Goal: Task Accomplishment & Management: Manage account settings

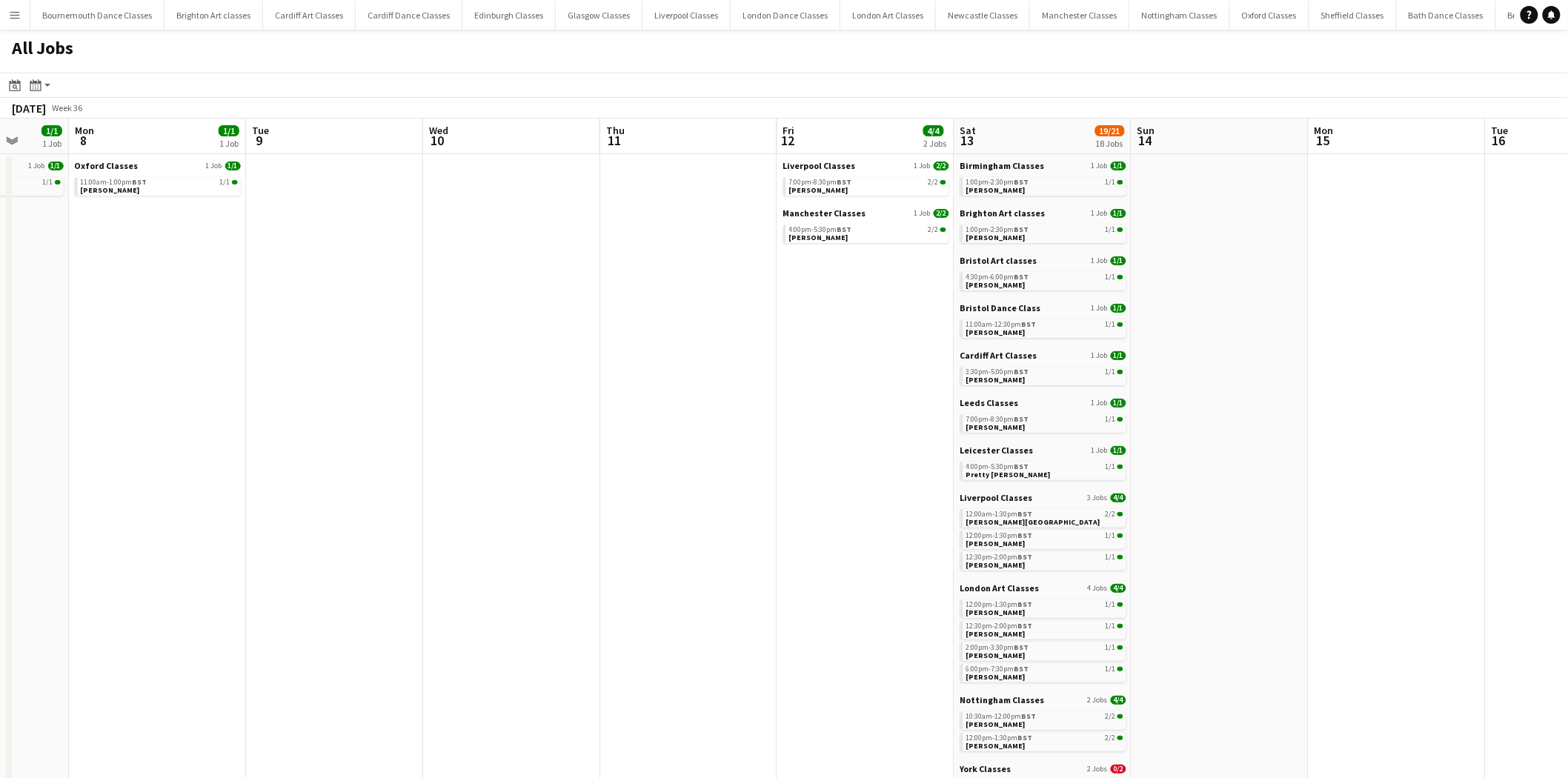
drag, startPoint x: 359, startPoint y: 299, endPoint x: 1013, endPoint y: 326, distance: 654.6
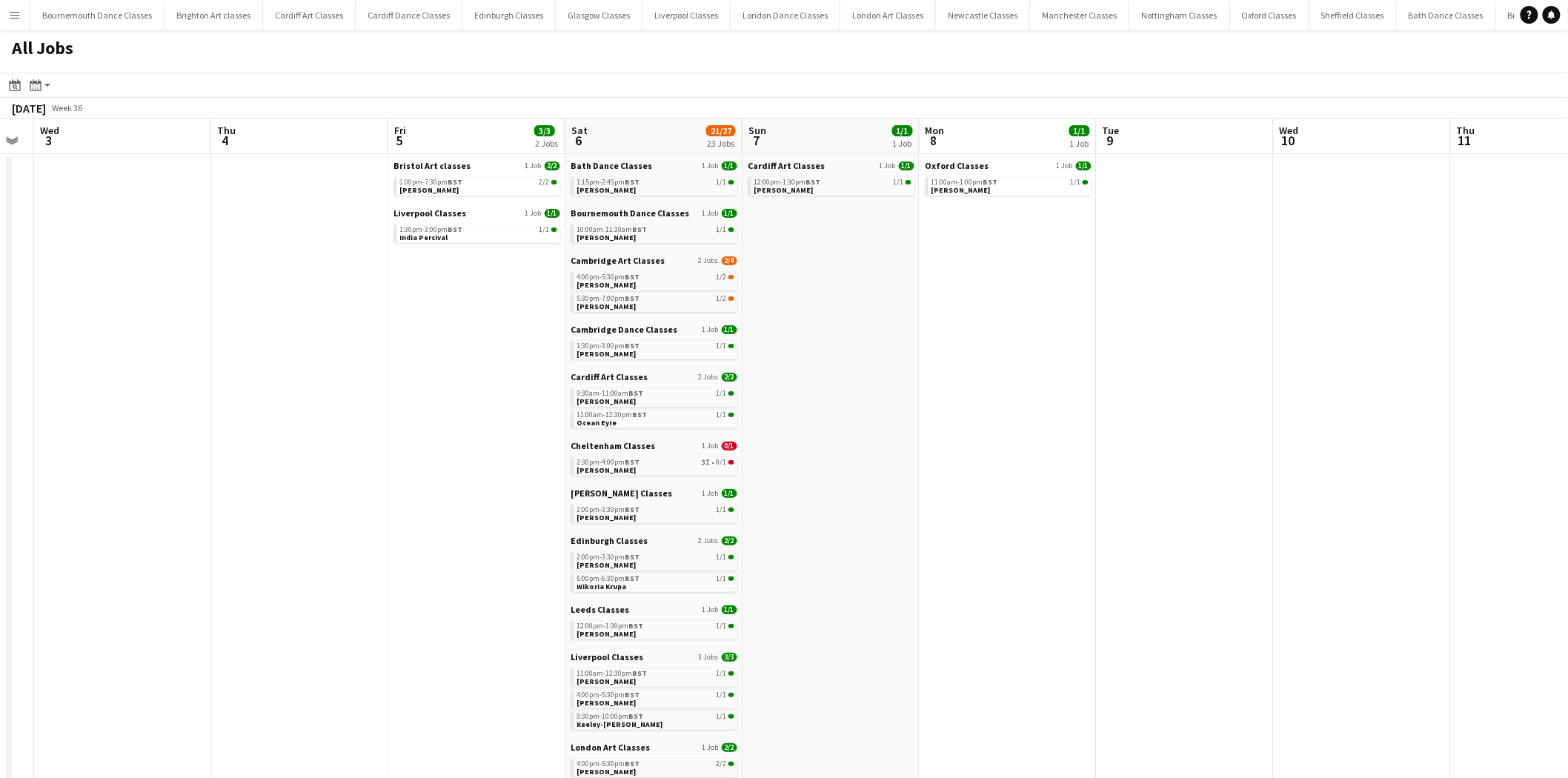
scroll to position [0, 313]
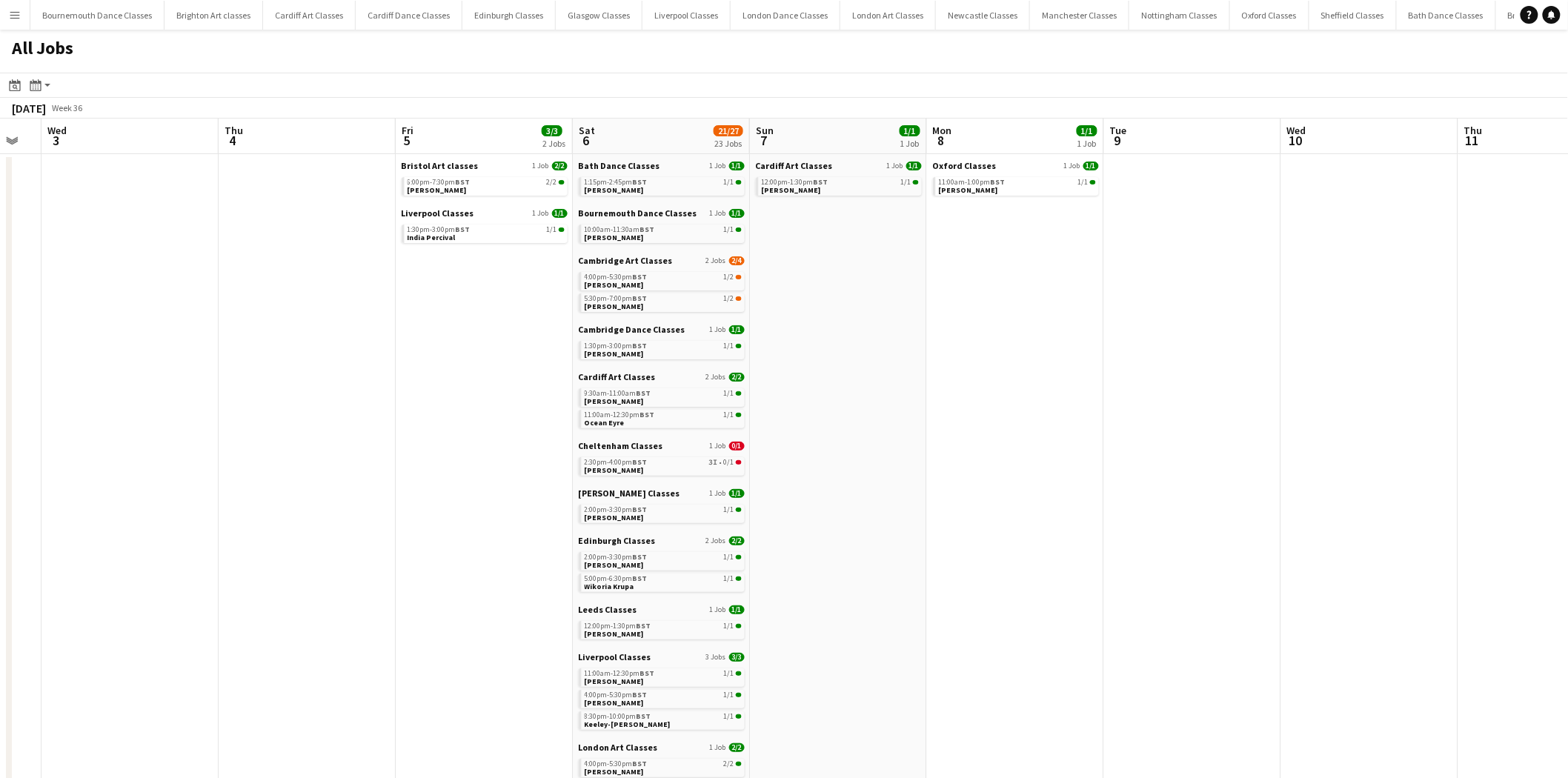
drag, startPoint x: 519, startPoint y: 334, endPoint x: 1001, endPoint y: 339, distance: 482.0
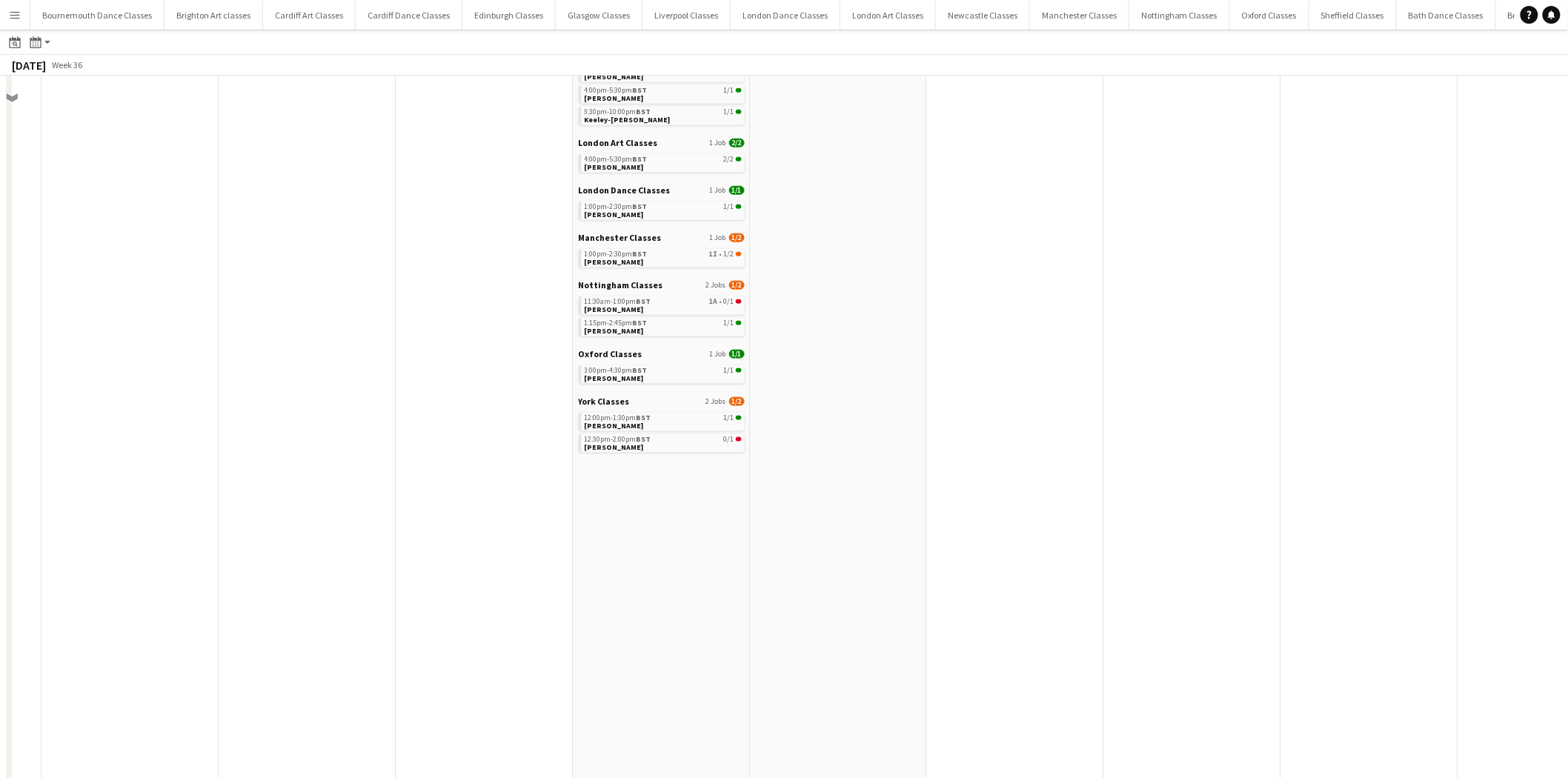
scroll to position [302, 0]
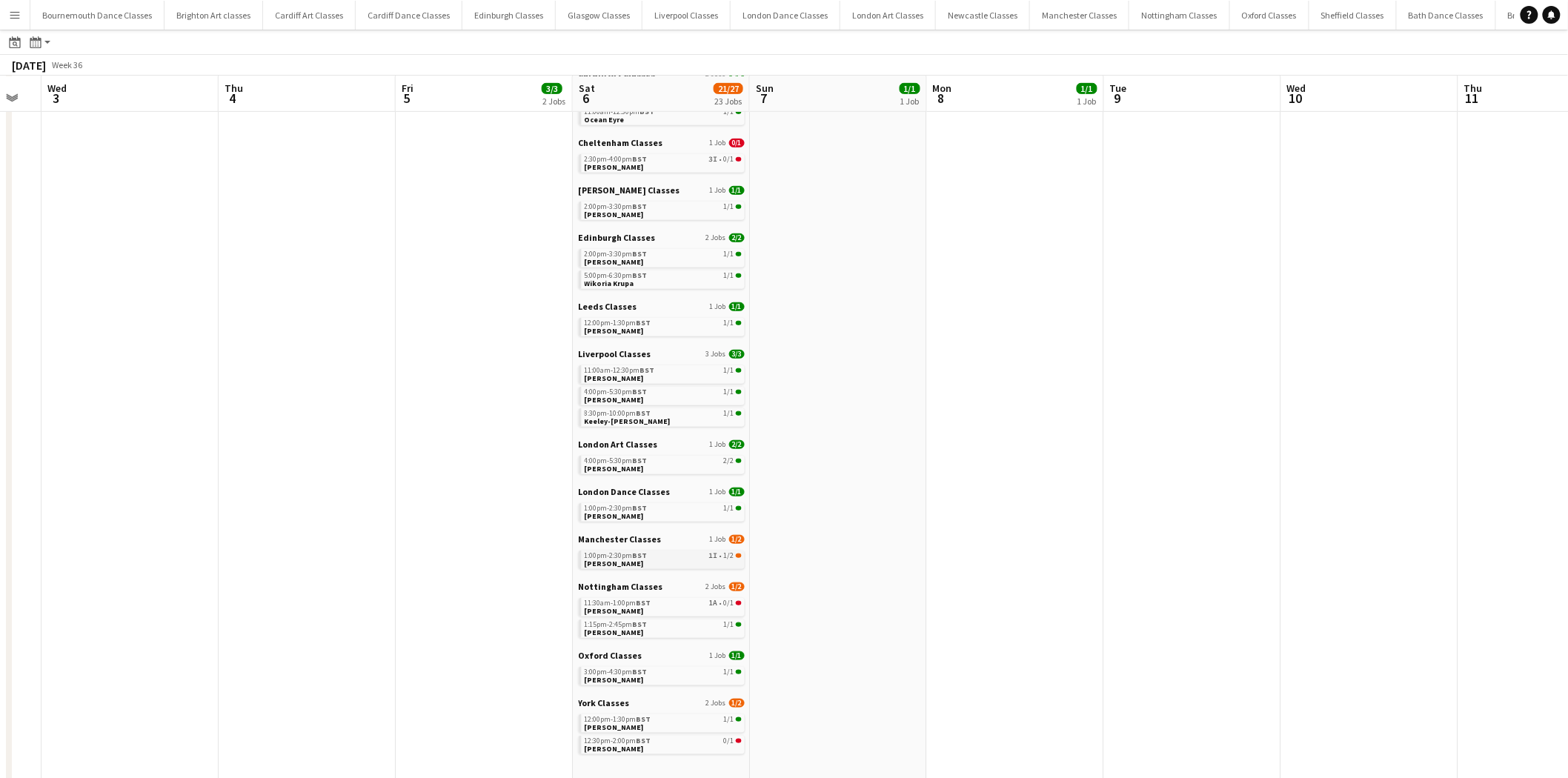
click at [624, 559] on span "Sophie Neale" at bounding box center [615, 564] width 59 height 9
click at [686, 607] on link "11:30am-1:00pm BST 1A • 0/1 Rachel Griffin" at bounding box center [663, 606] width 157 height 17
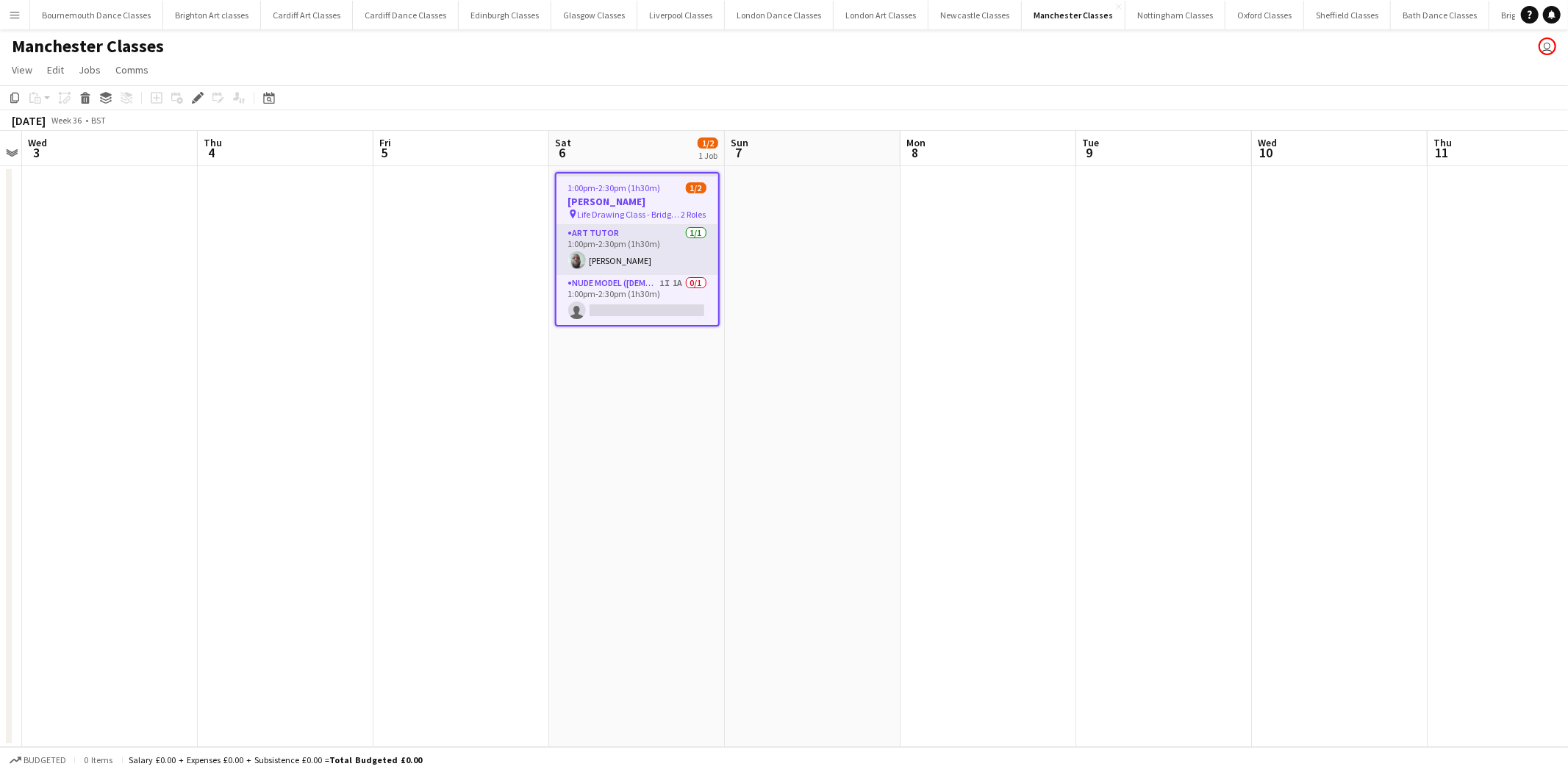
click at [678, 245] on app-card-role "Art Tutor 1/1 1:00pm-2:30pm (1h30m) Leon Thompson" at bounding box center [638, 250] width 162 height 50
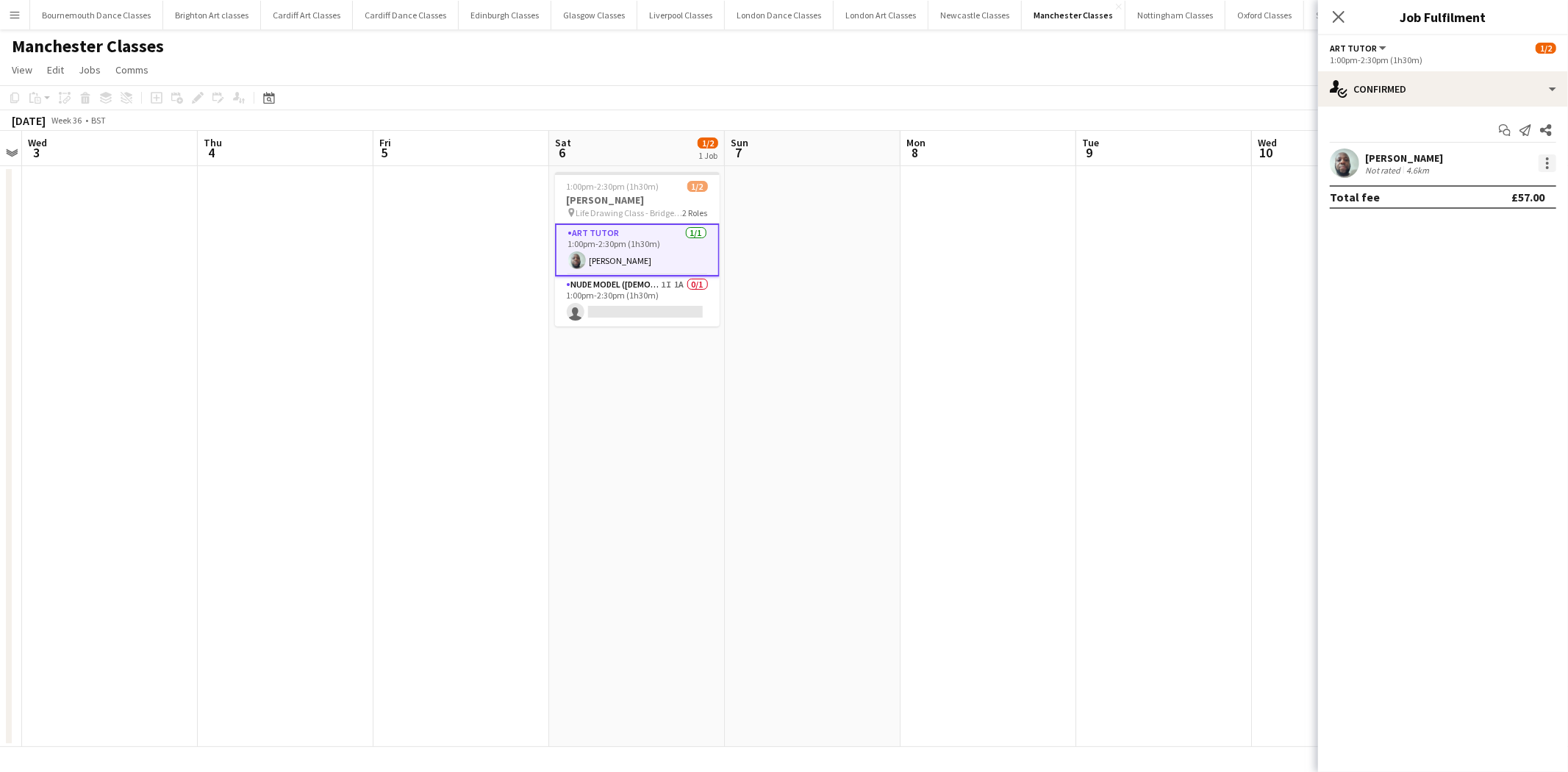
click at [1551, 162] on div at bounding box center [1547, 163] width 18 height 18
click at [1511, 336] on span "Remove" at bounding box center [1499, 332] width 91 height 13
click at [1148, 318] on app-date-cell at bounding box center [1164, 456] width 176 height 580
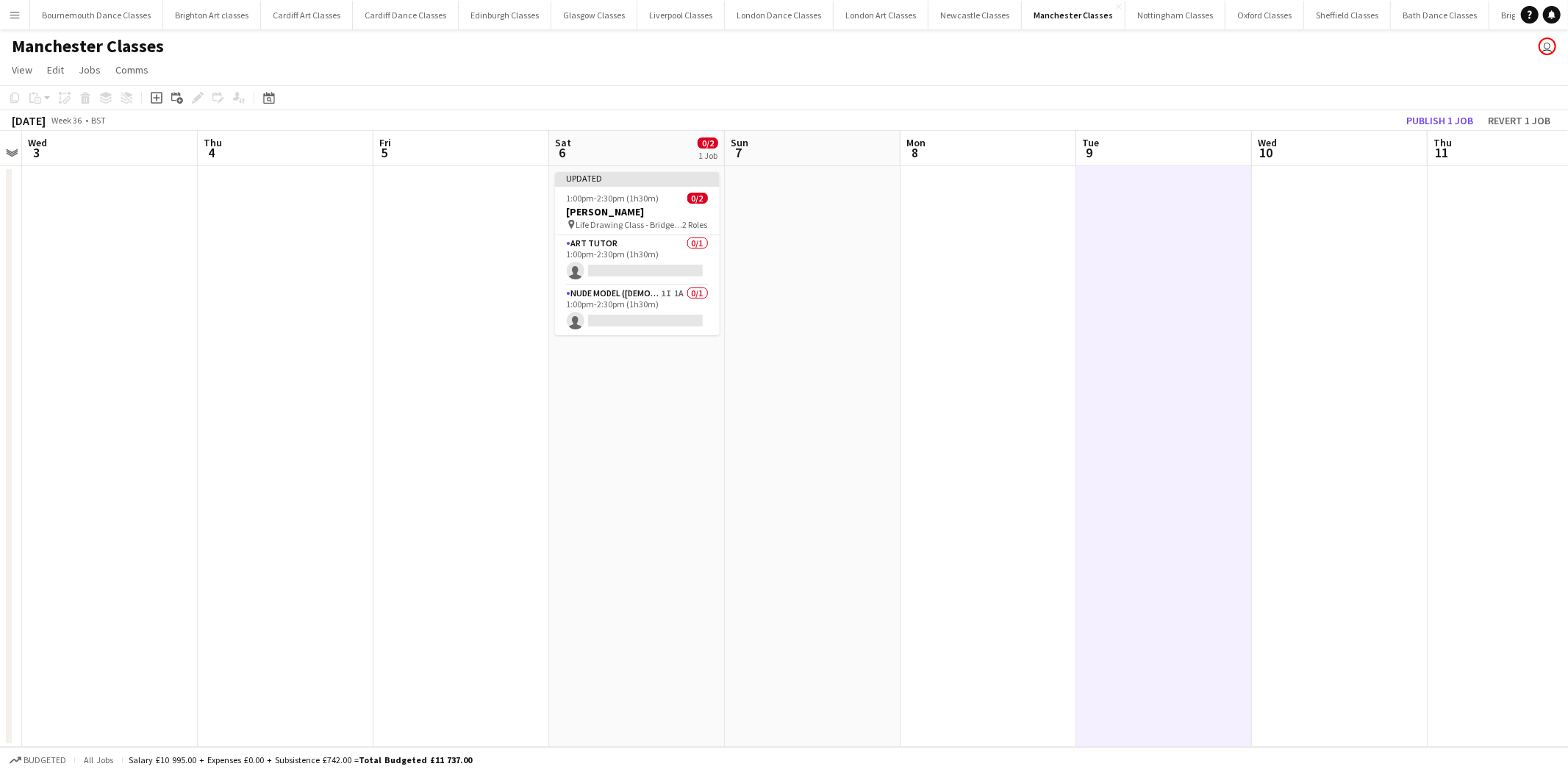
click at [1423, 105] on app-toolbar "Copy Paste Paste Ctrl+V Paste with crew Ctrl+Shift+V Paste linked Job Delete Gr…" at bounding box center [784, 98] width 1568 height 25
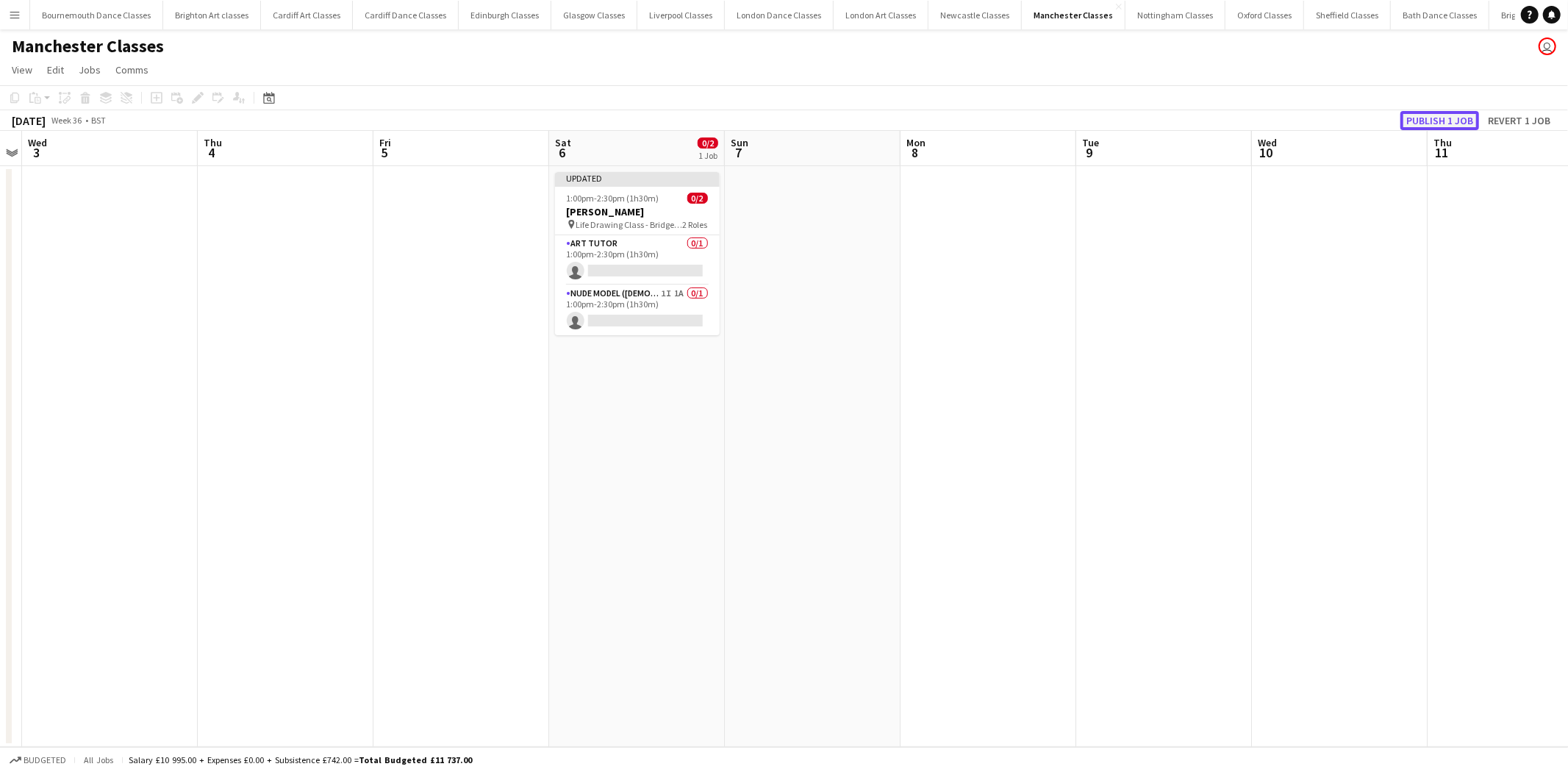
click at [1424, 123] on button "Publish 1 job" at bounding box center [1439, 120] width 78 height 19
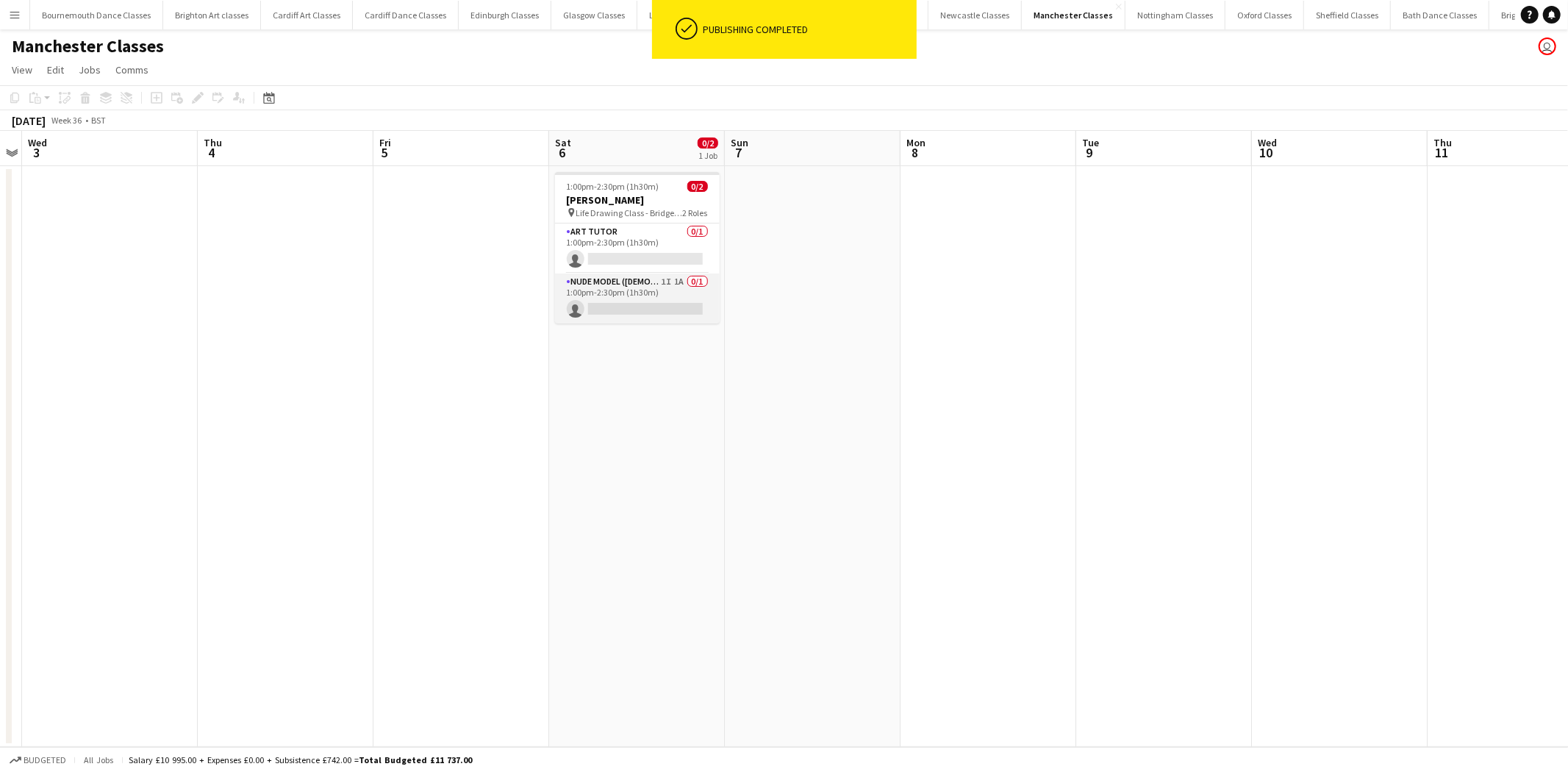
click at [654, 310] on app-card-role "Nude Model (Male) 1I 1A 0/1 1:00pm-2:30pm (1h30m) single-neutral-actions" at bounding box center [637, 298] width 165 height 50
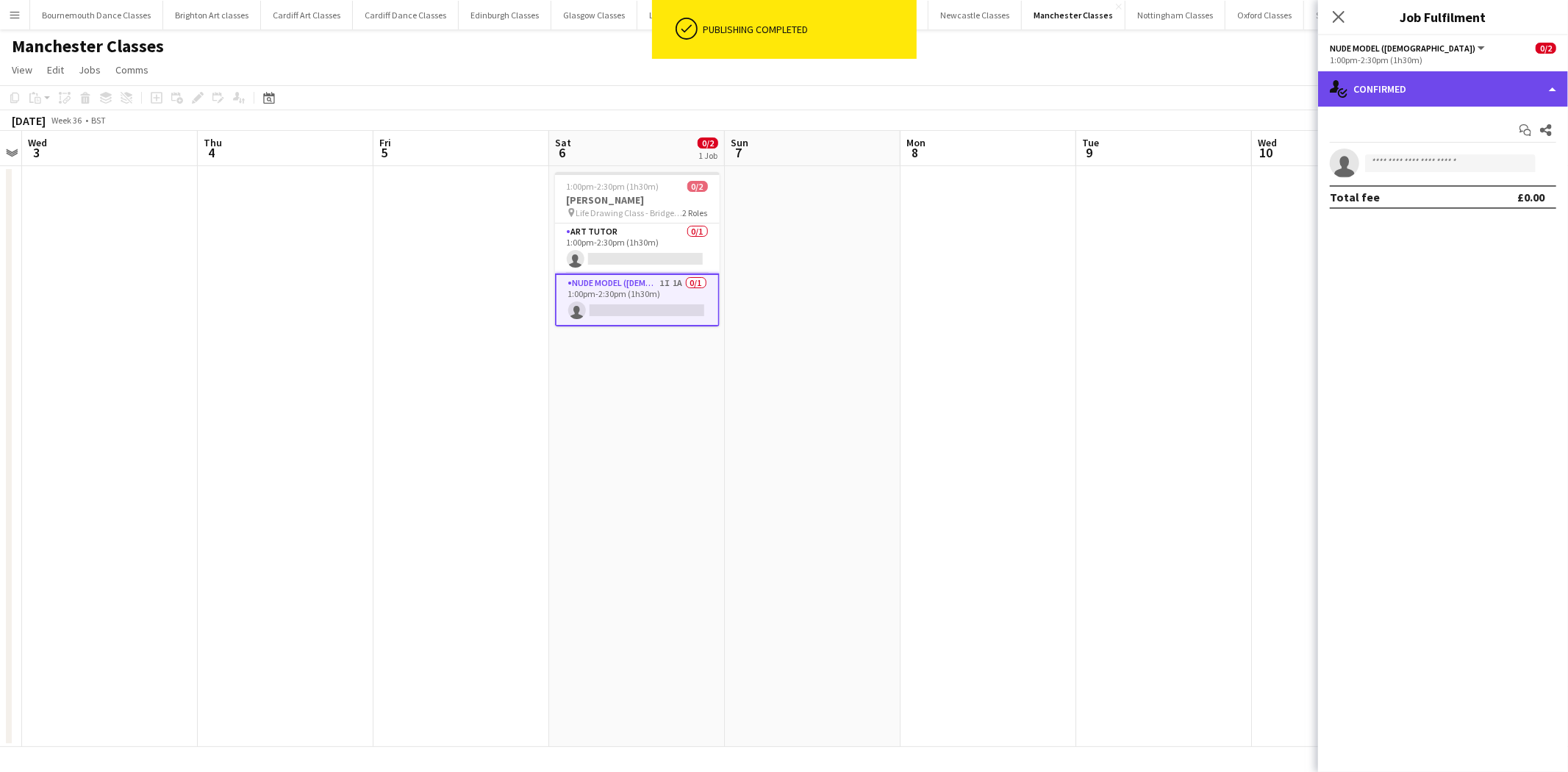
click at [1448, 104] on div "single-neutral-actions-check-2 Confirmed" at bounding box center [1443, 88] width 250 height 35
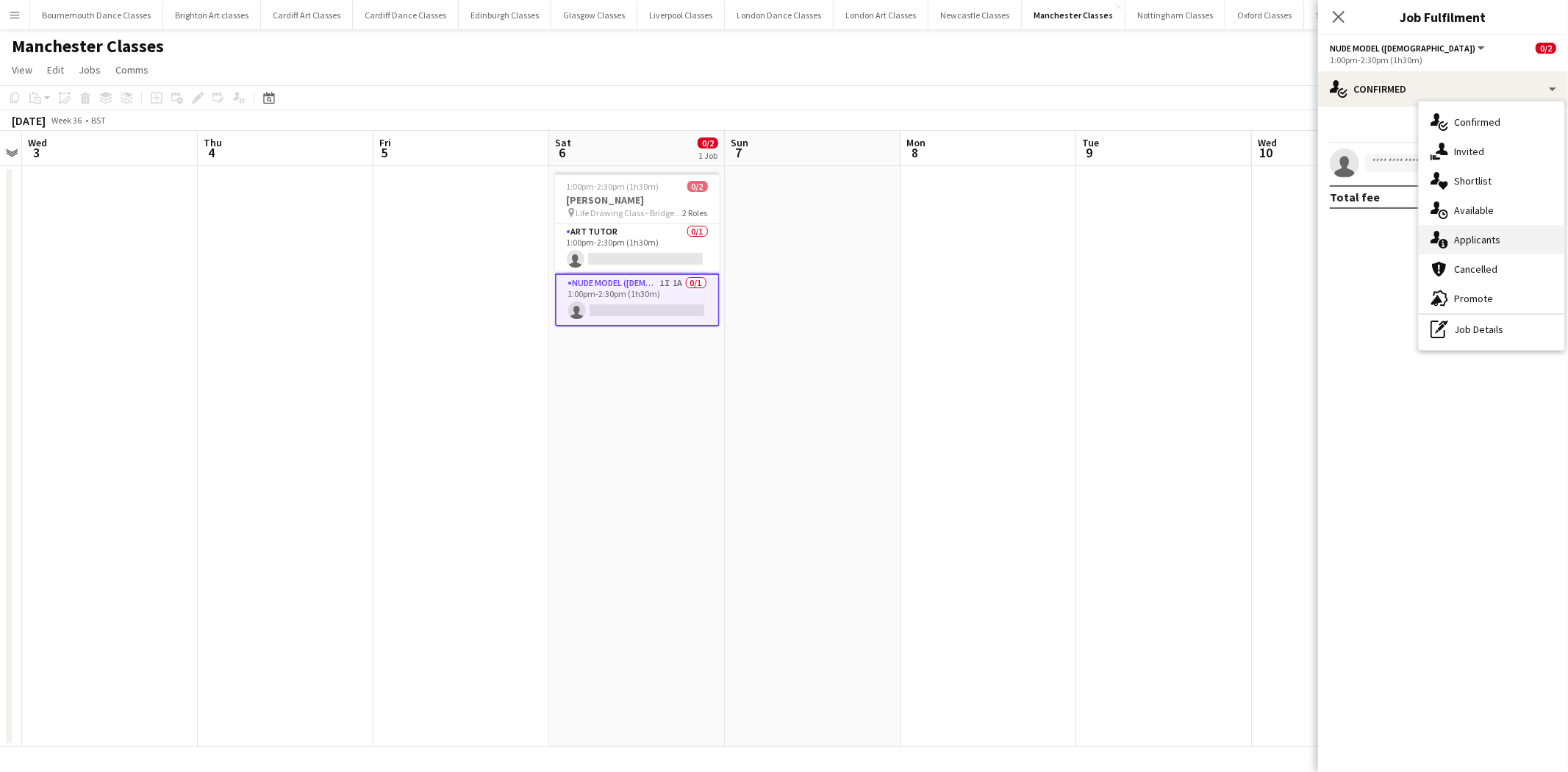
click at [1470, 240] on div "single-neutral-actions-information Applicants" at bounding box center [1492, 240] width 146 height 29
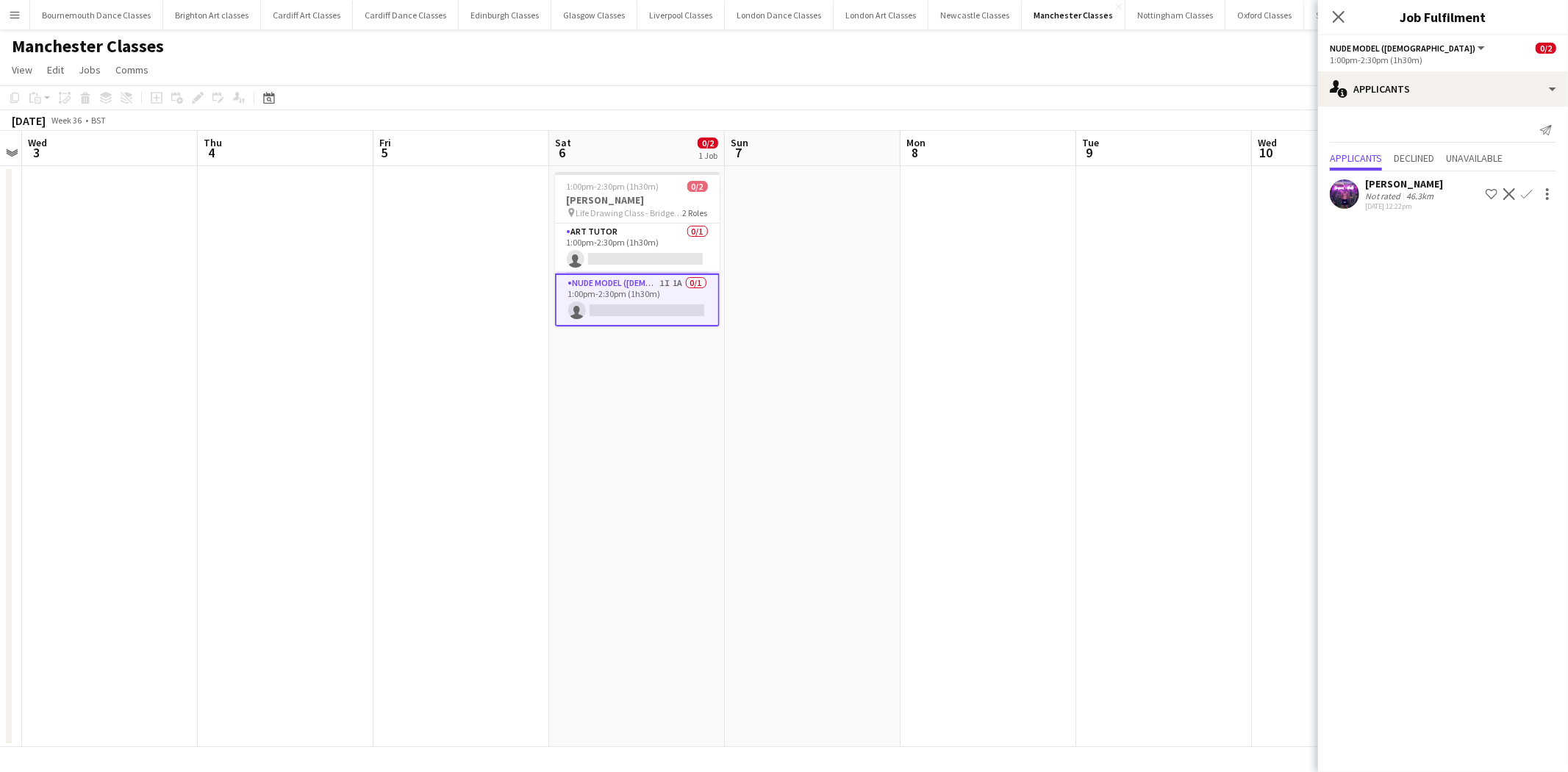
click at [1527, 193] on app-icon "Confirm" at bounding box center [1527, 193] width 12 height 12
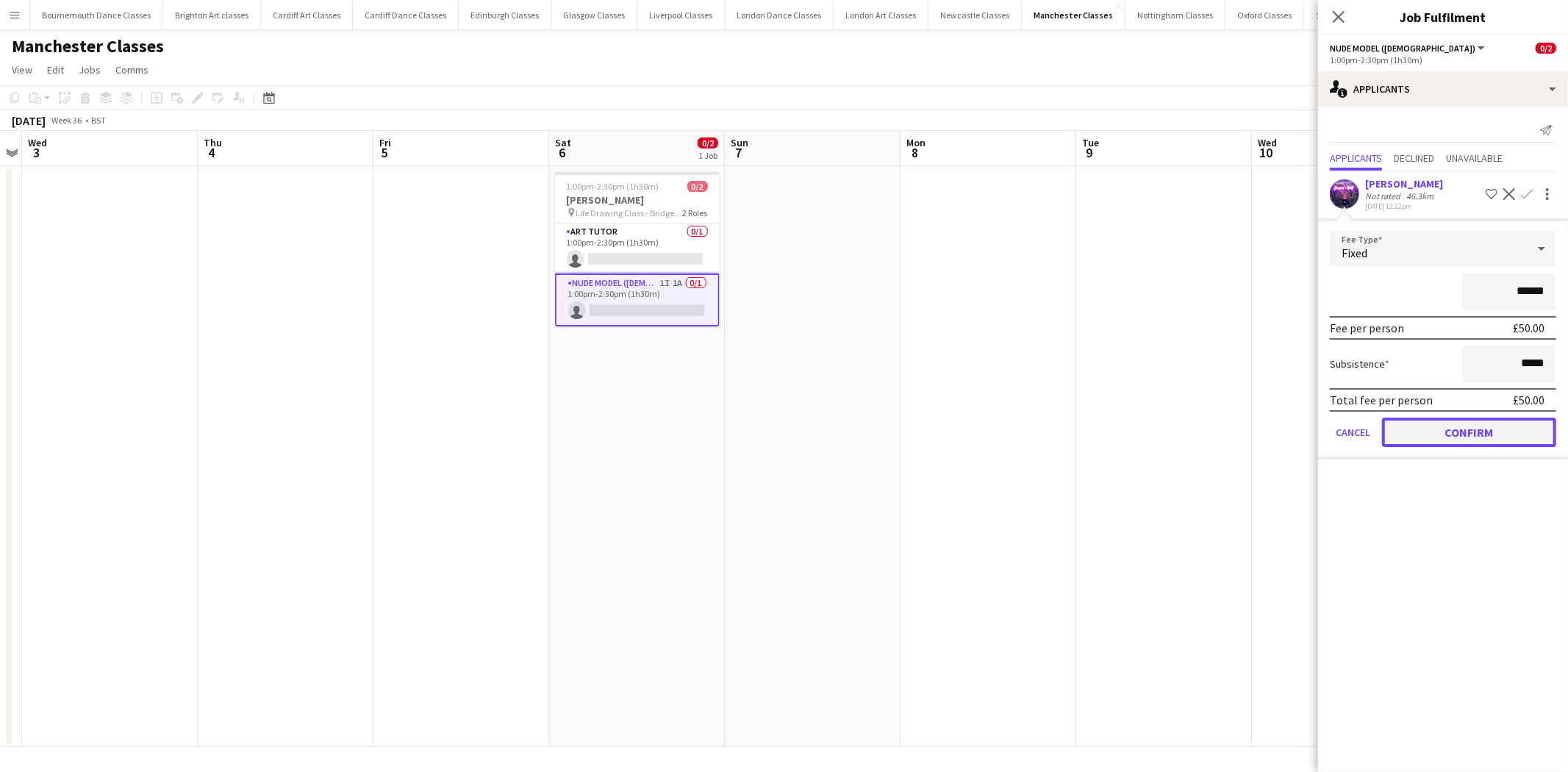
click at [1486, 427] on button "Confirm" at bounding box center [1469, 432] width 174 height 29
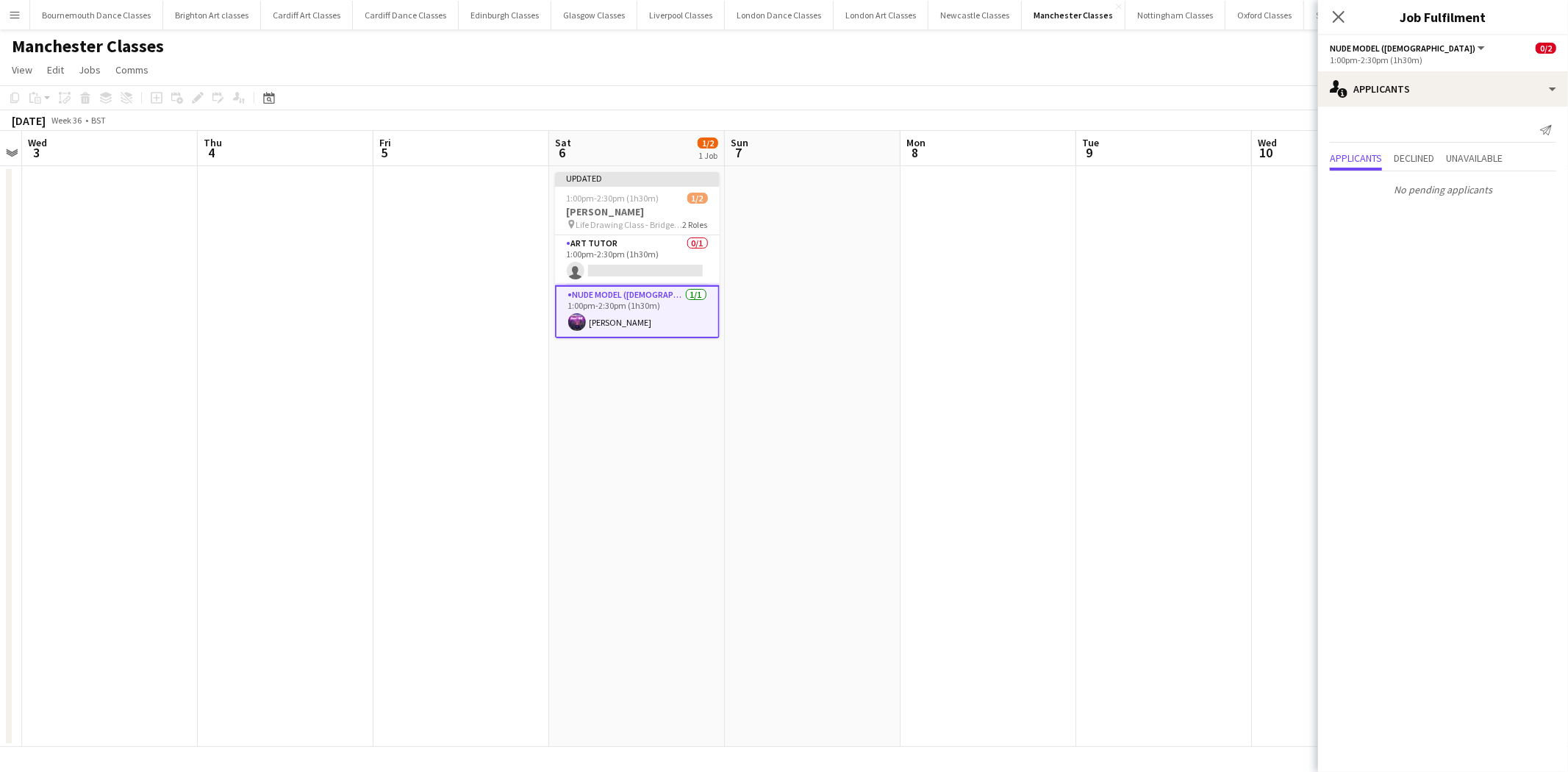
click at [1132, 383] on app-date-cell at bounding box center [1164, 456] width 176 height 580
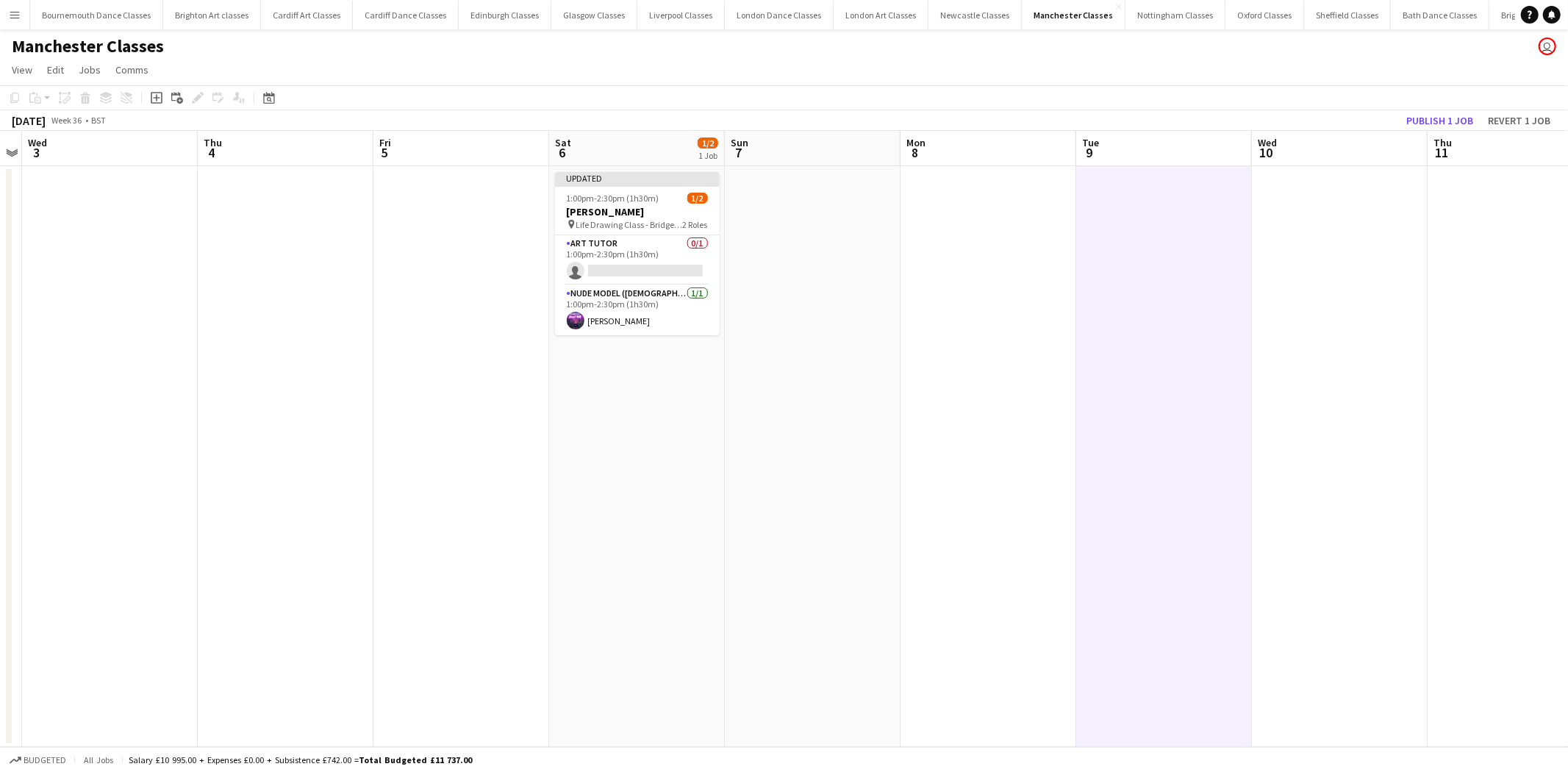
click at [1424, 109] on app-toolbar "Copy Paste Paste Ctrl+V Paste with crew Ctrl+Shift+V Paste linked Job Delete Gr…" at bounding box center [784, 98] width 1568 height 25
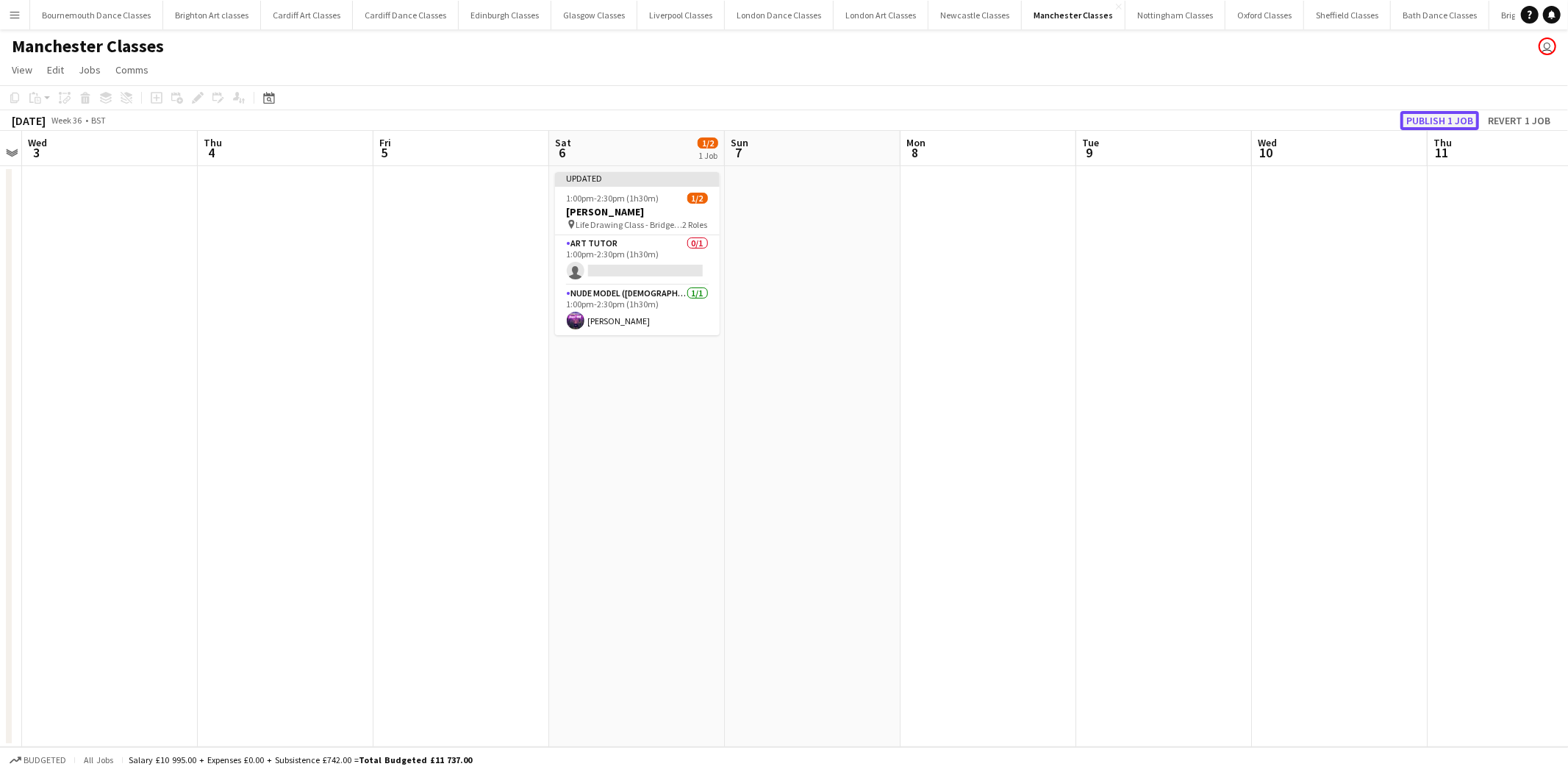
click at [1424, 126] on button "Publish 1 job" at bounding box center [1439, 120] width 78 height 19
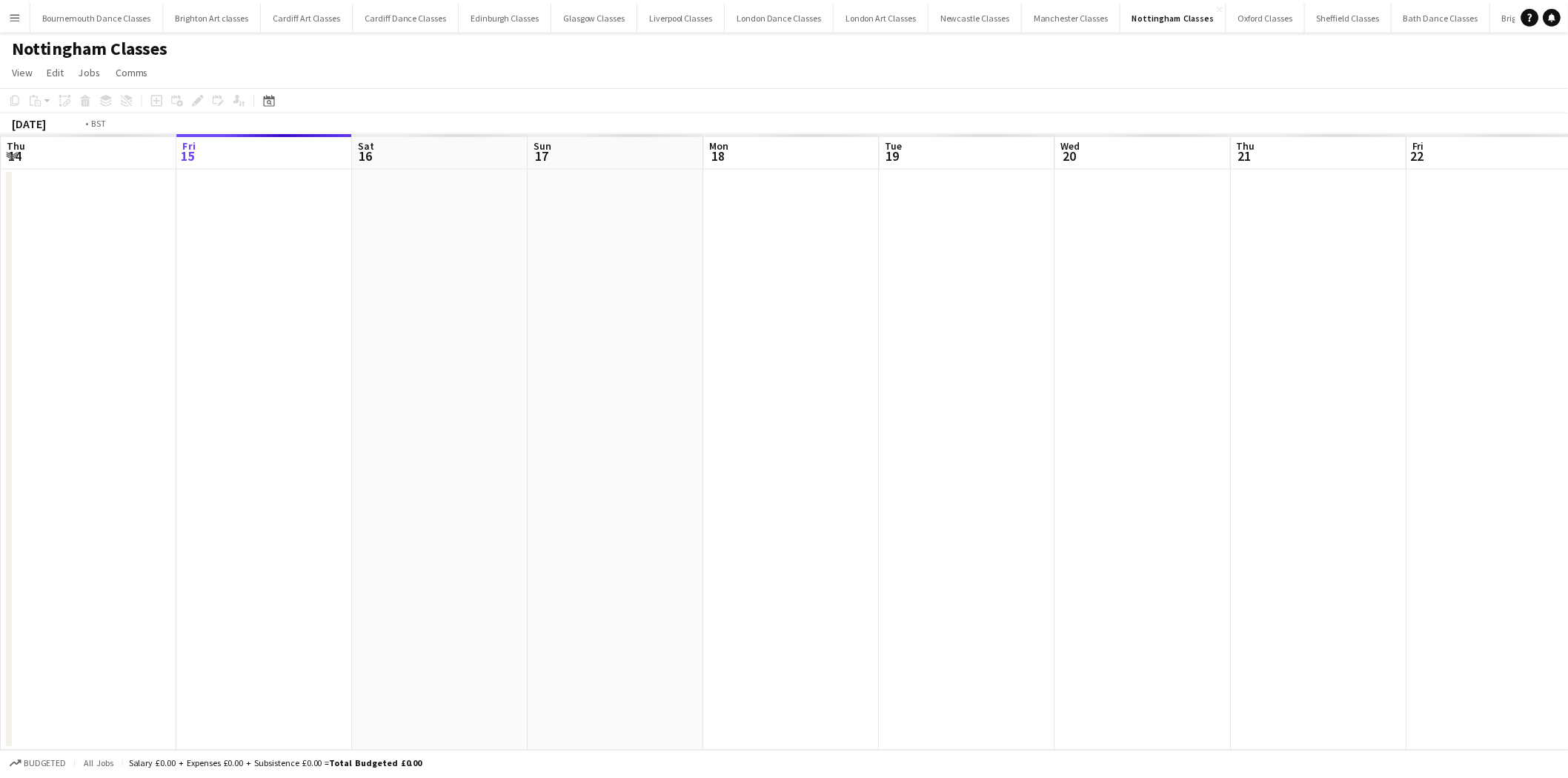
scroll to position [0, 509]
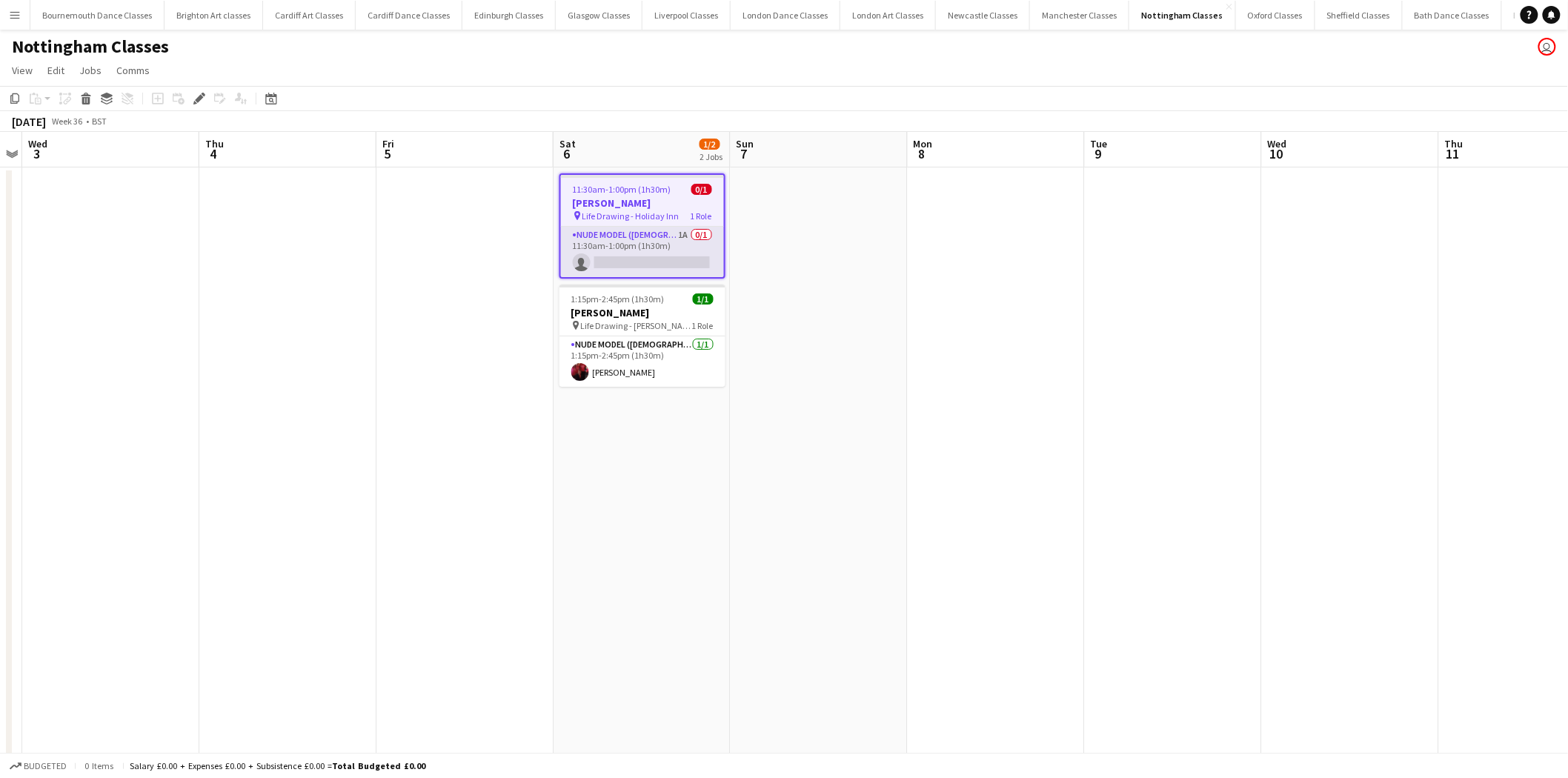
click at [660, 254] on app-card-role "Nude Model (Male) 1A 0/1 11:30am-1:00pm (1h30m) single-neutral-actions" at bounding box center [643, 252] width 163 height 50
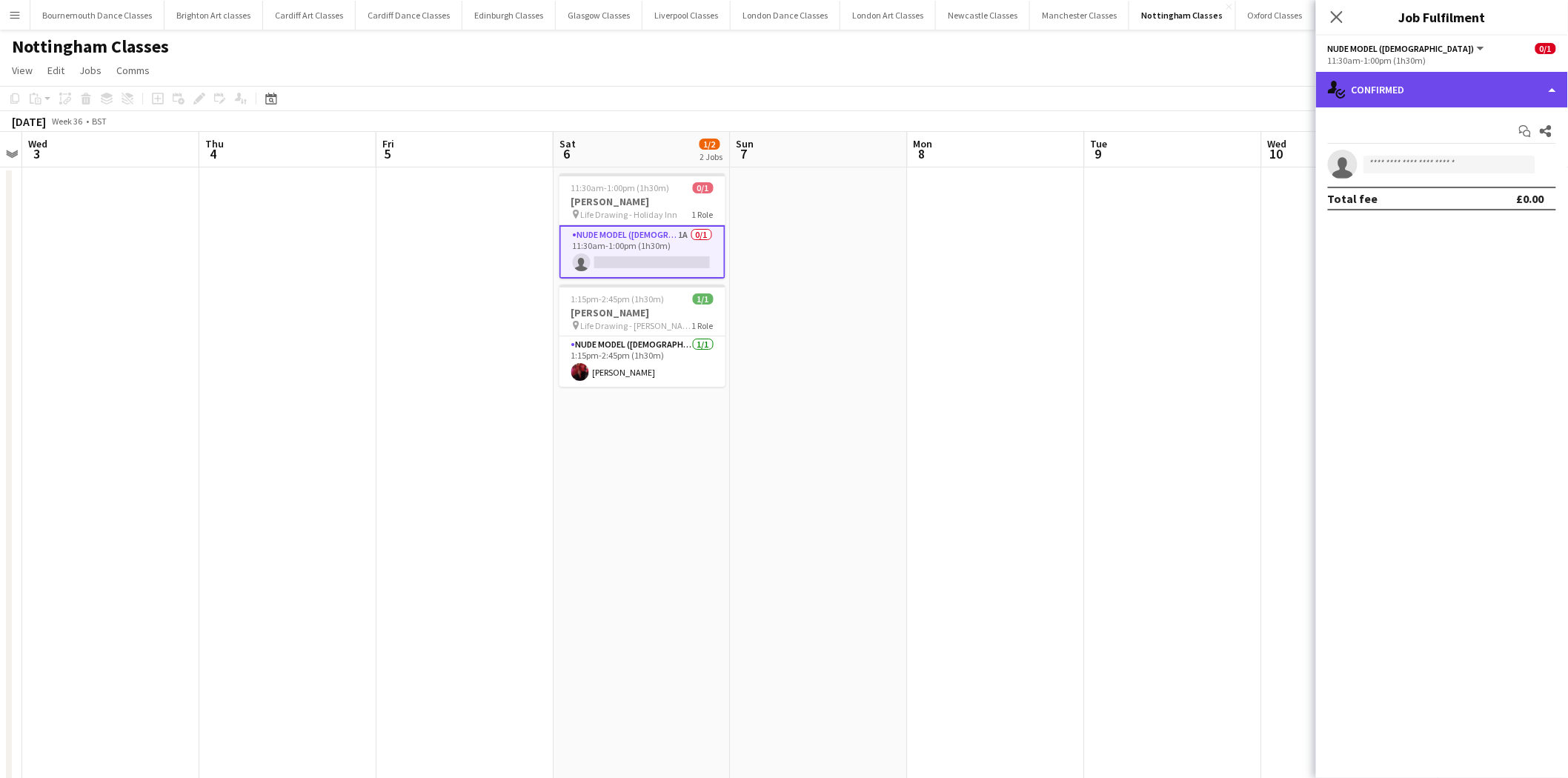
click at [1491, 98] on div "single-neutral-actions-check-2 Confirmed" at bounding box center [1442, 89] width 252 height 35
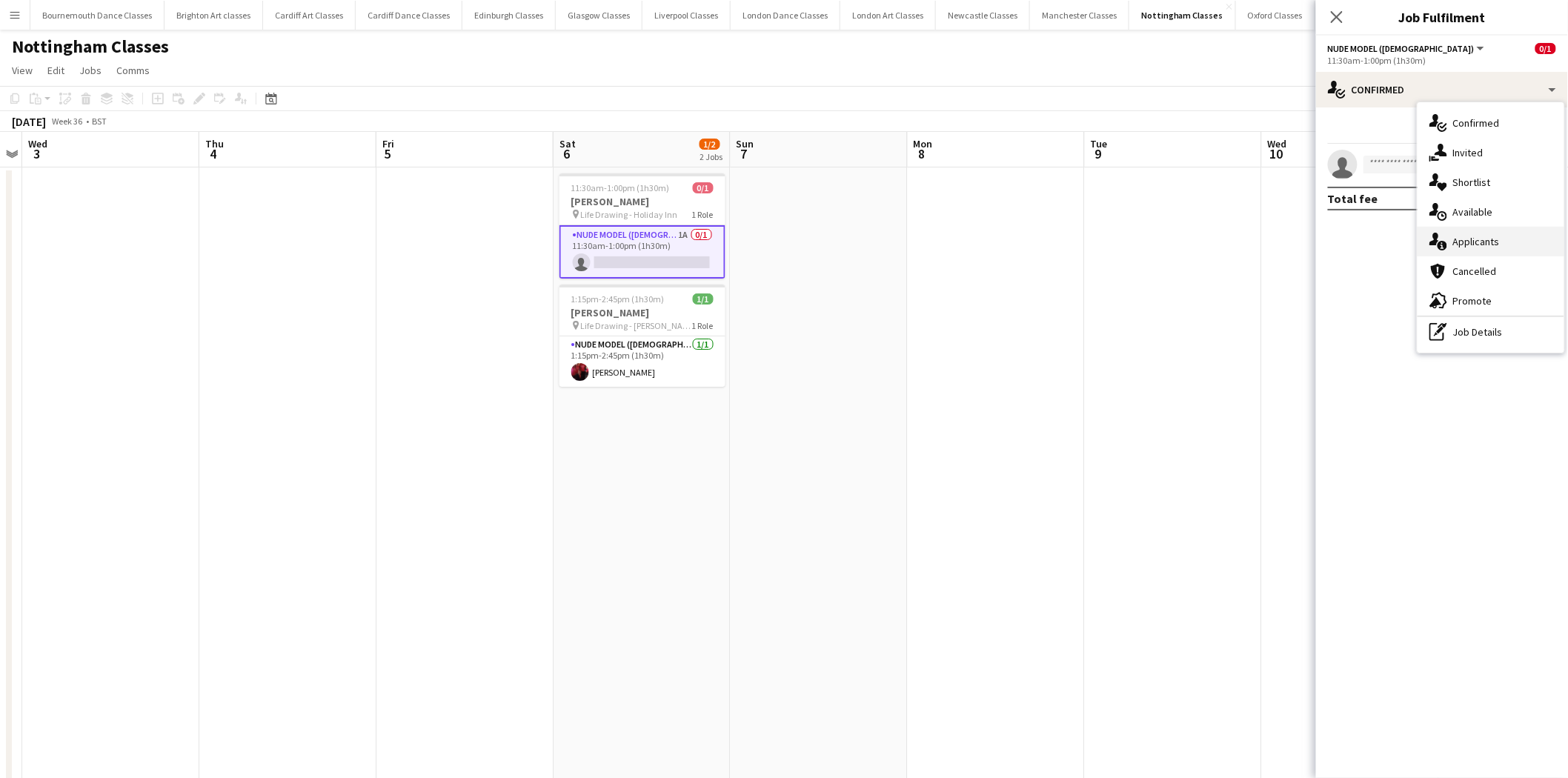
click at [1502, 249] on div "single-neutral-actions-information Applicants" at bounding box center [1491, 241] width 147 height 30
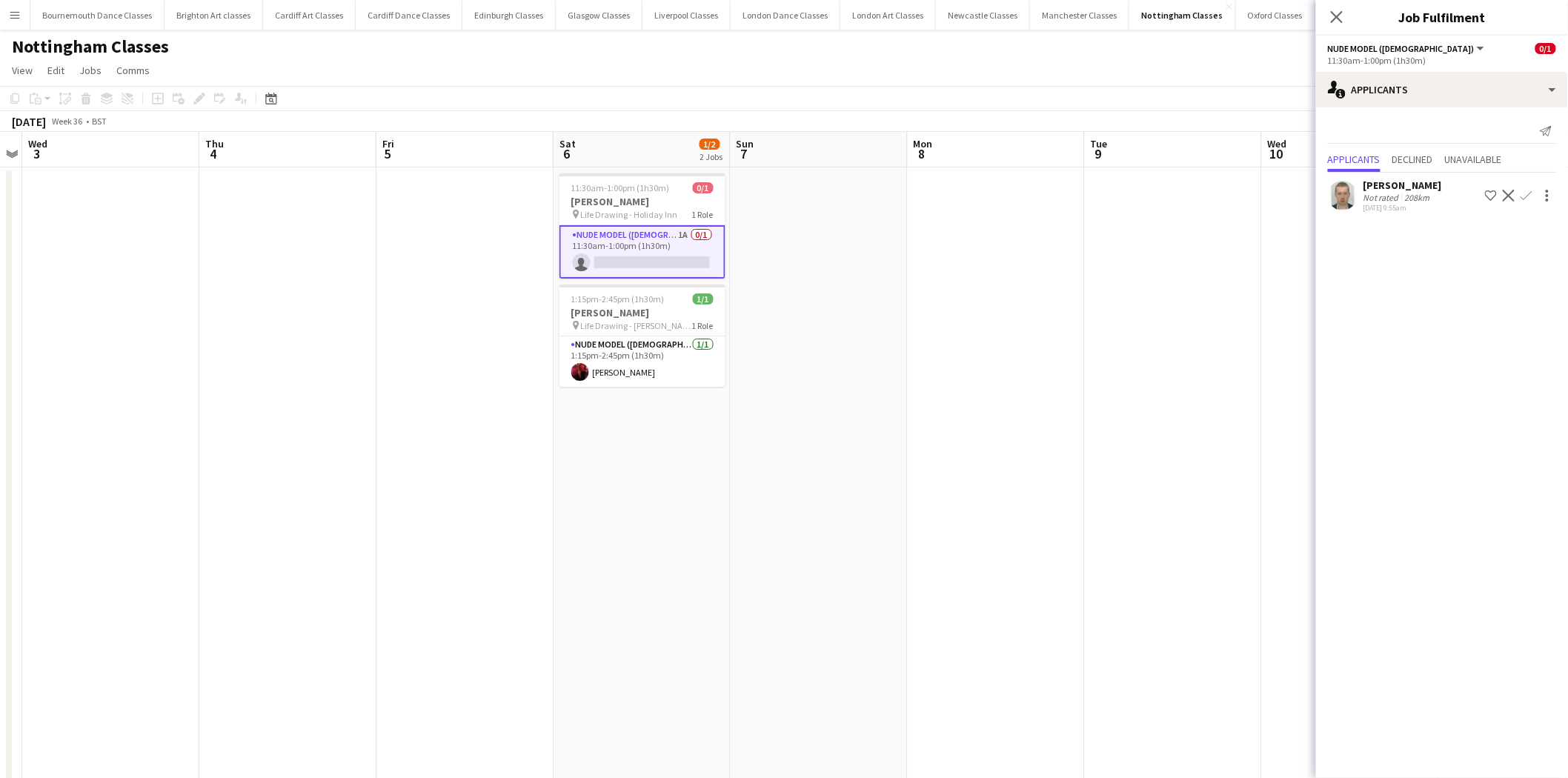
click at [1529, 197] on app-icon "Confirm" at bounding box center [1526, 195] width 12 height 12
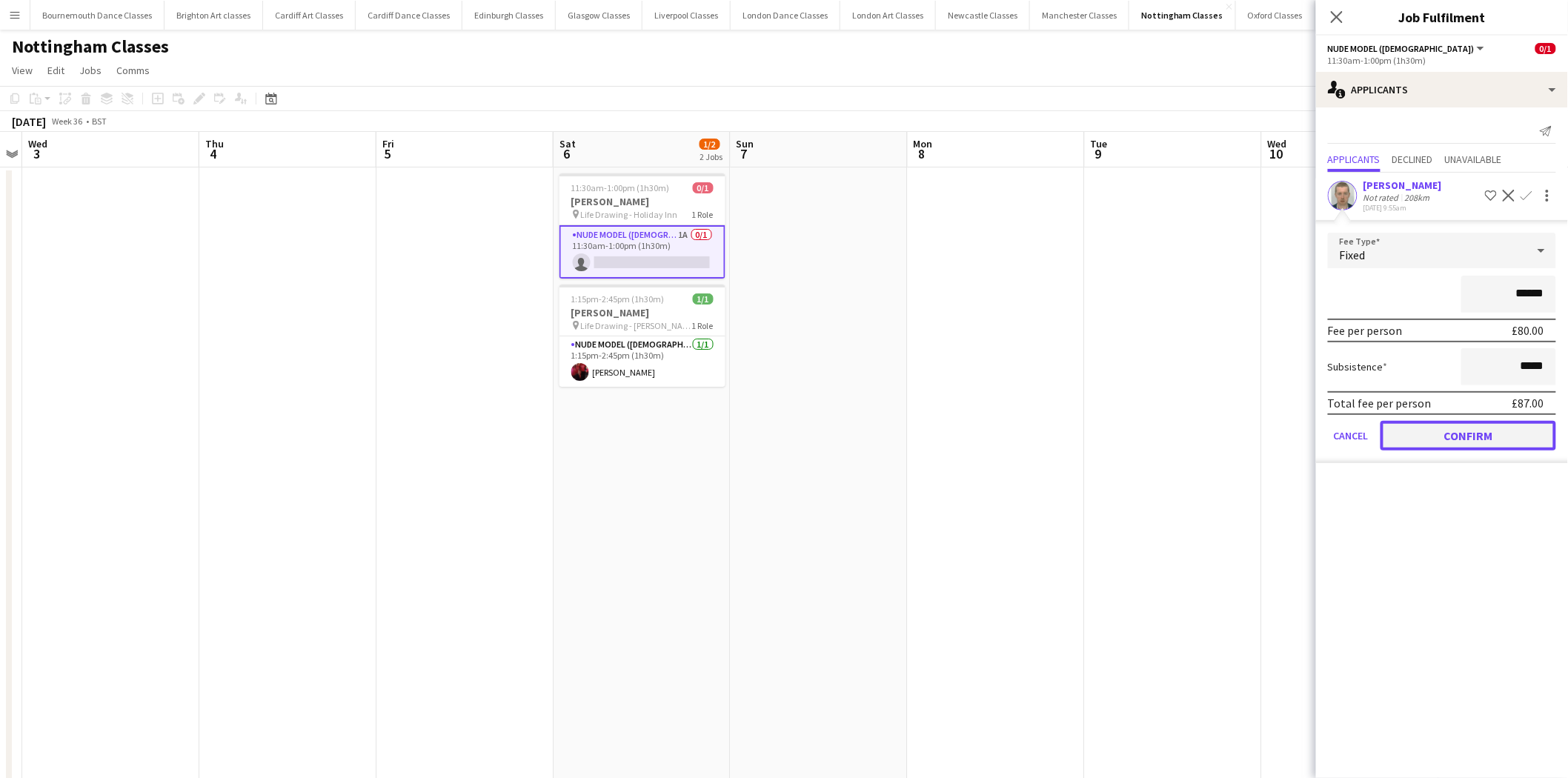
click at [1490, 434] on button "Confirm" at bounding box center [1468, 435] width 176 height 30
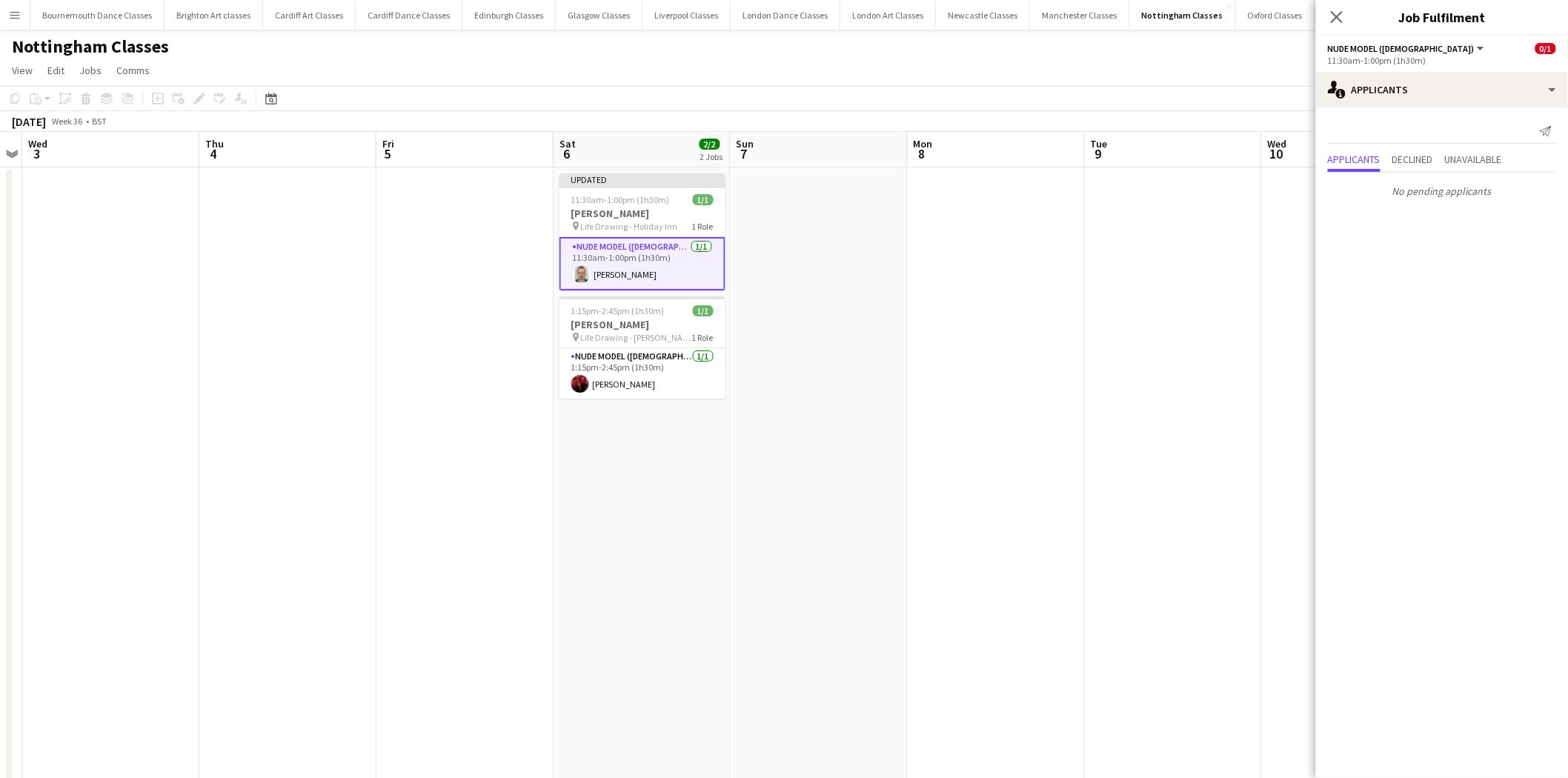
click at [910, 401] on app-date-cell at bounding box center [996, 505] width 177 height 677
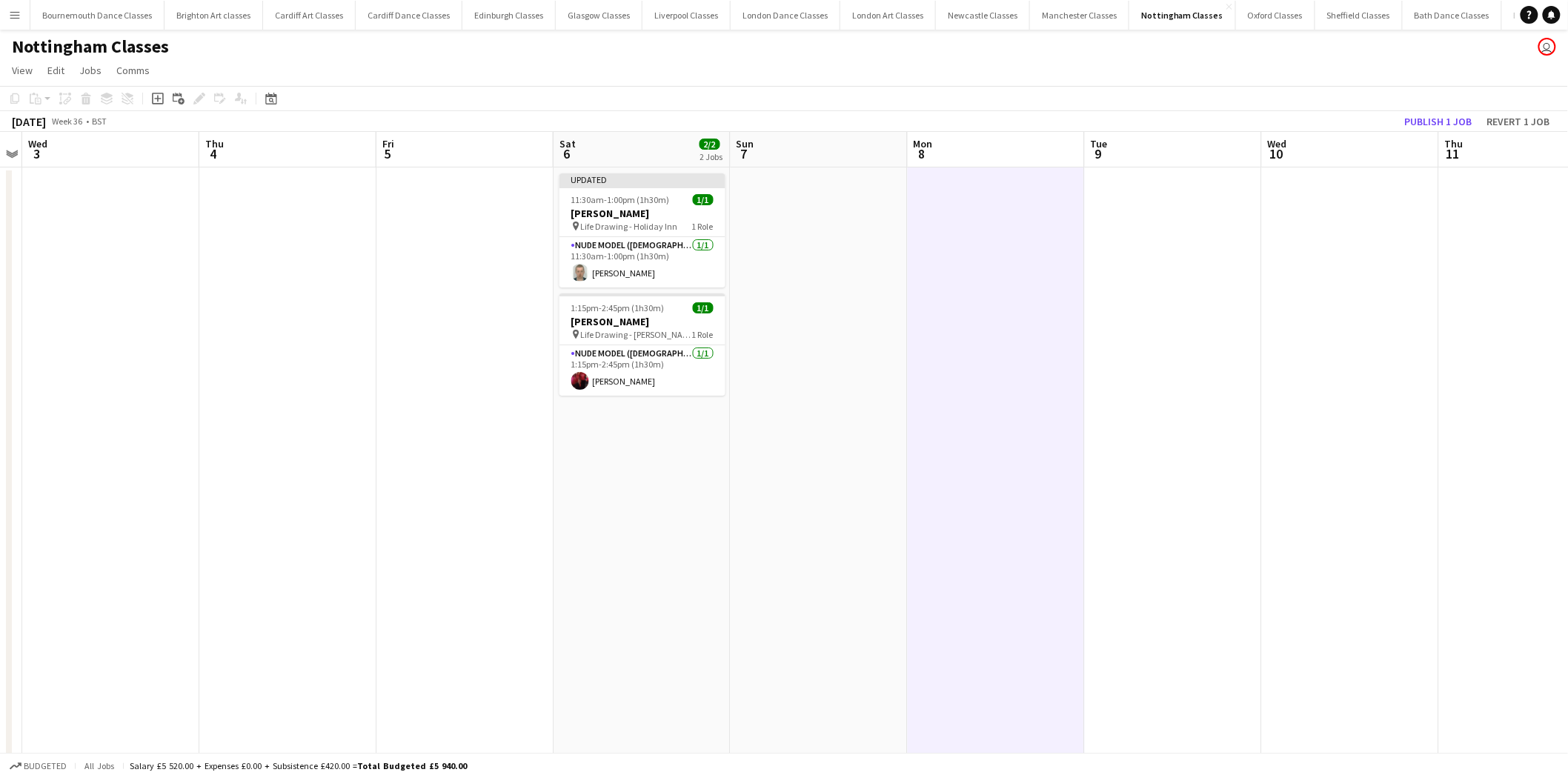
click at [1431, 110] on app-toolbar "Copy Paste Paste Ctrl+V Paste with crew Ctrl+Shift+V Paste linked Job Delete Gr…" at bounding box center [784, 98] width 1568 height 25
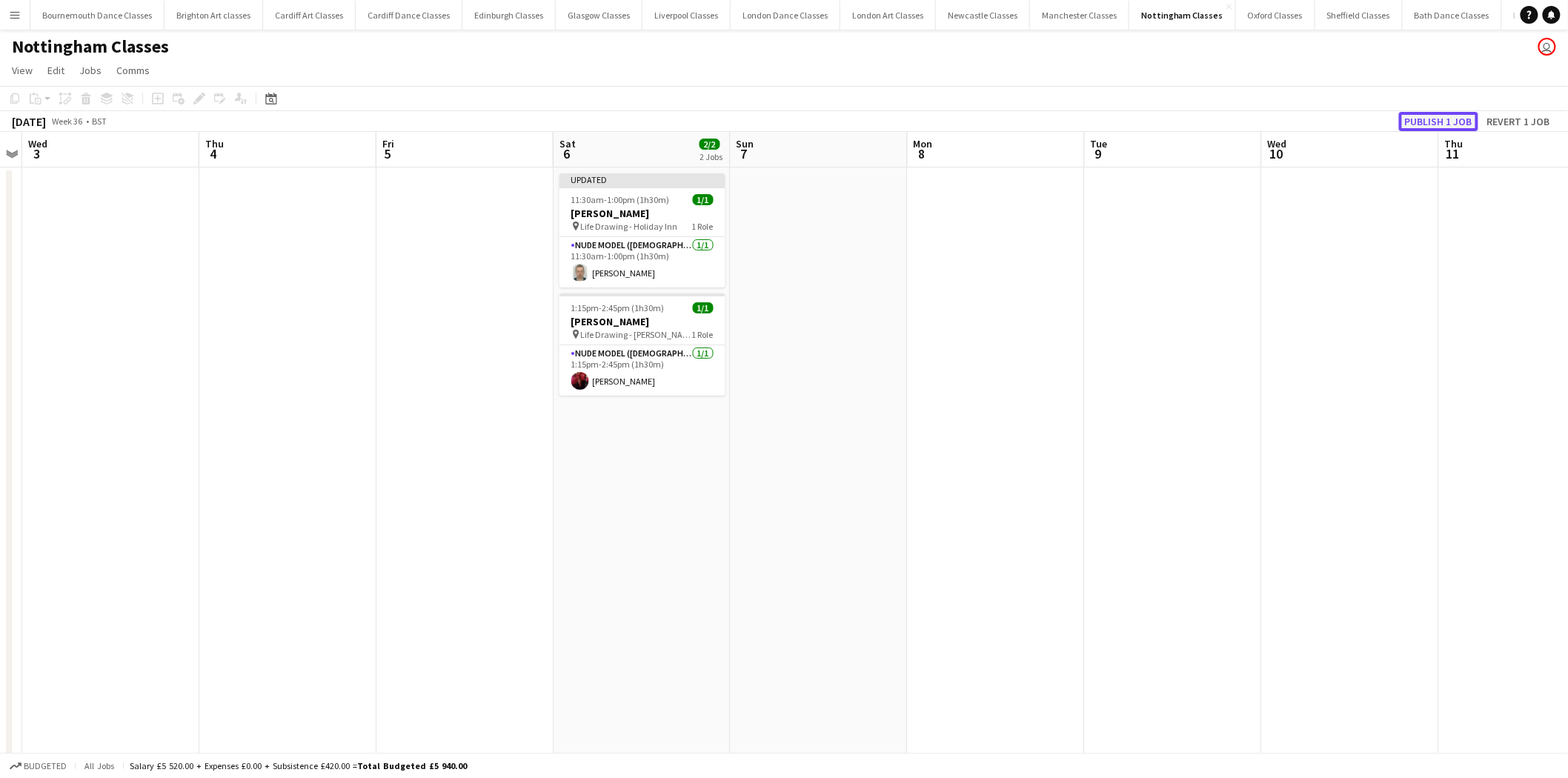
click at [1428, 119] on button "Publish 1 job" at bounding box center [1438, 121] width 79 height 19
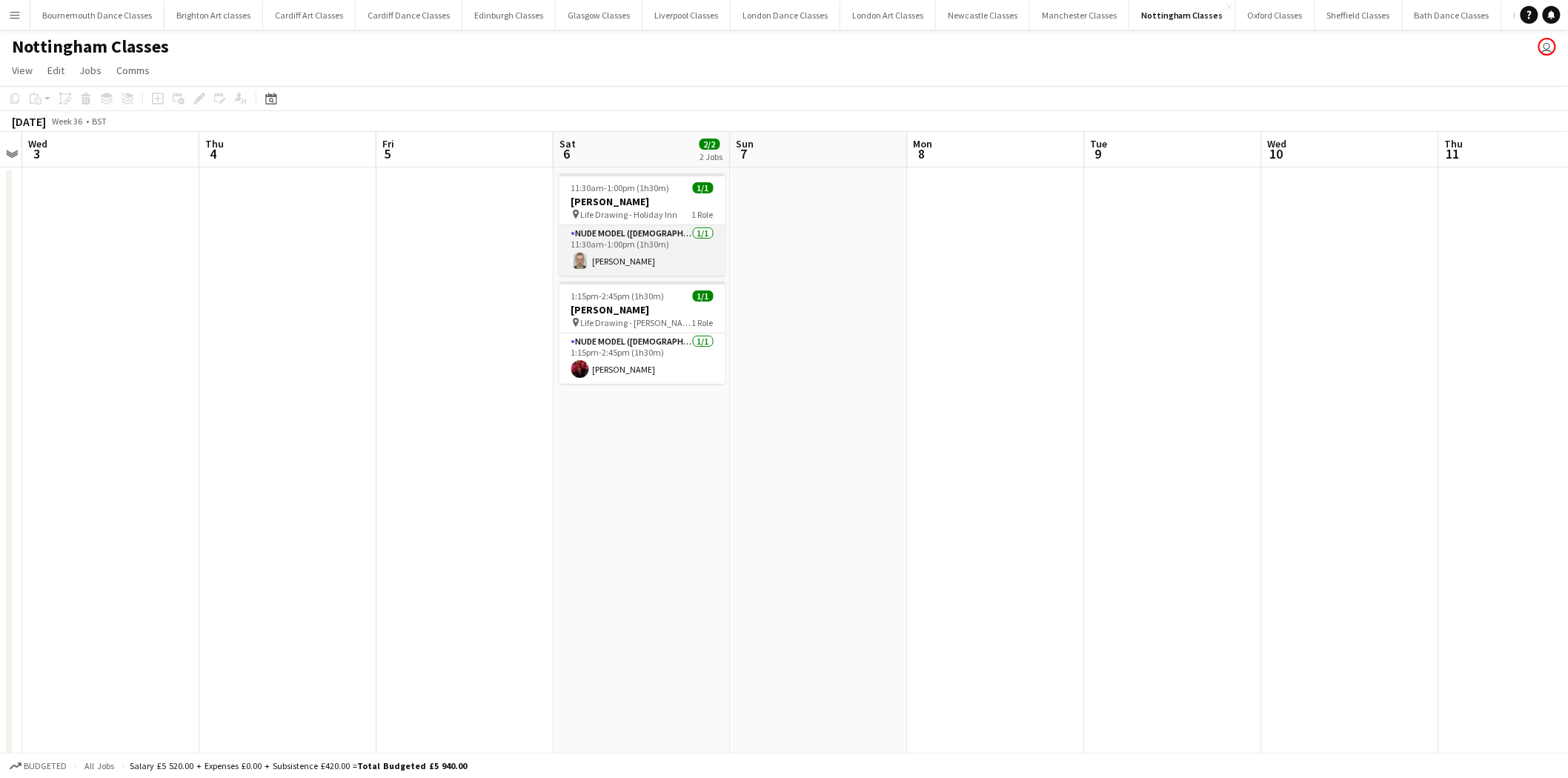
click at [634, 247] on app-card-role "Nude Model (Male) 1/1 11:30am-1:00pm (1h30m) Richard Borrowdale" at bounding box center [642, 251] width 166 height 50
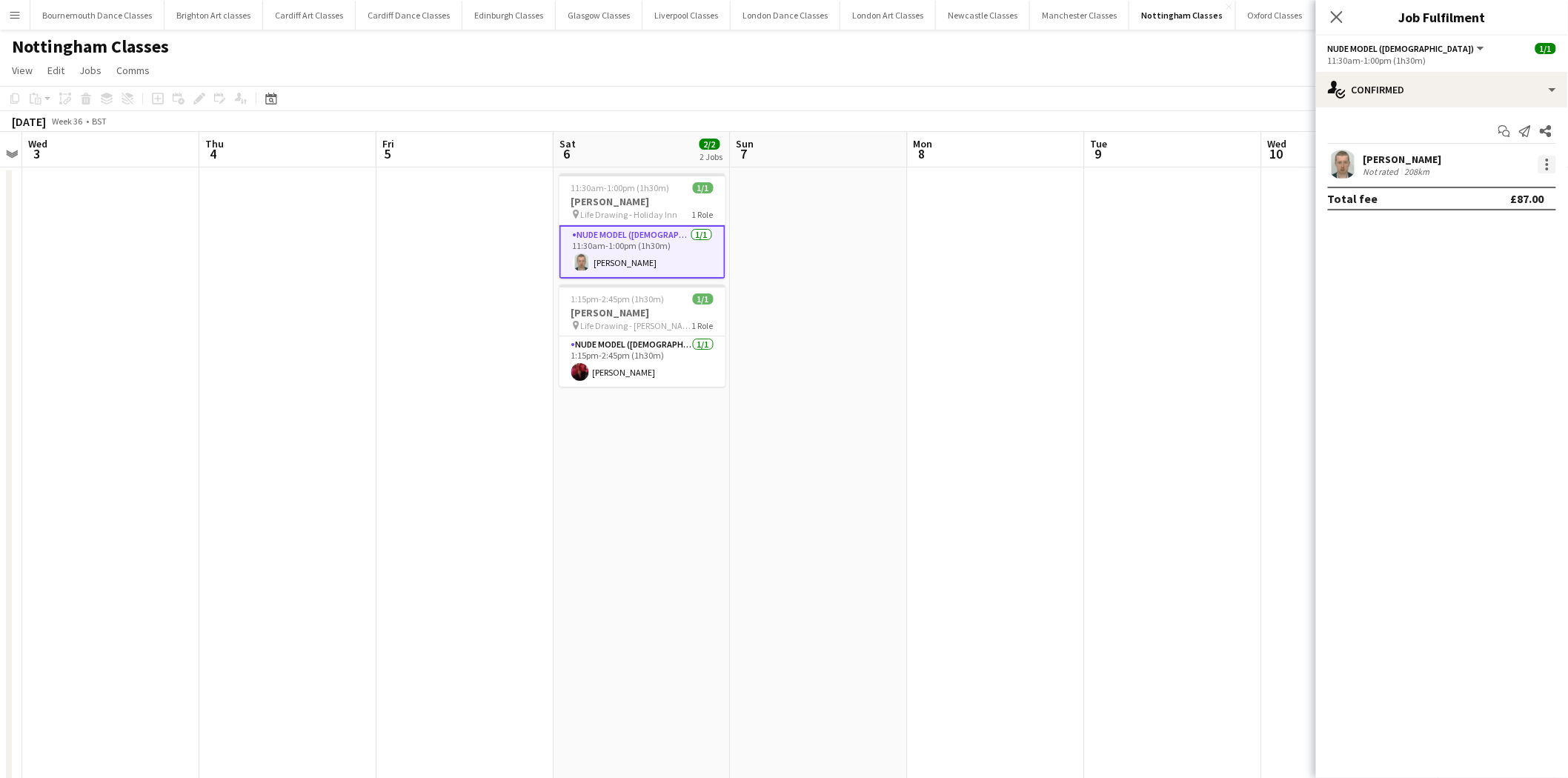
click at [1549, 166] on div at bounding box center [1547, 164] width 18 height 18
click at [1510, 343] on button "Remove" at bounding box center [1499, 334] width 115 height 35
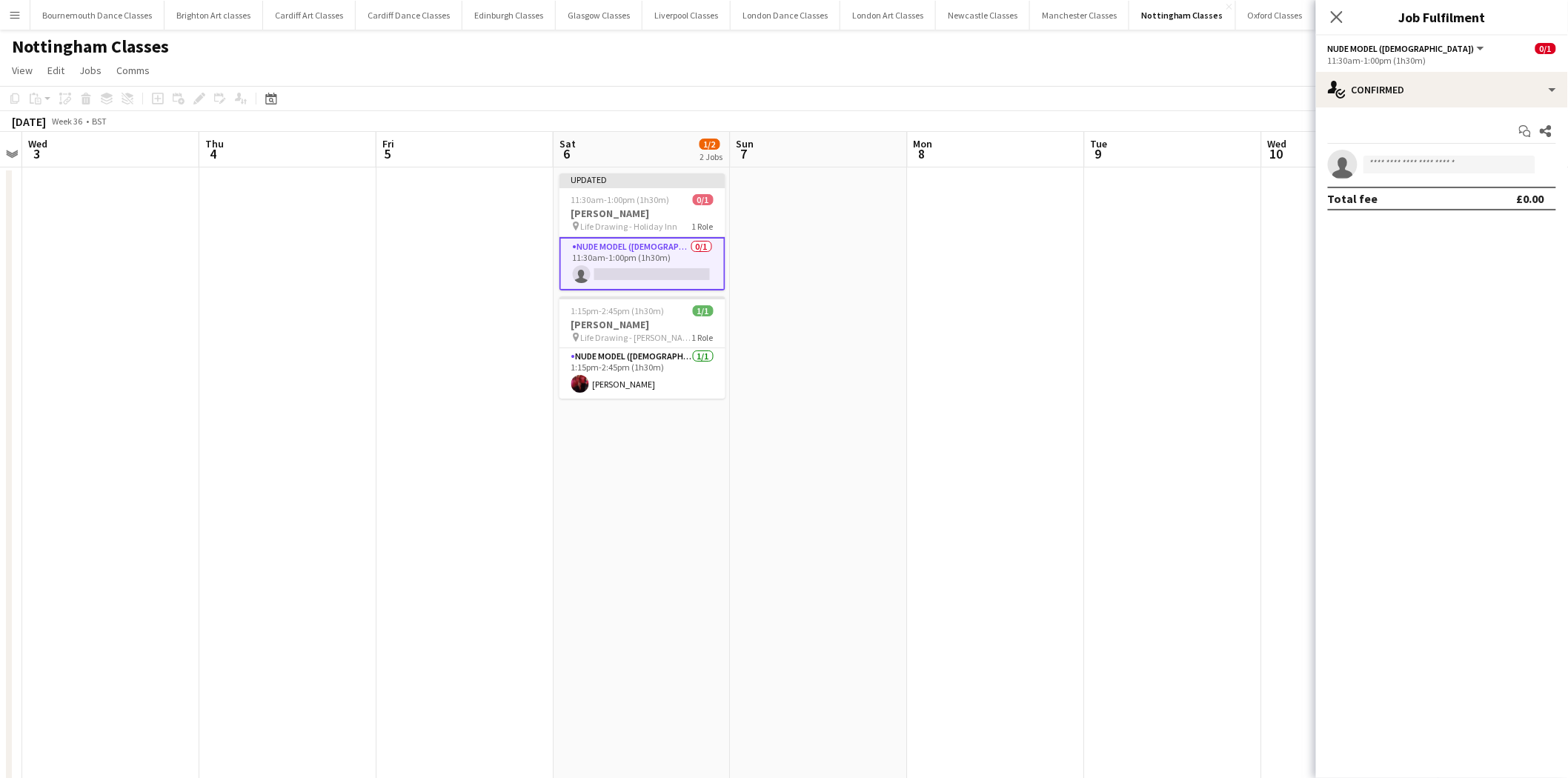
click at [693, 271] on app-card-role "Nude Model (Male) 0/1 11:30am-1:00pm (1h30m) single-neutral-actions" at bounding box center [642, 263] width 166 height 53
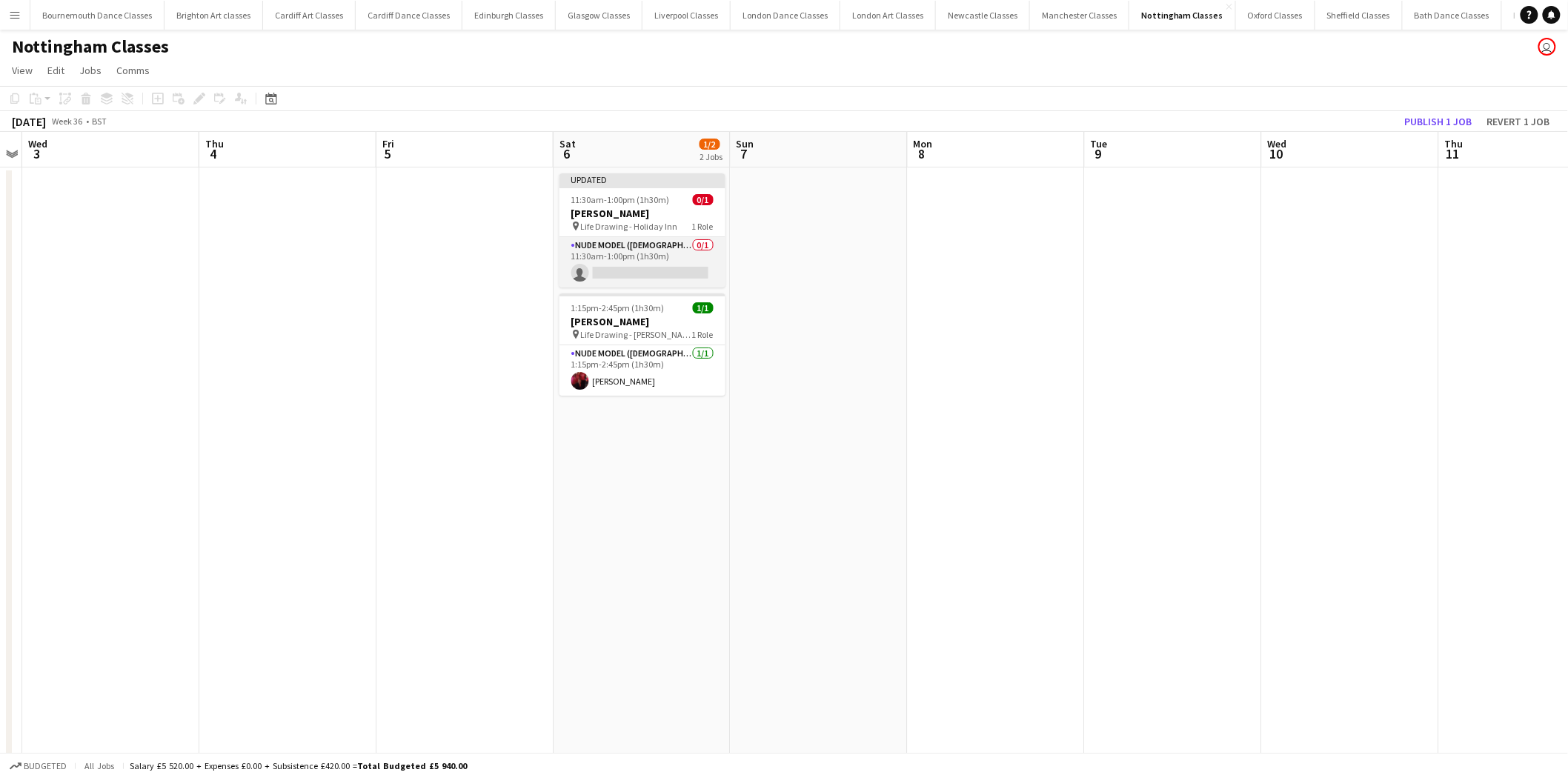
click at [707, 265] on app-card-role "Nude Model (Male) 0/1 11:30am-1:00pm (1h30m) single-neutral-actions" at bounding box center [642, 262] width 166 height 50
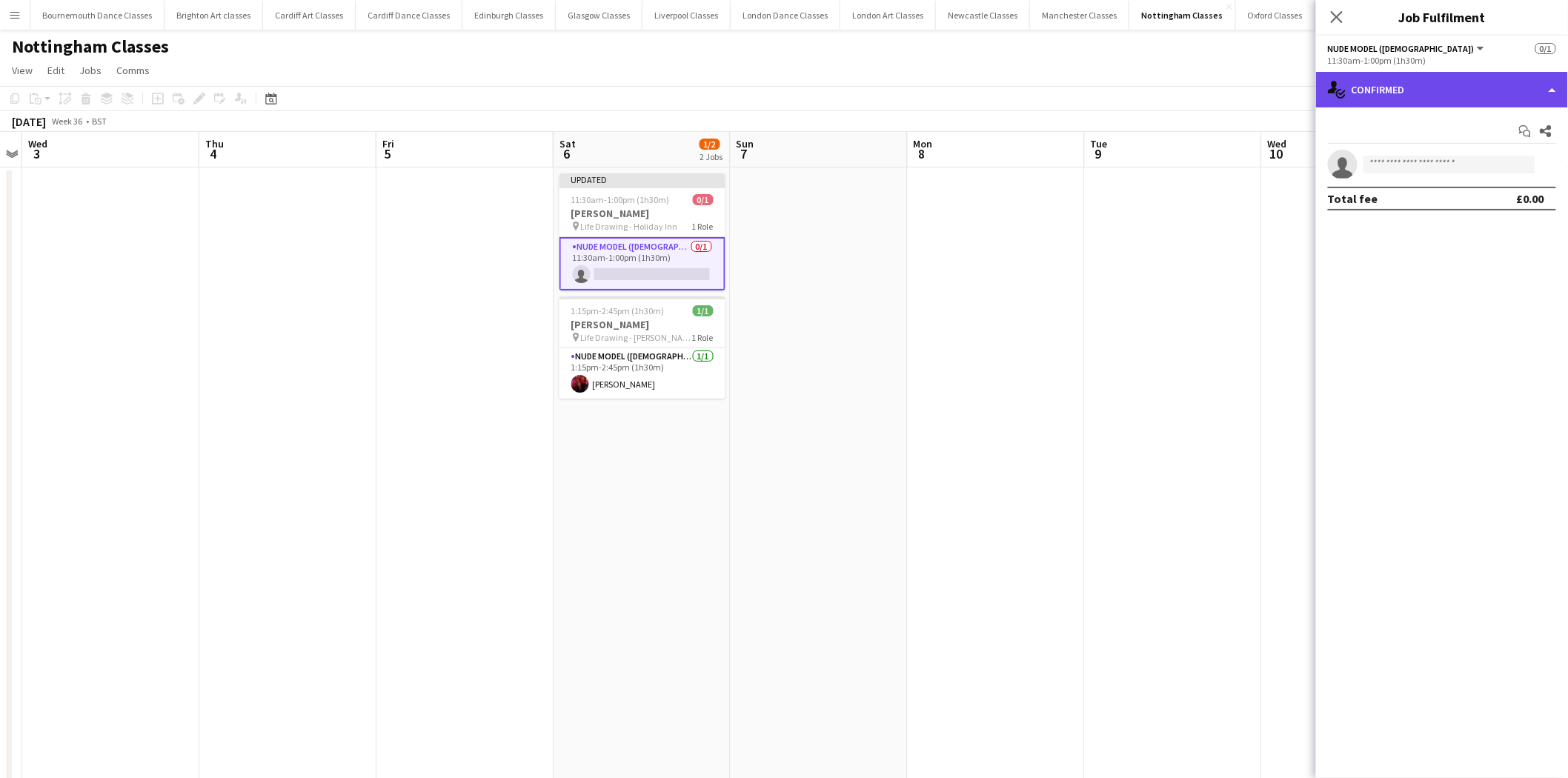
click at [1448, 86] on div "single-neutral-actions-check-2 Confirmed" at bounding box center [1442, 89] width 252 height 35
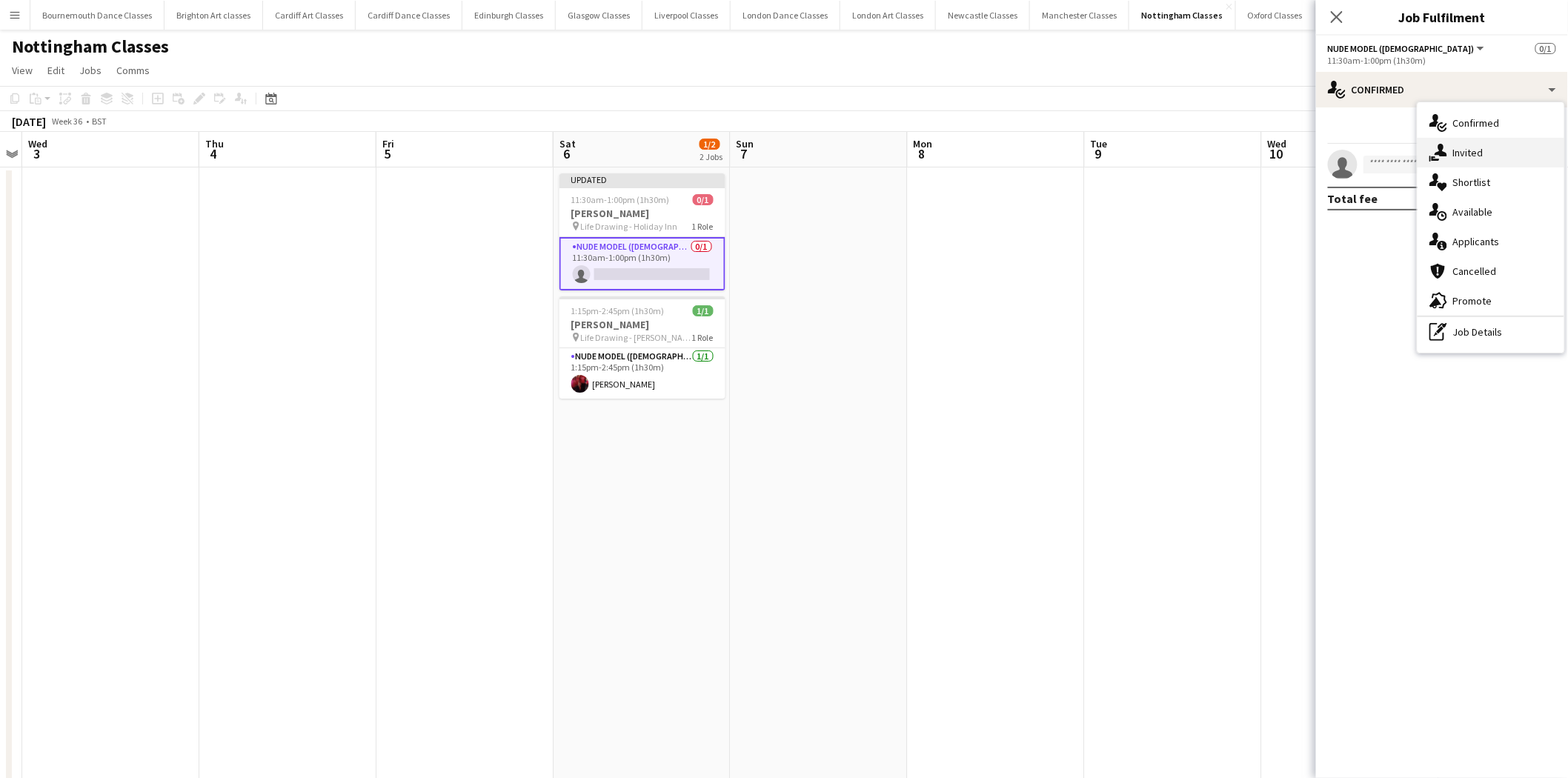
click at [1498, 151] on div "single-neutral-actions-share-1 Invited" at bounding box center [1491, 152] width 147 height 30
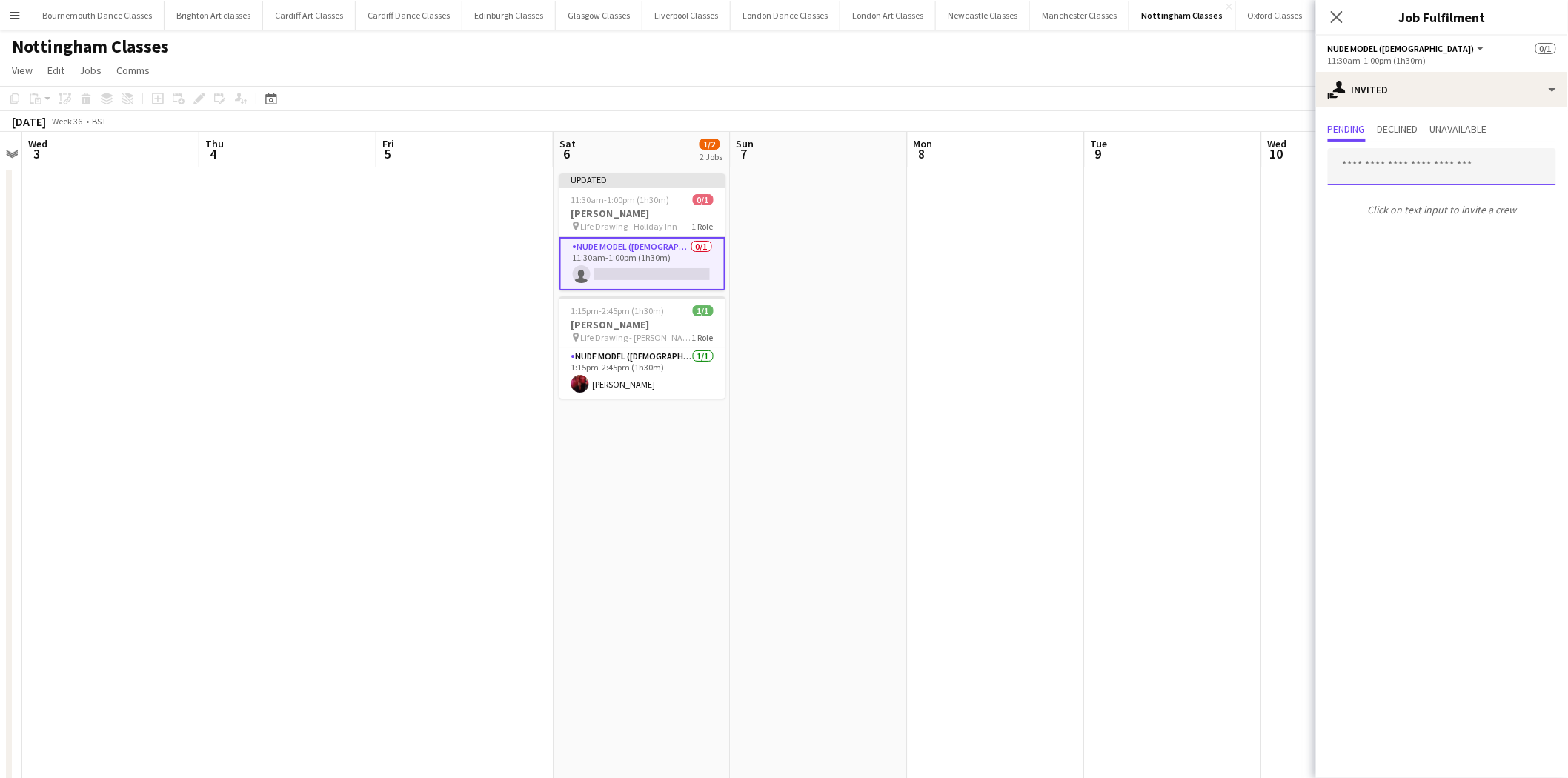
click at [1389, 173] on input "text" at bounding box center [1443, 167] width 229 height 37
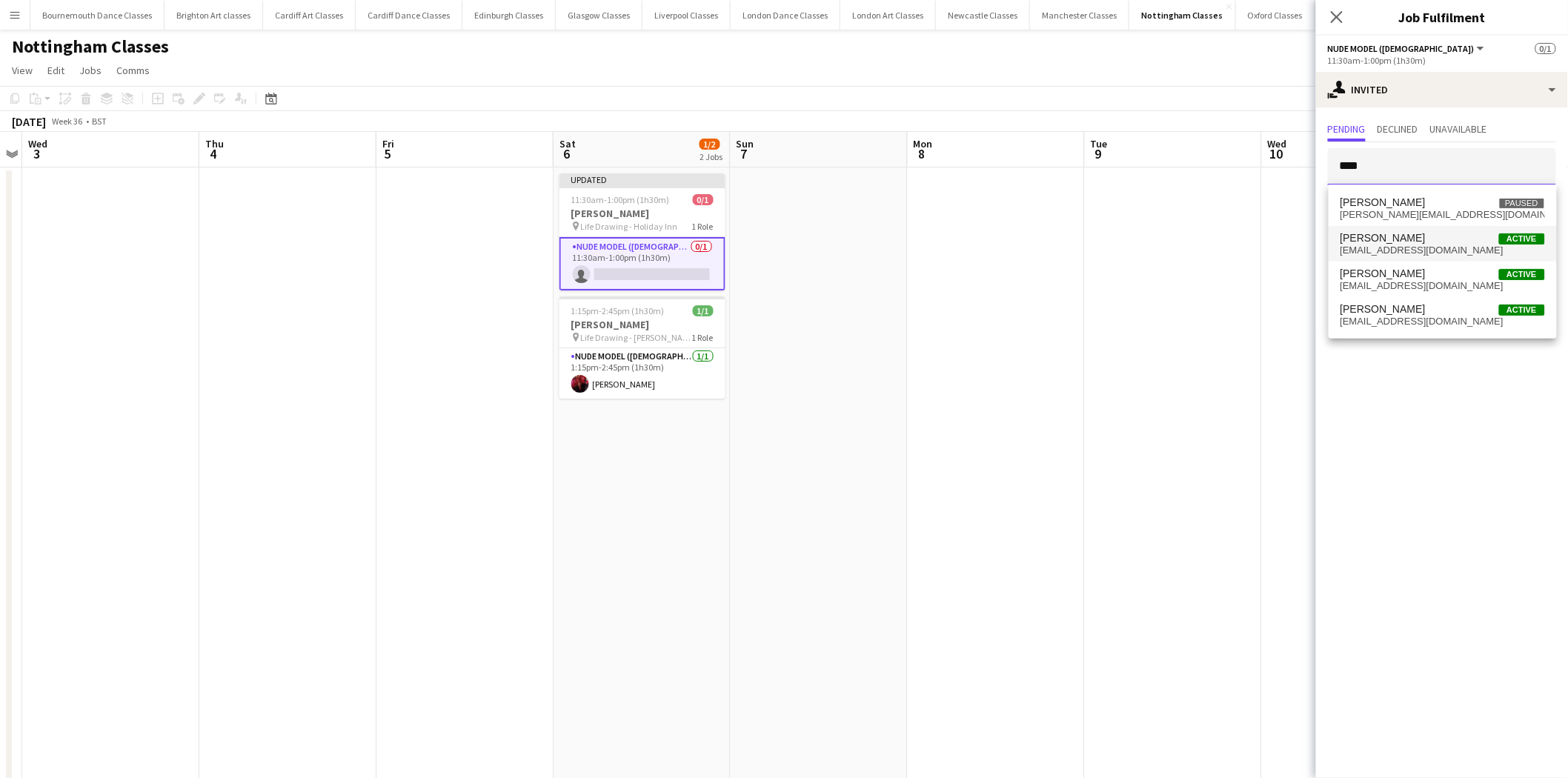
type input "****"
click at [1399, 236] on span "Gary Izzard Active" at bounding box center [1443, 239] width 204 height 13
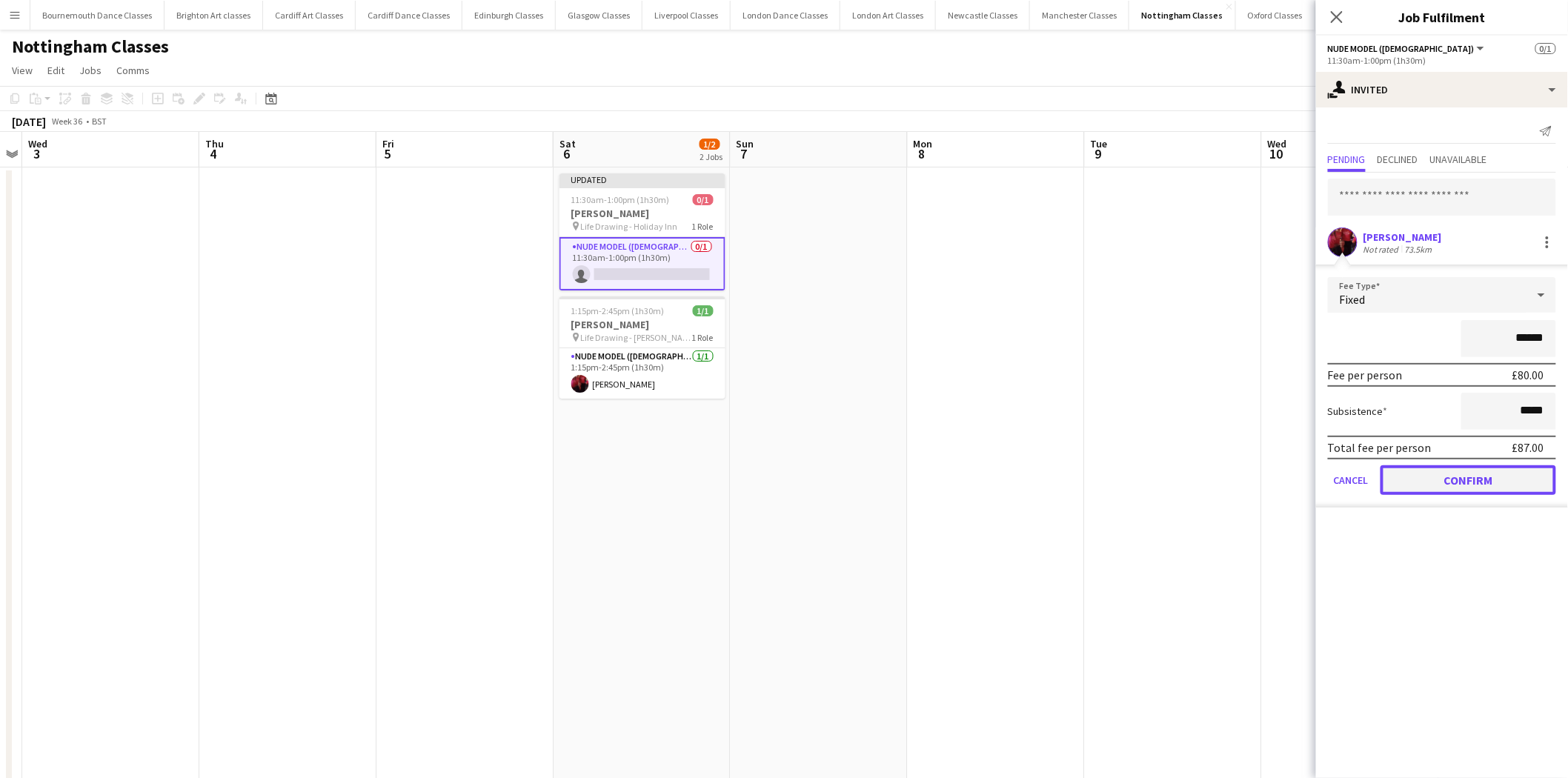
click at [1469, 468] on button "Confirm" at bounding box center [1468, 480] width 176 height 30
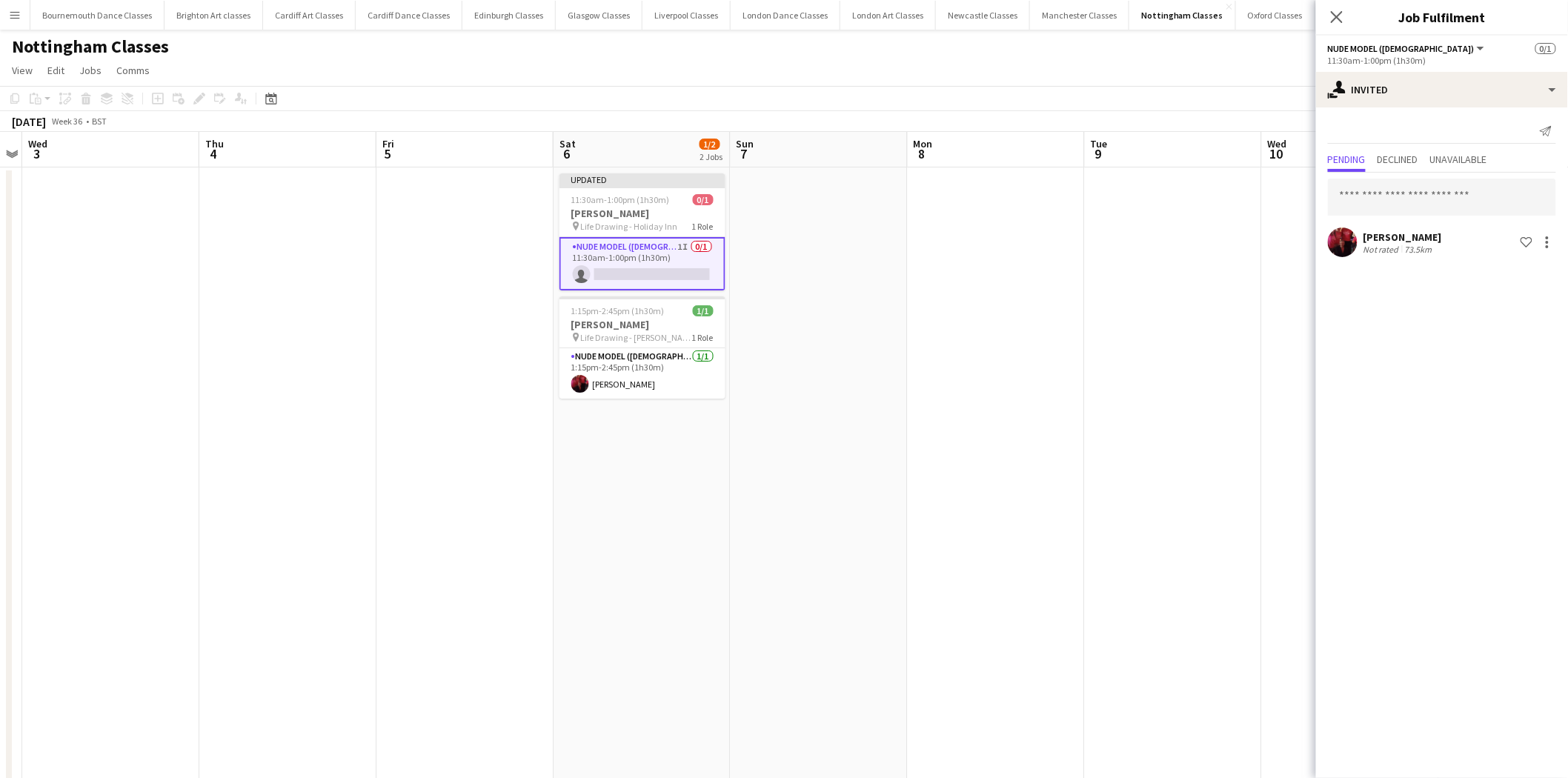
click at [1174, 438] on app-date-cell at bounding box center [1173, 505] width 177 height 677
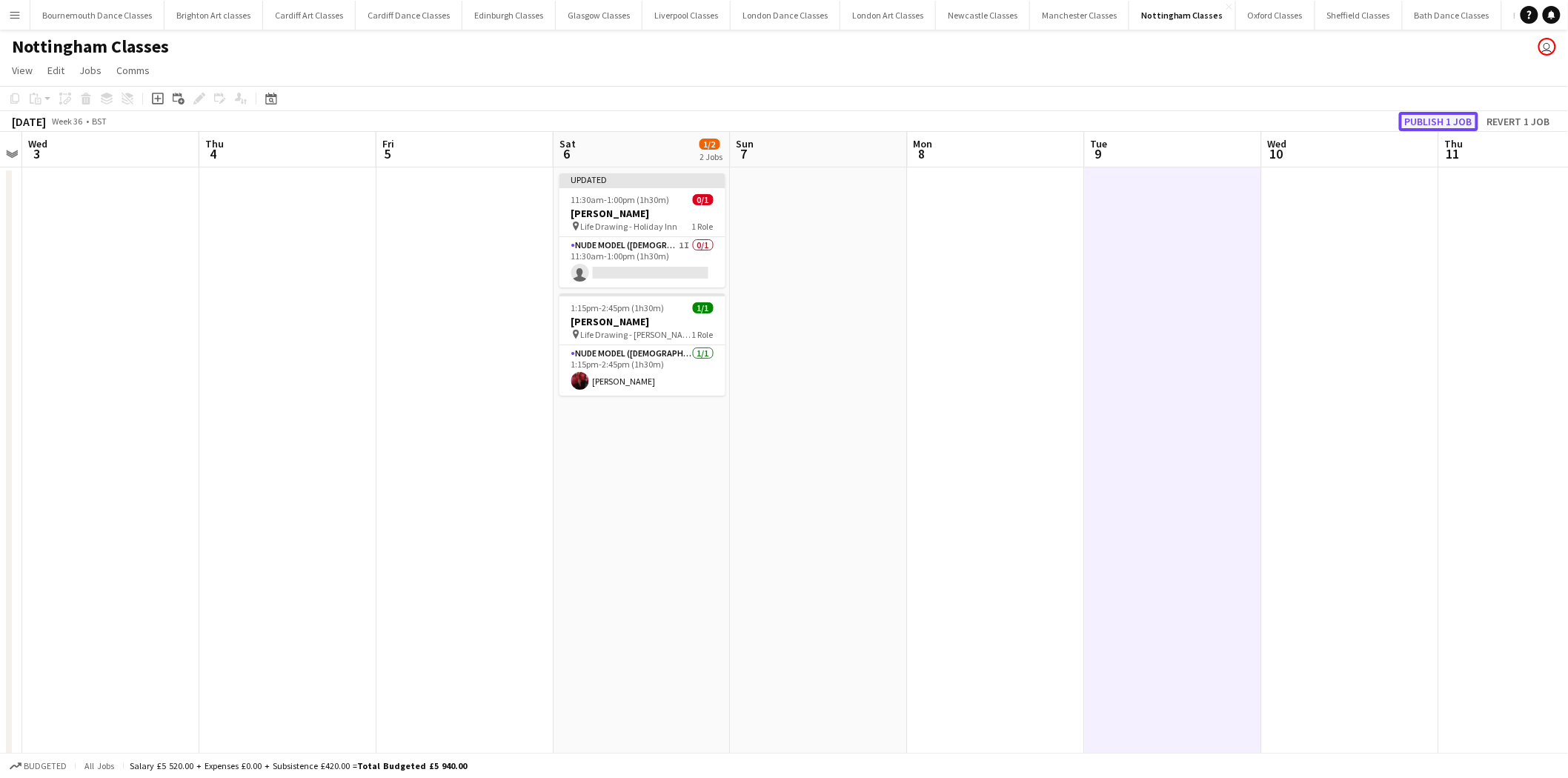
click at [1462, 123] on button "Publish 1 job" at bounding box center [1438, 121] width 79 height 19
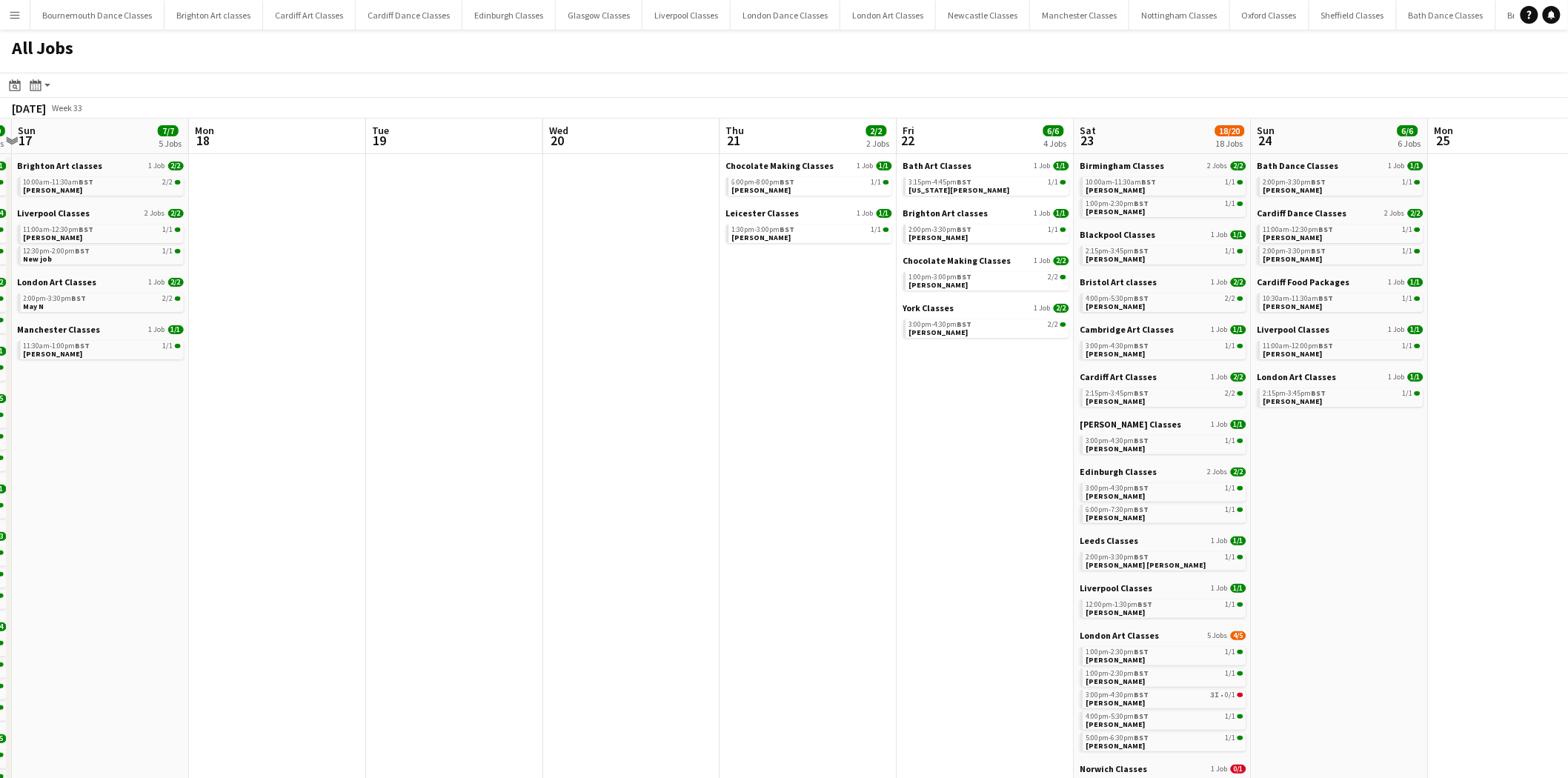
drag, startPoint x: 1131, startPoint y: 484, endPoint x: 446, endPoint y: 523, distance: 686.1
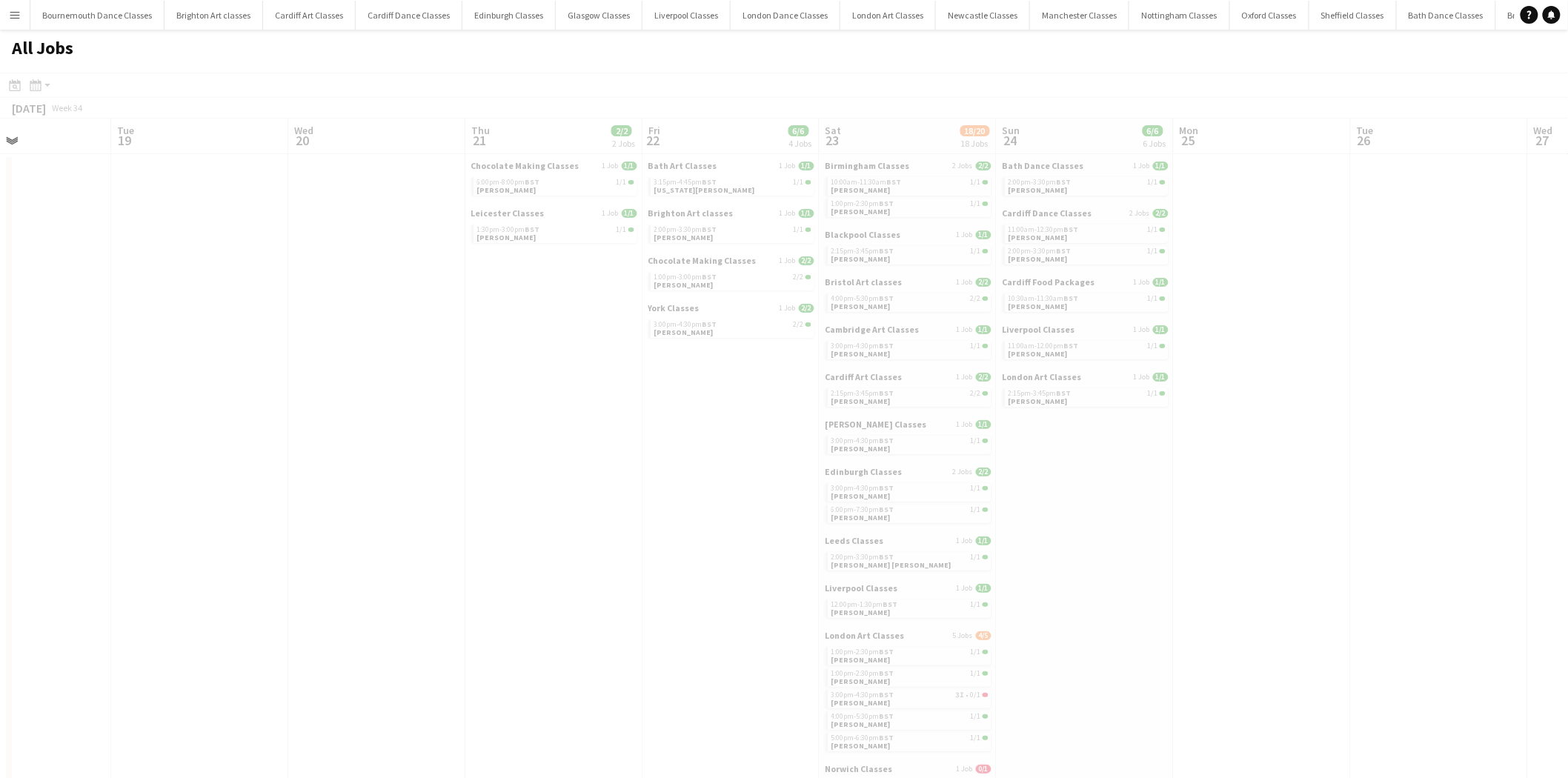
scroll to position [0, 426]
drag, startPoint x: 380, startPoint y: 499, endPoint x: 157, endPoint y: 534, distance: 225.7
click at [130, 539] on app-all-jobs "All Jobs Date picker AUG 2025 AUG 2025 Monday M Tuesday T Wednesday W Thursday …" at bounding box center [784, 759] width 1568 height 1459
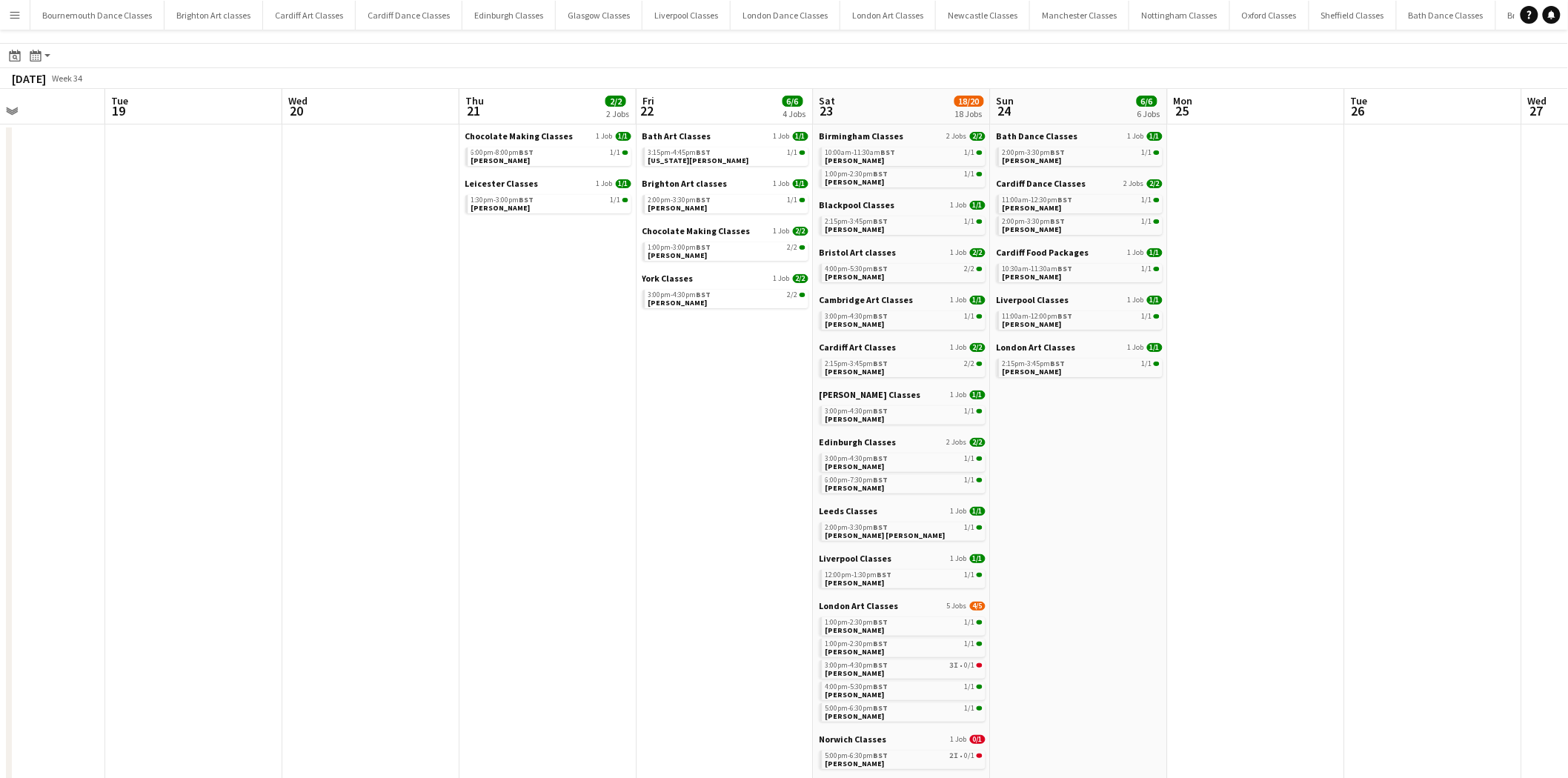
scroll to position [0, 0]
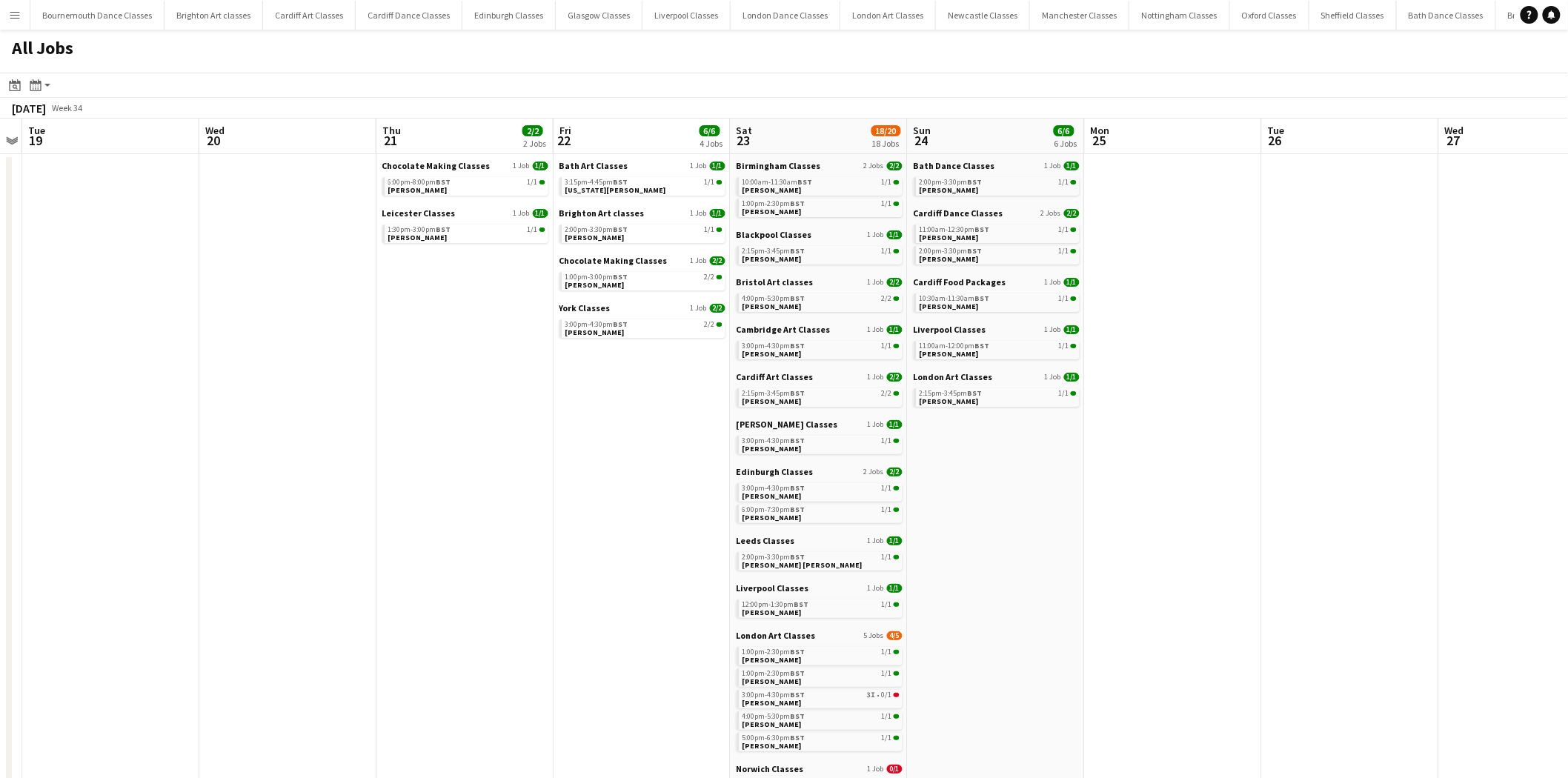
click at [662, 537] on app-all-jobs "All Jobs Date picker AUG 2025 AUG 2025 Monday M Tuesday T Wednesday W Thursday …" at bounding box center [784, 759] width 1568 height 1459
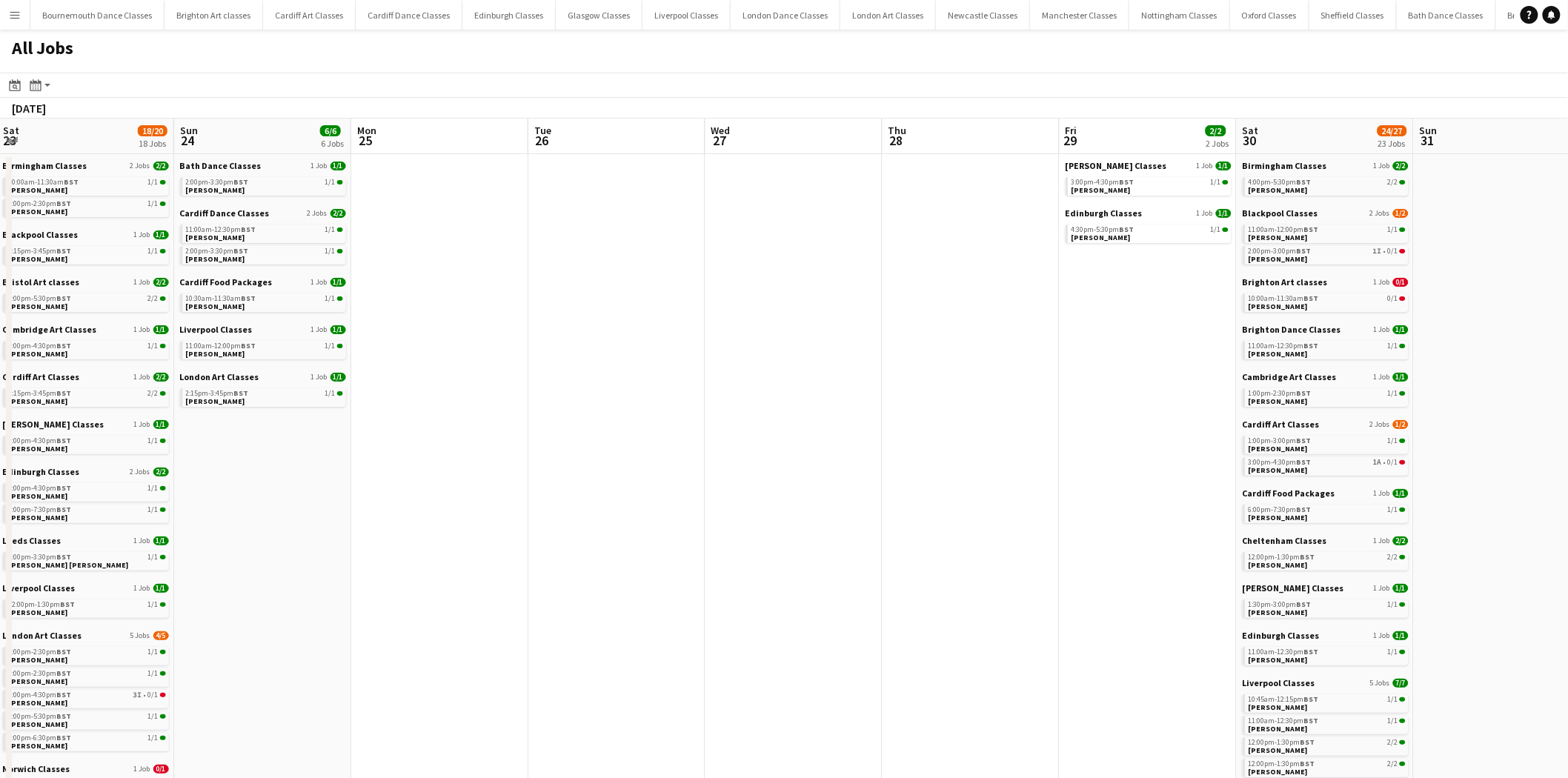
drag, startPoint x: 1056, startPoint y: 523, endPoint x: 528, endPoint y: 538, distance: 528.2
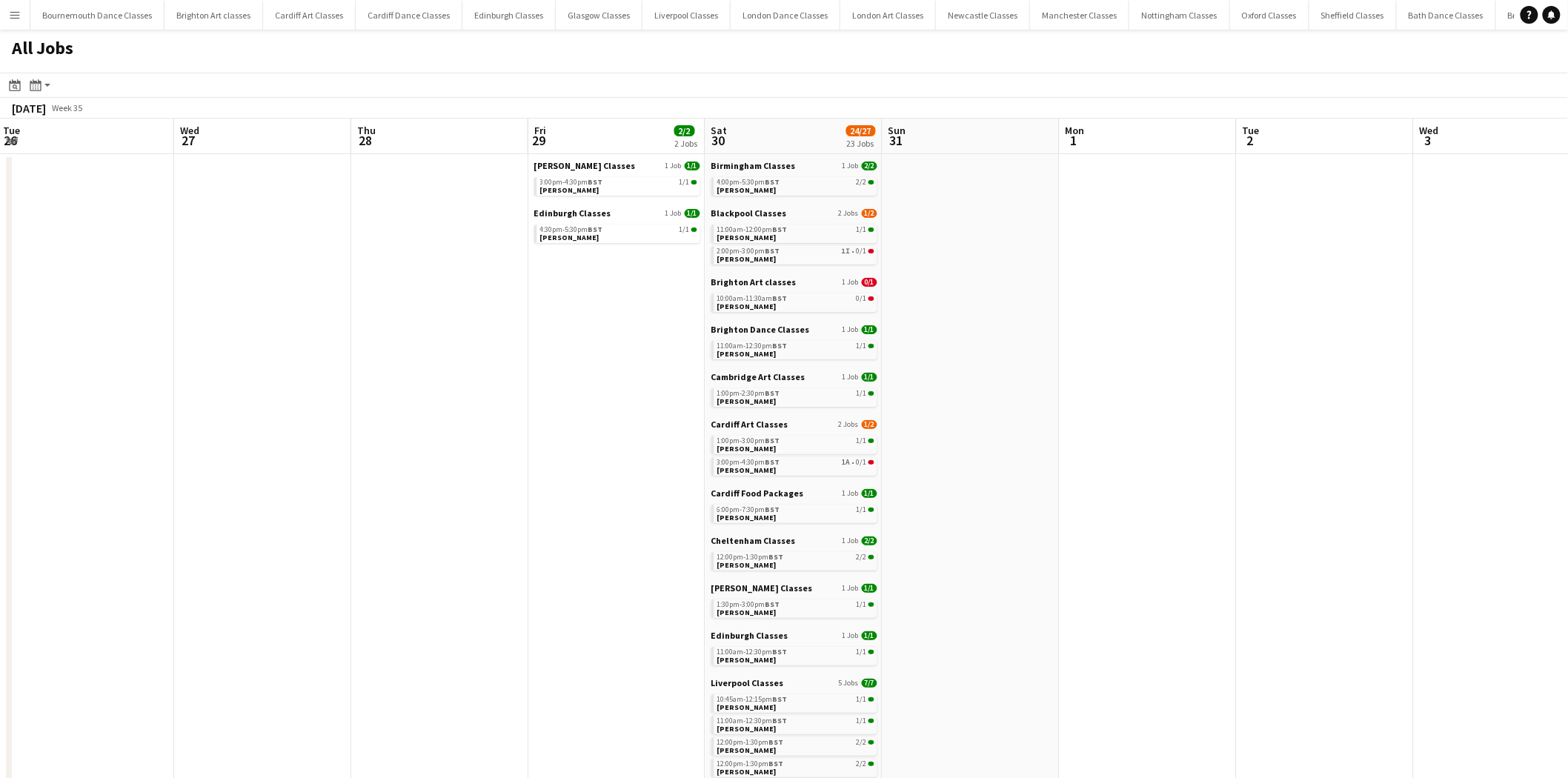
scroll to position [0, 434]
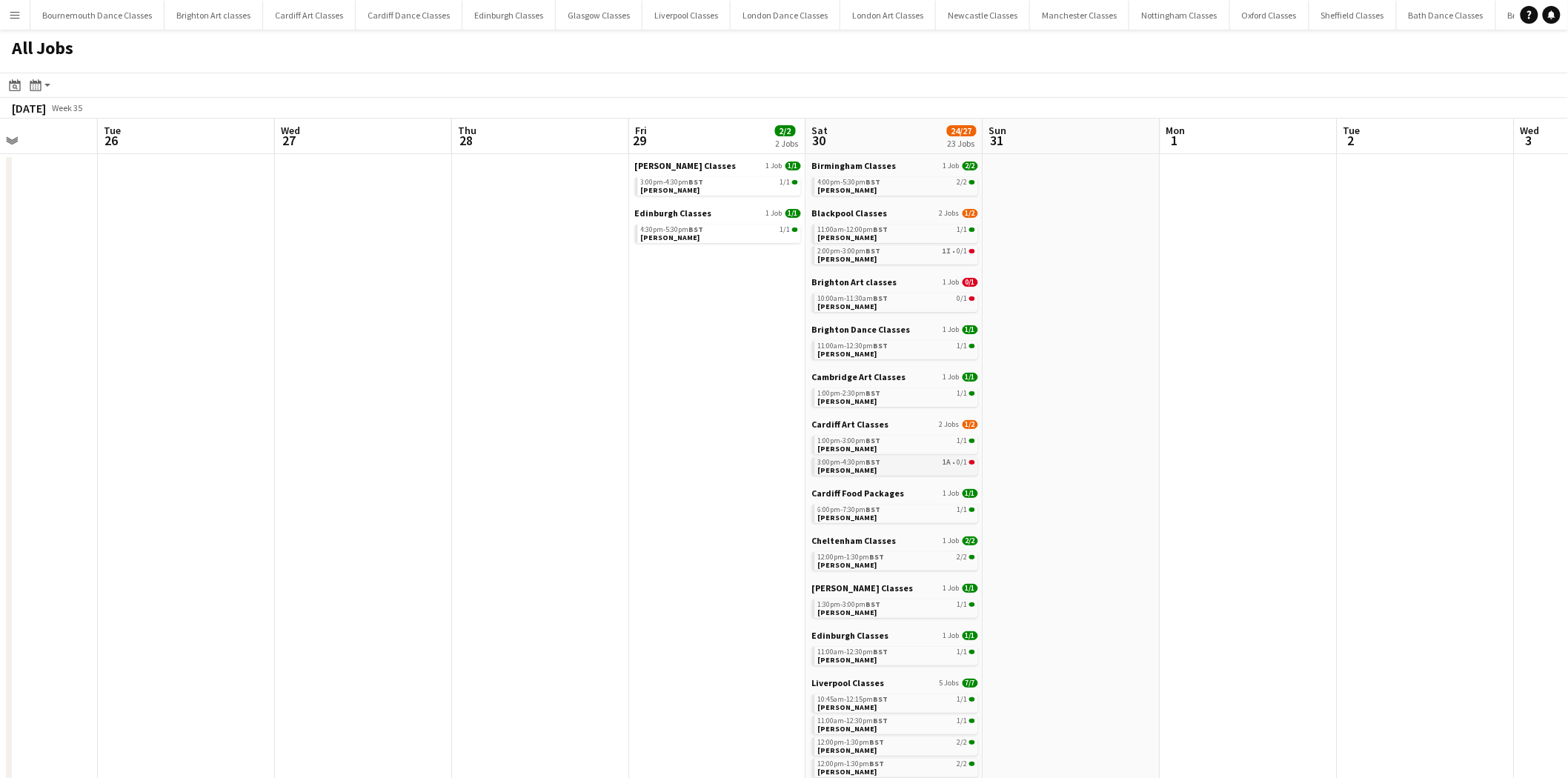
click at [914, 467] on link "3:00pm-4:30pm BST 1A • 0/1 Leah Raybould" at bounding box center [896, 465] width 157 height 17
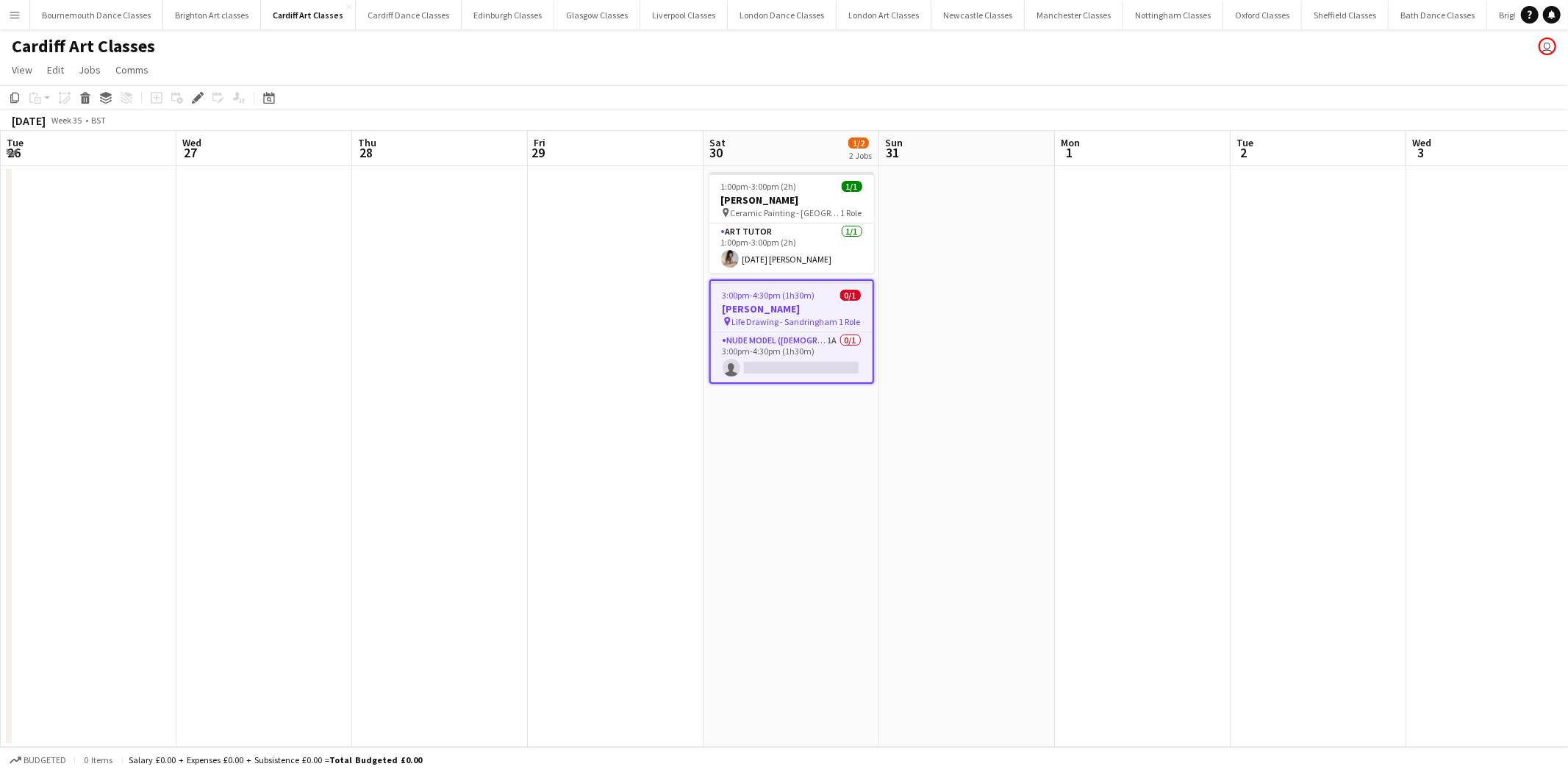
scroll to position [0, 505]
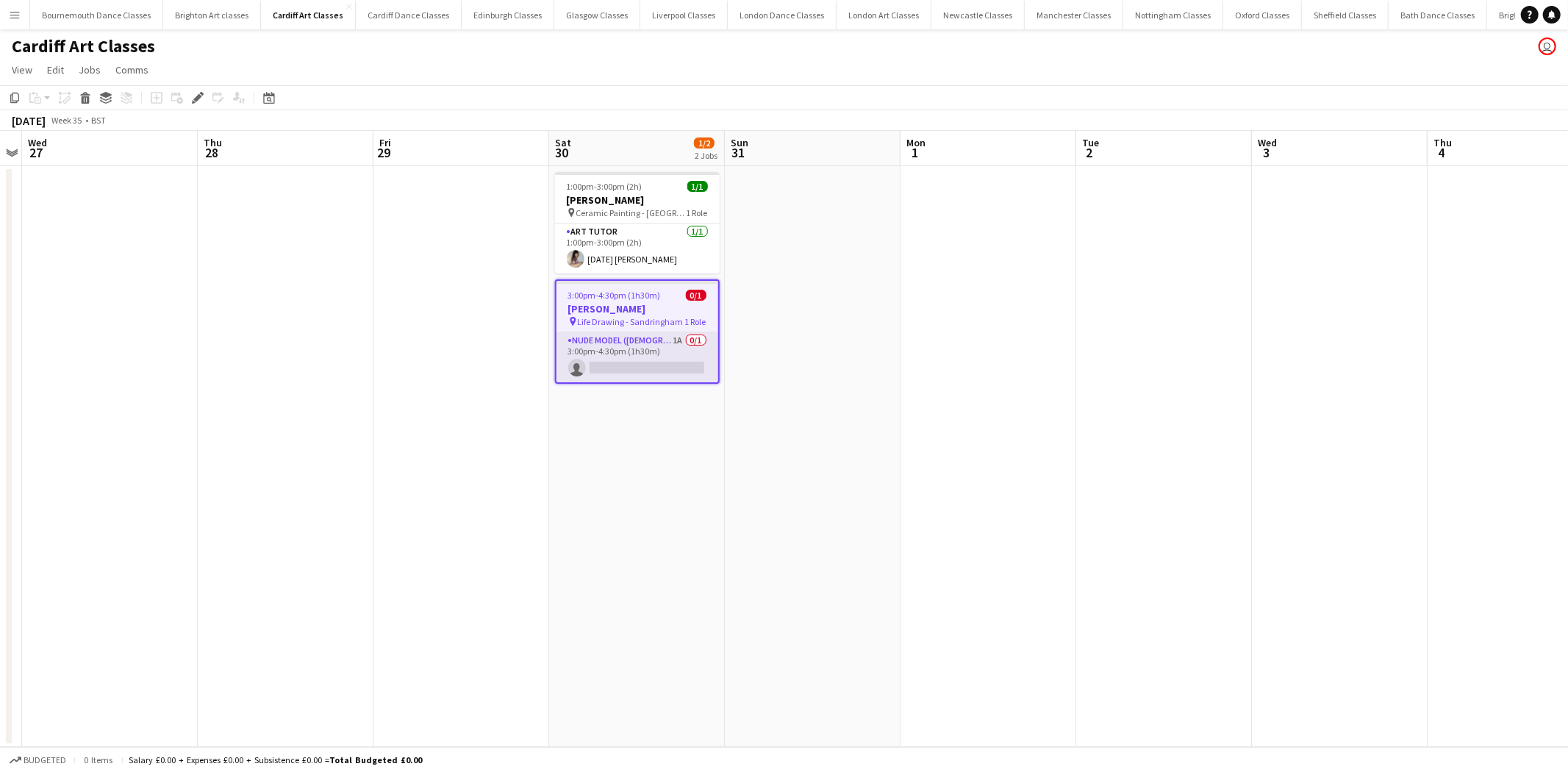
click at [670, 366] on app-card-role "Nude Model (Male) 1A 0/1 3:00pm-4:30pm (1h30m) single-neutral-actions" at bounding box center [638, 357] width 162 height 50
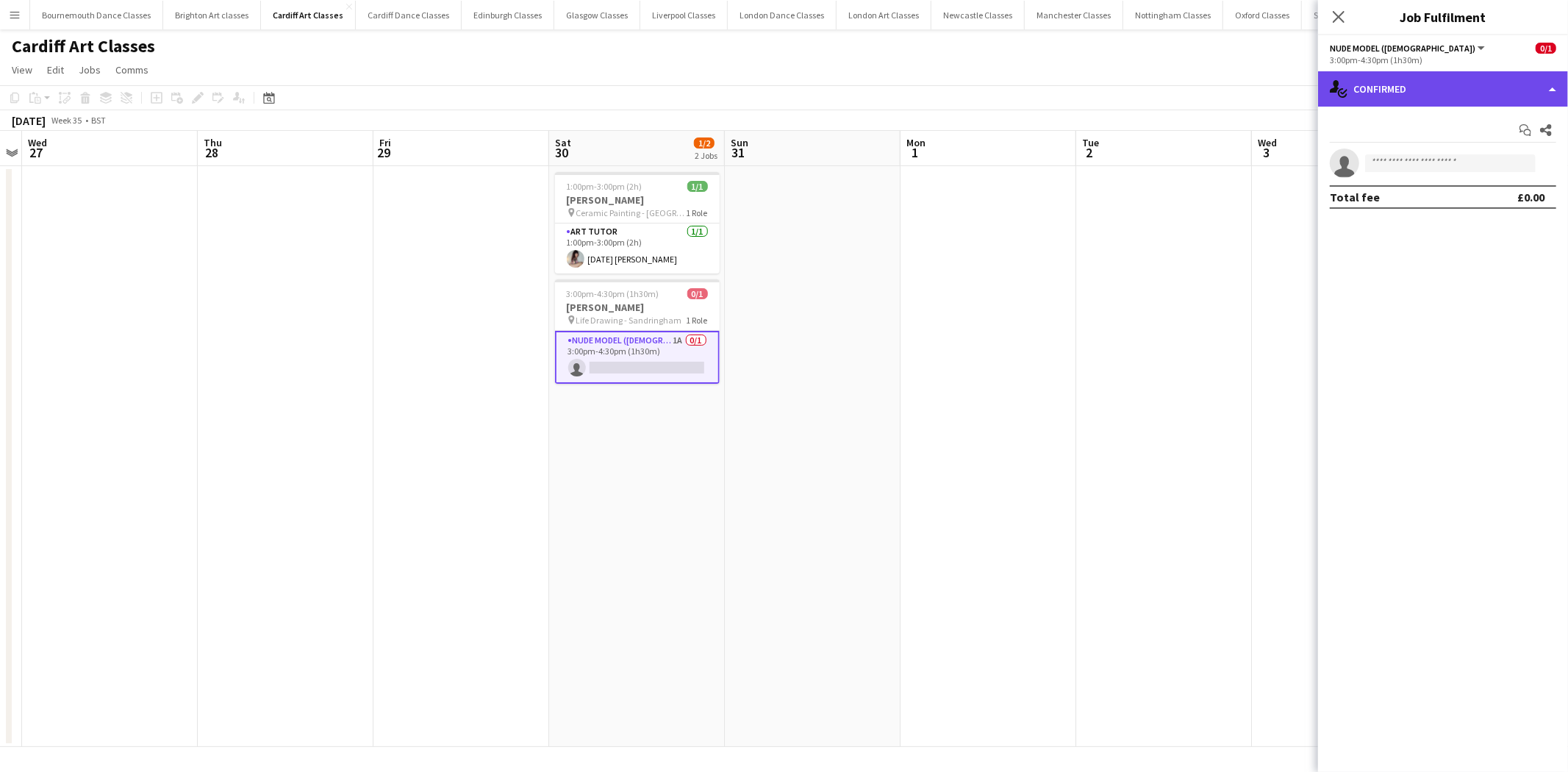
click at [1516, 99] on div "single-neutral-actions-check-2 Confirmed" at bounding box center [1443, 88] width 250 height 35
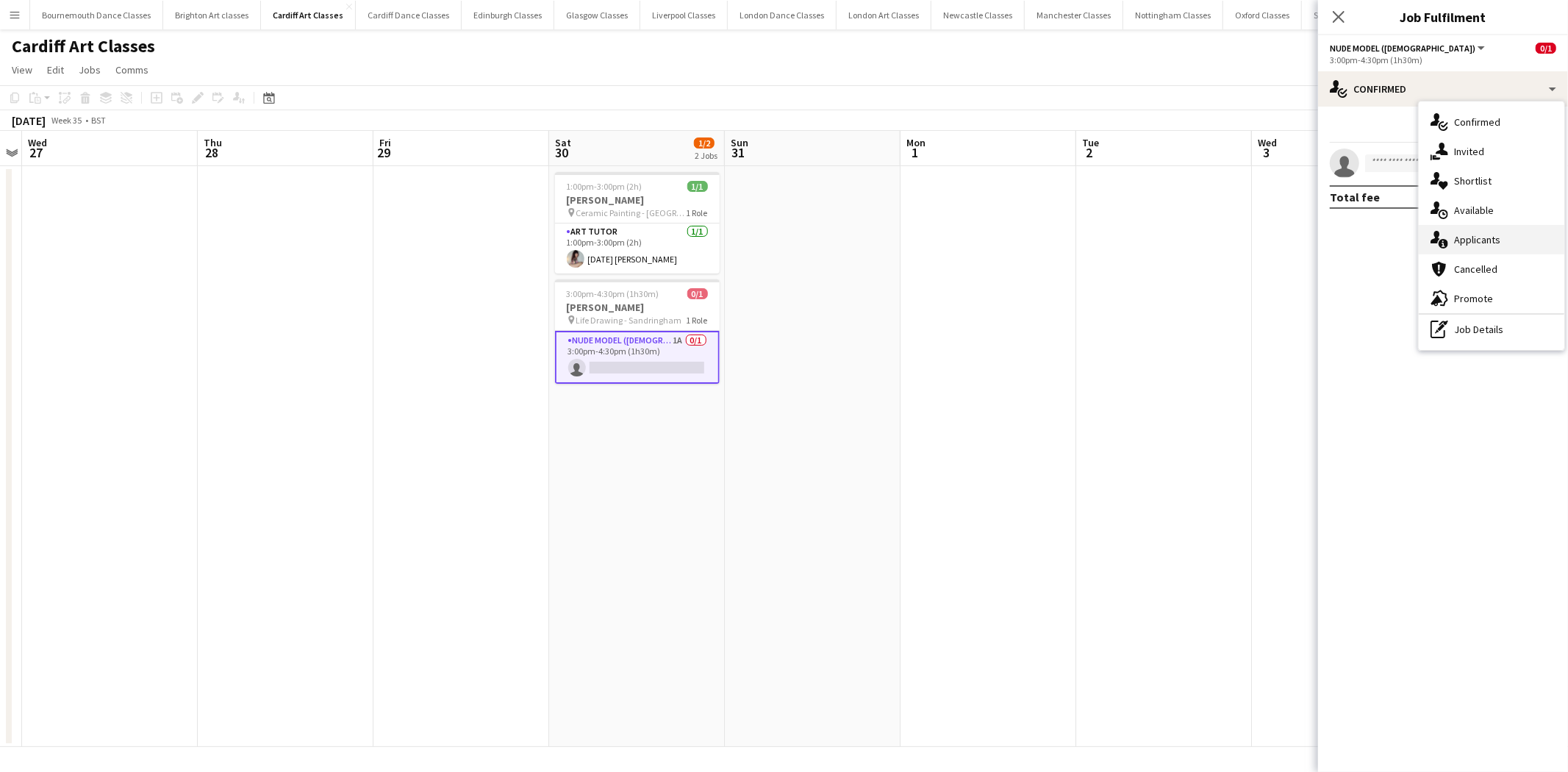
click at [1515, 245] on div "single-neutral-actions-information Applicants" at bounding box center [1492, 240] width 146 height 29
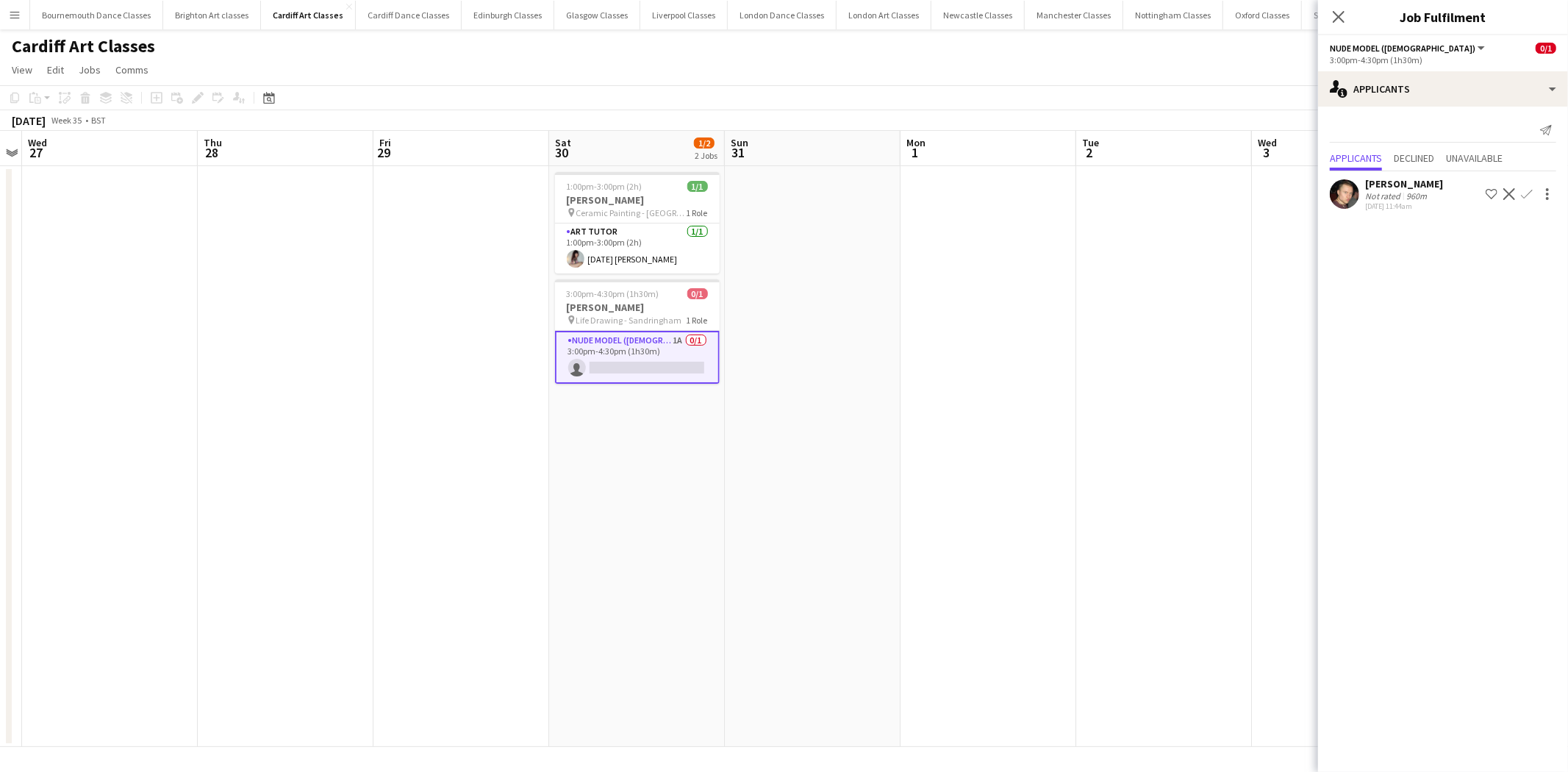
click at [1526, 190] on app-icon "Confirm" at bounding box center [1527, 193] width 12 height 12
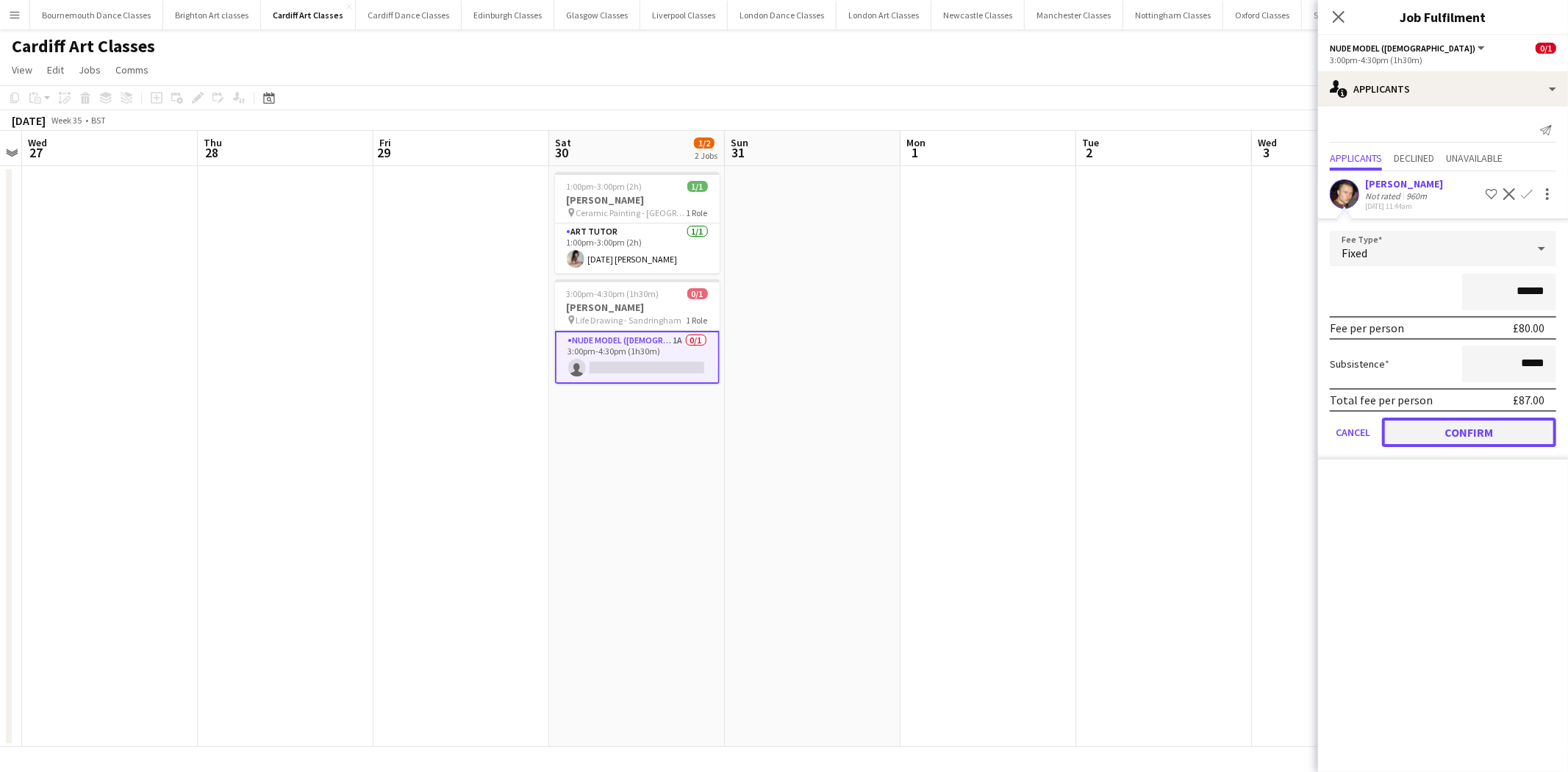
click at [1492, 428] on button "Confirm" at bounding box center [1469, 432] width 174 height 29
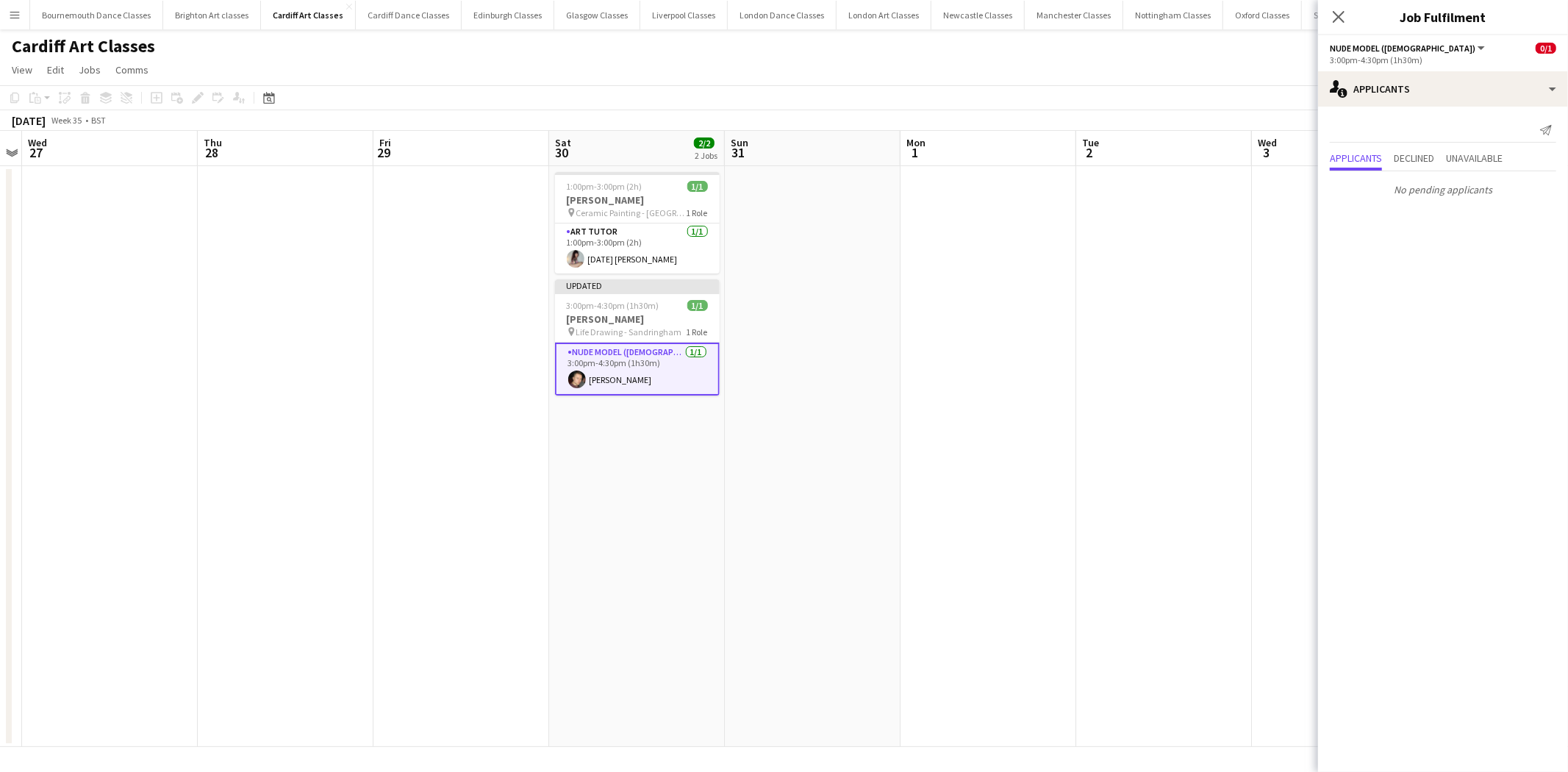
click at [1171, 420] on app-date-cell at bounding box center [1164, 456] width 176 height 580
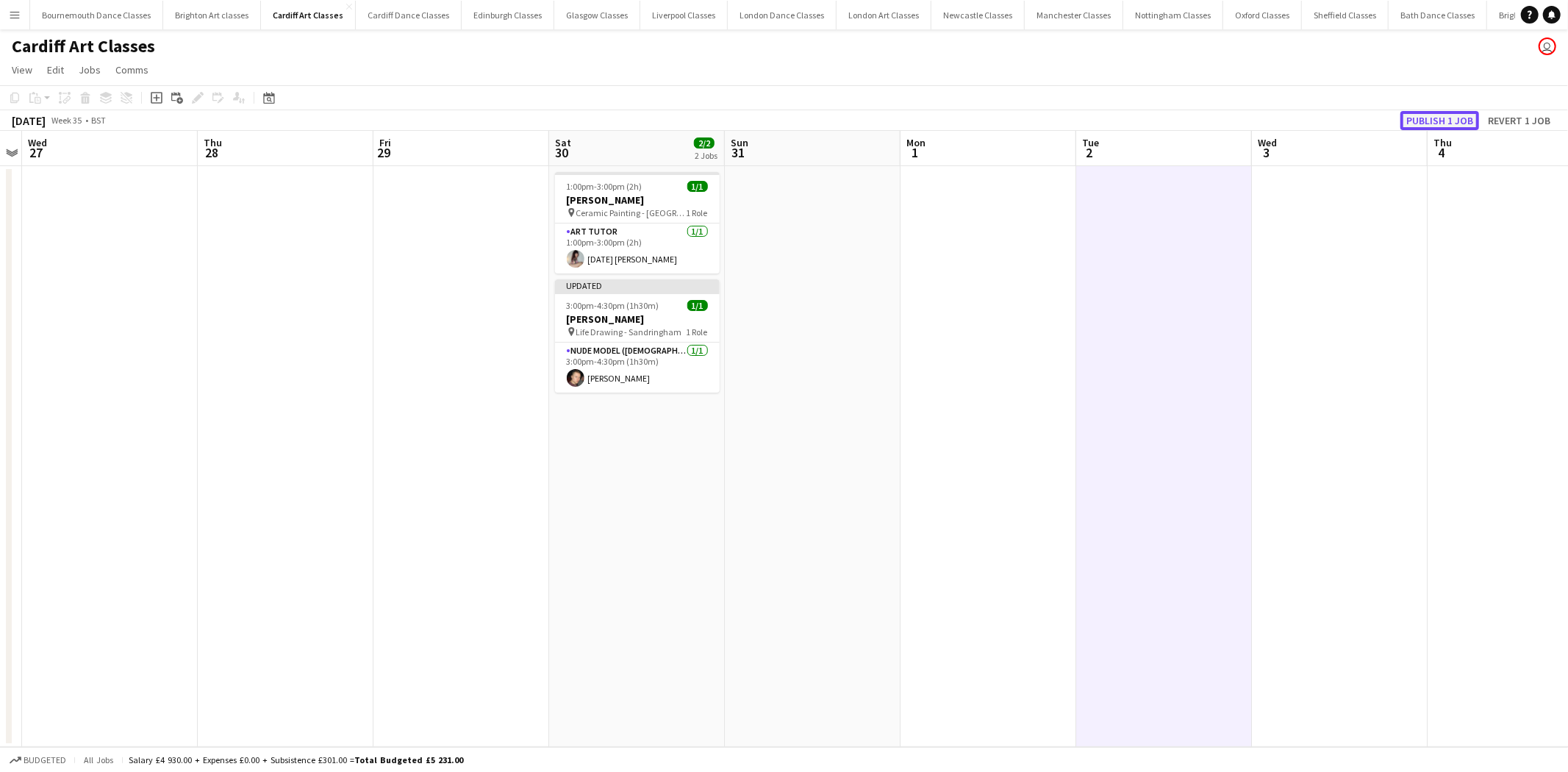
drag, startPoint x: 1445, startPoint y: 113, endPoint x: 1376, endPoint y: 115, distance: 69.0
click at [1442, 113] on button "Publish 1 job" at bounding box center [1439, 120] width 78 height 19
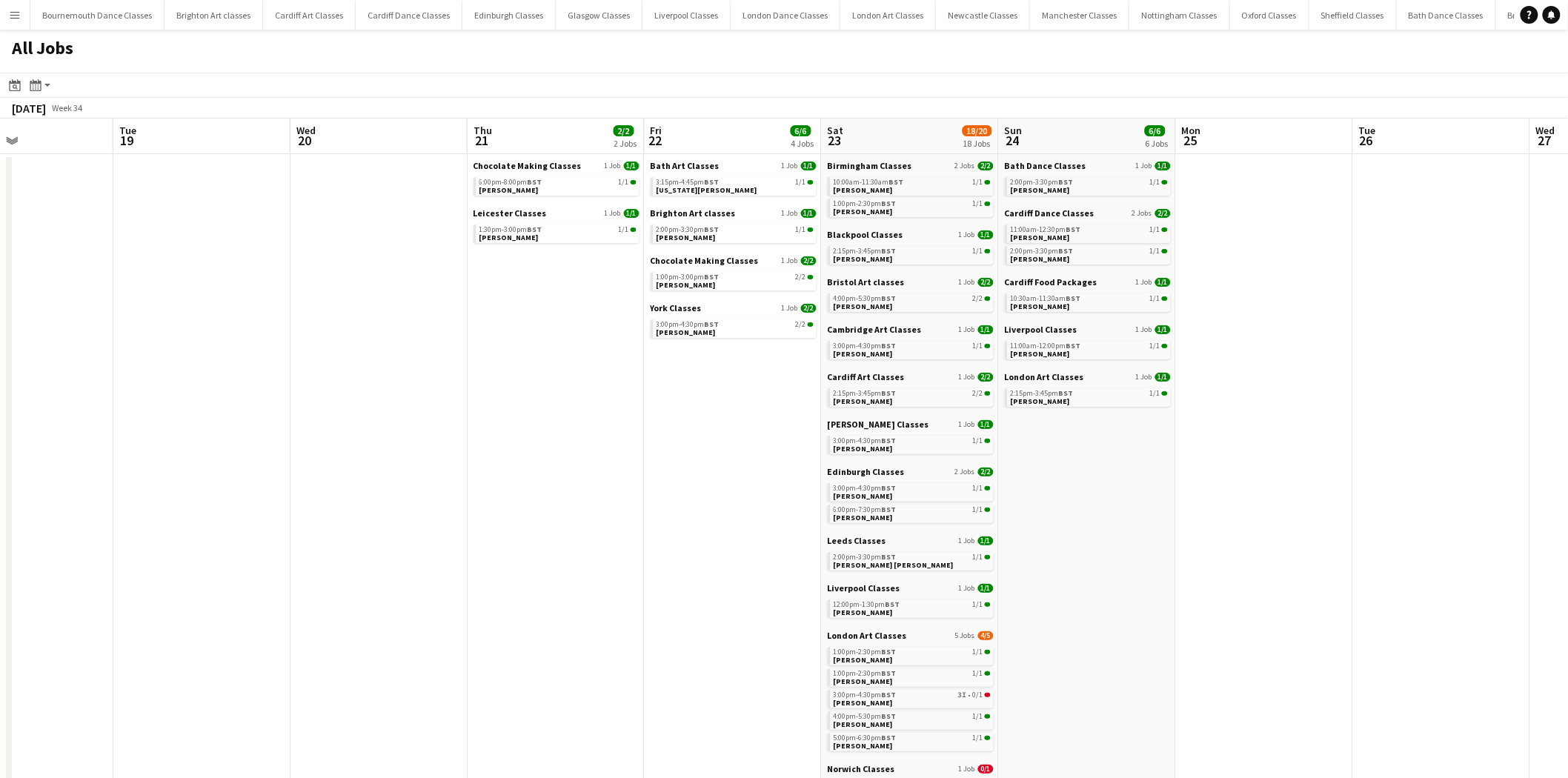
scroll to position [0, 471]
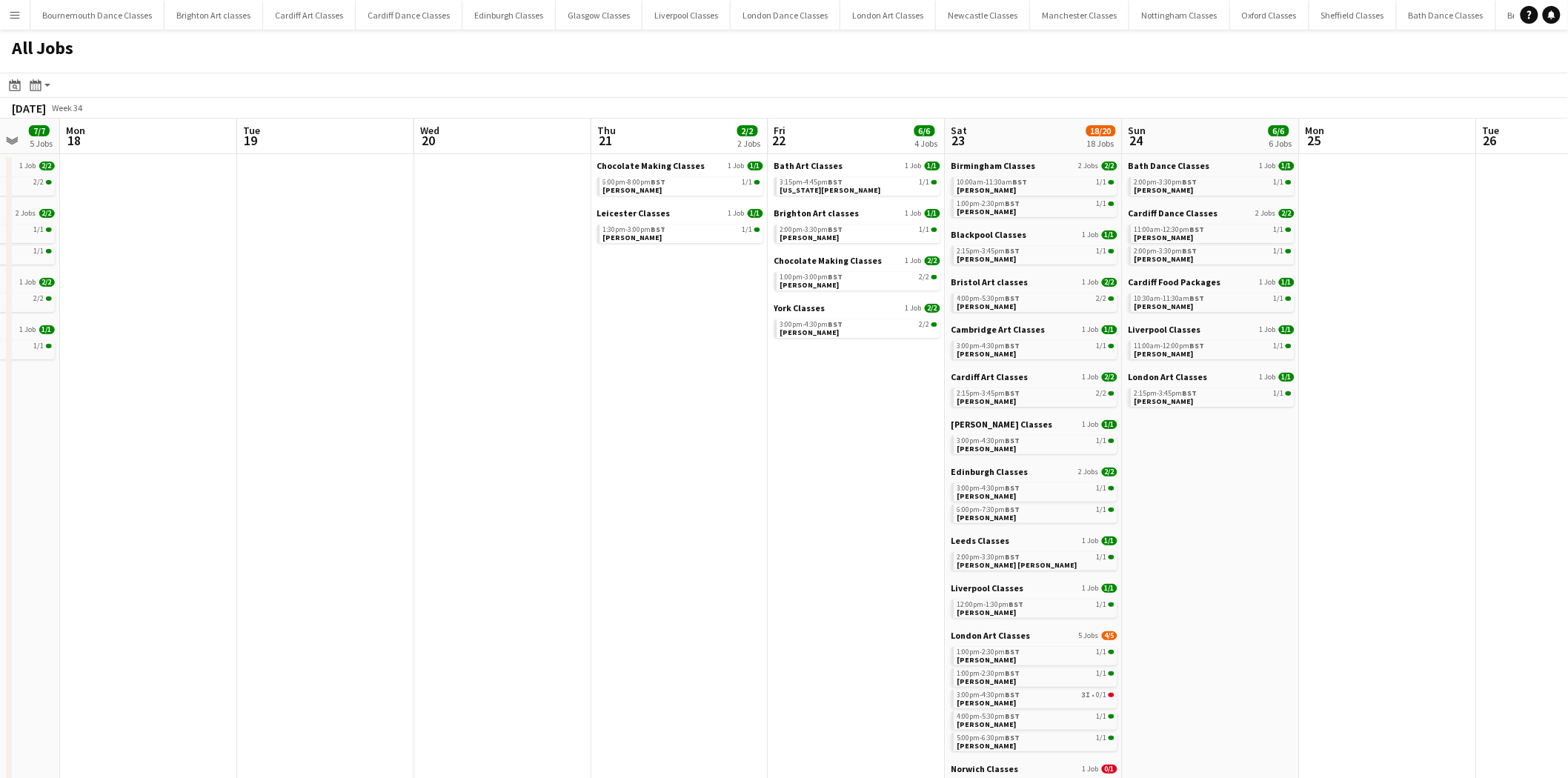
click at [314, 463] on app-all-jobs "All Jobs Date picker [DATE] [DATE] [DATE] M [DATE] T [DATE] W [DATE] T [DATE] F…" at bounding box center [784, 759] width 1568 height 1459
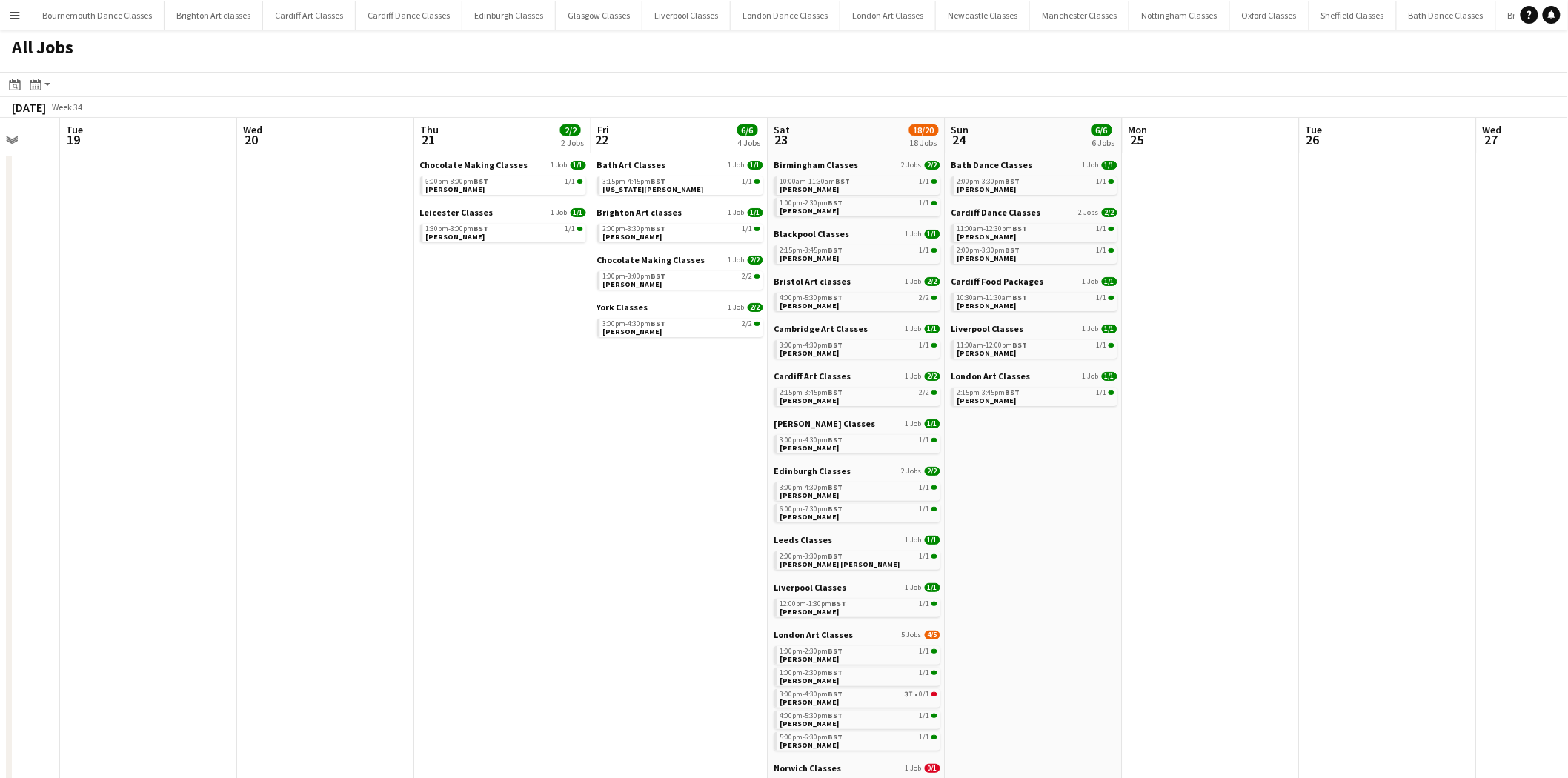
scroll to position [0, 0]
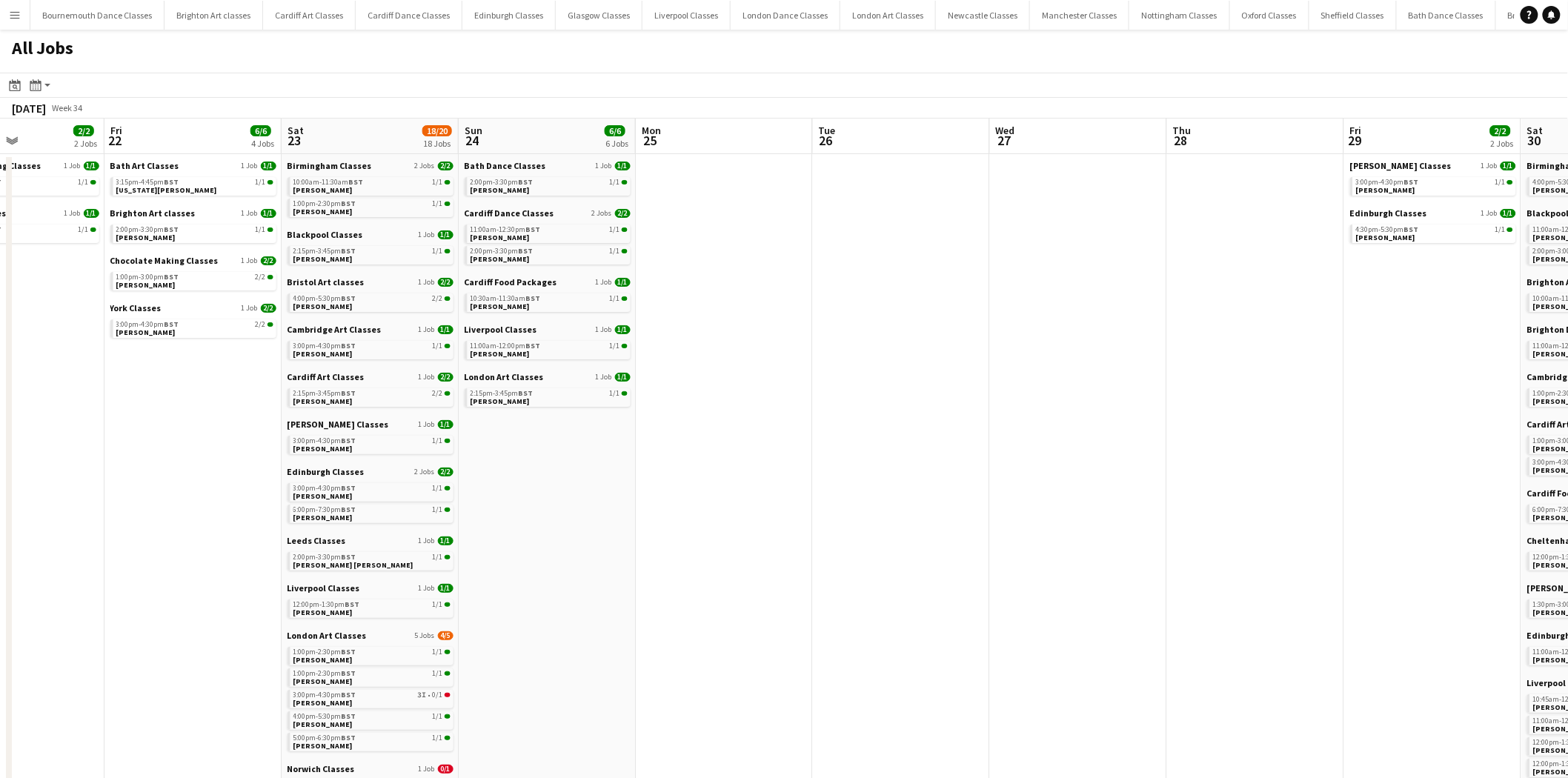
drag, startPoint x: 1259, startPoint y: 448, endPoint x: 683, endPoint y: 475, distance: 576.6
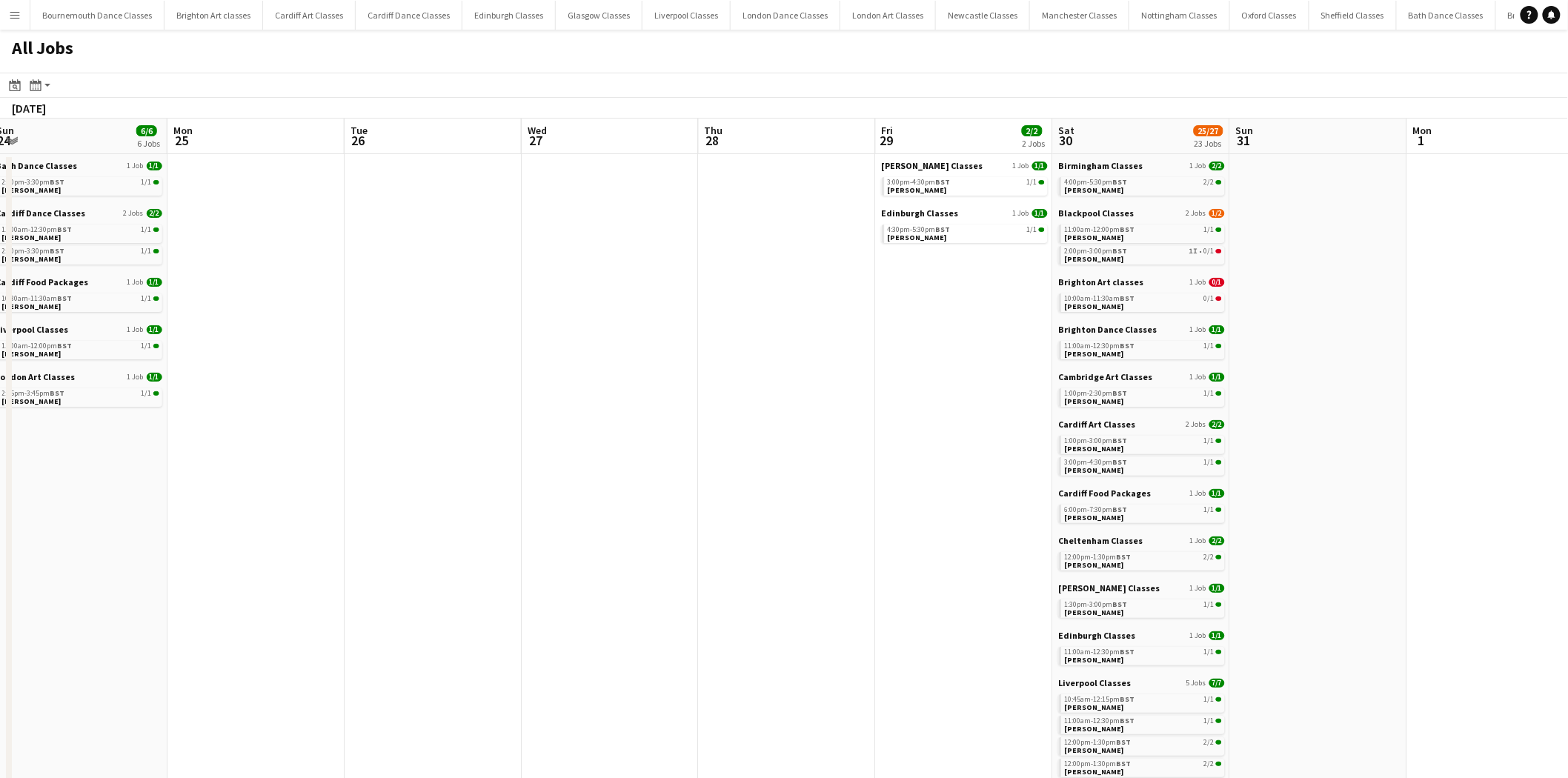
drag, startPoint x: 1046, startPoint y: 460, endPoint x: 472, endPoint y: 493, distance: 574.9
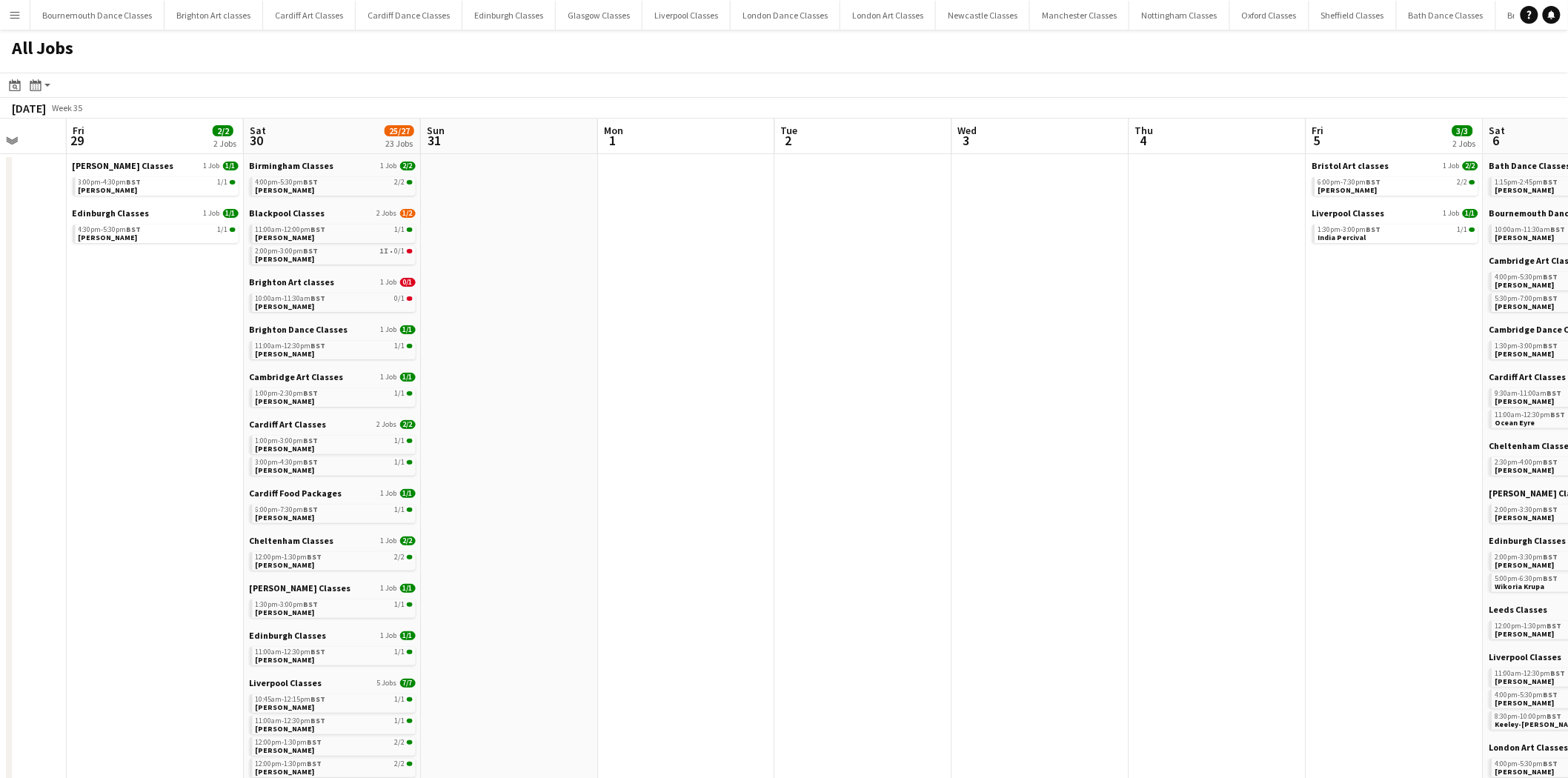
drag, startPoint x: 1356, startPoint y: 449, endPoint x: 575, endPoint y: 519, distance: 784.1
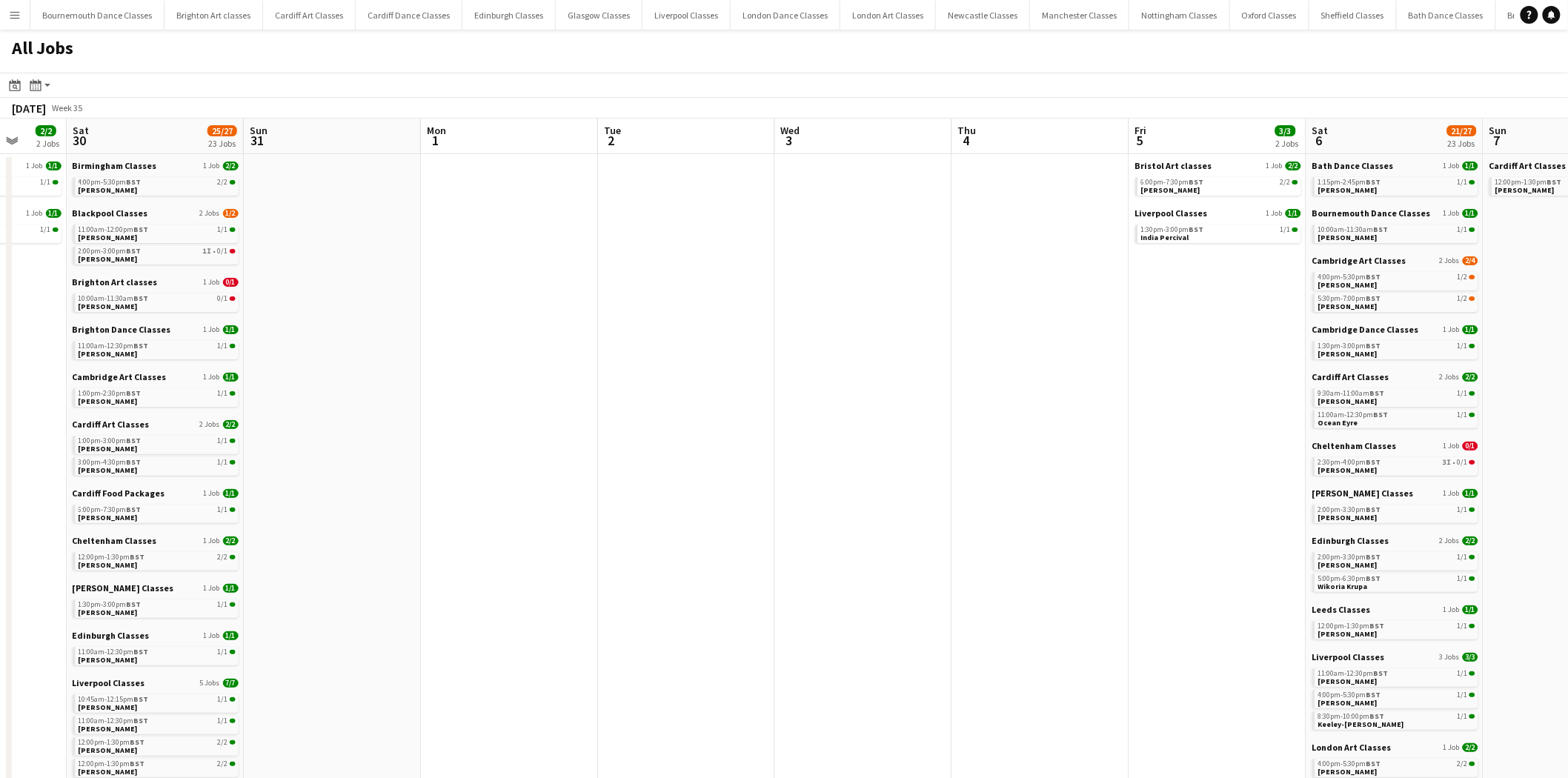
scroll to position [0, 512]
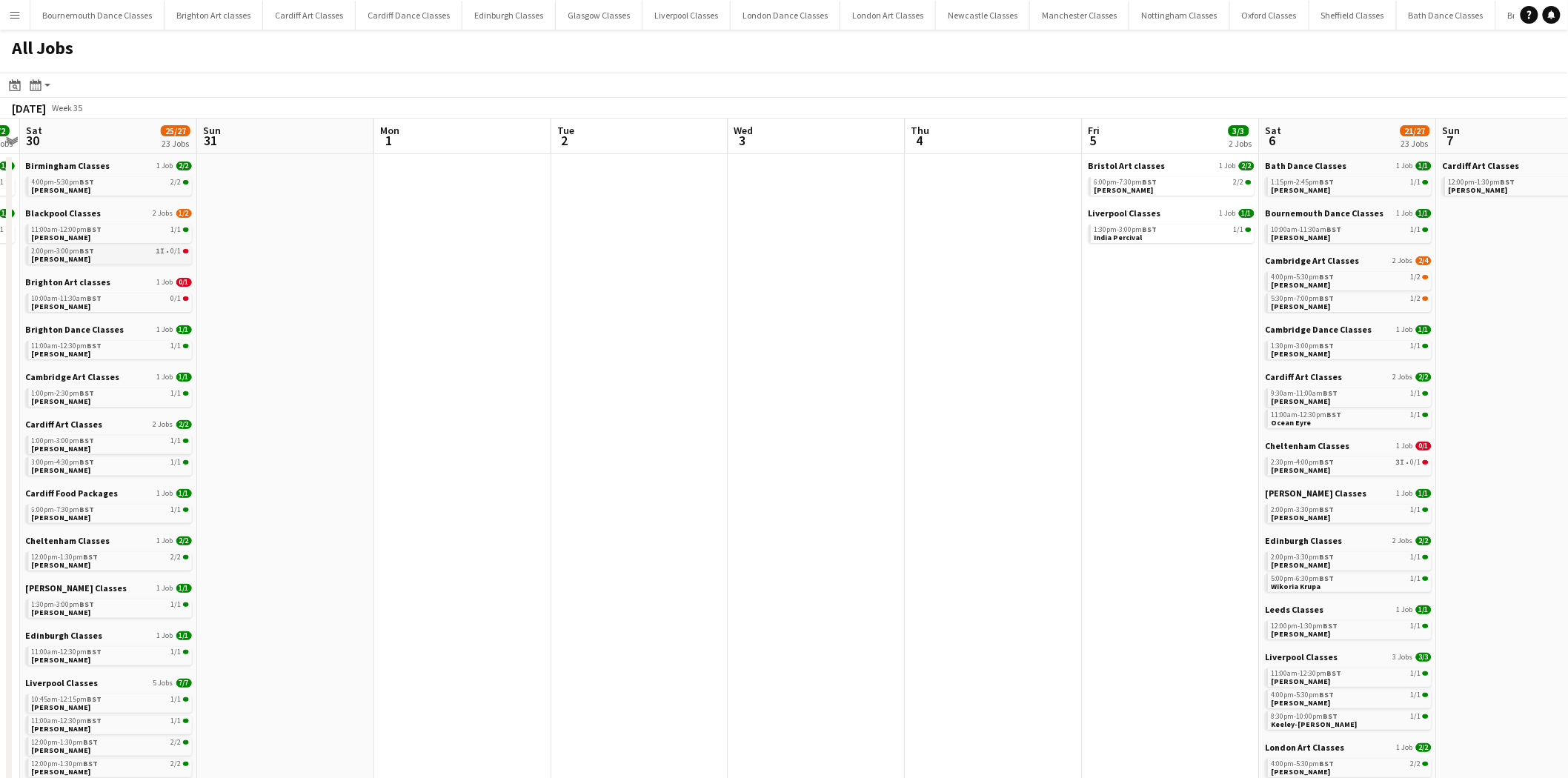
click at [176, 259] on link "2:00pm-3:00pm BST 1I • 0/1 Darren Loudon" at bounding box center [110, 254] width 157 height 17
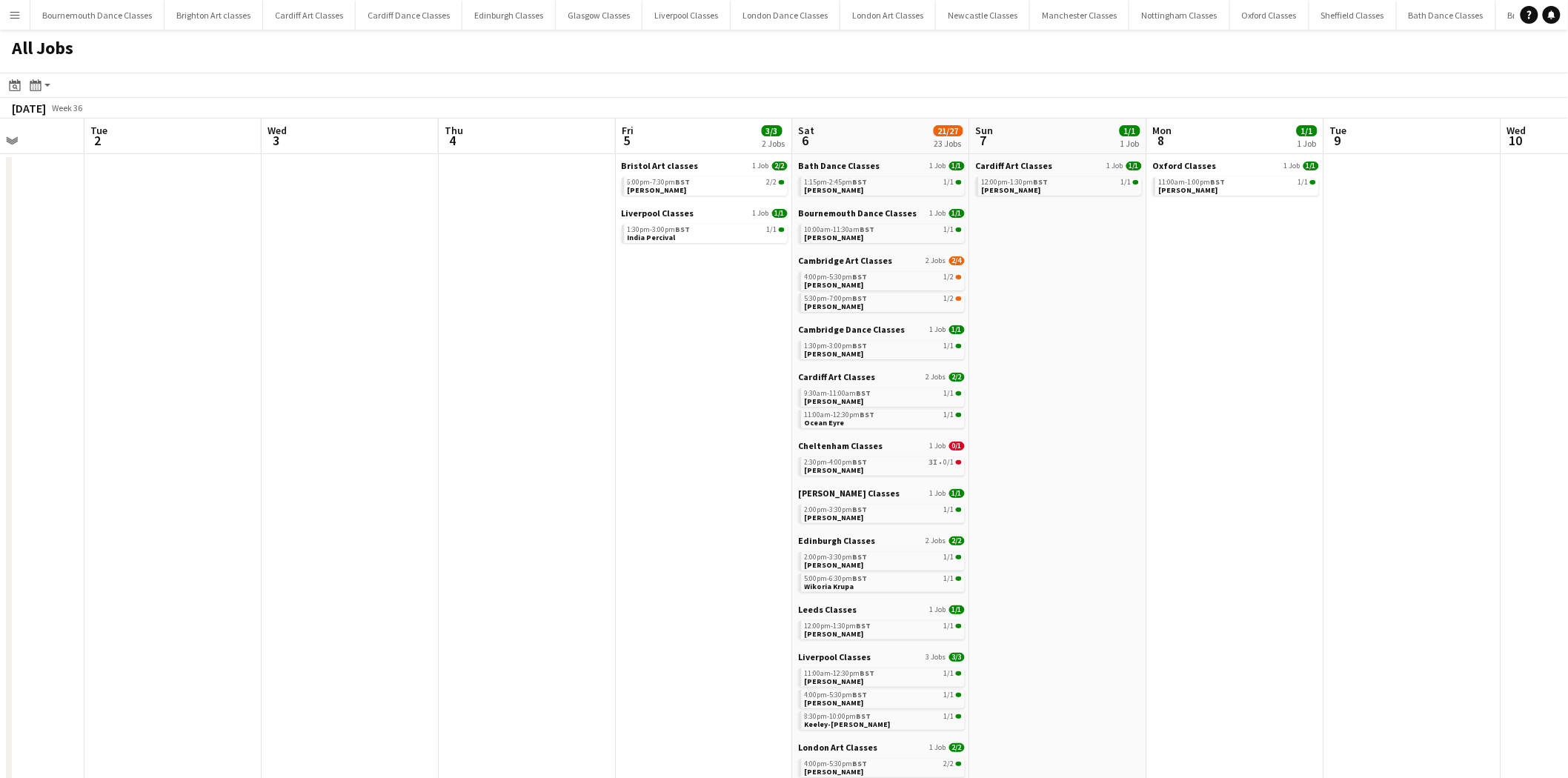
drag, startPoint x: 1014, startPoint y: 369, endPoint x: 375, endPoint y: 418, distance: 640.9
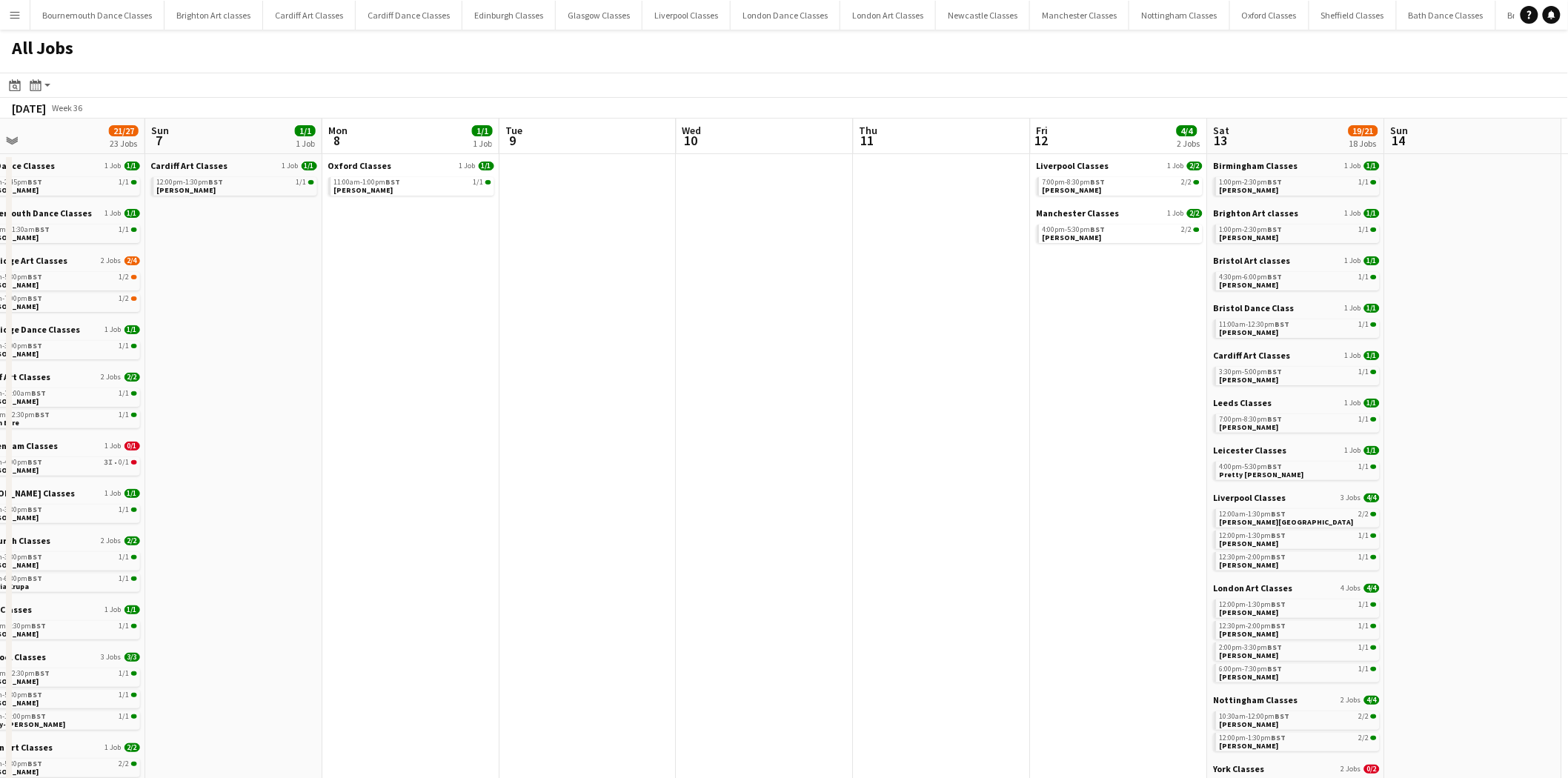
drag, startPoint x: 1164, startPoint y: 363, endPoint x: 505, endPoint y: 371, distance: 659.0
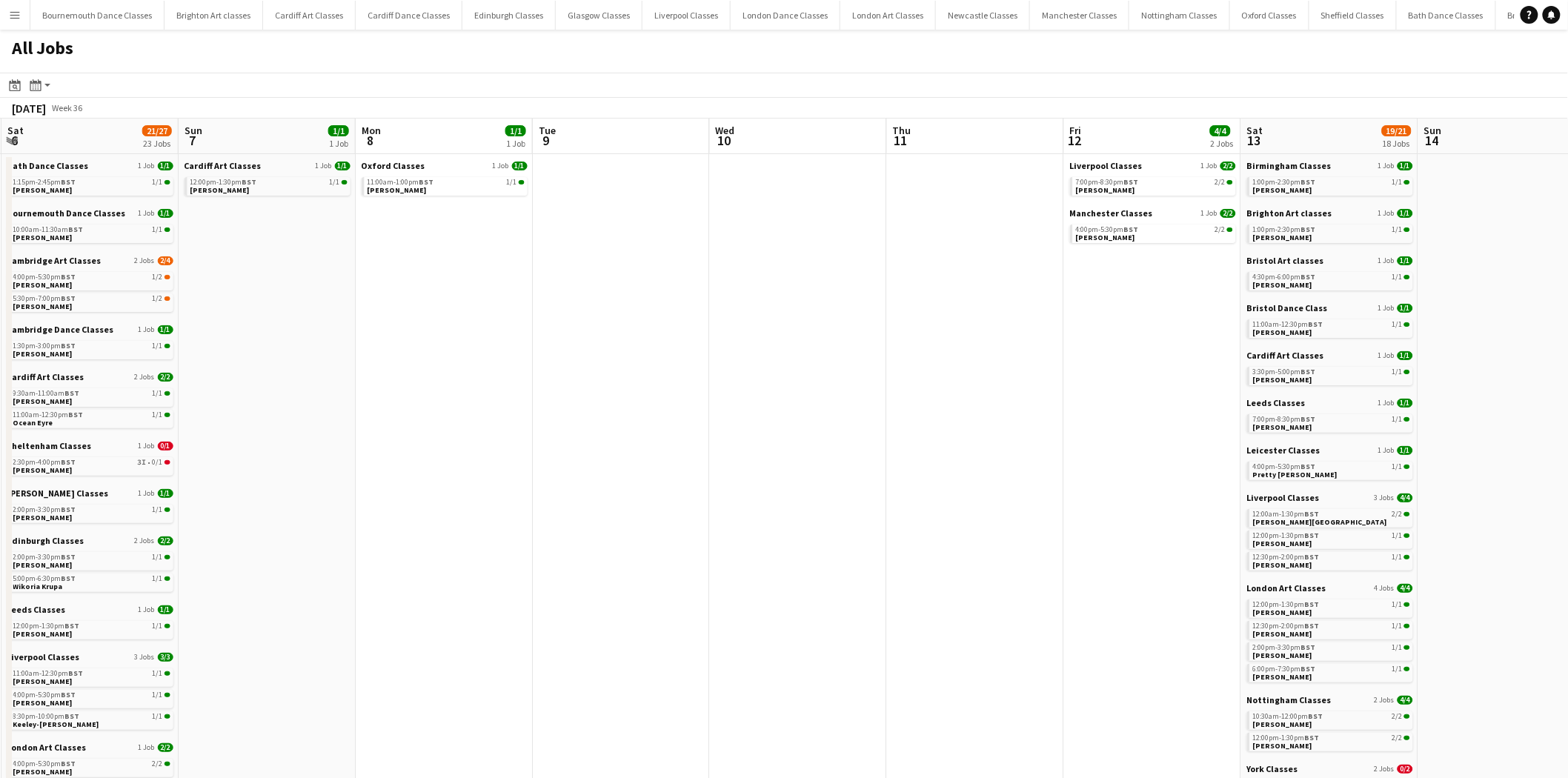
scroll to position [0, 438]
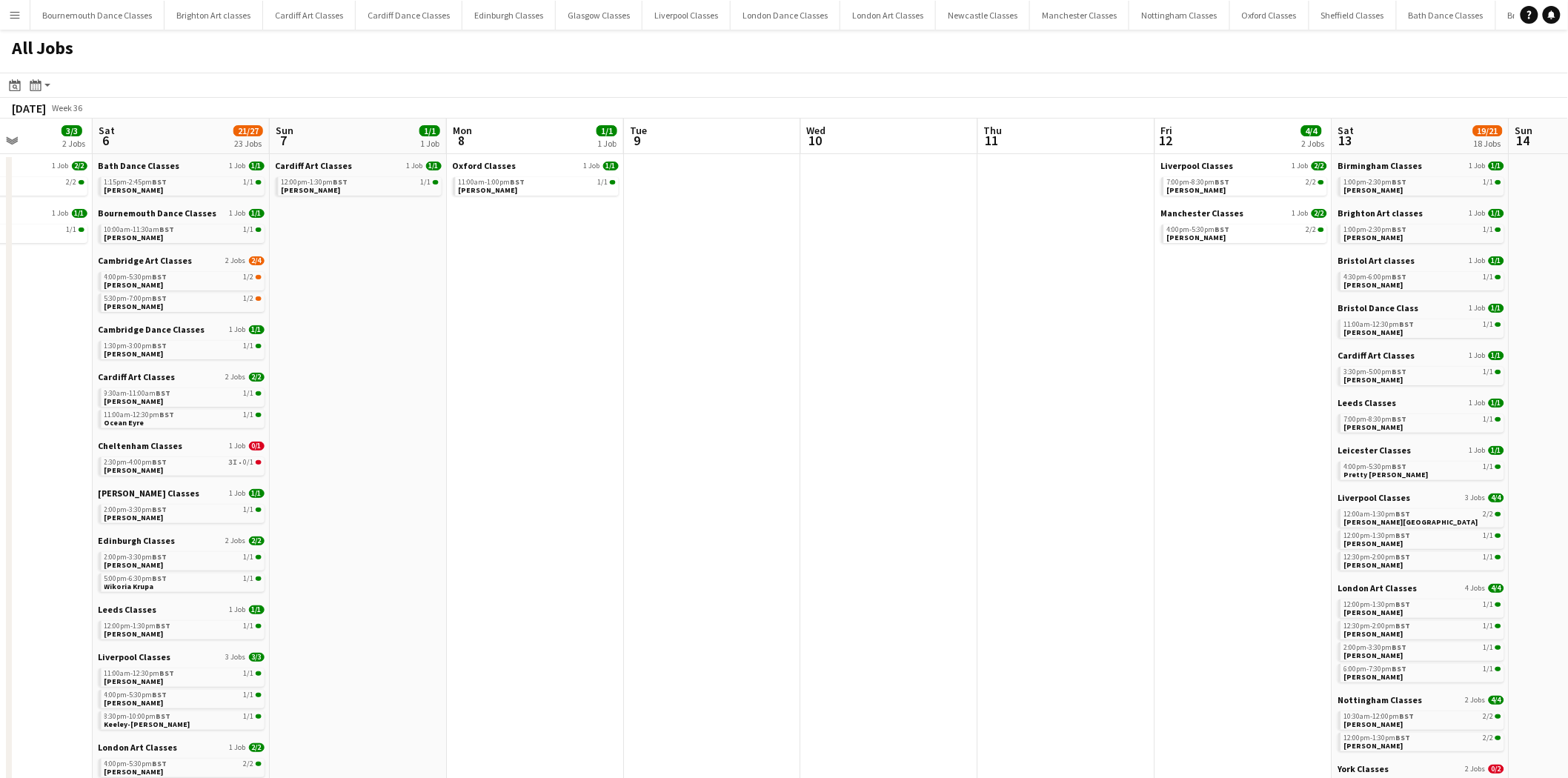
click at [705, 374] on app-all-jobs "All Jobs Date picker AUG 2025 AUG 2025 Monday M Tuesday T Wednesday W Thursday …" at bounding box center [784, 759] width 1568 height 1459
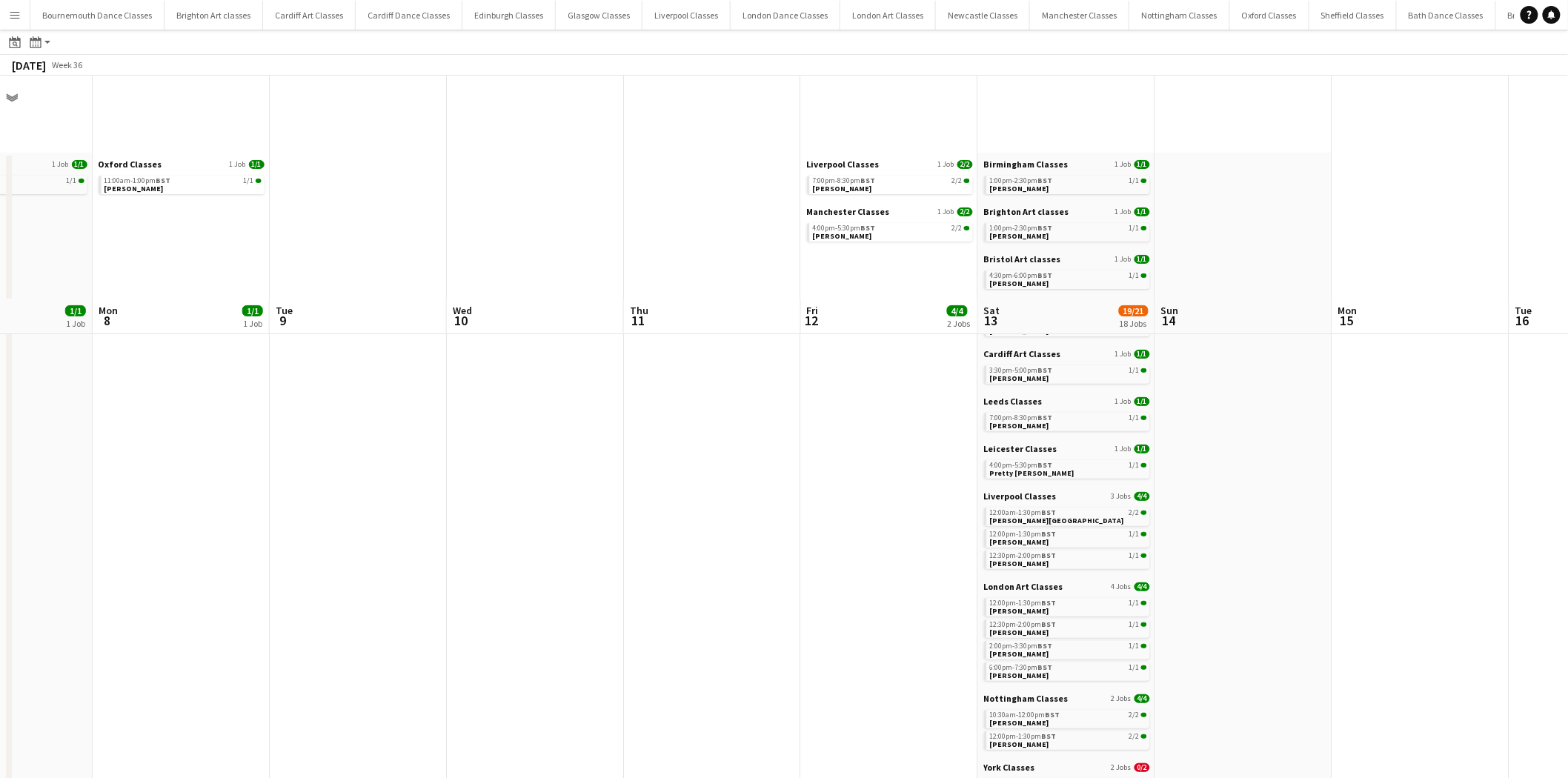
scroll to position [302, 0]
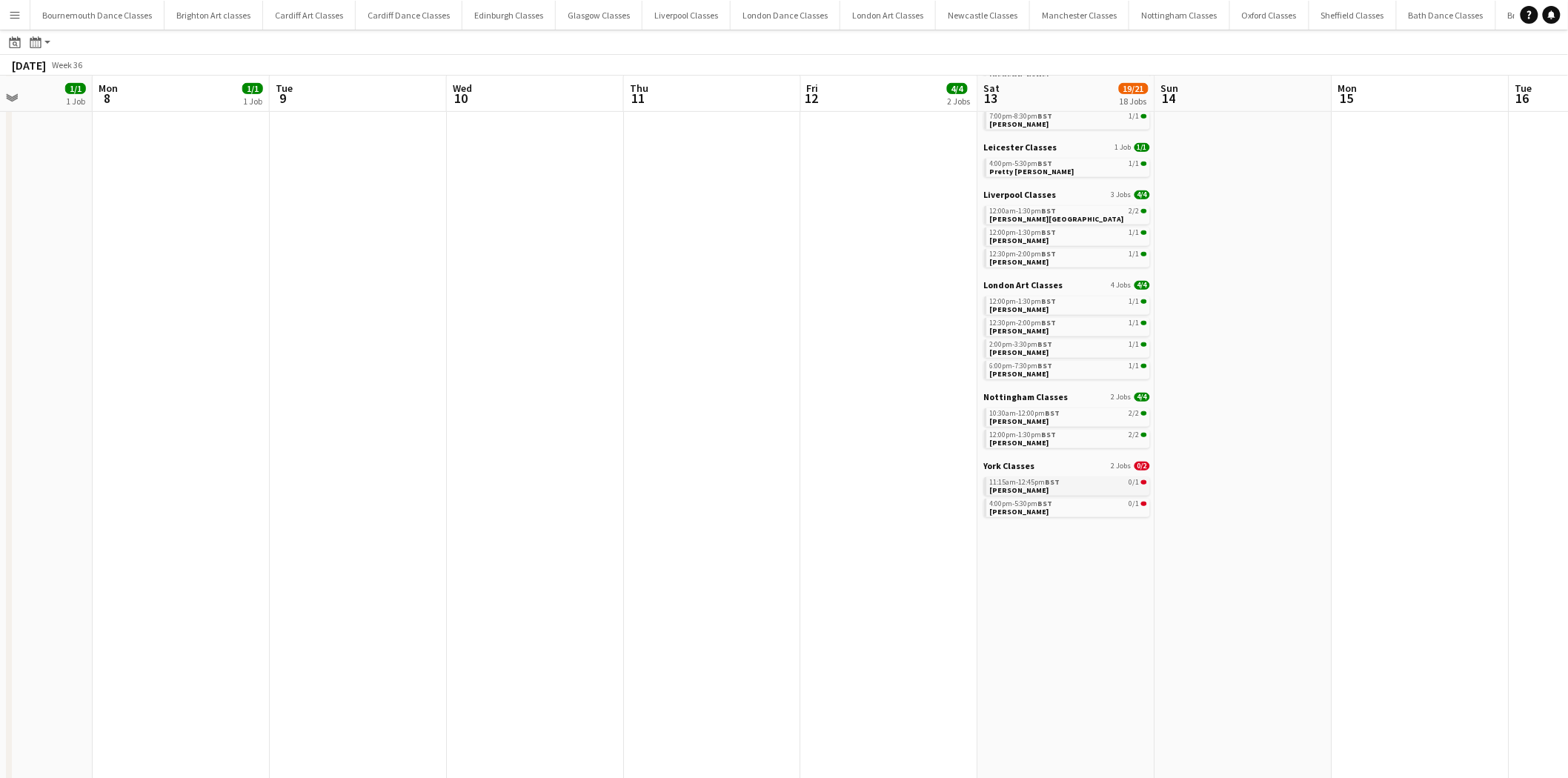
click at [1068, 480] on div "11:15am-12:45pm BST 0/1" at bounding box center [1068, 482] width 157 height 7
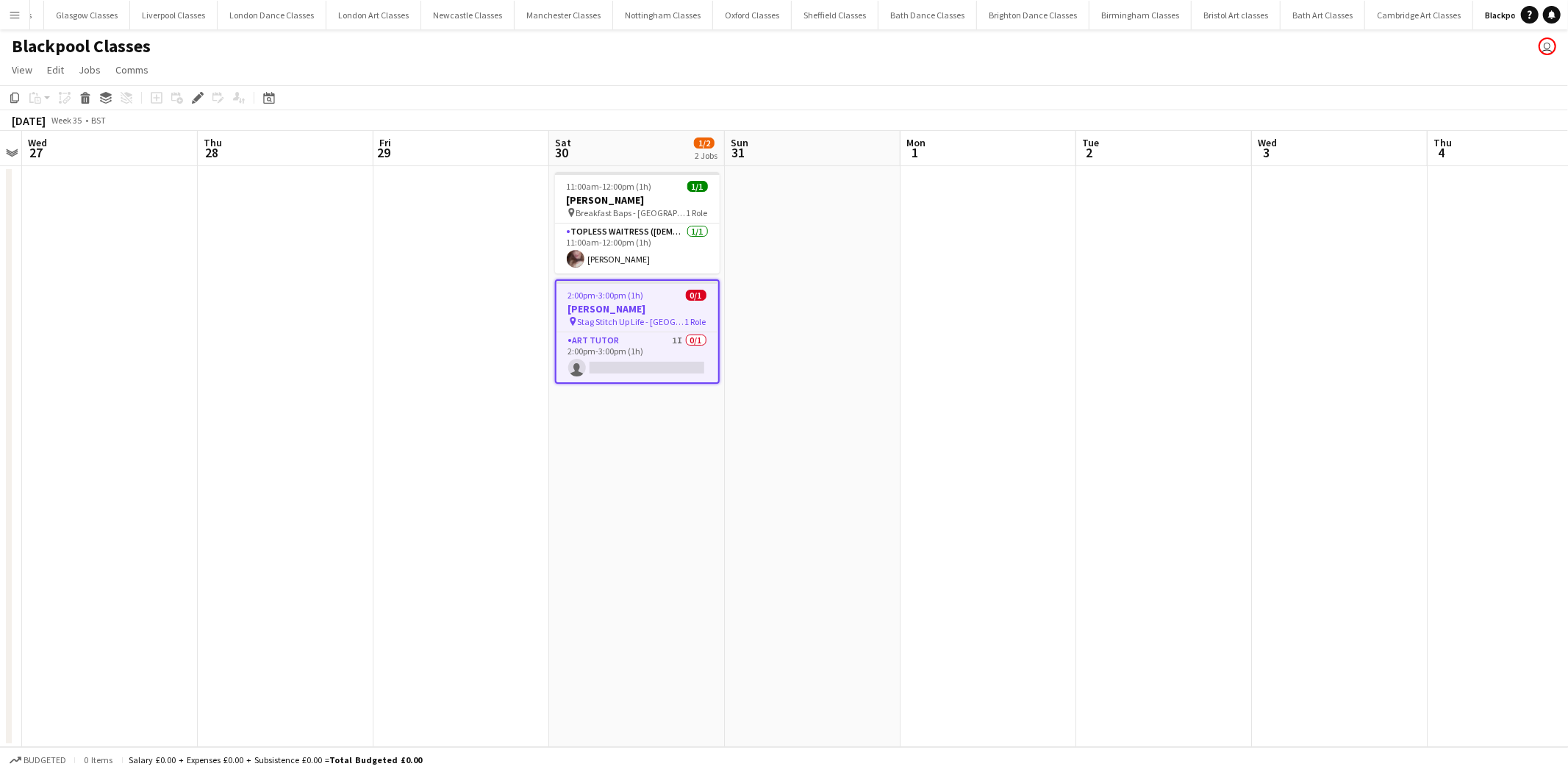
scroll to position [0, 520]
click at [619, 353] on app-card-role "Art Tutor 1I 0/1 2:00pm-3:00pm (1h) single-neutral-actions" at bounding box center [638, 357] width 162 height 50
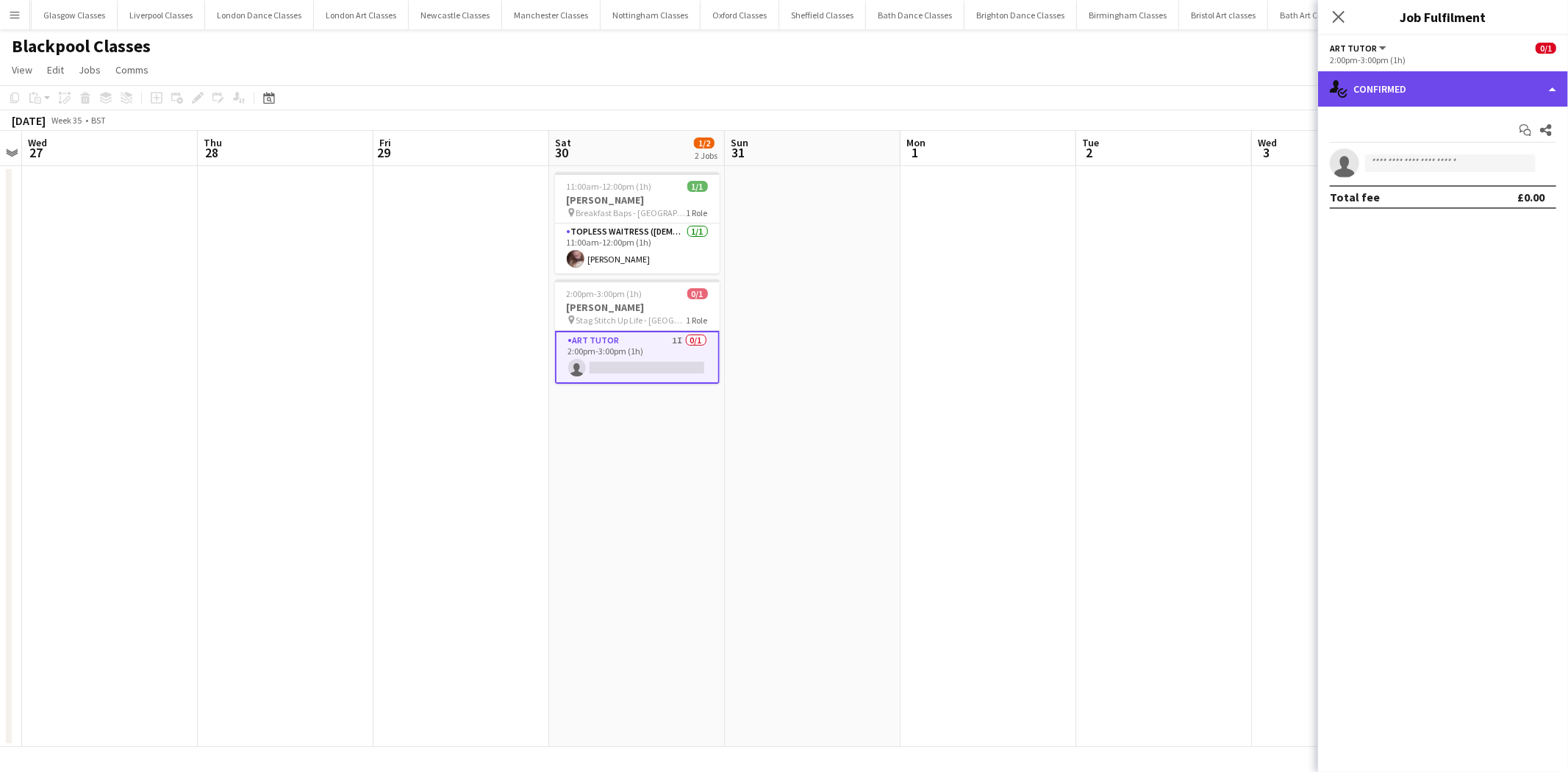
click at [1511, 103] on div "single-neutral-actions-check-2 Confirmed" at bounding box center [1443, 88] width 250 height 35
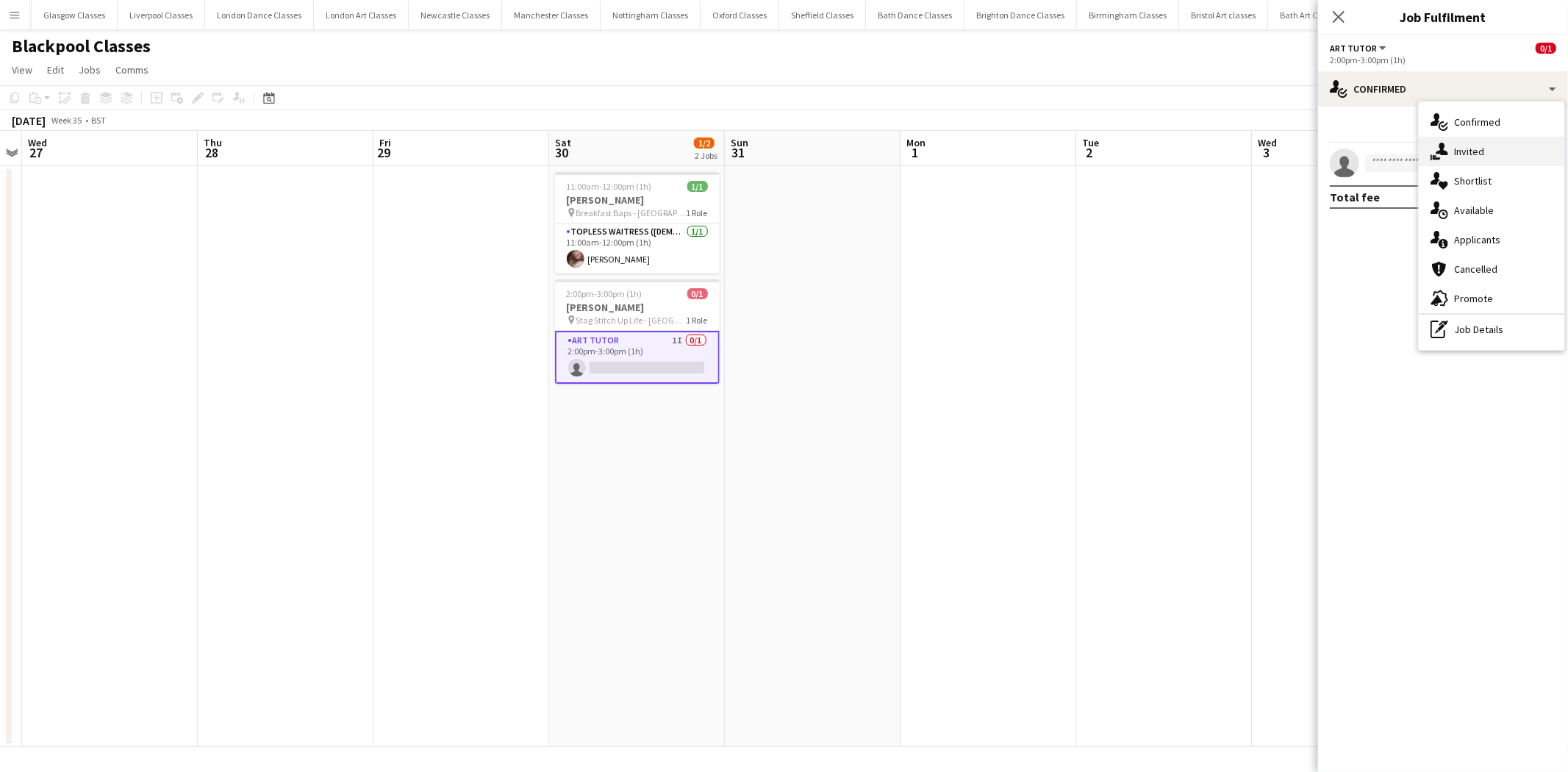
click at [1511, 147] on div "single-neutral-actions-share-1 Invited" at bounding box center [1492, 151] width 146 height 29
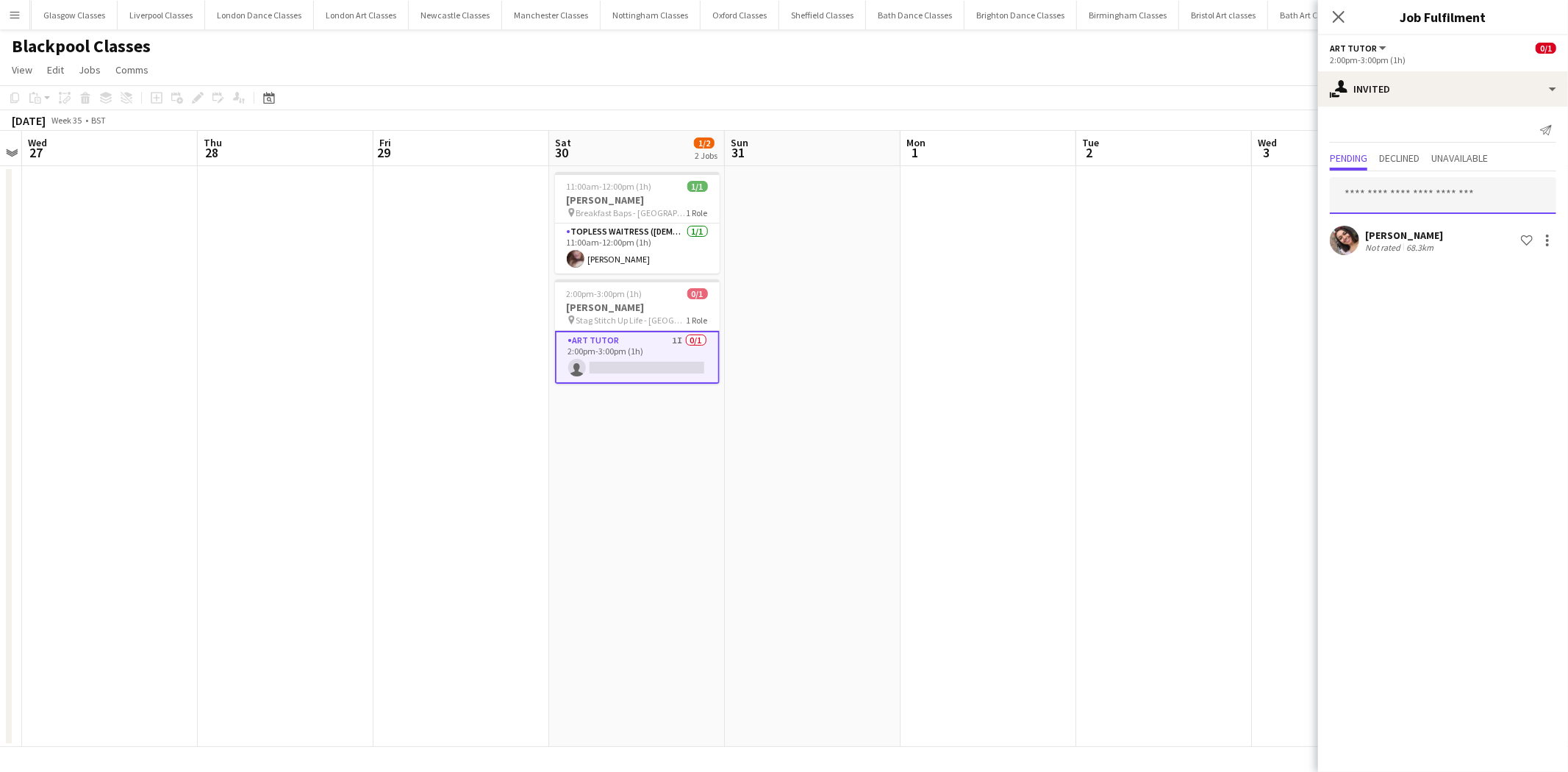
click at [1445, 191] on input "text" at bounding box center [1443, 195] width 227 height 37
type input "****"
click at [1431, 251] on mat-option "Jessica Tierney Active jessicatierney@hotmail.co.uk" at bounding box center [1443, 237] width 227 height 35
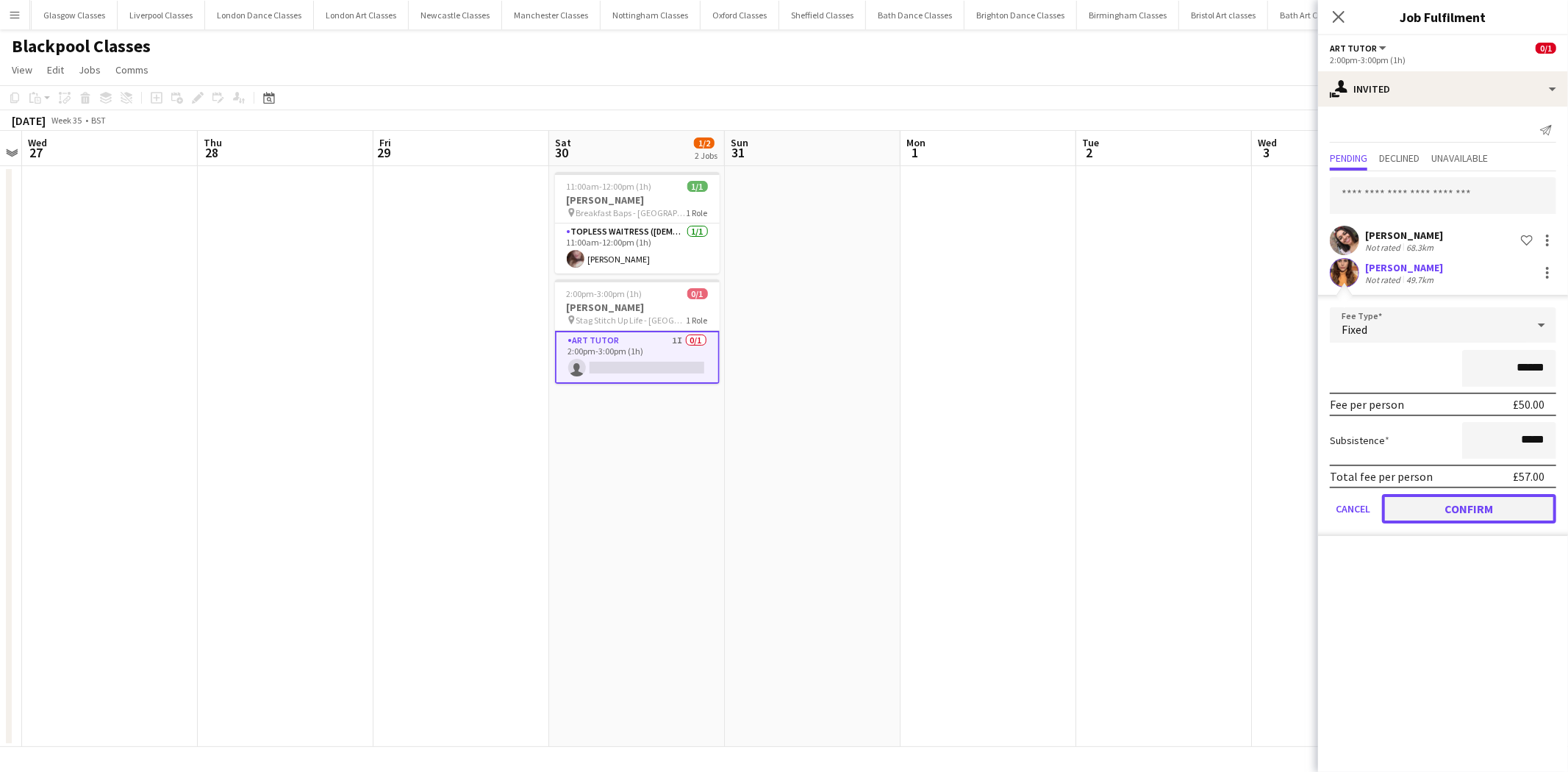
click at [1486, 505] on button "Confirm" at bounding box center [1469, 509] width 174 height 29
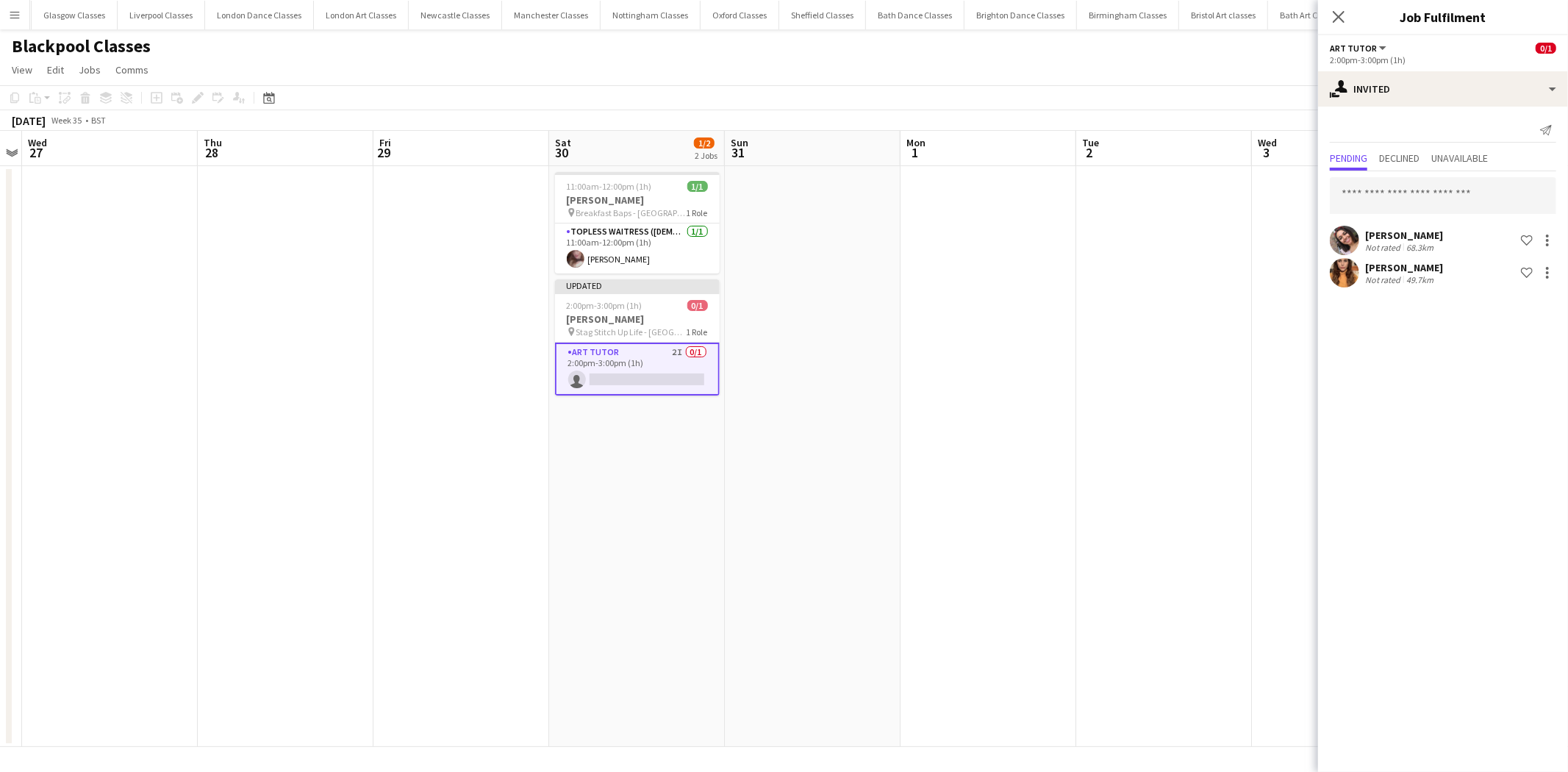
click at [1215, 483] on app-date-cell at bounding box center [1164, 456] width 176 height 580
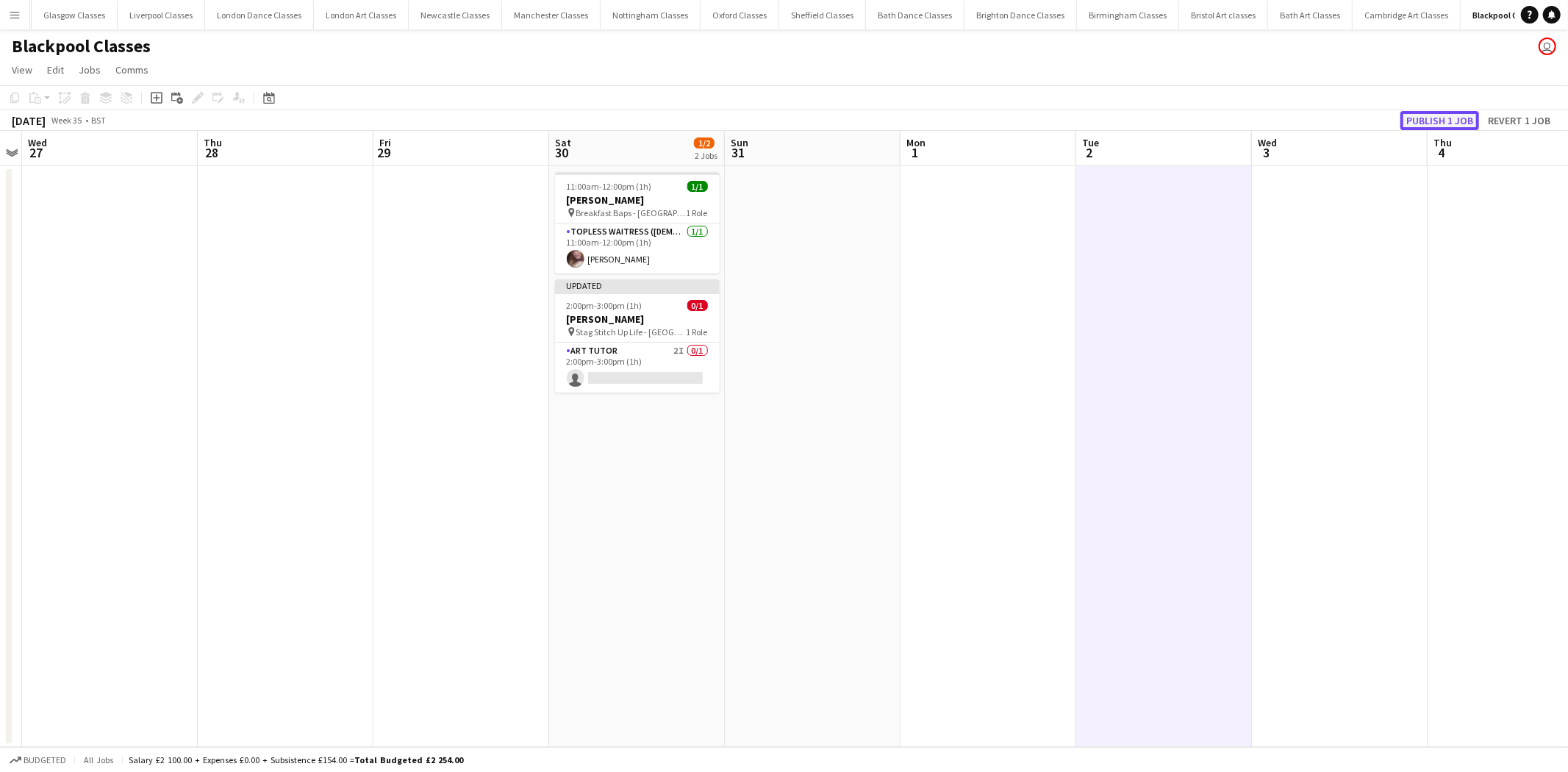
click at [1449, 116] on button "Publish 1 job" at bounding box center [1439, 120] width 78 height 19
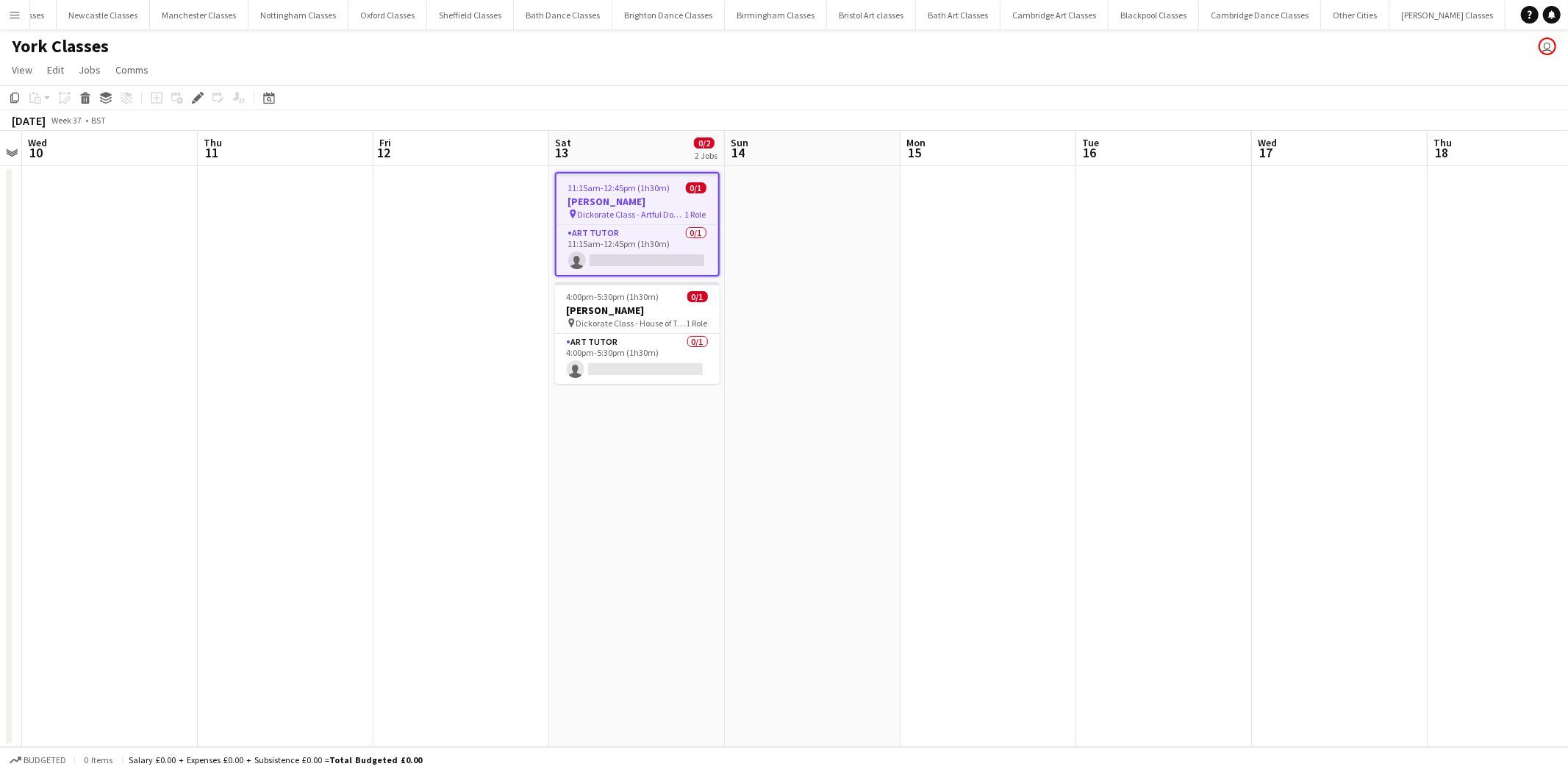
scroll to position [0, 952]
click at [627, 275] on app-date-cell "11:15am-12:45pm (1h30m) 0/1 [PERSON_NAME] pin Dickorate Class - Artful Dodger 1…" at bounding box center [637, 456] width 176 height 580
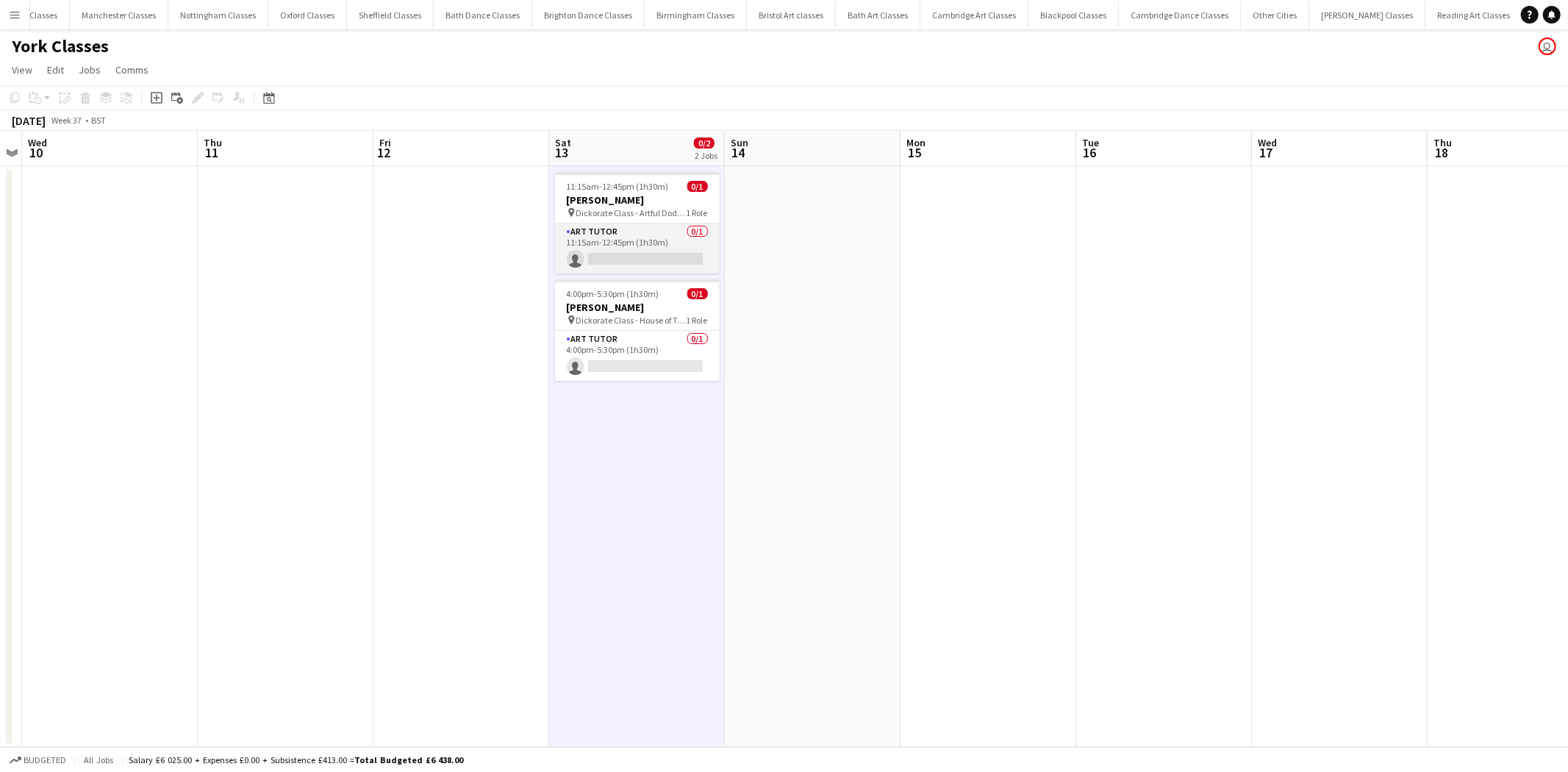
click at [637, 253] on app-card-role "Art Tutor 0/1 11:15am-12:45pm (1h30m) single-neutral-actions" at bounding box center [637, 249] width 165 height 50
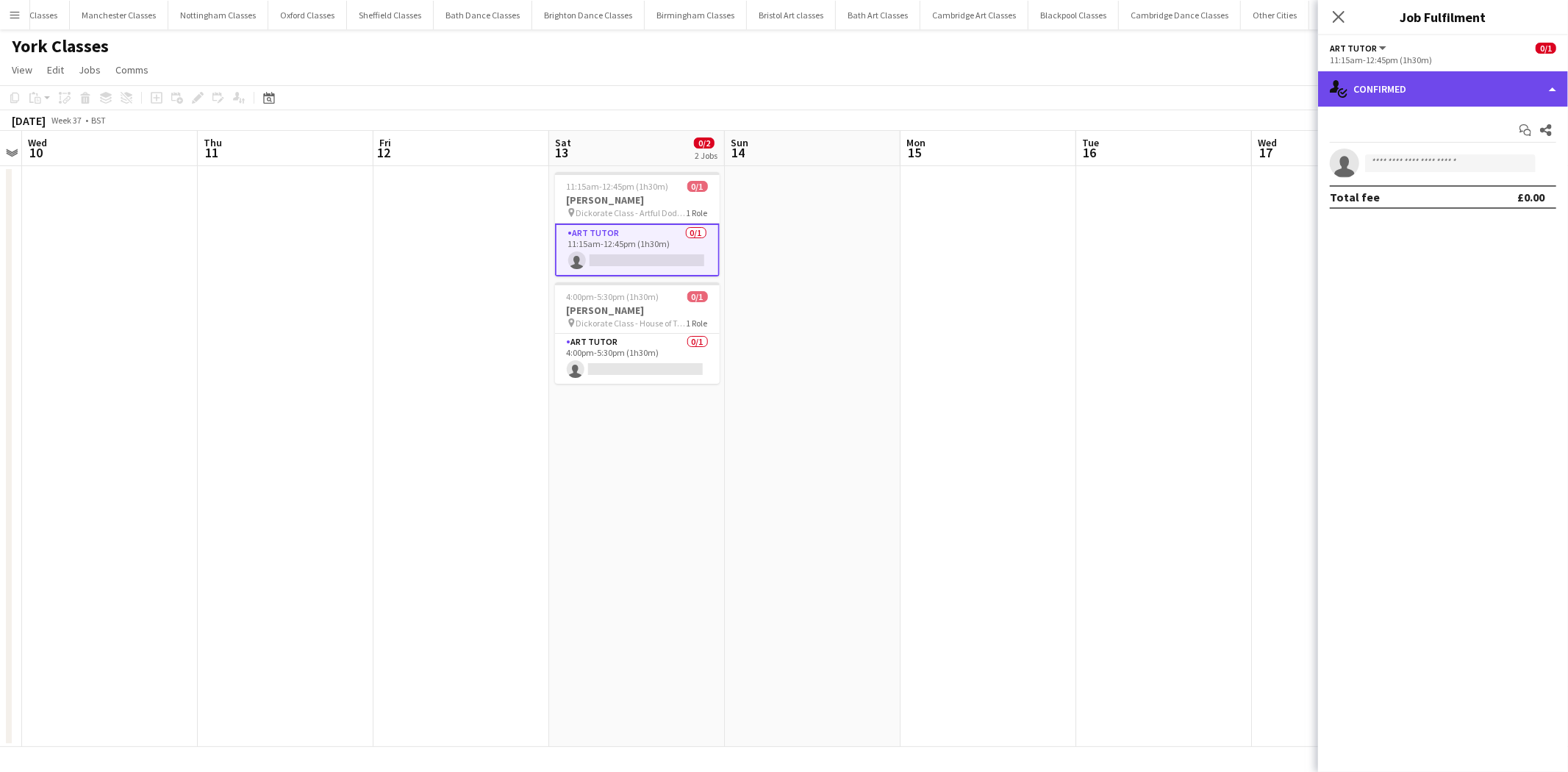
click at [1515, 90] on div "single-neutral-actions-check-2 Confirmed" at bounding box center [1443, 88] width 250 height 35
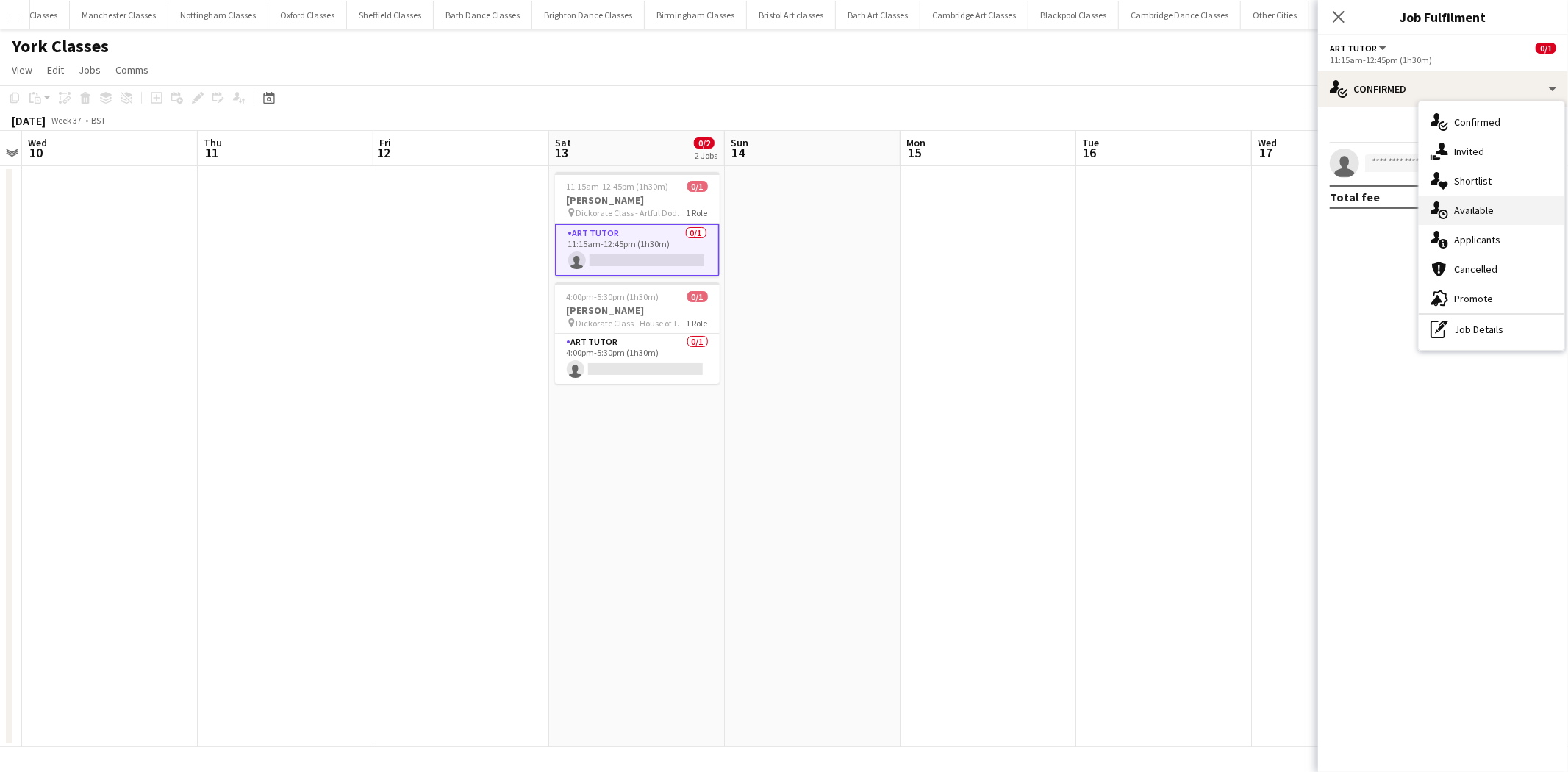
click at [1505, 210] on div "single-neutral-actions-upload Available" at bounding box center [1492, 210] width 146 height 29
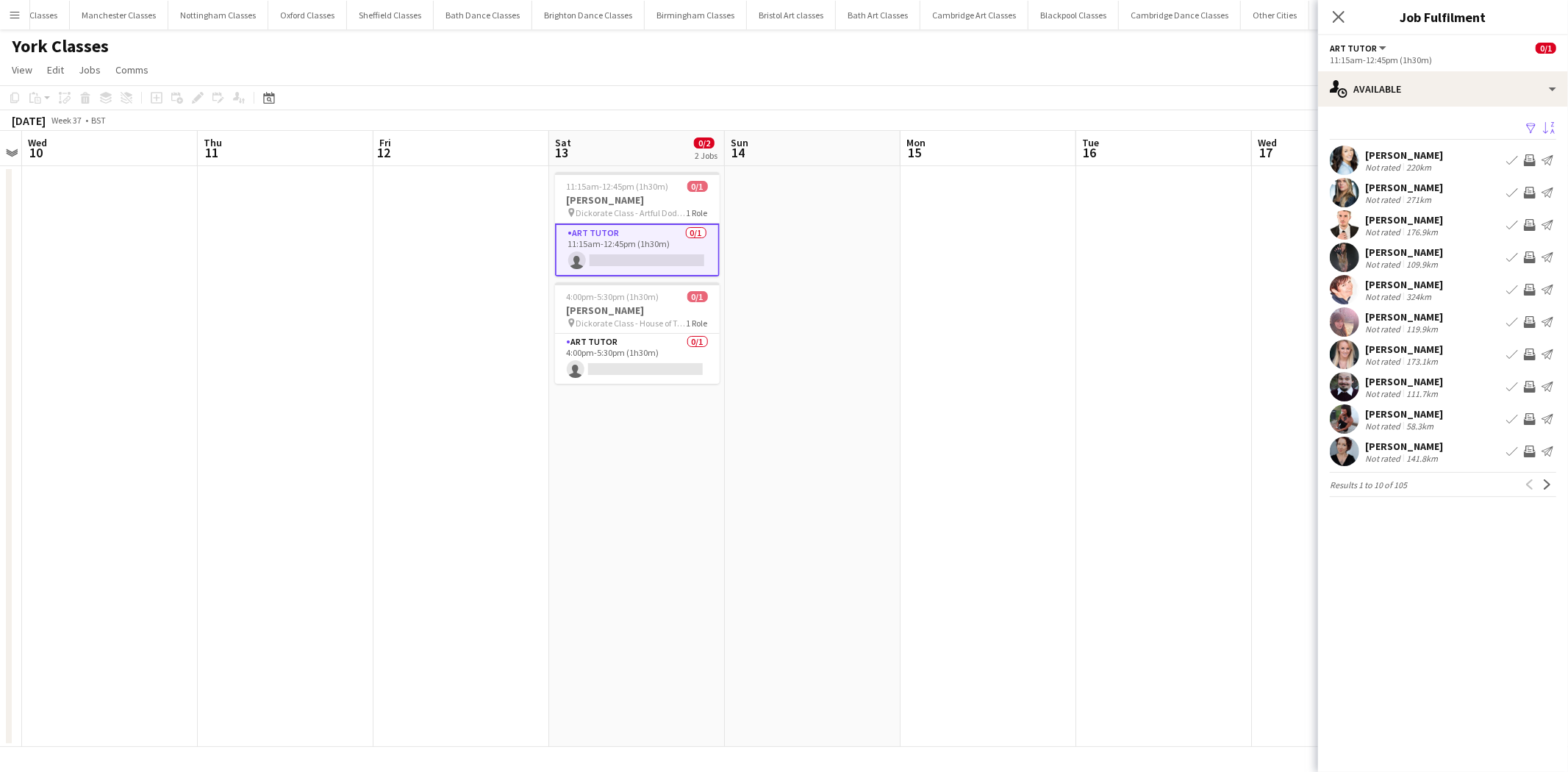
click at [1551, 123] on app-icon "Sort asc" at bounding box center [1549, 128] width 12 height 14
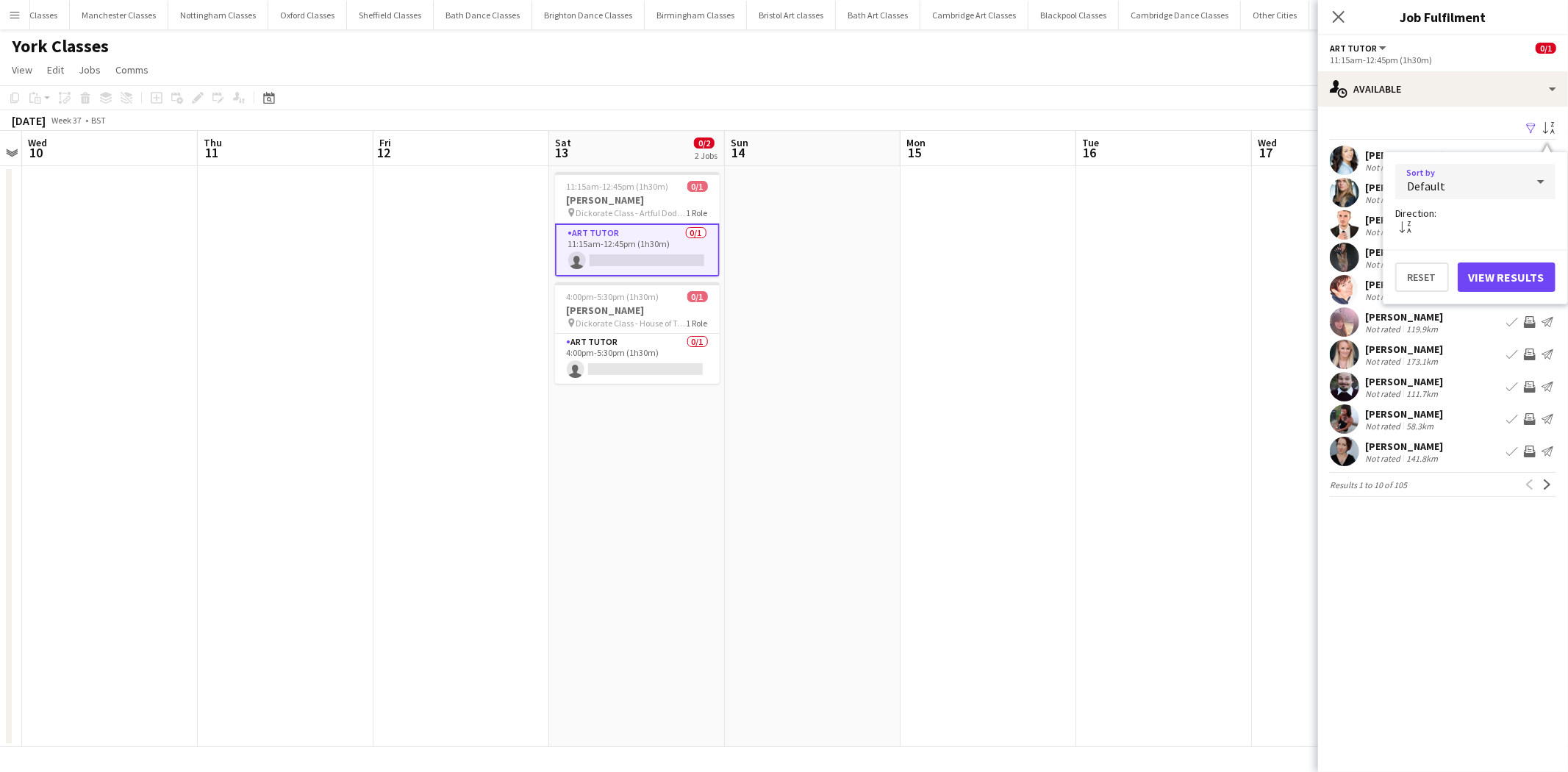
click at [1464, 199] on mat-select "Default" at bounding box center [1475, 182] width 160 height 37
click at [1464, 179] on div "Default" at bounding box center [1460, 181] width 131 height 35
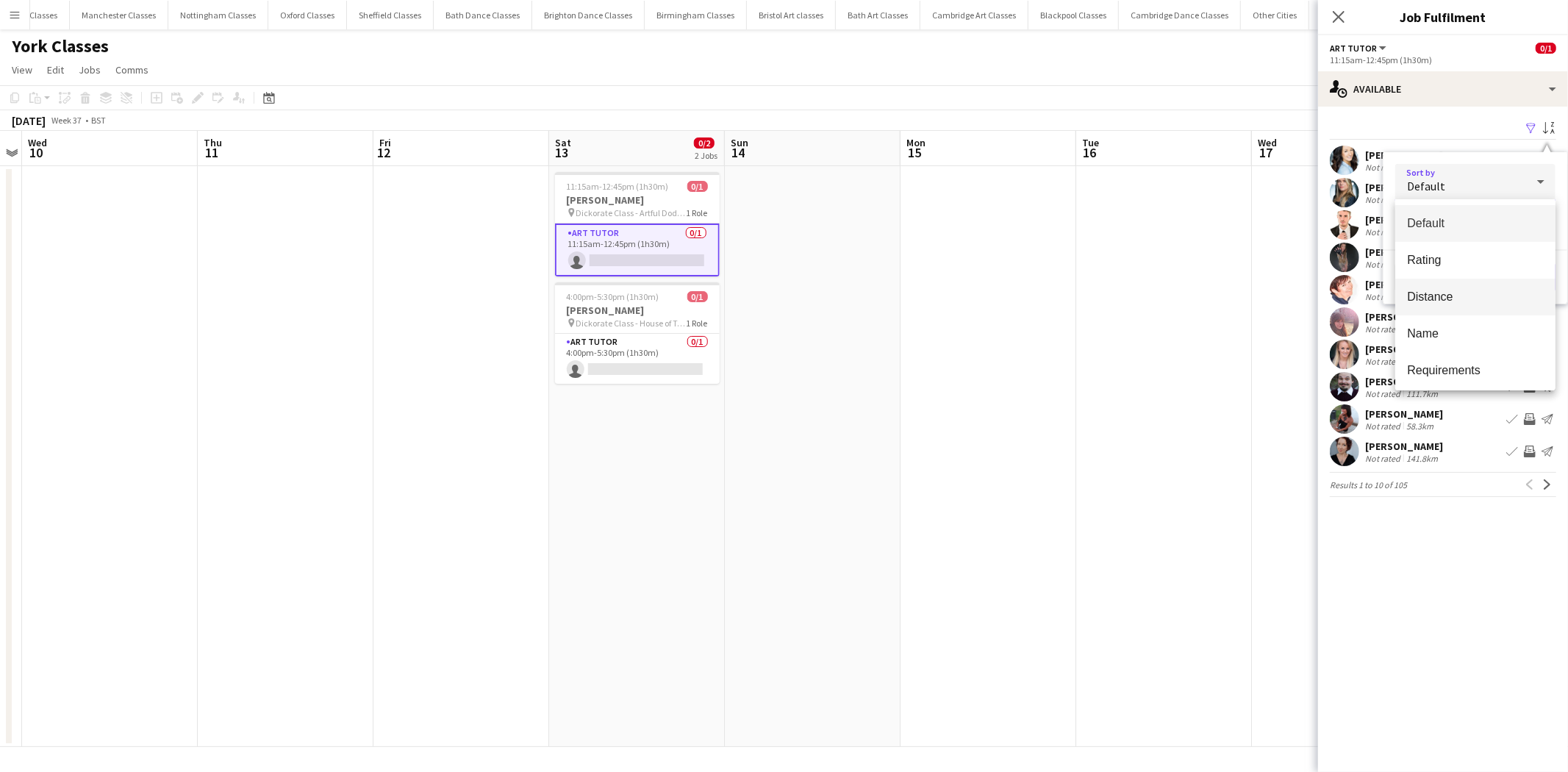
click at [1463, 294] on span "Distance" at bounding box center [1475, 296] width 136 height 14
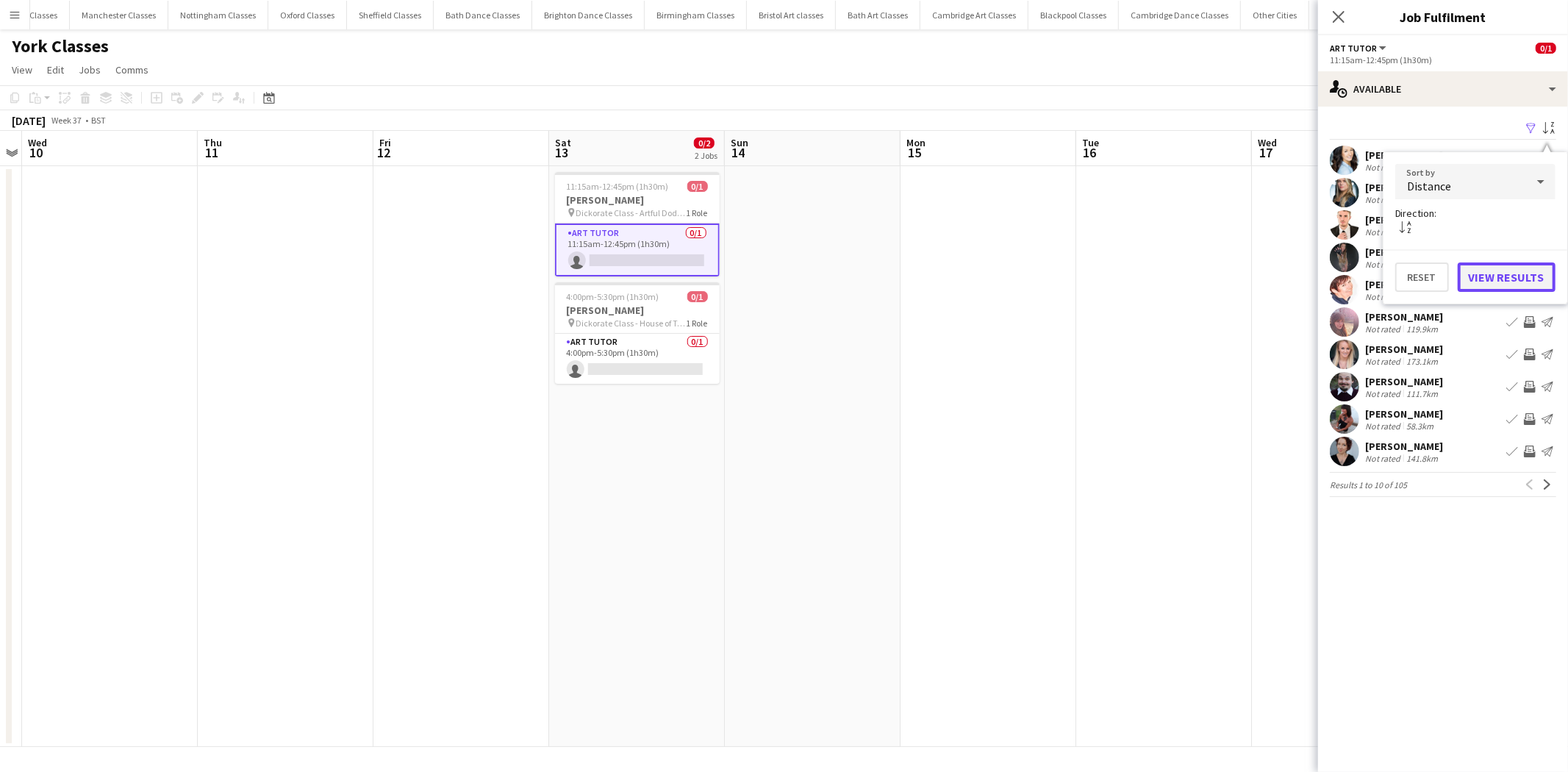
click at [1511, 275] on button "View Results" at bounding box center [1506, 277] width 98 height 29
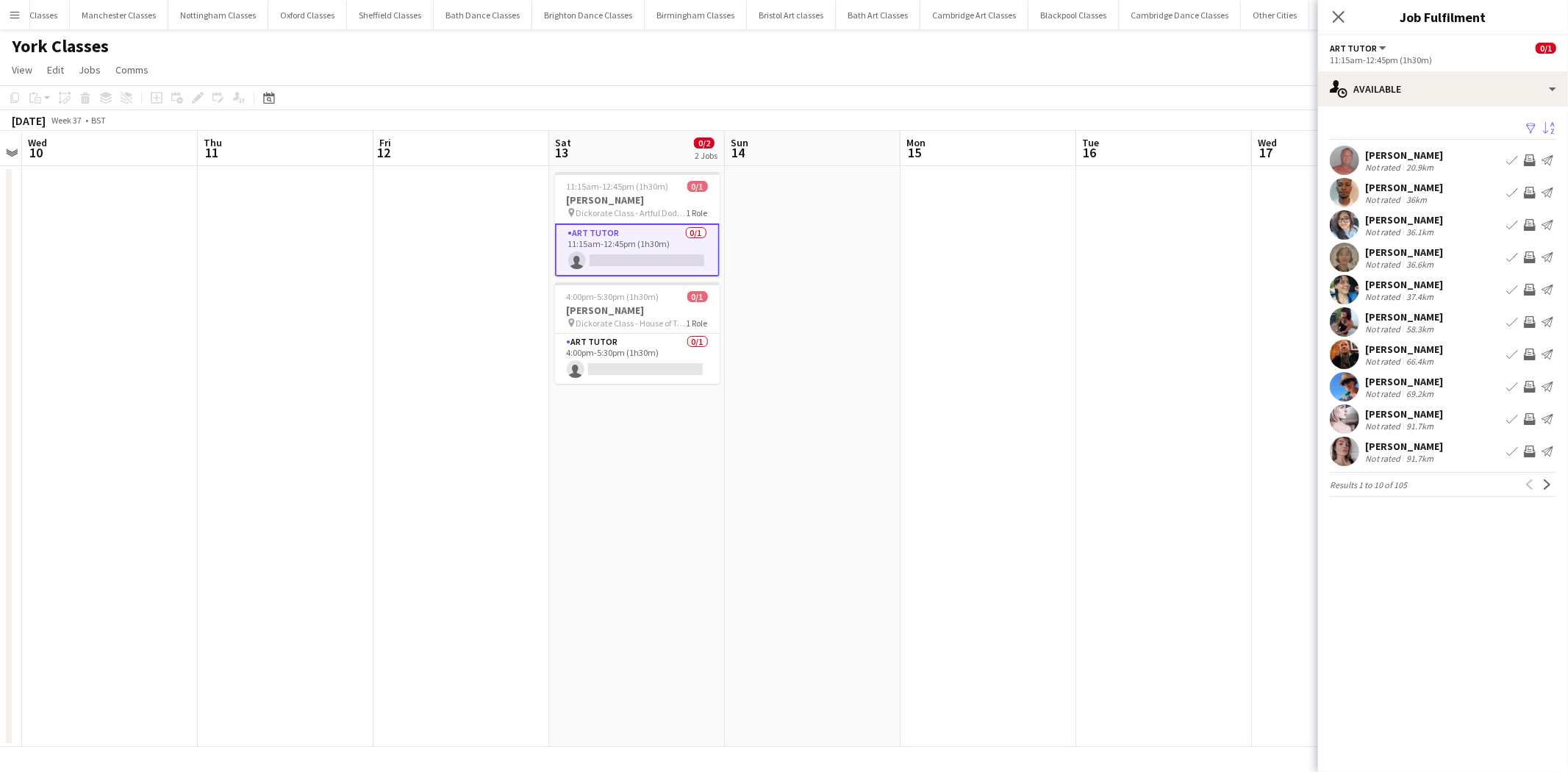
click at [1527, 416] on app-icon "Invite crew" at bounding box center [1529, 418] width 12 height 12
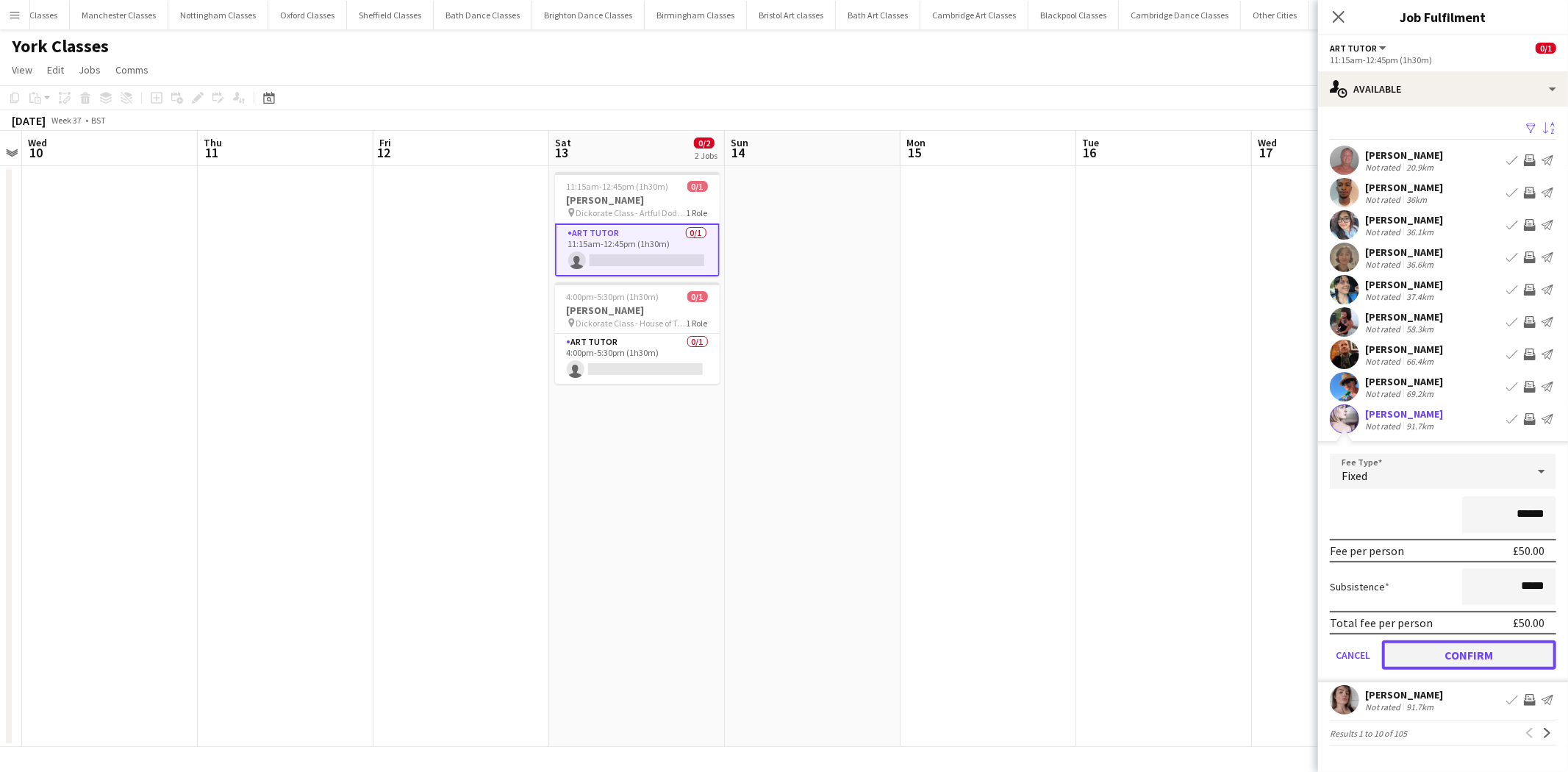
click at [1454, 649] on button "Confirm" at bounding box center [1469, 655] width 174 height 29
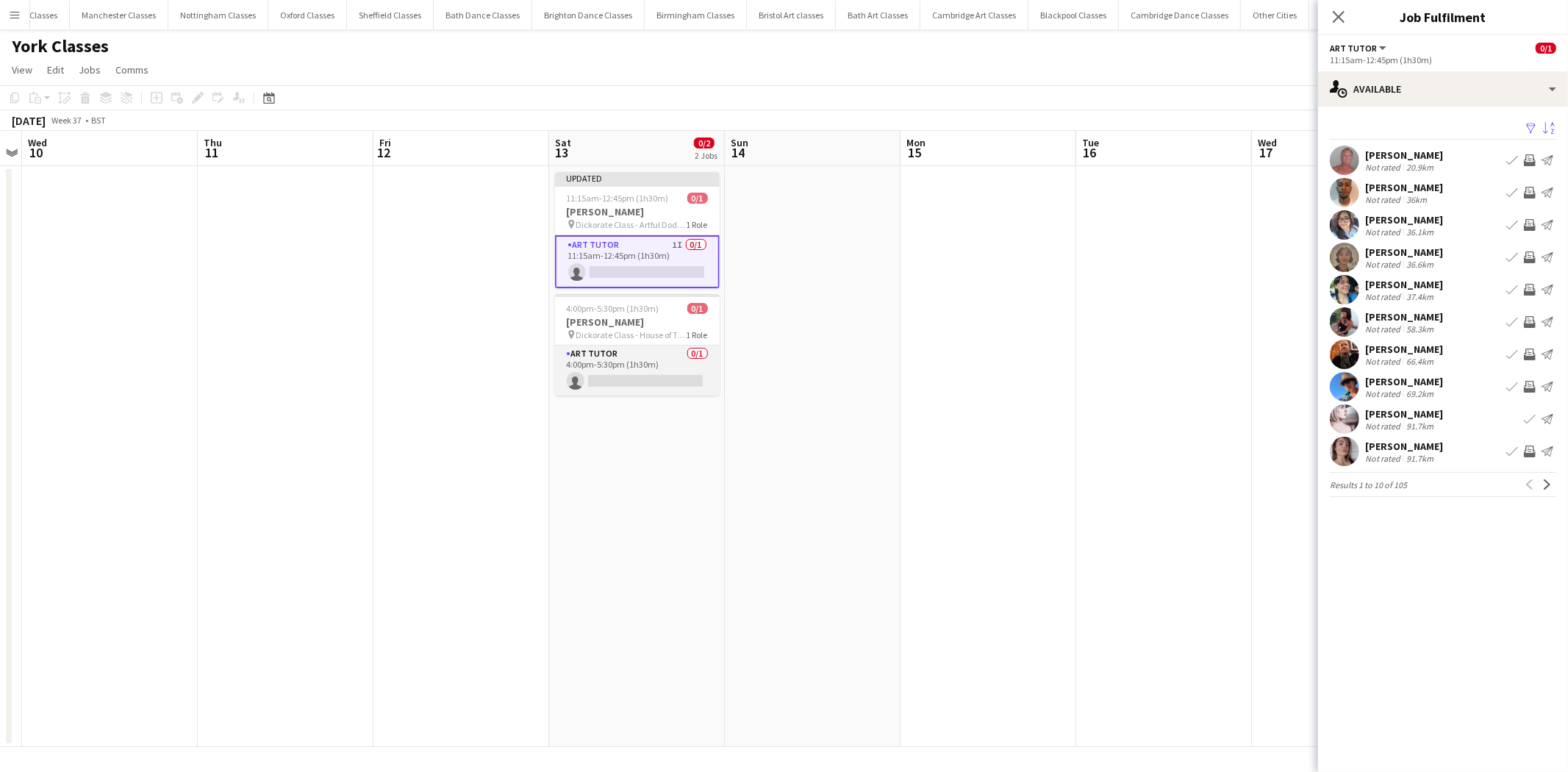
click at [694, 375] on app-card-role "Art Tutor 0/1 4:00pm-5:30pm (1h30m) single-neutral-actions" at bounding box center [637, 370] width 165 height 50
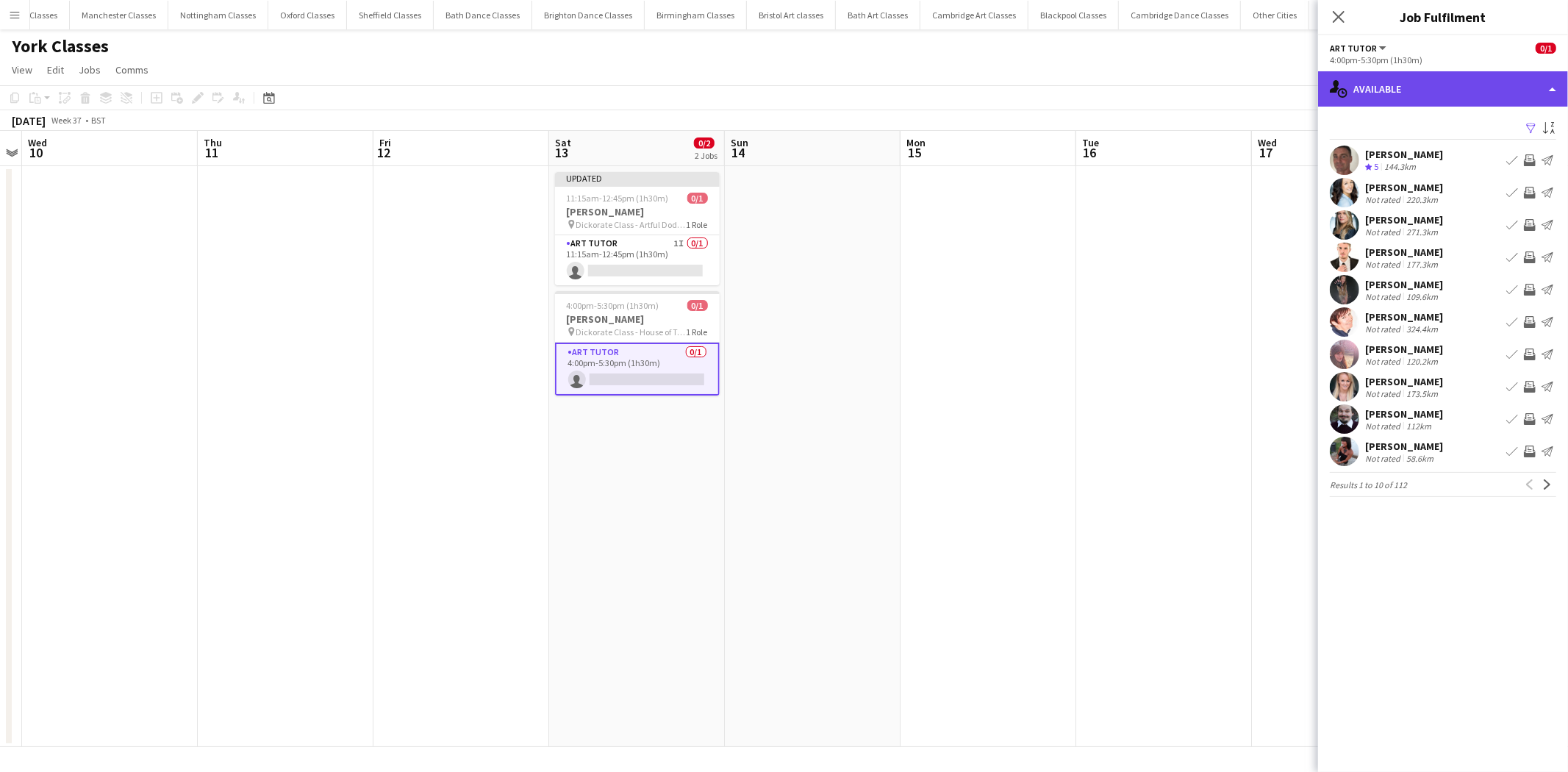
click at [1415, 86] on div "single-neutral-actions-upload Available" at bounding box center [1443, 88] width 250 height 35
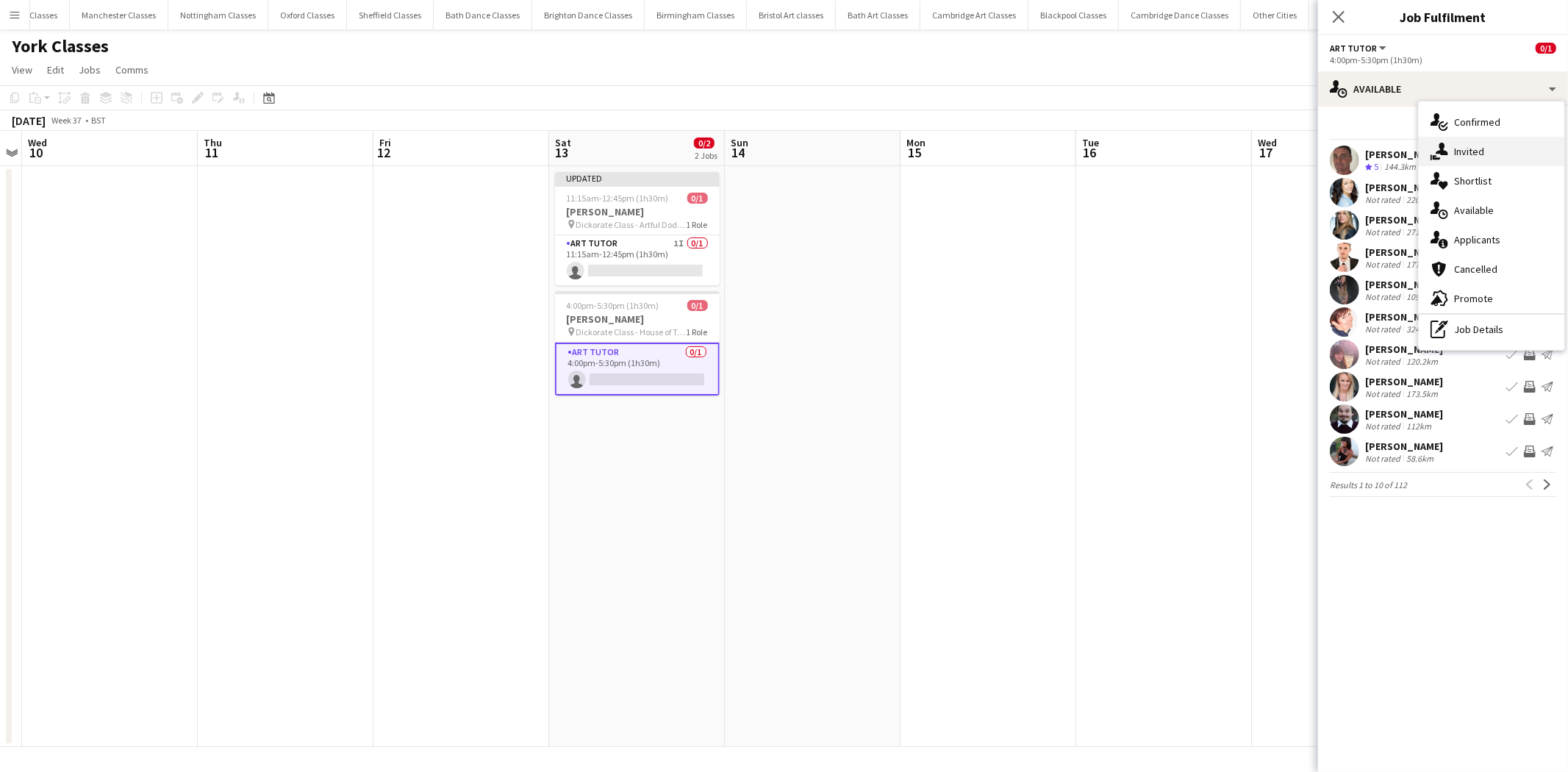
click at [1493, 152] on div "single-neutral-actions-share-1 Invited" at bounding box center [1492, 151] width 146 height 29
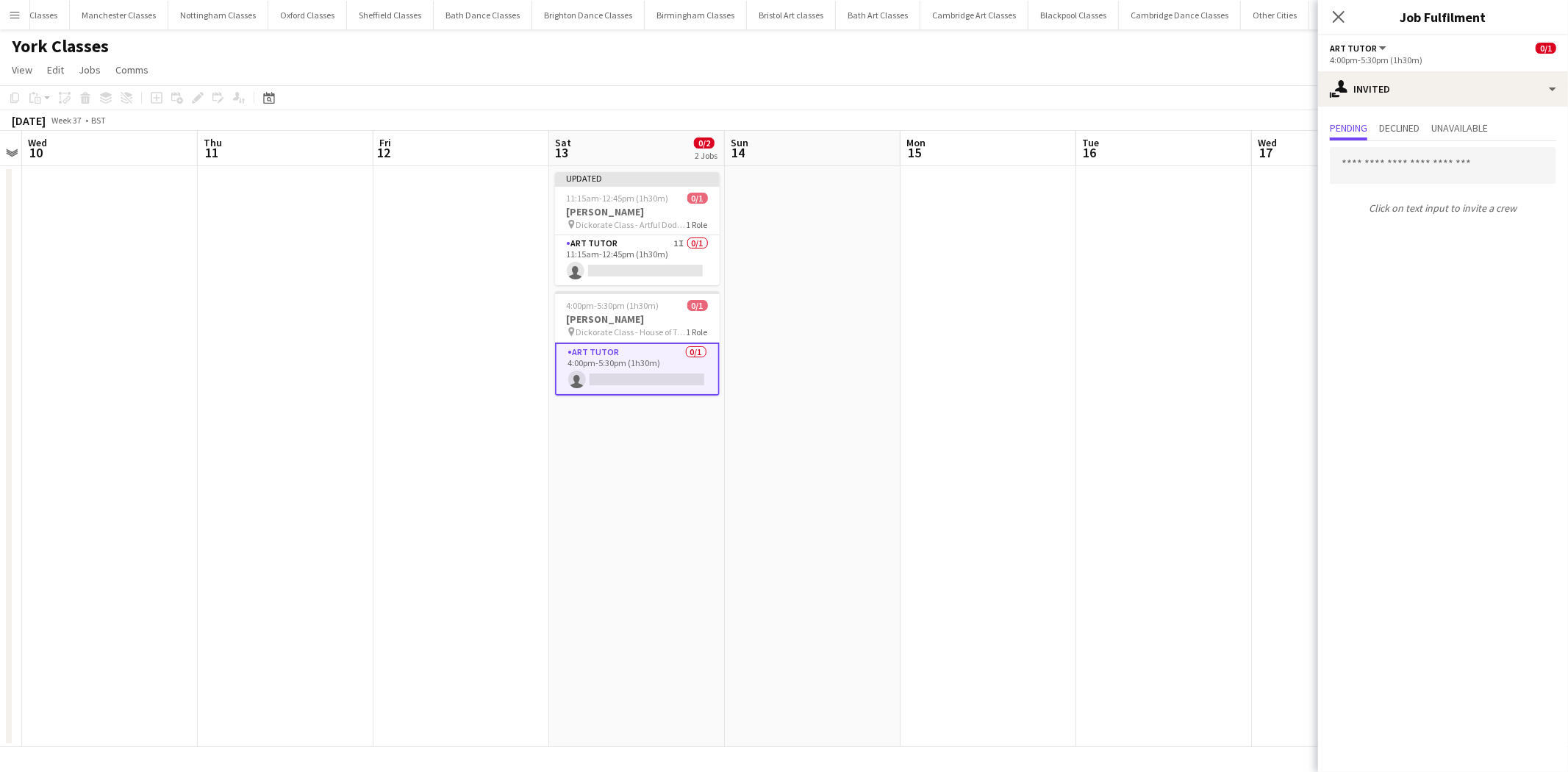
click at [1402, 146] on div "Click on text input to invite a crew" at bounding box center [1443, 181] width 250 height 79
click at [1395, 158] on input "text" at bounding box center [1443, 166] width 227 height 37
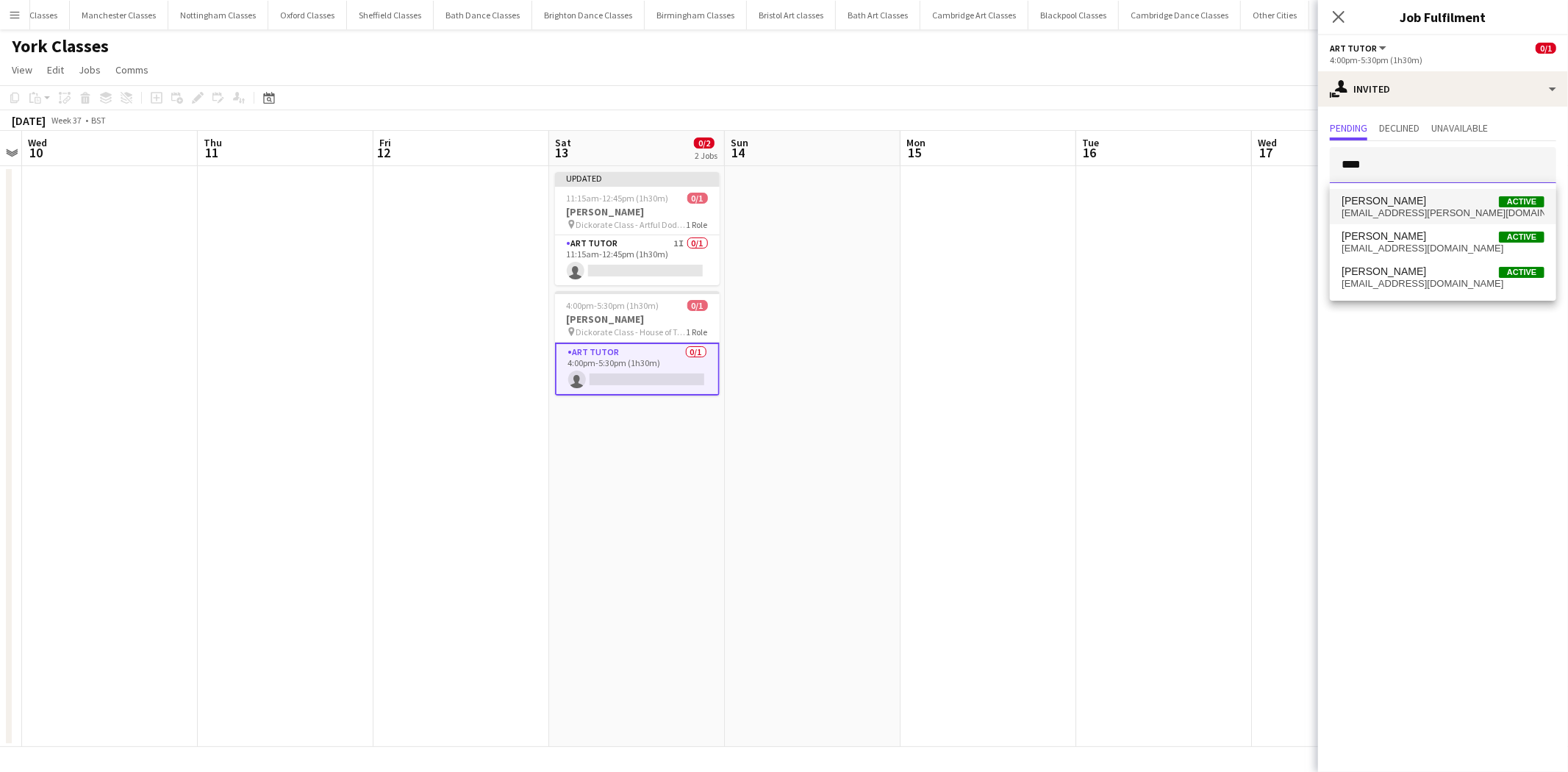
type input "****"
click at [1407, 192] on mat-option "Jade Buxton Active jade.buxton@hotmail.co.uk" at bounding box center [1443, 206] width 227 height 35
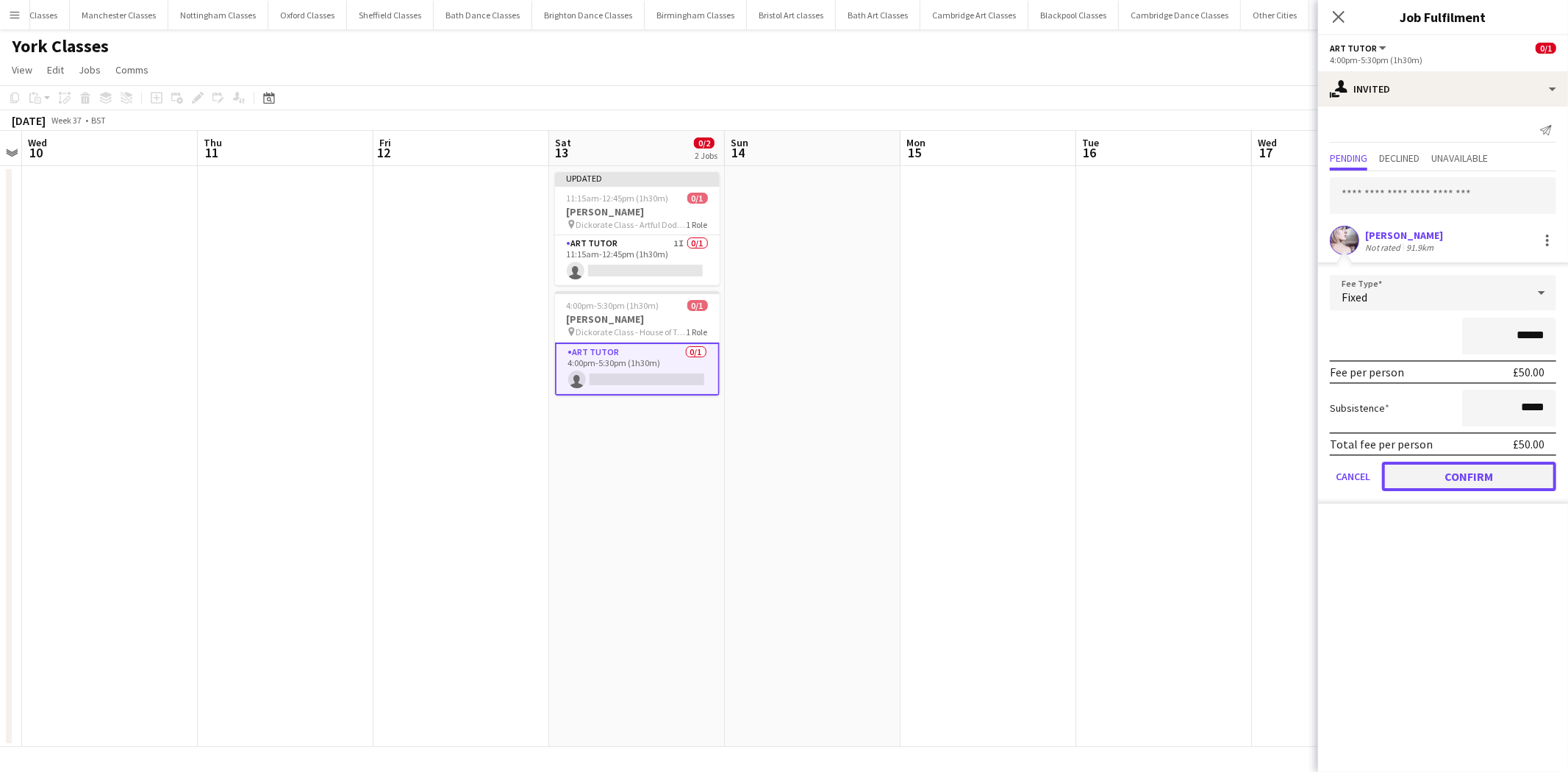
click at [1469, 463] on button "Confirm" at bounding box center [1469, 476] width 174 height 29
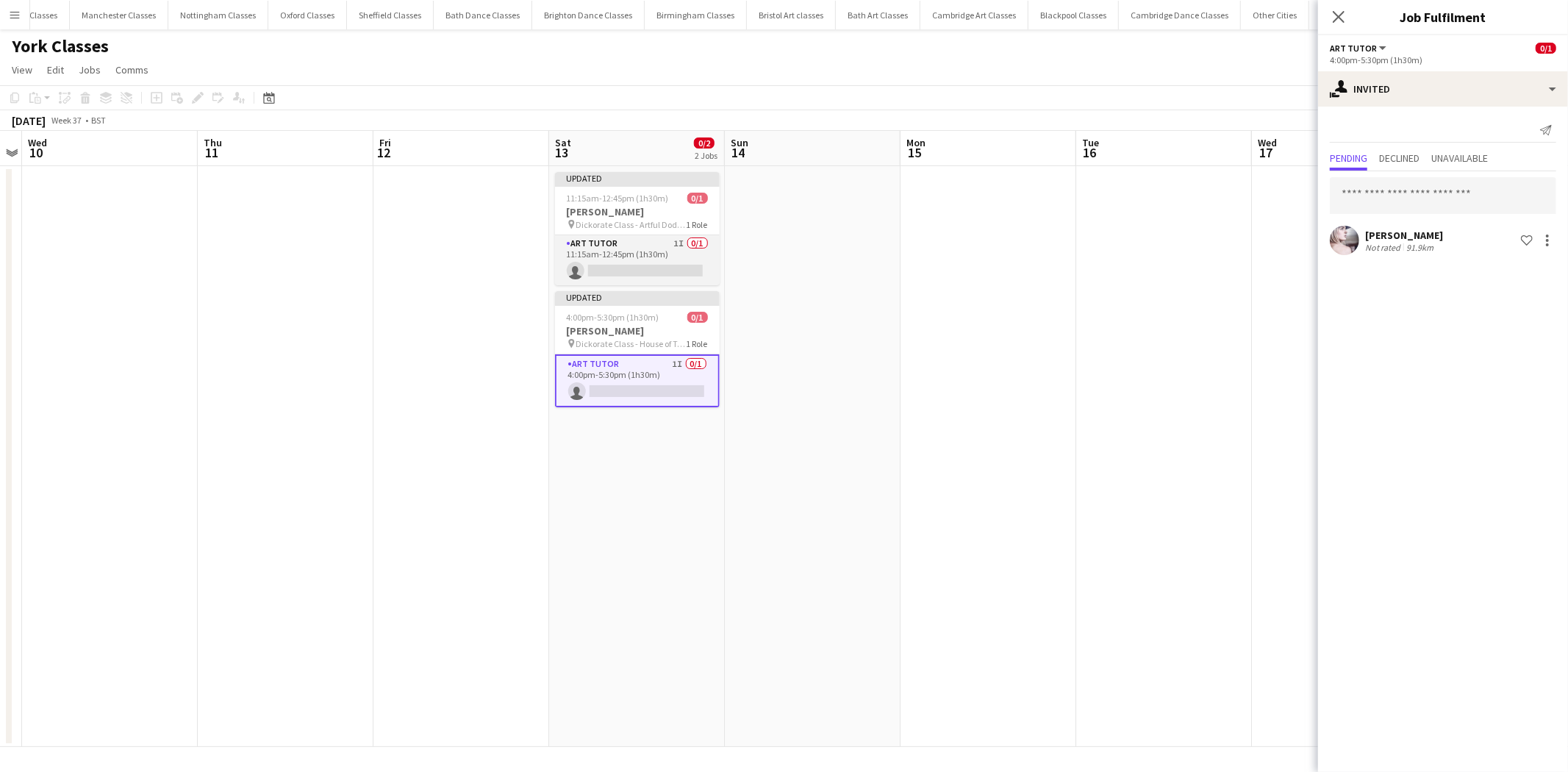
click at [627, 252] on app-card-role "Art Tutor 1I 0/1 11:15am-12:45pm (1h30m) single-neutral-actions" at bounding box center [637, 260] width 165 height 50
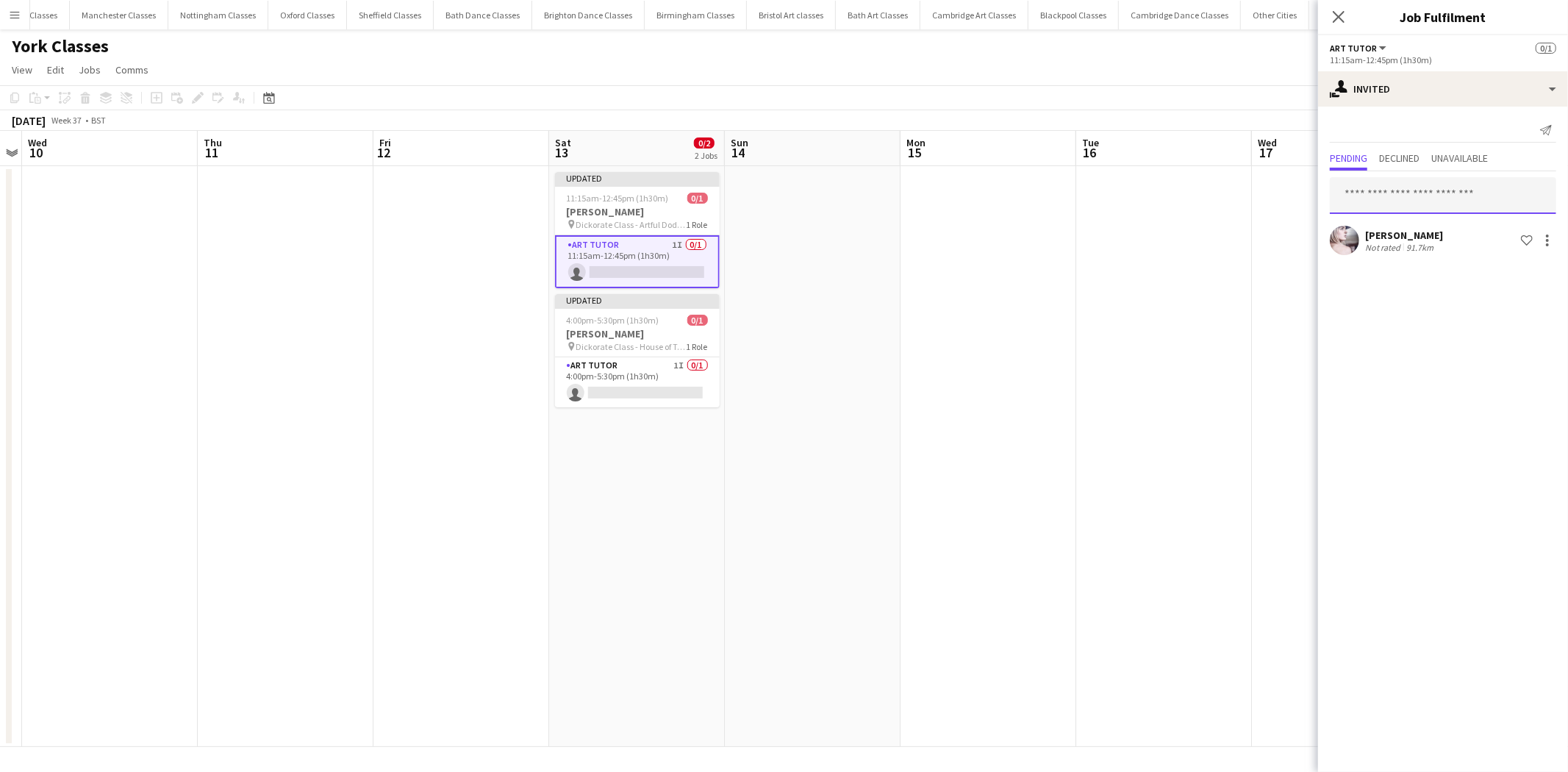
click at [1378, 208] on input "text" at bounding box center [1443, 195] width 227 height 37
type input "***"
click at [1382, 235] on span "Eve Howlett" at bounding box center [1384, 231] width 85 height 13
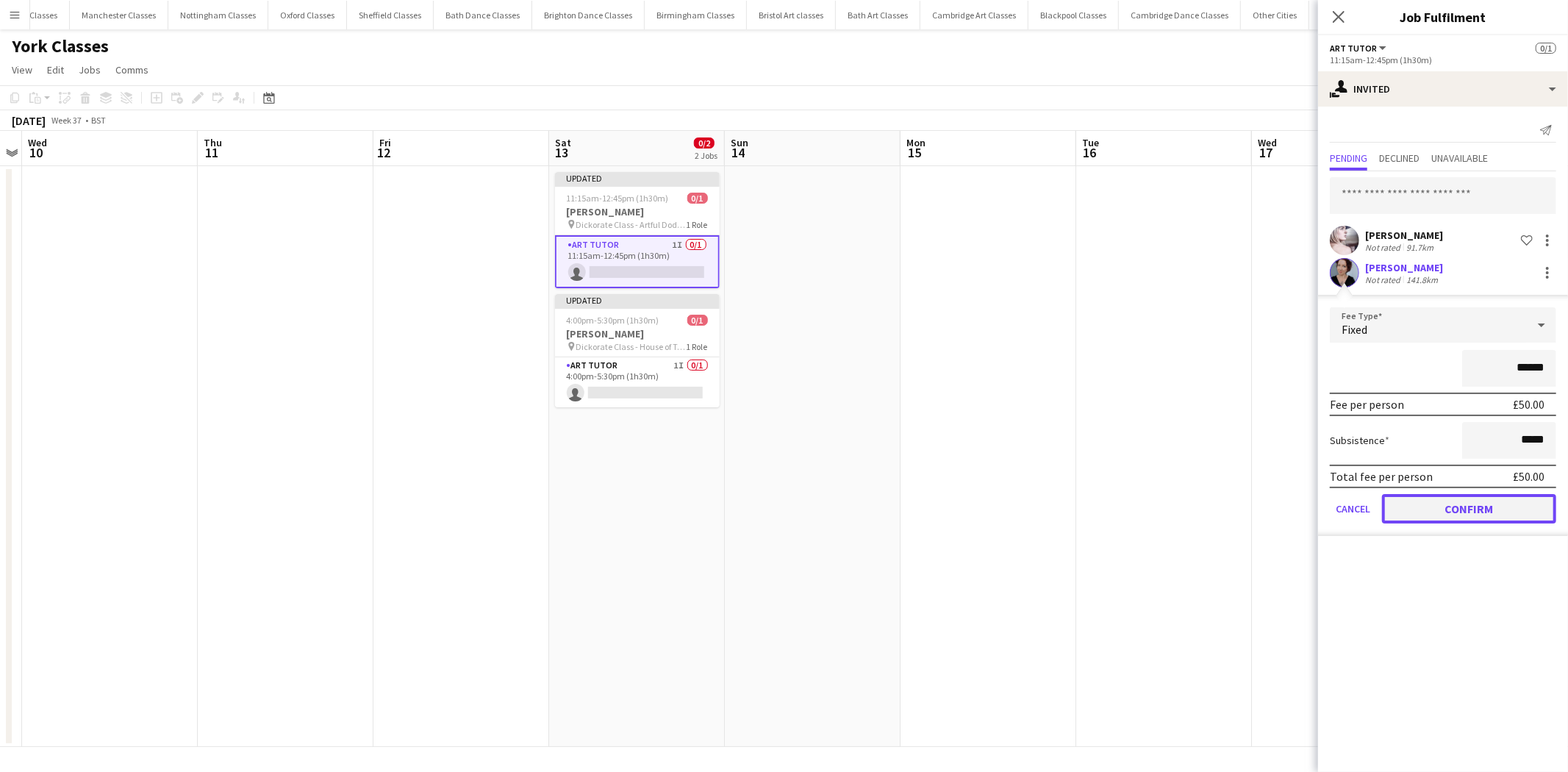
click at [1423, 509] on button "Confirm" at bounding box center [1469, 509] width 174 height 29
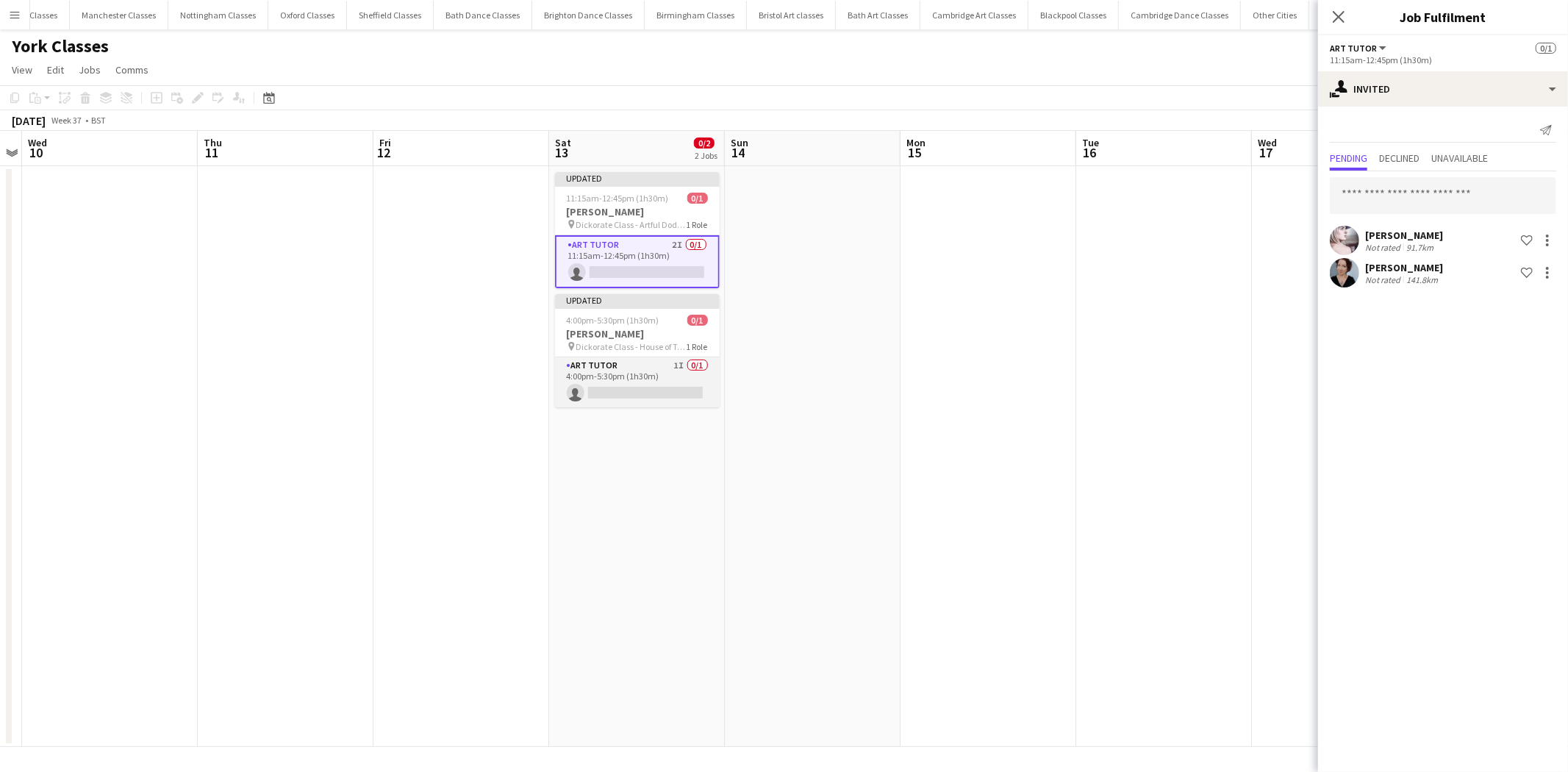
click at [619, 357] on app-card-role "Art Tutor 1I 0/1 4:00pm-5:30pm (1h30m) single-neutral-actions" at bounding box center [637, 382] width 165 height 50
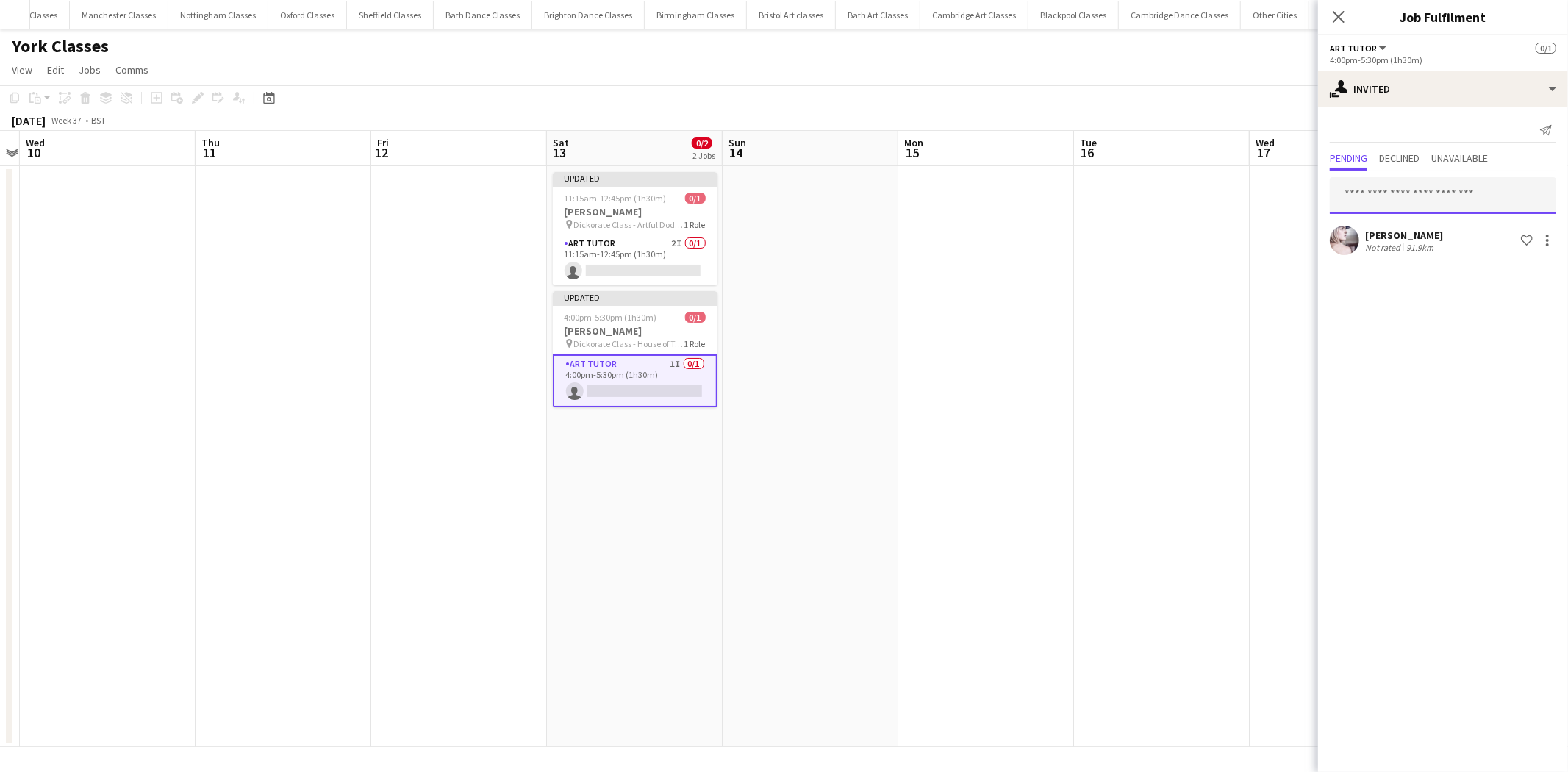
click at [1423, 193] on input "text" at bounding box center [1443, 195] width 227 height 37
type input "***"
click at [1421, 224] on mat-option "Eve Howlett Active ehowlett@hotmail.co.uk" at bounding box center [1443, 237] width 227 height 35
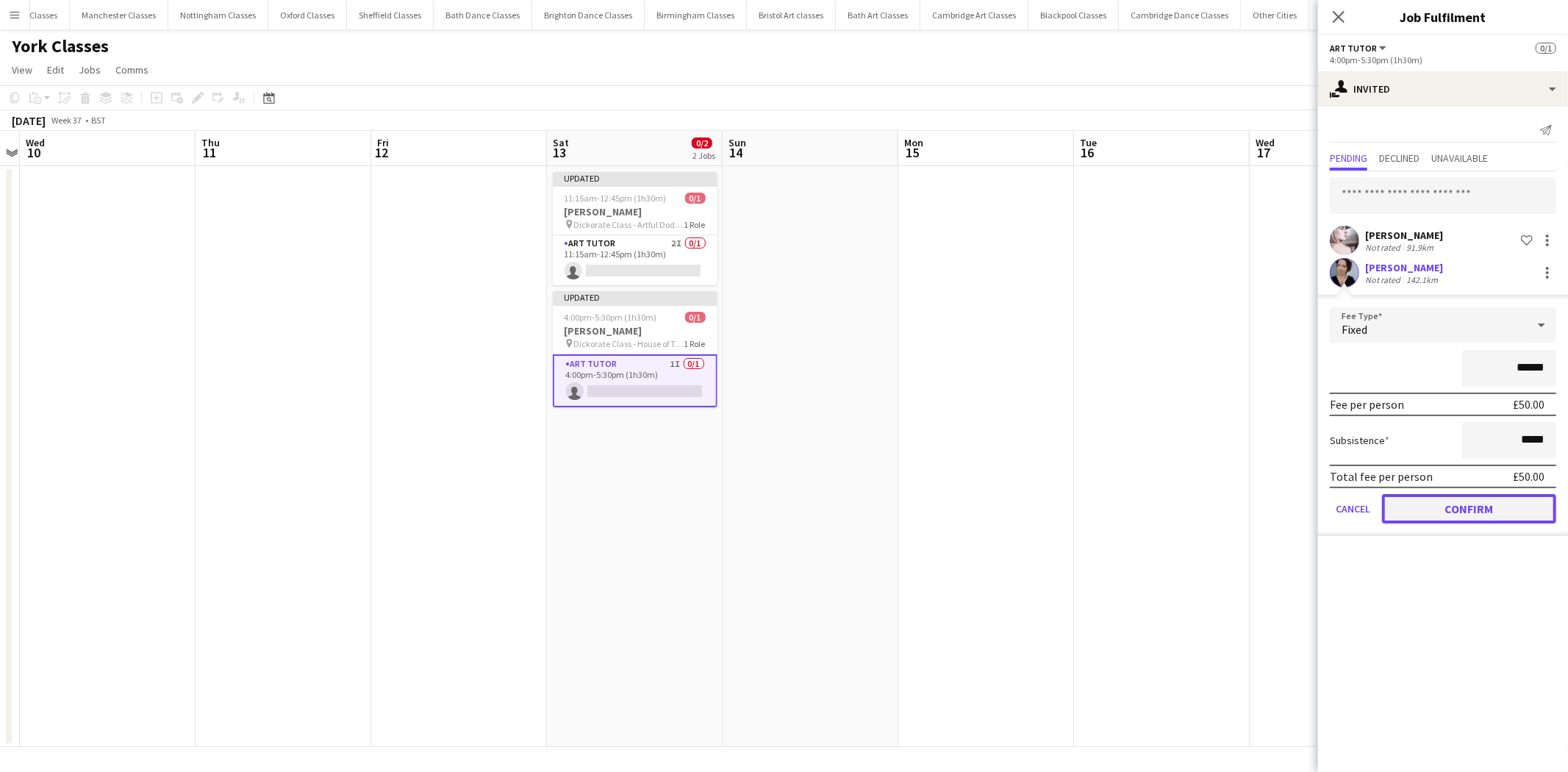
click at [1460, 494] on button "Confirm" at bounding box center [1469, 509] width 174 height 29
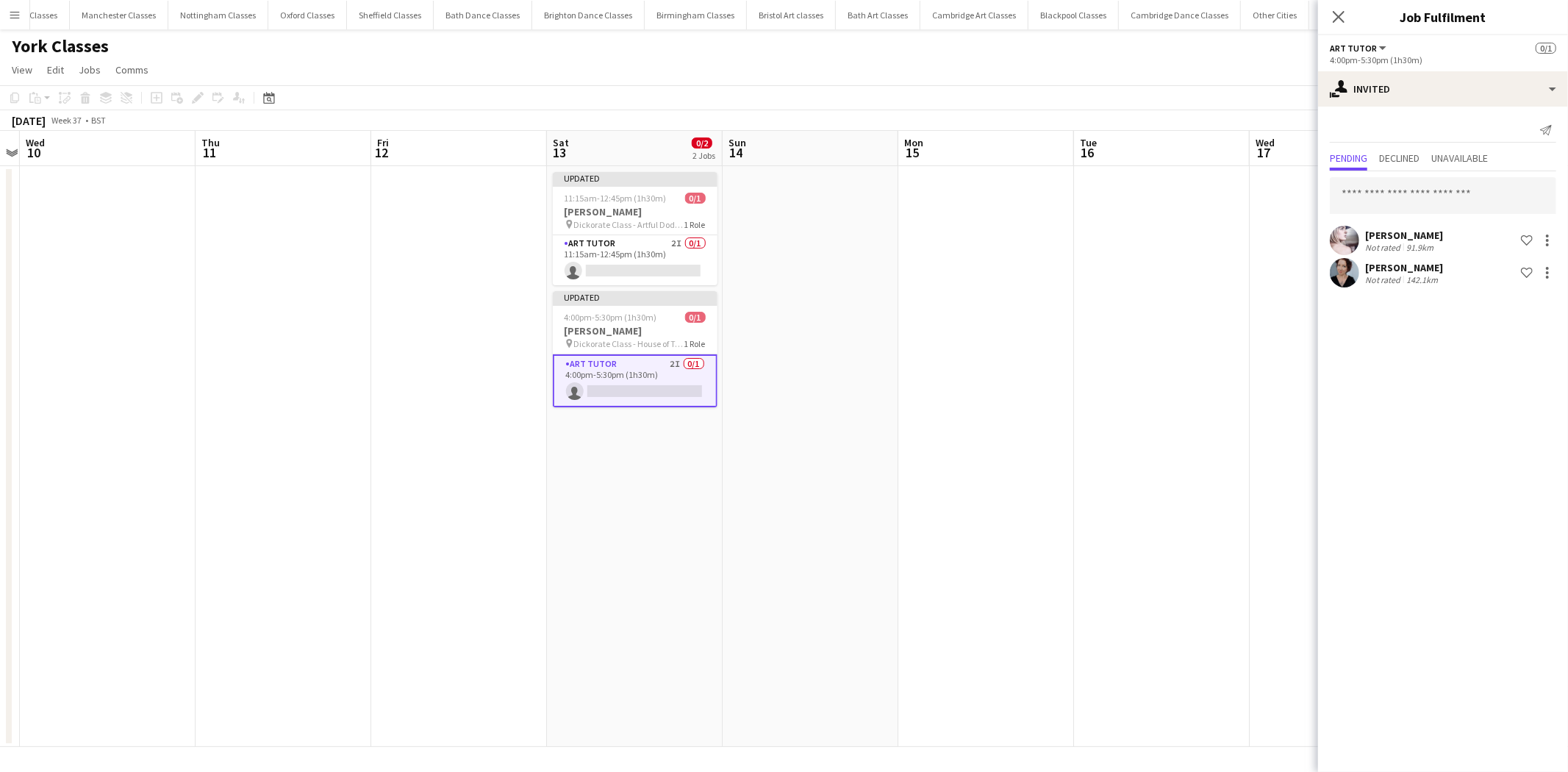
click at [1177, 424] on app-date-cell at bounding box center [1162, 456] width 176 height 580
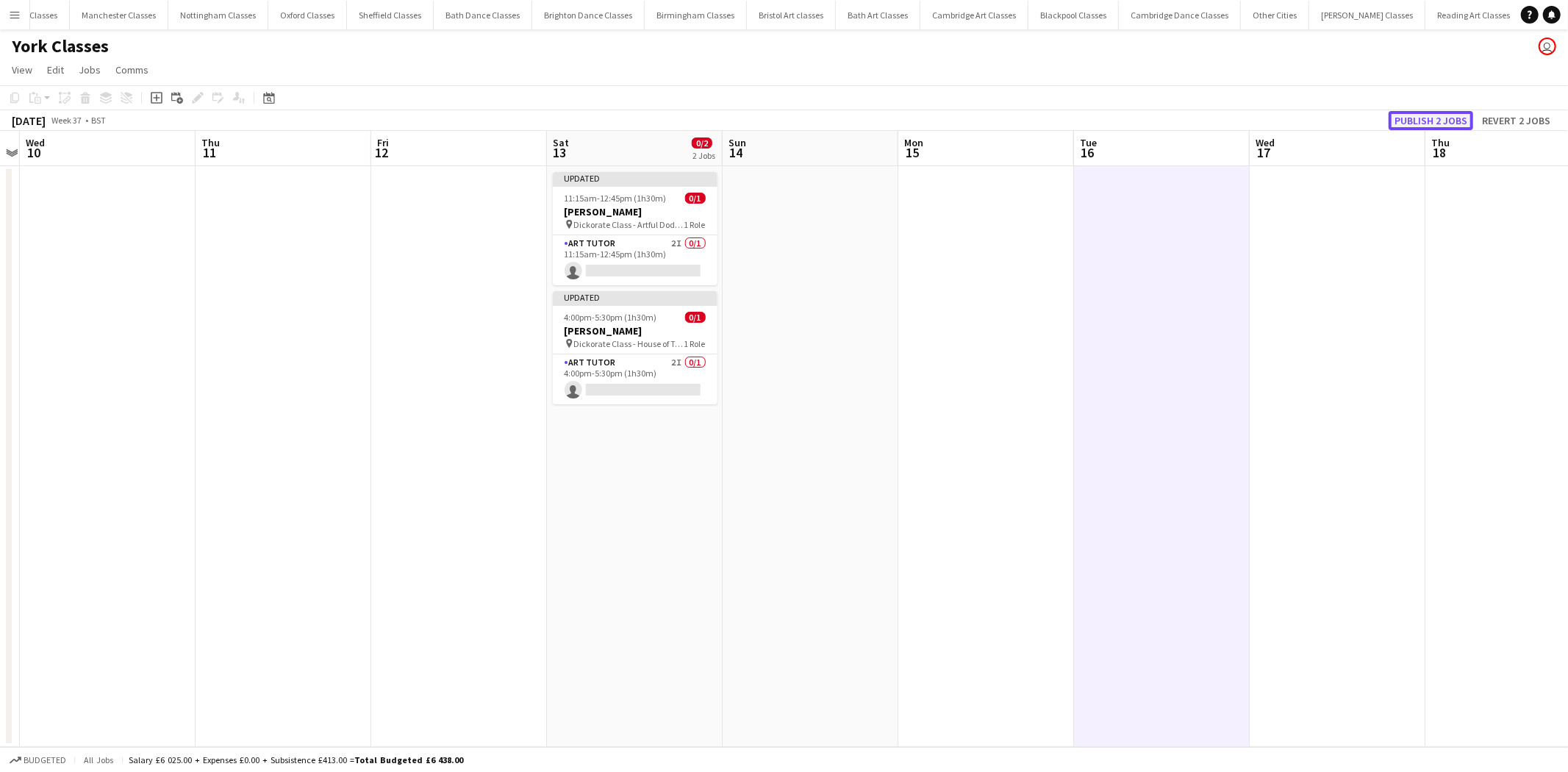
click at [1450, 111] on button "Publish 2 jobs" at bounding box center [1431, 120] width 85 height 19
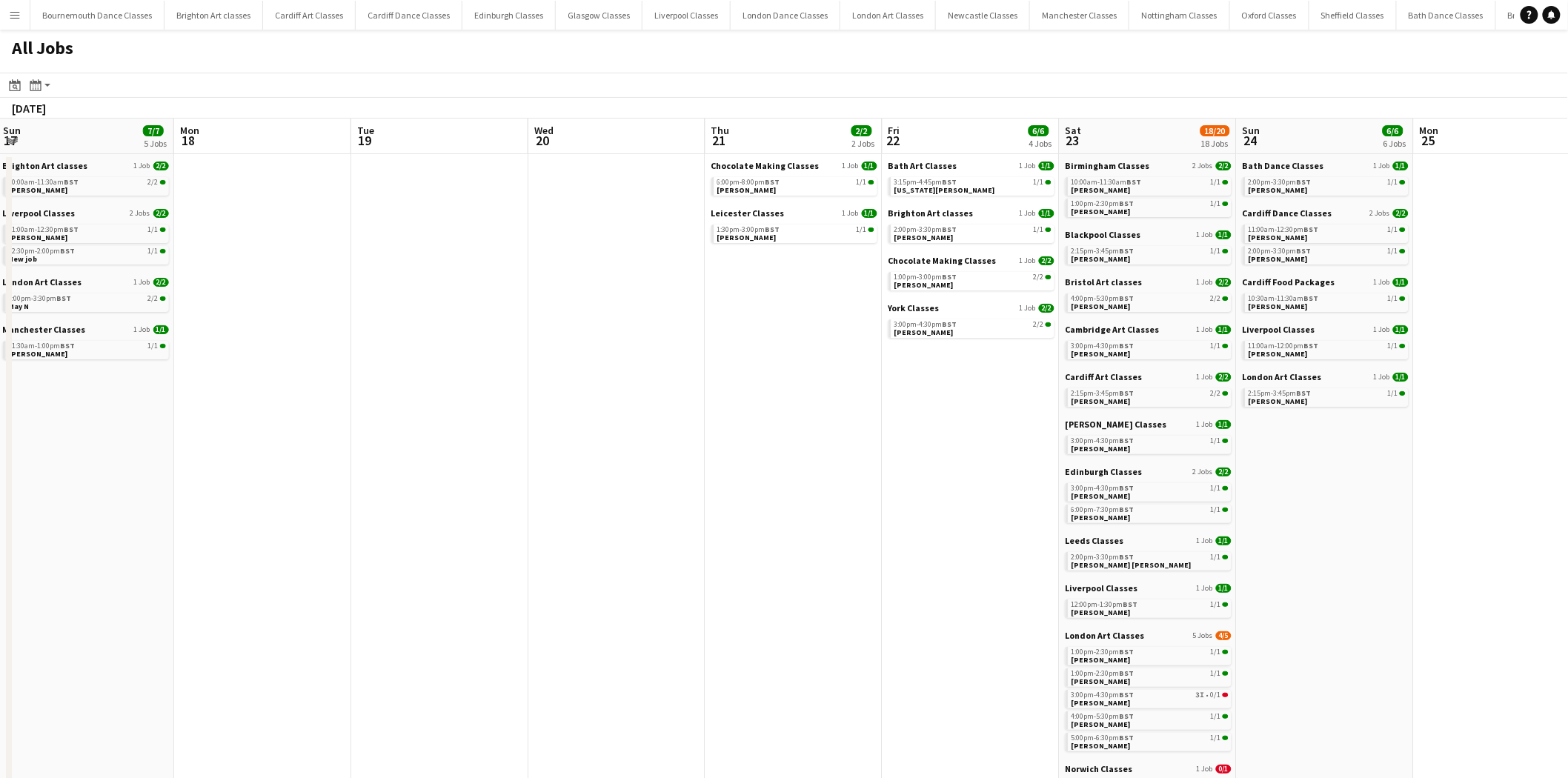
scroll to position [0, 561]
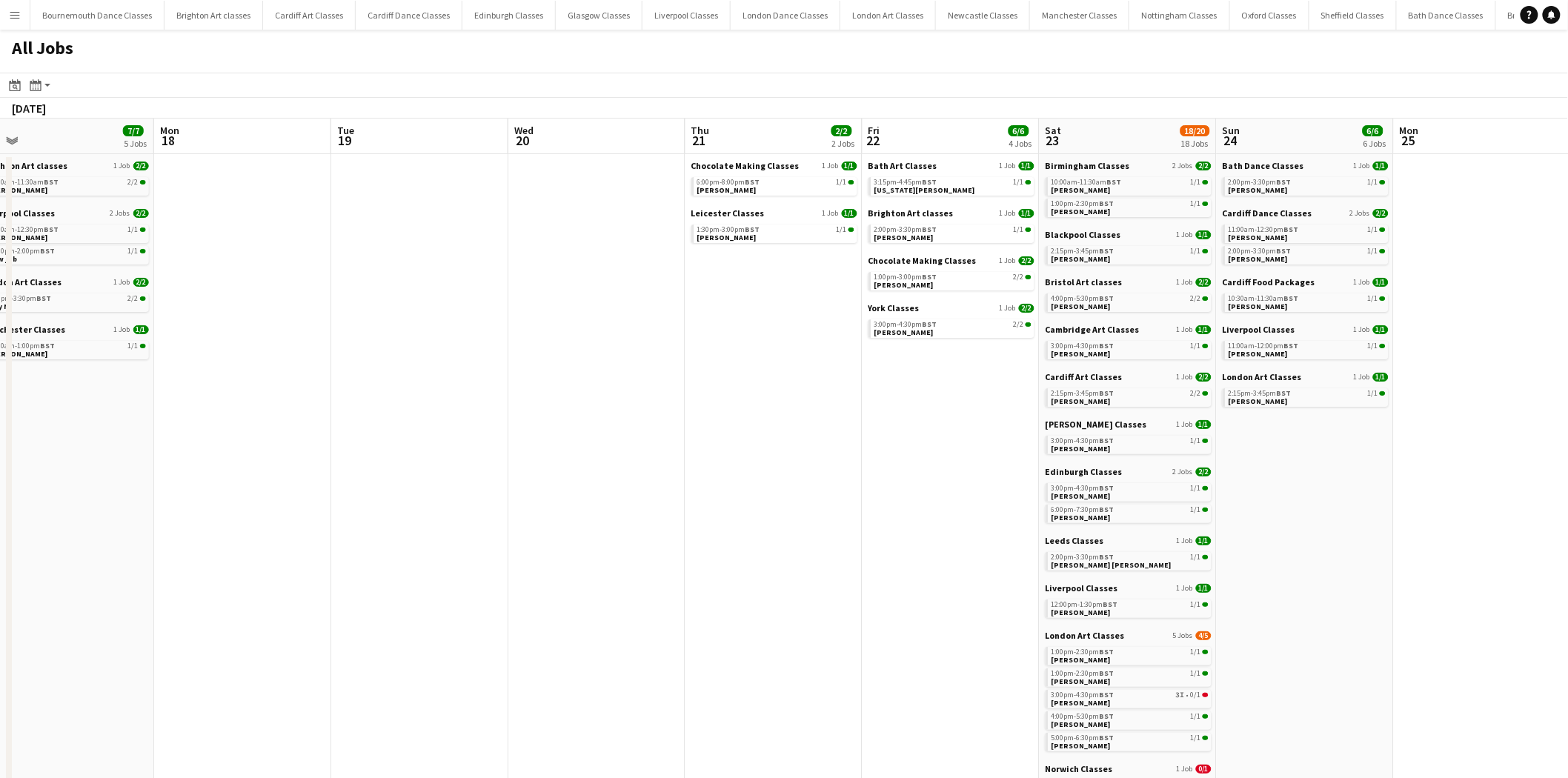
drag, startPoint x: 1310, startPoint y: 438, endPoint x: 565, endPoint y: 472, distance: 745.8
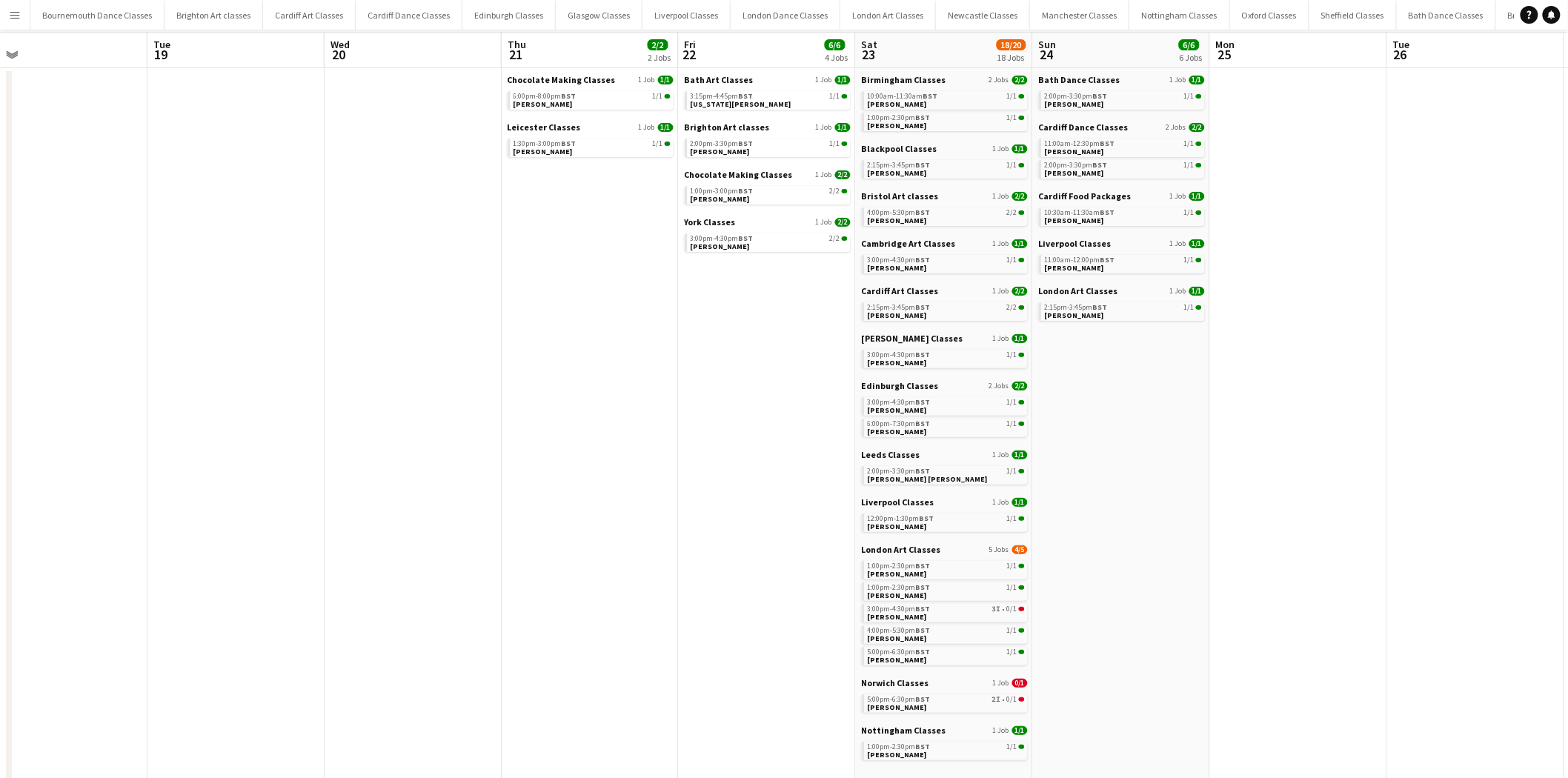
scroll to position [0, 0]
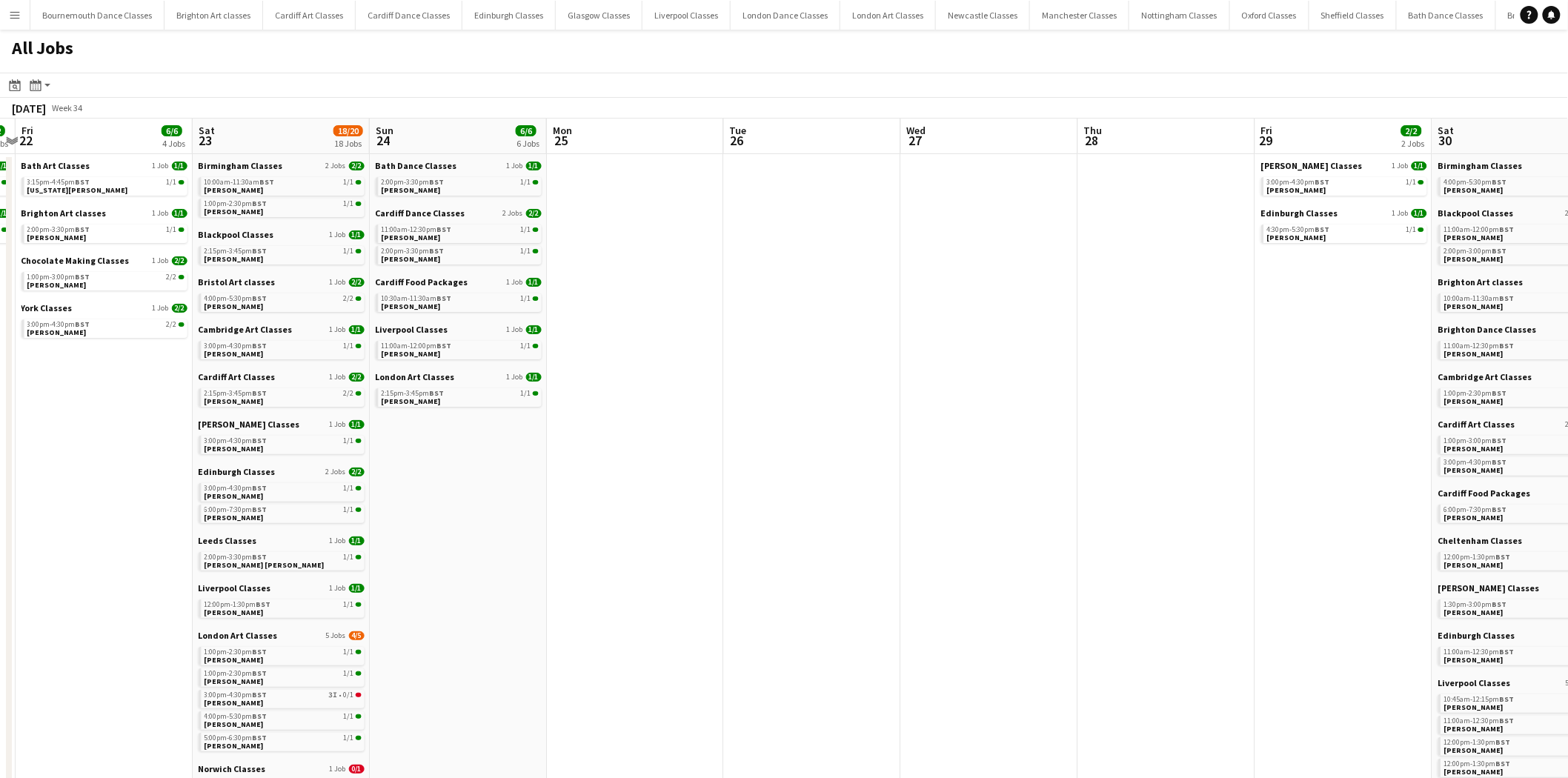
drag, startPoint x: 1418, startPoint y: 443, endPoint x: 387, endPoint y: 508, distance: 1033.0
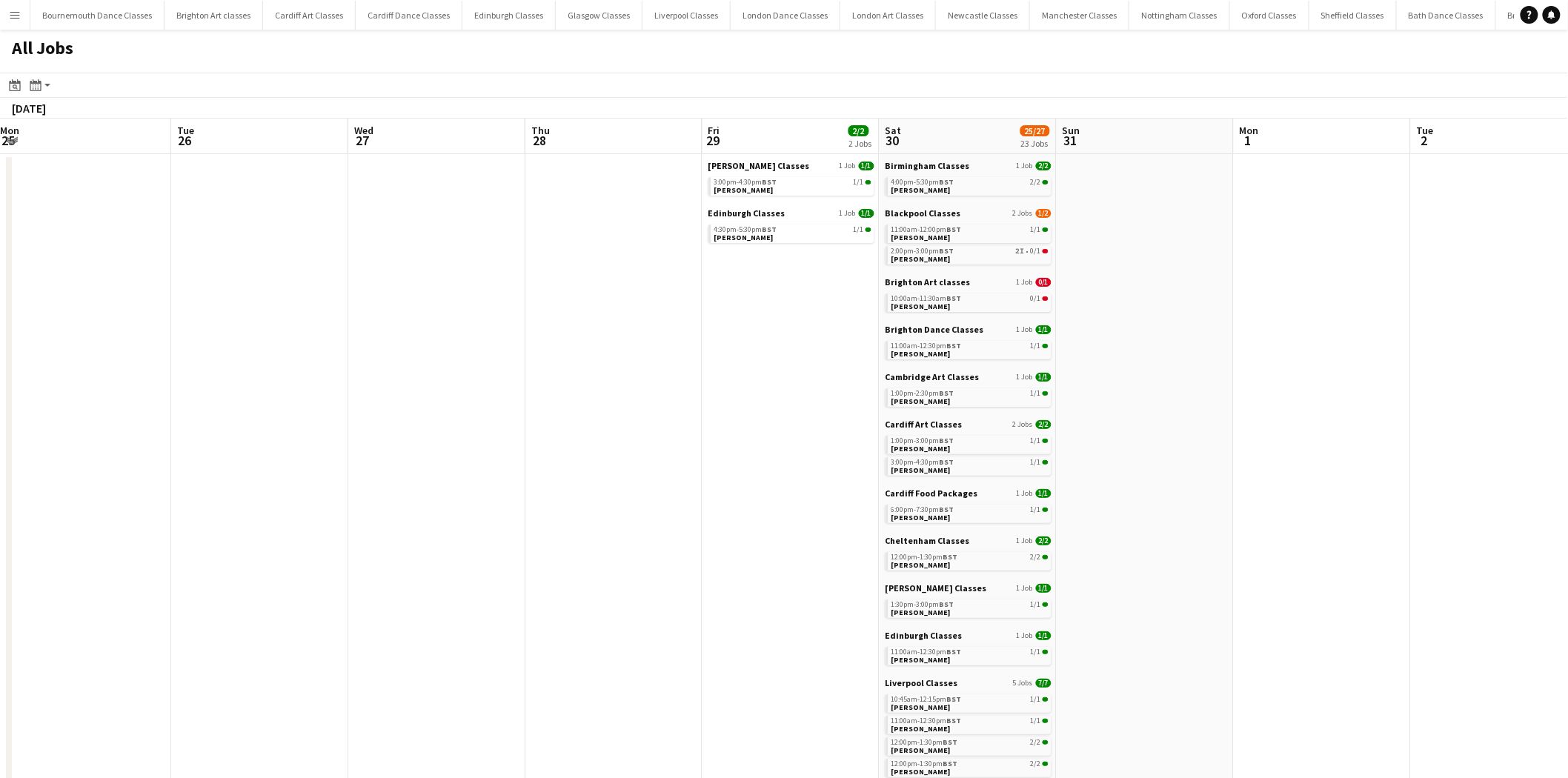
drag, startPoint x: 738, startPoint y: 473, endPoint x: 505, endPoint y: 476, distance: 233.0
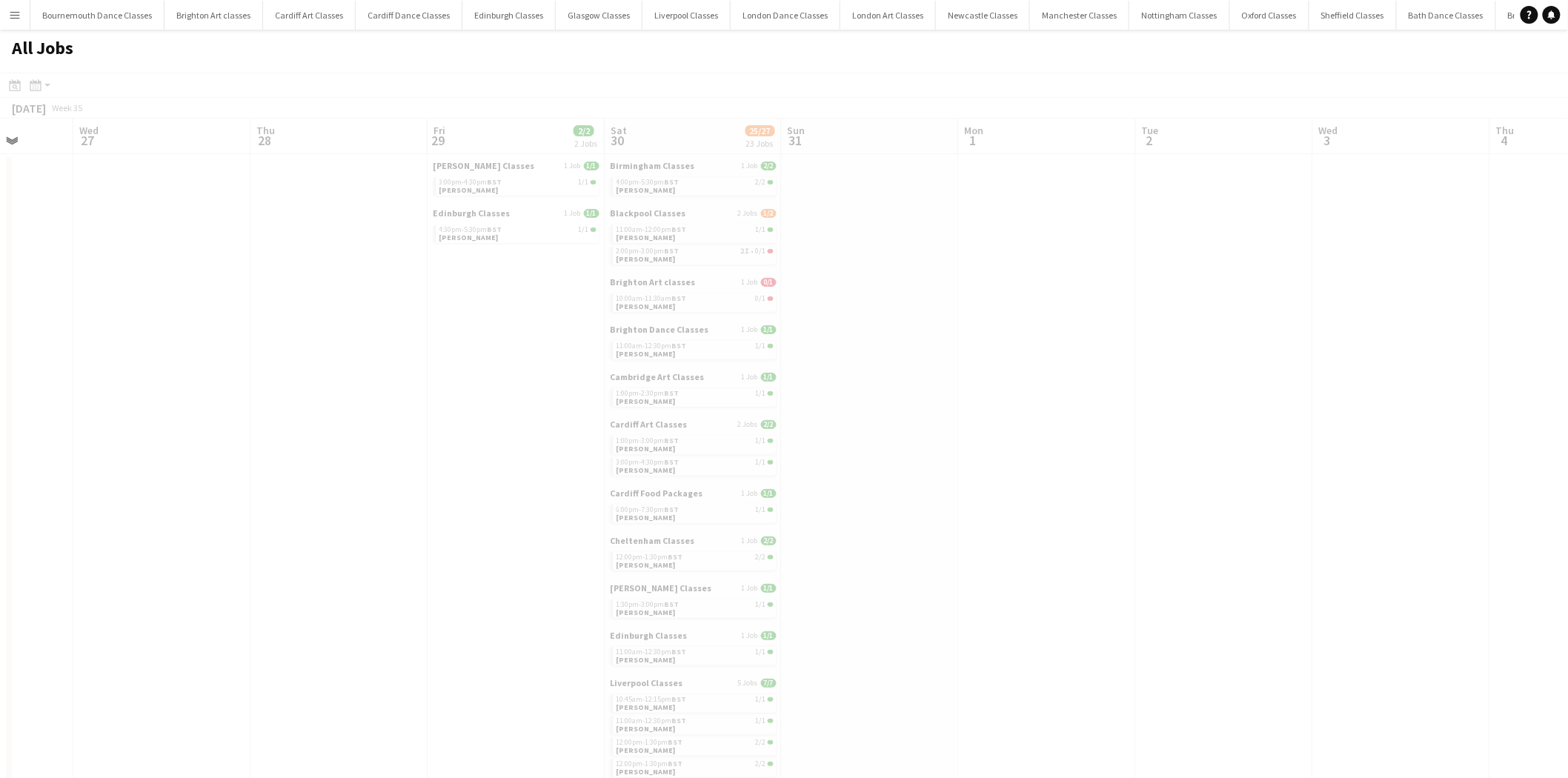
drag, startPoint x: 1487, startPoint y: 395, endPoint x: 1032, endPoint y: 438, distance: 457.0
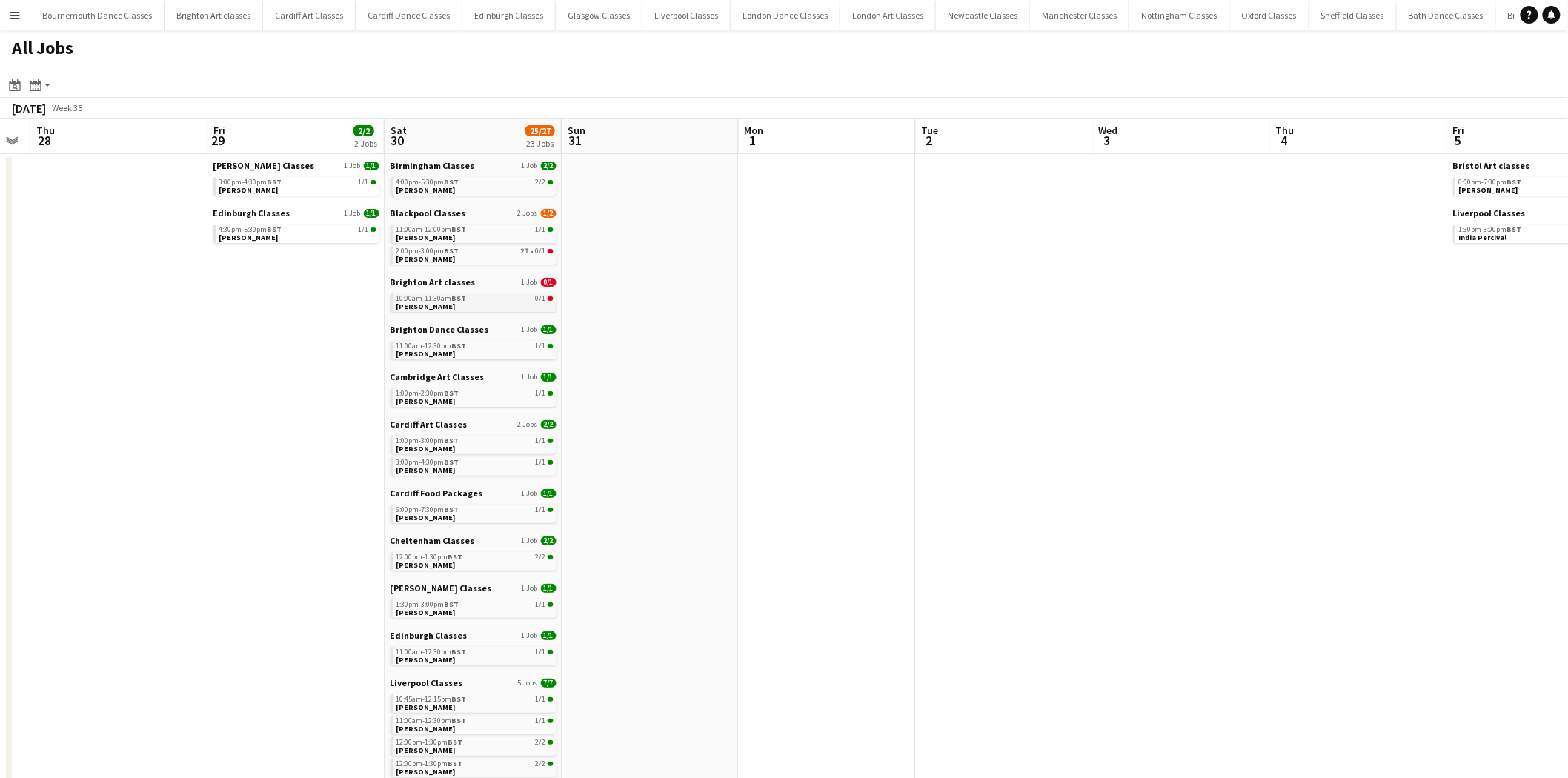
click at [471, 299] on div "10:00am-11:30am BST 0/1" at bounding box center [475, 299] width 157 height 7
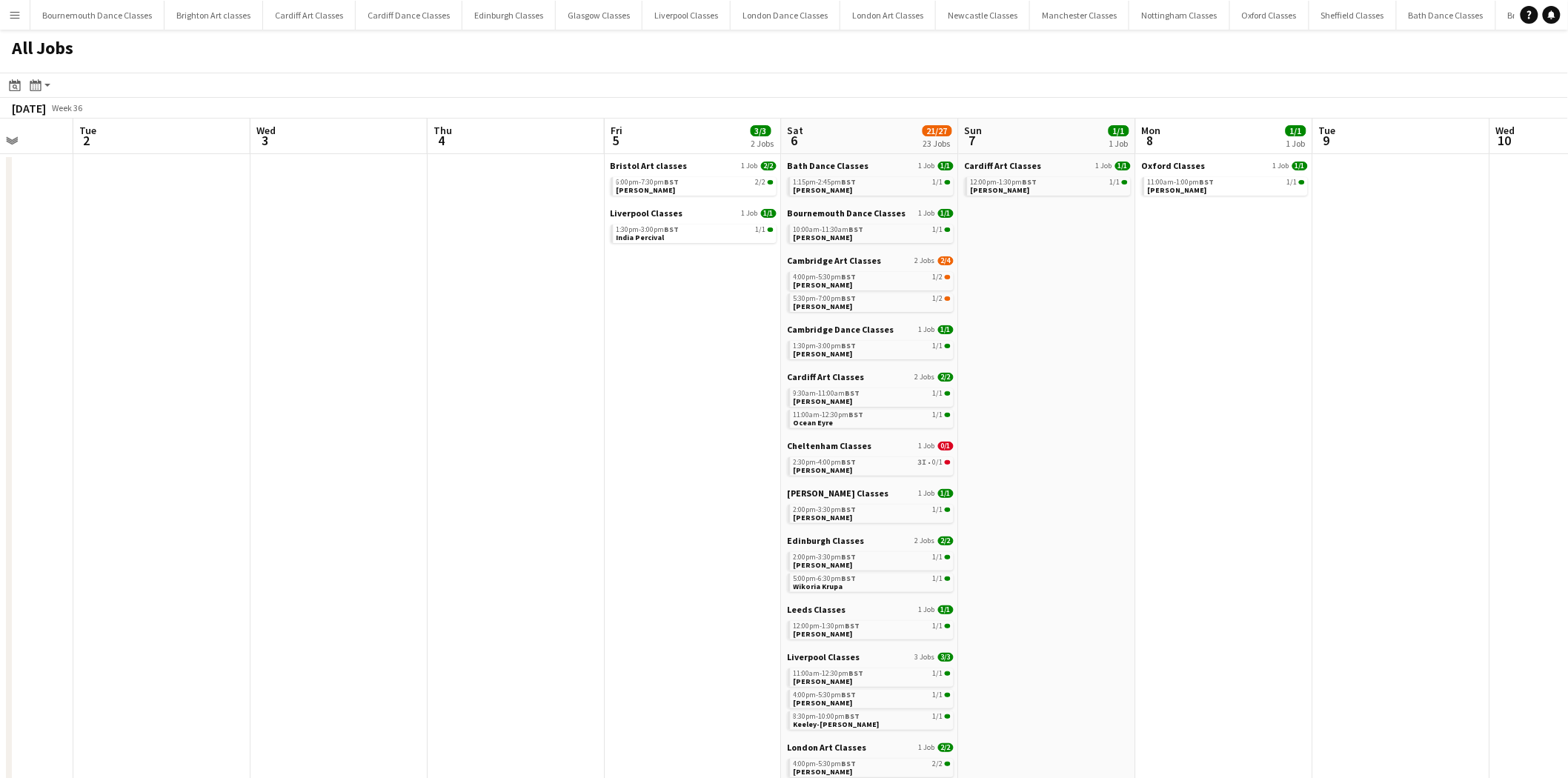
drag, startPoint x: 1270, startPoint y: 334, endPoint x: 420, endPoint y: 390, distance: 851.8
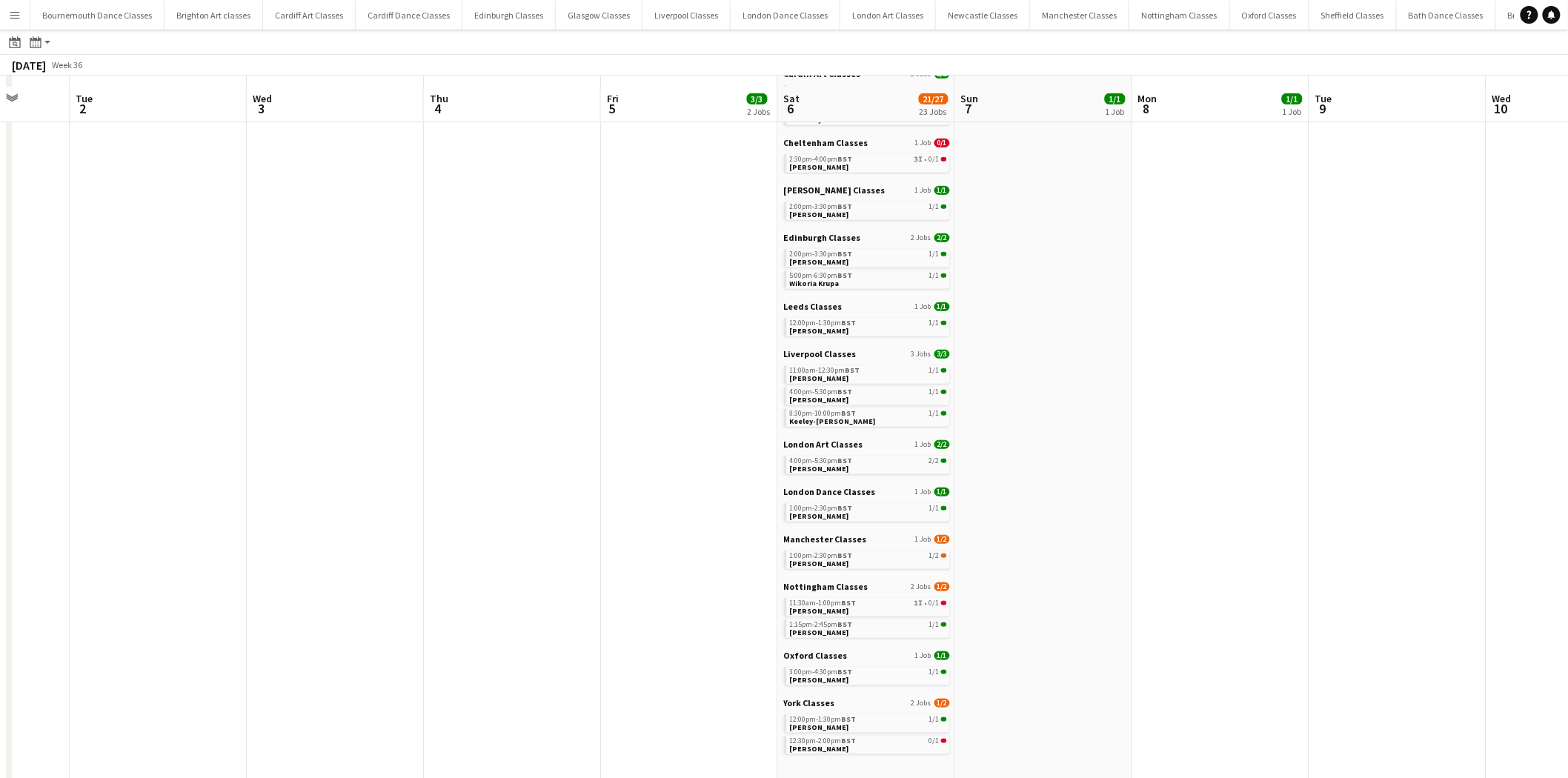
scroll to position [603, 0]
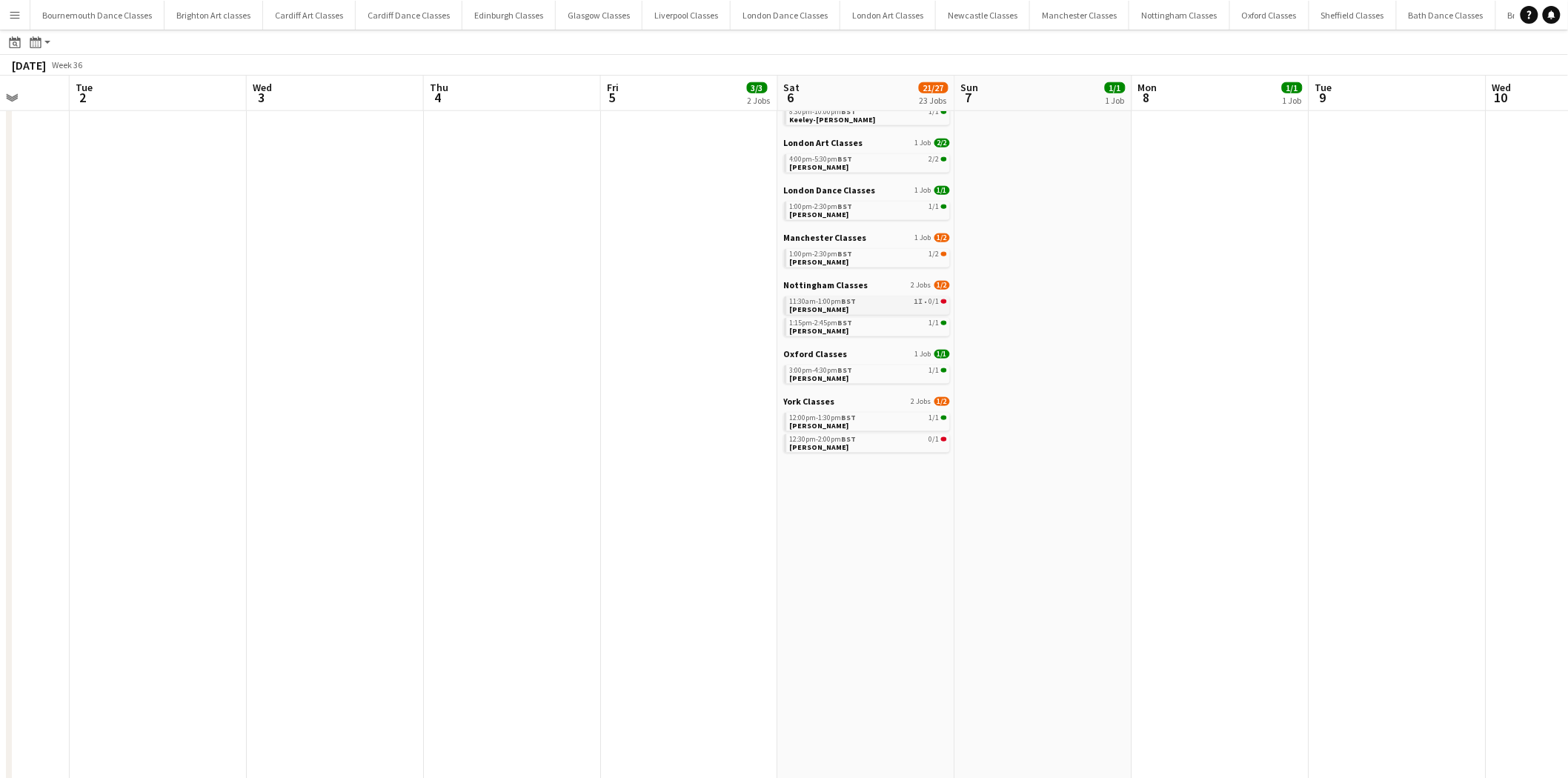
click at [858, 305] on link "11:30am-1:00pm BST 1I • 0/1 Rachel Griffin" at bounding box center [869, 305] width 157 height 17
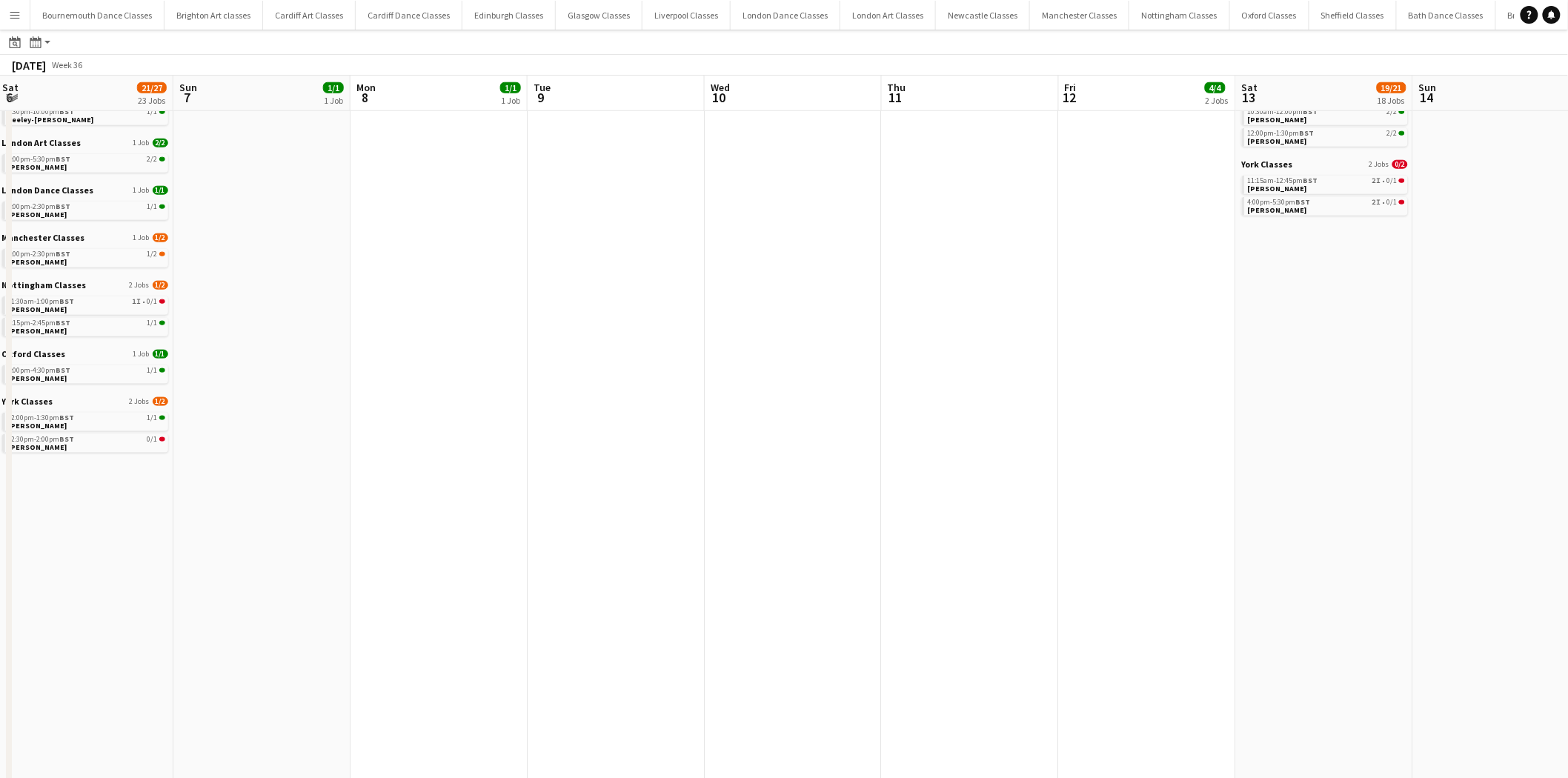
drag, startPoint x: 1259, startPoint y: 315, endPoint x: 289, endPoint y: 395, distance: 973.3
click at [292, 395] on app-calendar-viewport "Thu 4 Fri 5 3/3 2 Jobs Sat 6 21/27 23 Jobs Sun 7 1/1 1 Job Mon 8 1/1 1 Job Tue …" at bounding box center [784, 177] width 1568 height 1415
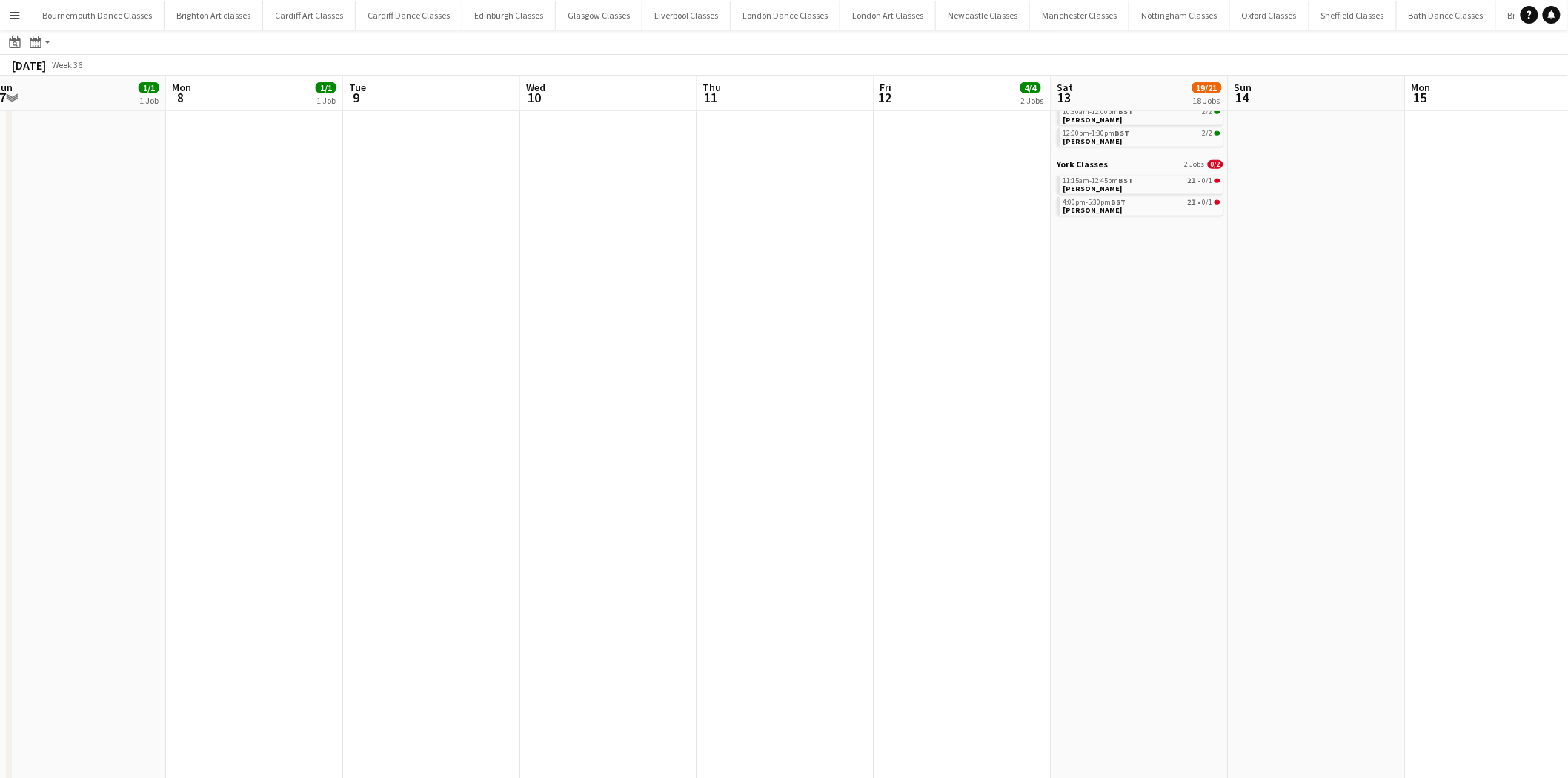
scroll to position [0, 463]
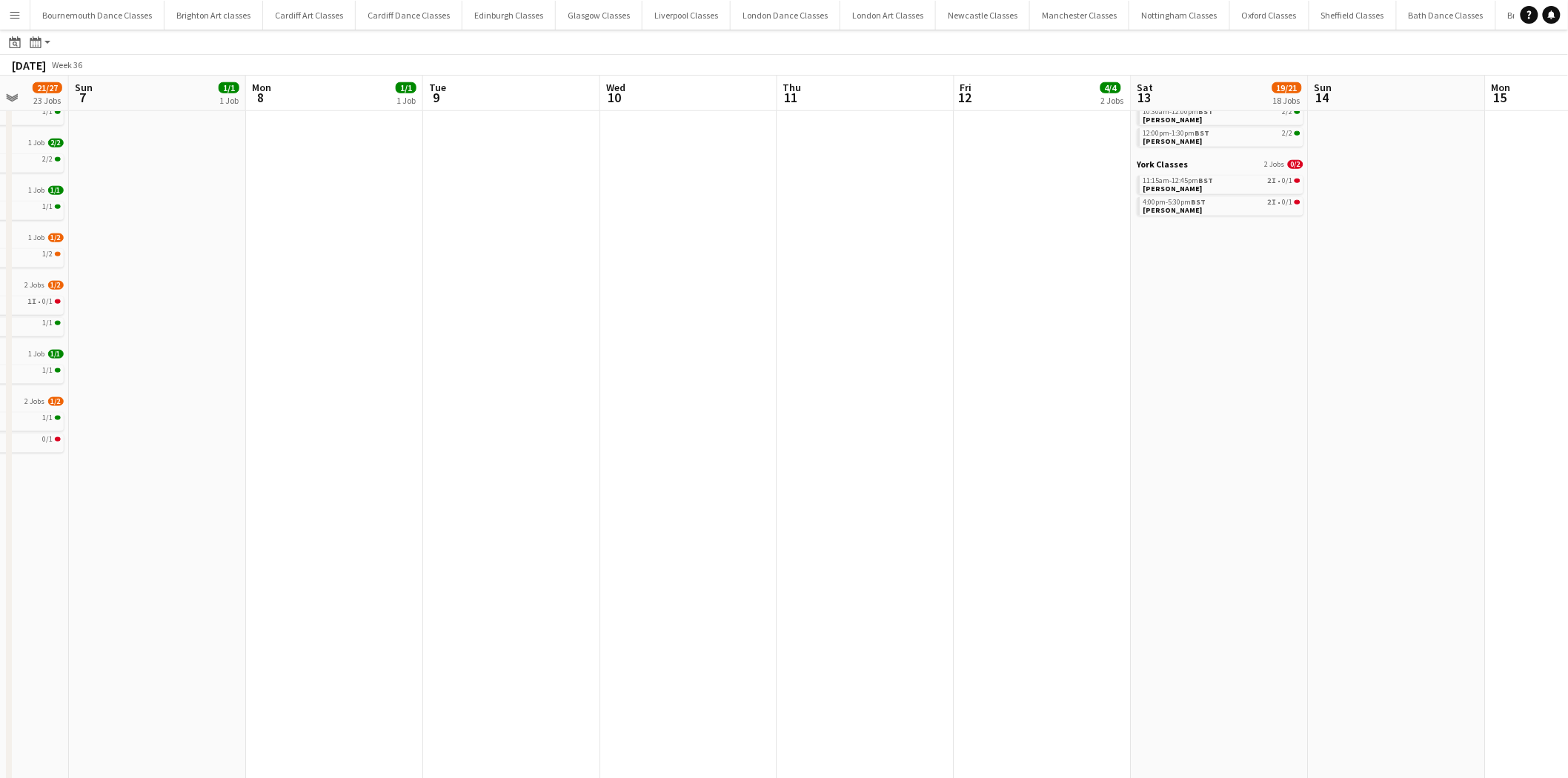
click at [767, 365] on app-all-jobs "All Jobs Date picker AUG 2025 AUG 2025 Monday M Tuesday T Wednesday W Thursday …" at bounding box center [784, 155] width 1568 height 1458
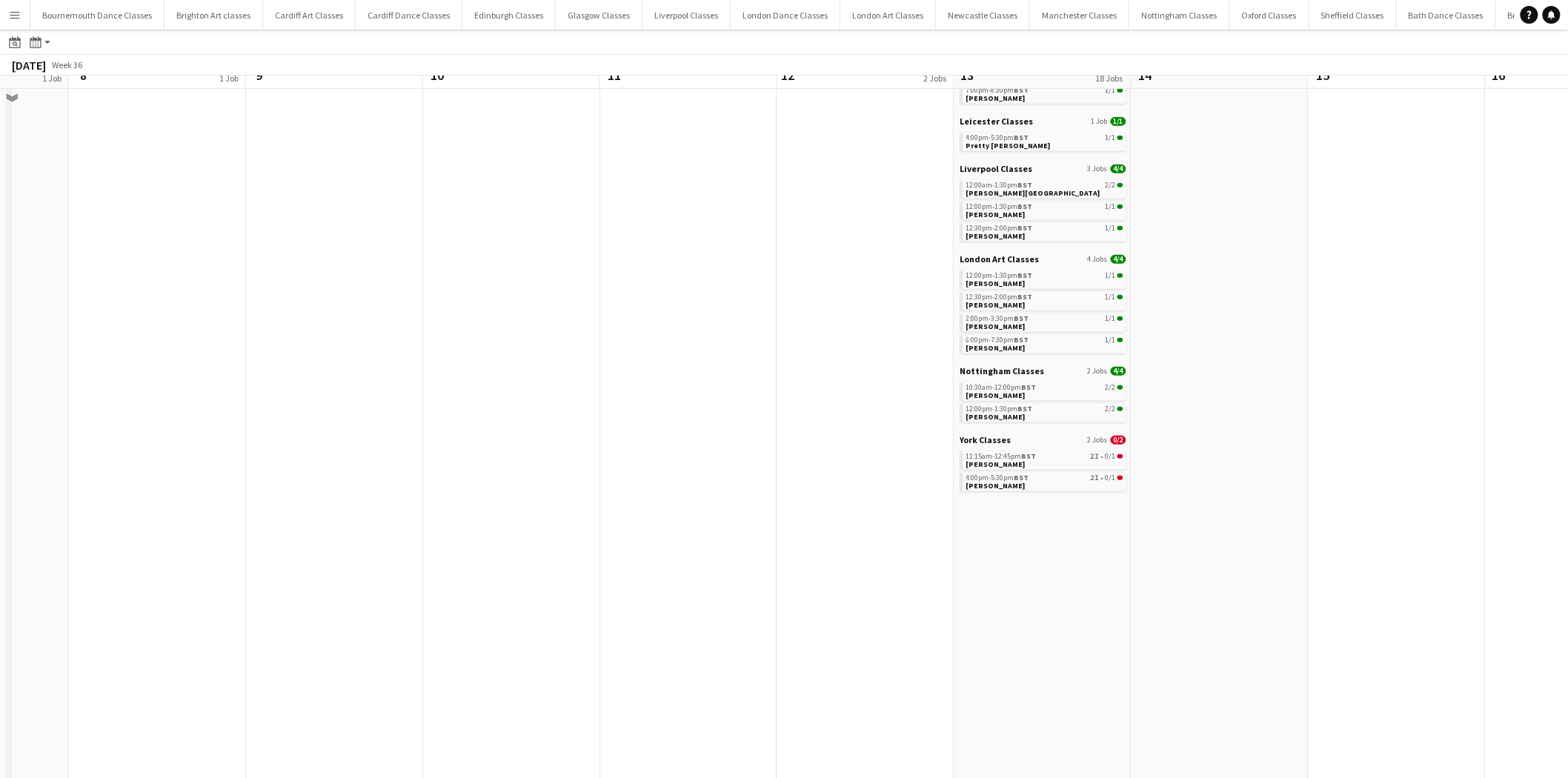
scroll to position [302, 0]
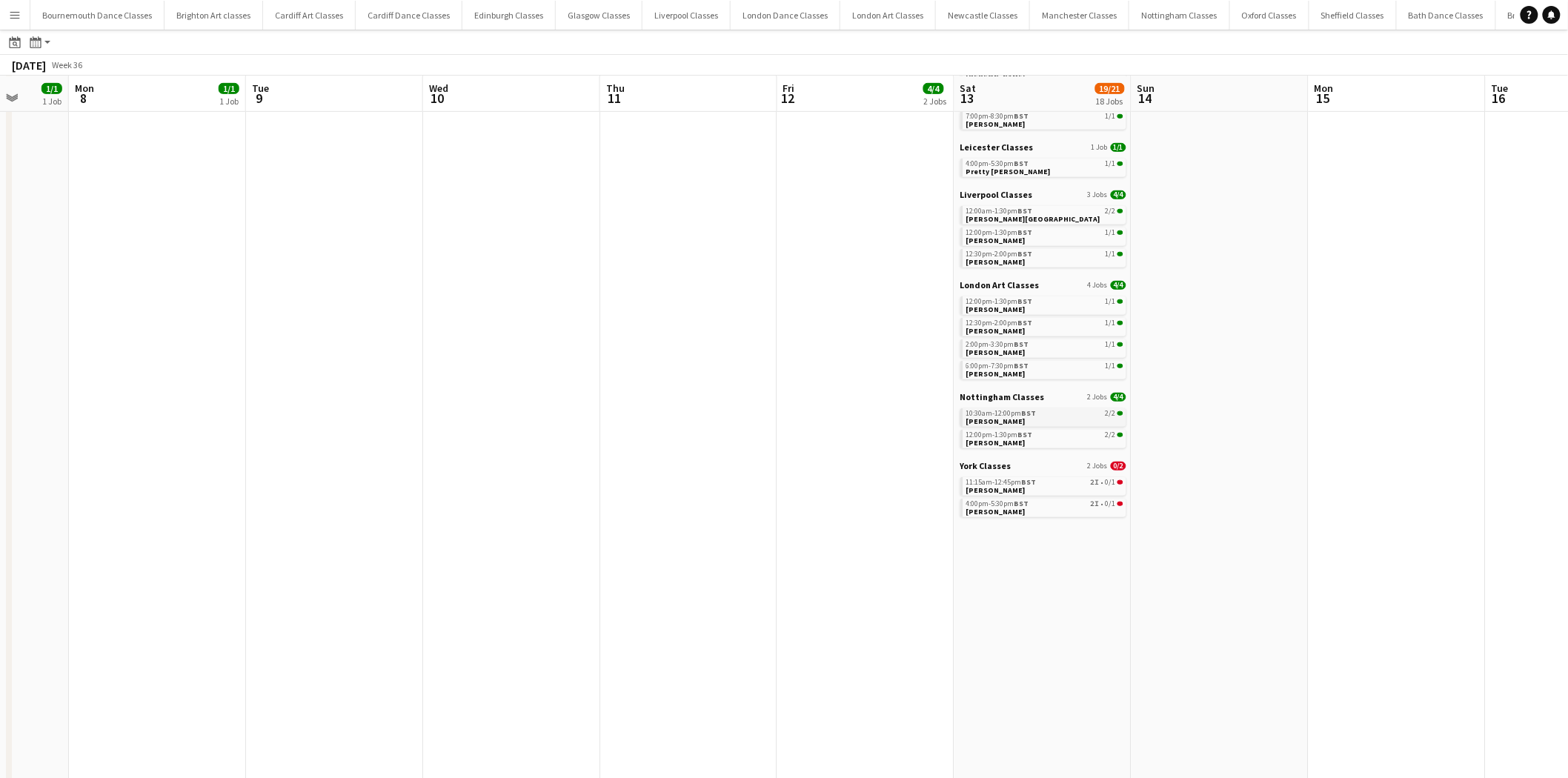
click at [1040, 421] on link "10:30am-12:00pm BST 2/2 Ryan Taylor-Gandy" at bounding box center [1044, 417] width 157 height 17
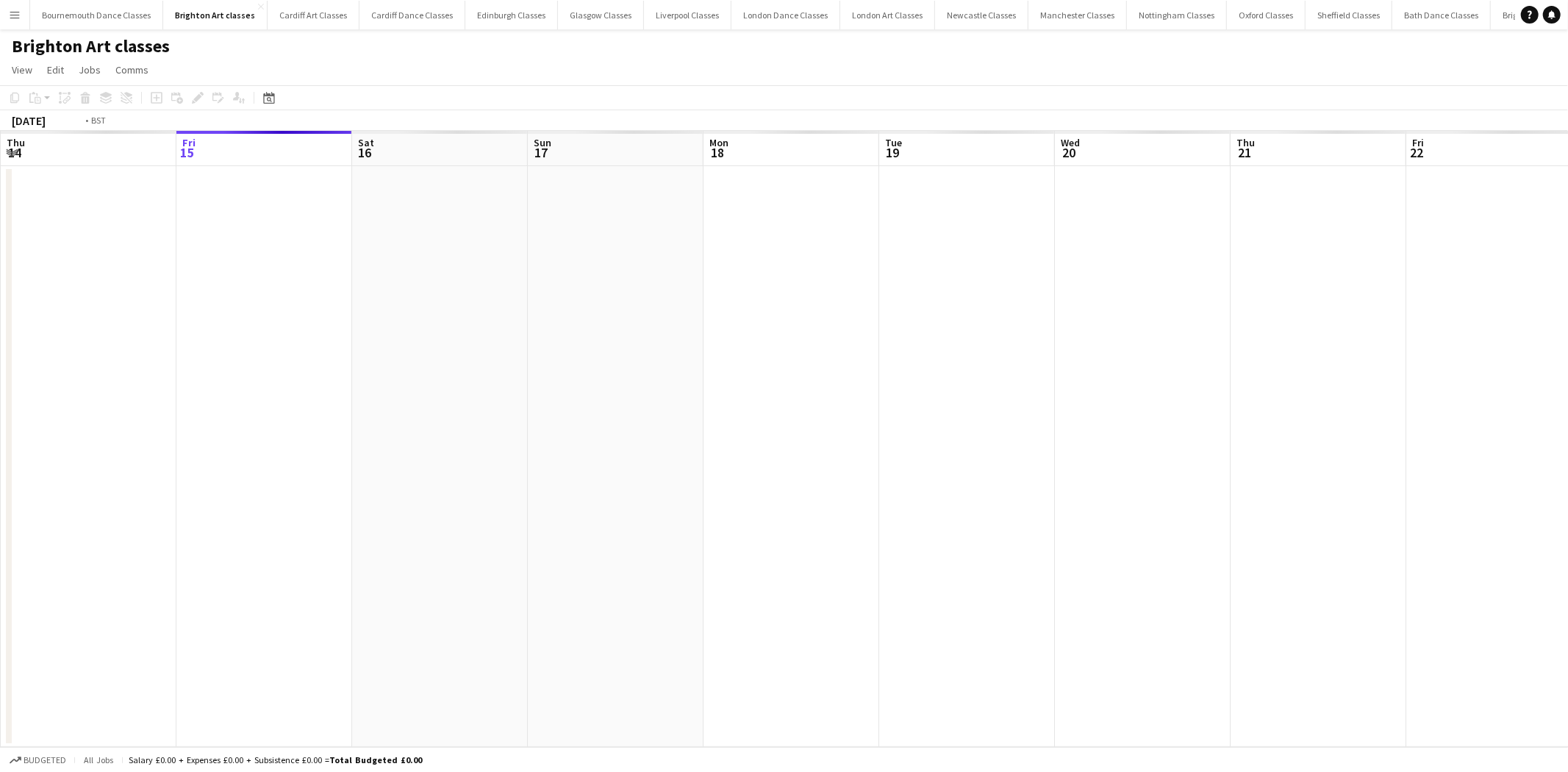
scroll to position [0, 505]
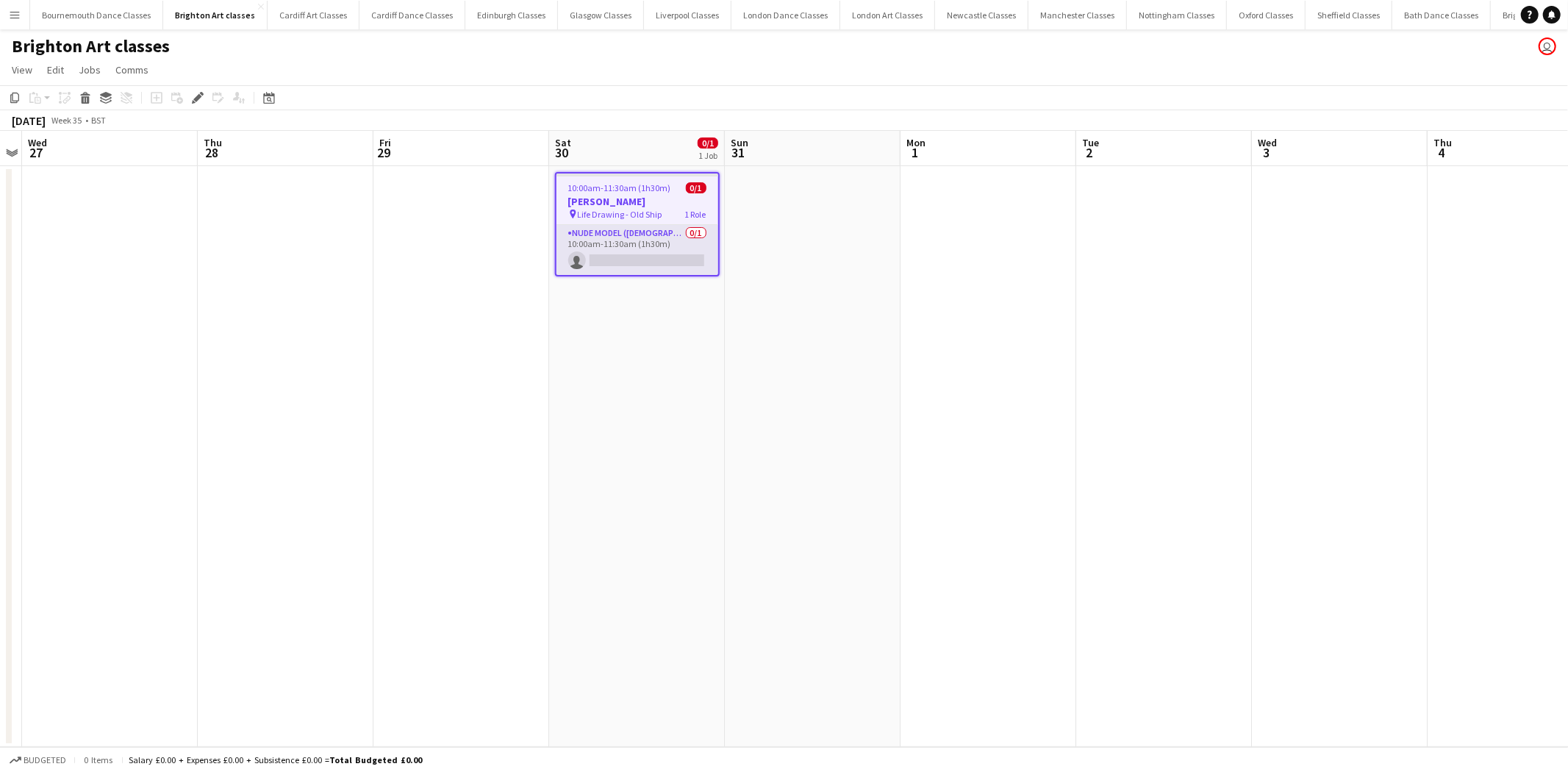
click at [692, 248] on app-card-role "Nude Model ([DEMOGRAPHIC_DATA]) 0/1 10:00am-11:30am (1h30m) single-neutral-acti…" at bounding box center [638, 250] width 162 height 50
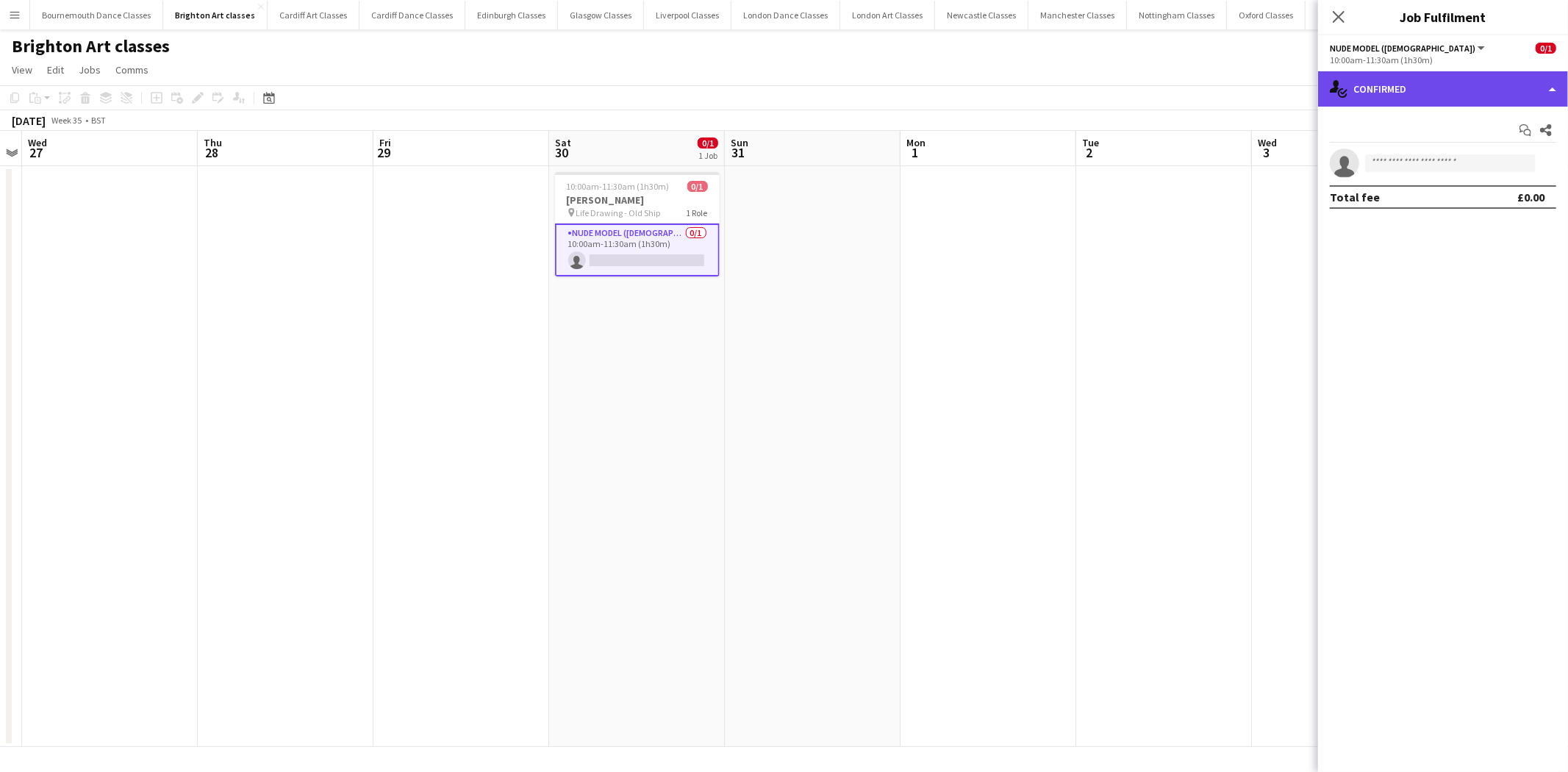
click at [1464, 86] on div "single-neutral-actions-check-2 Confirmed" at bounding box center [1443, 88] width 250 height 35
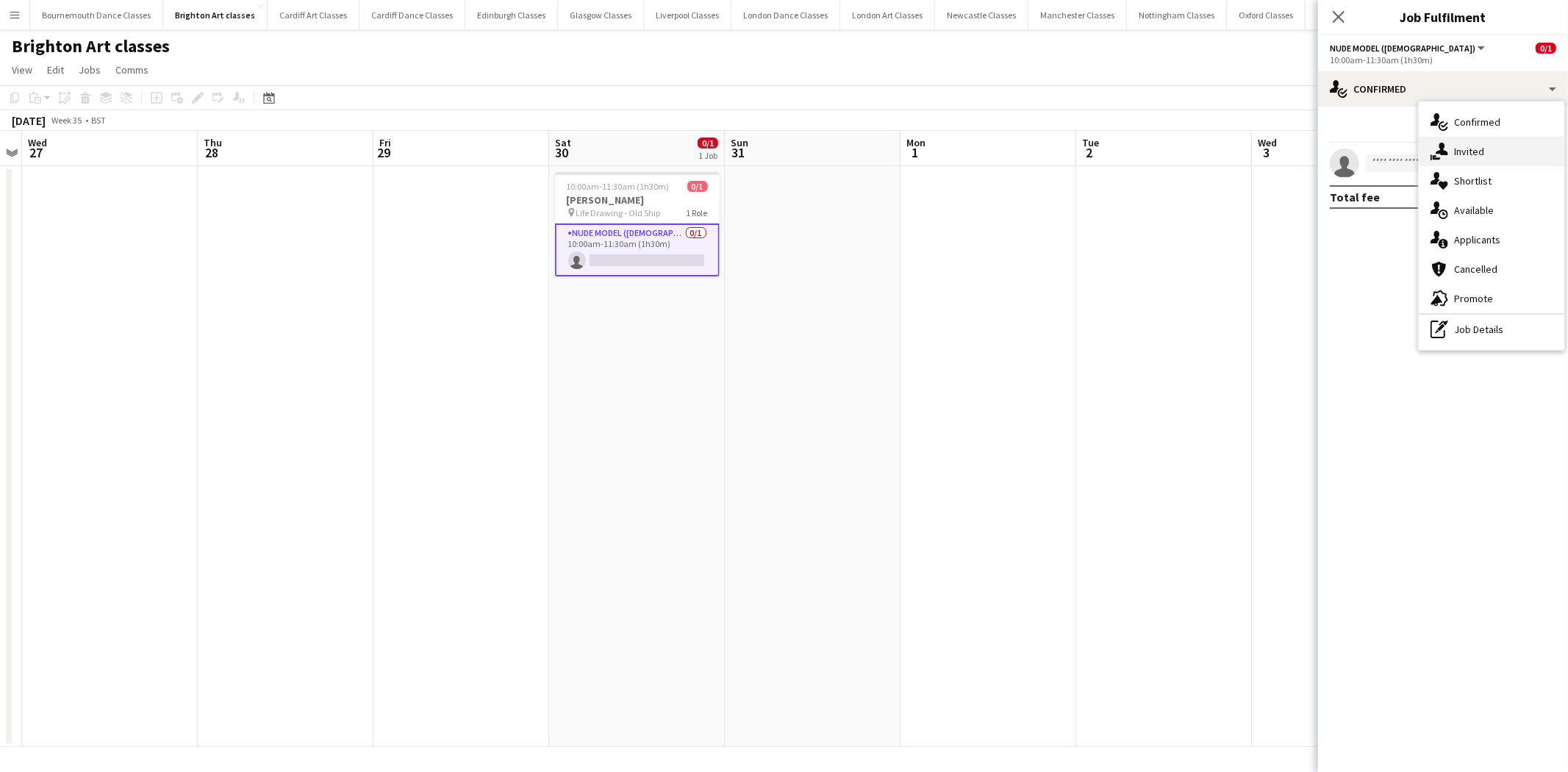
click at [1475, 158] on div "single-neutral-actions-share-1 Invited" at bounding box center [1492, 151] width 146 height 29
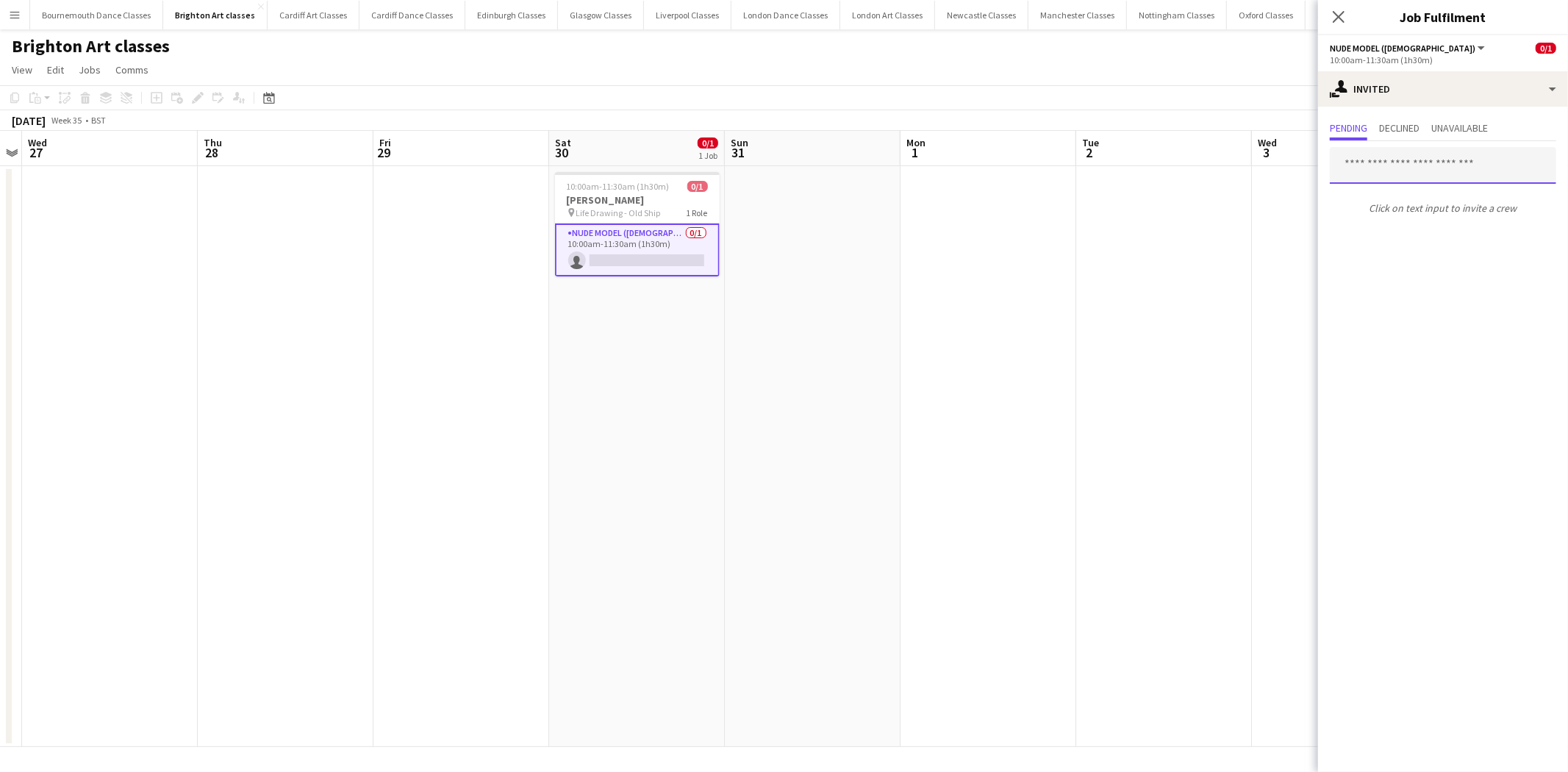
click at [1412, 170] on input "text" at bounding box center [1443, 166] width 227 height 37
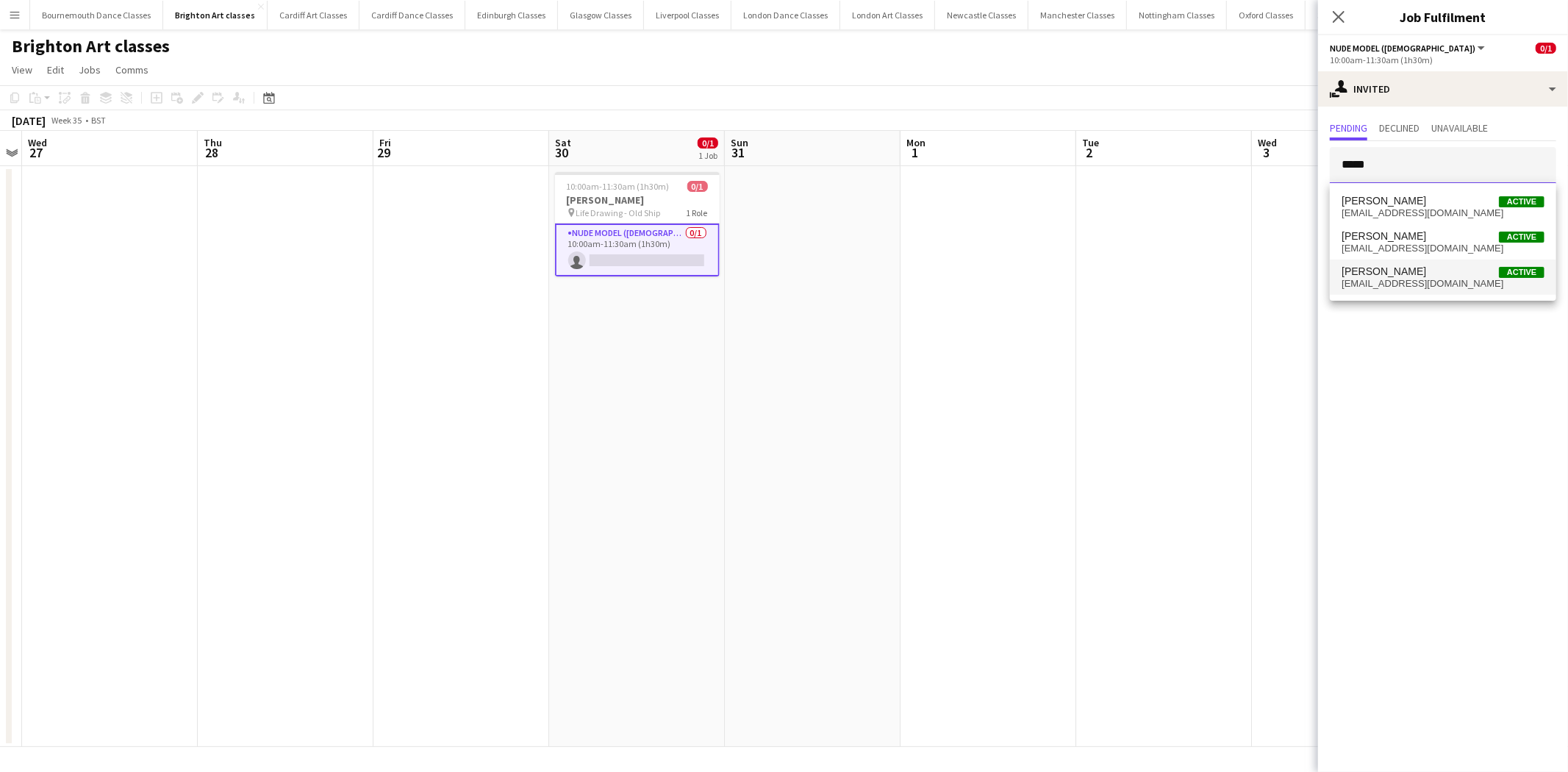
type input "*****"
click at [1415, 282] on span "[EMAIL_ADDRESS][DOMAIN_NAME]" at bounding box center [1443, 284] width 203 height 12
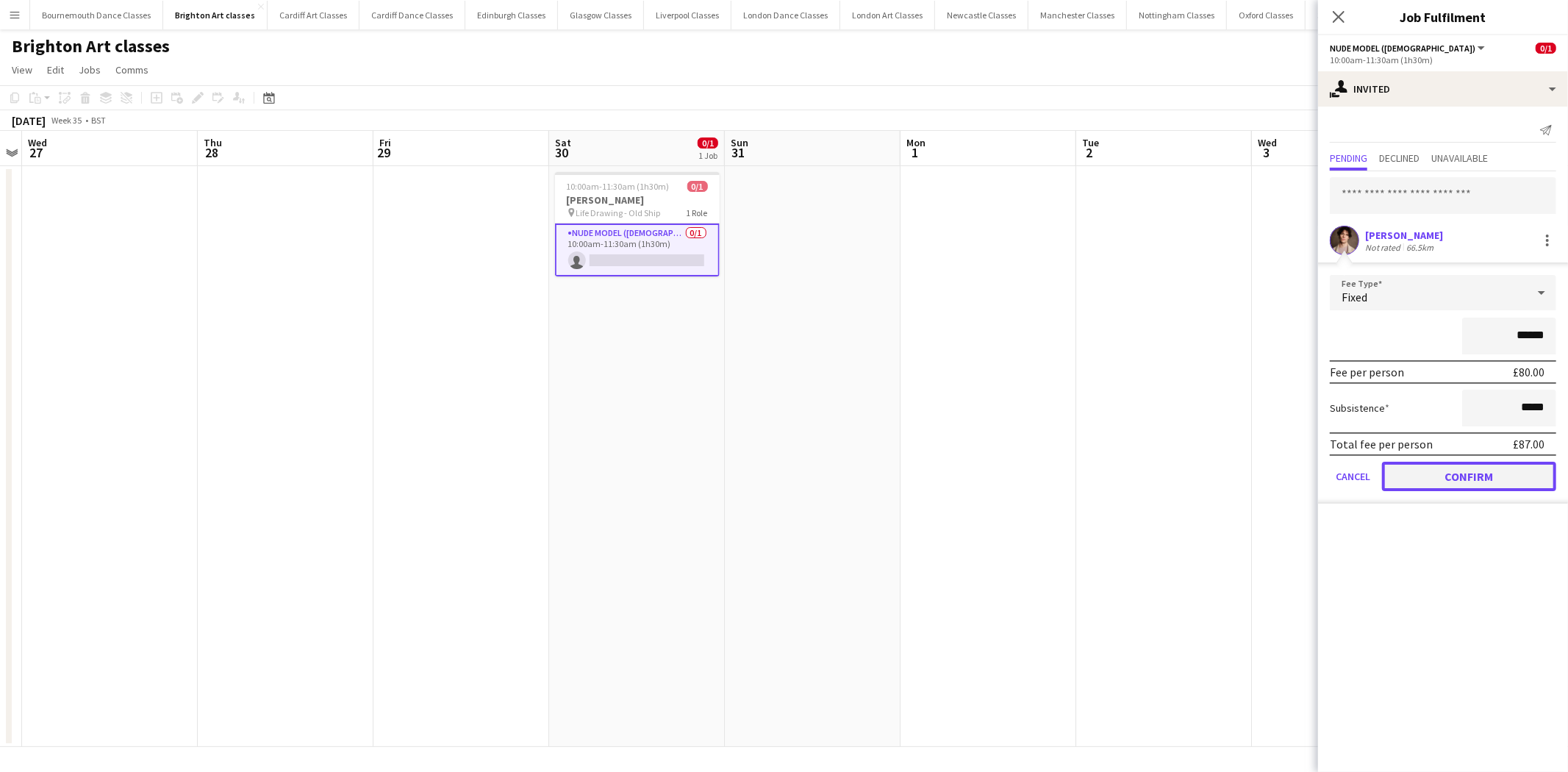
click at [1437, 475] on button "Confirm" at bounding box center [1469, 476] width 174 height 29
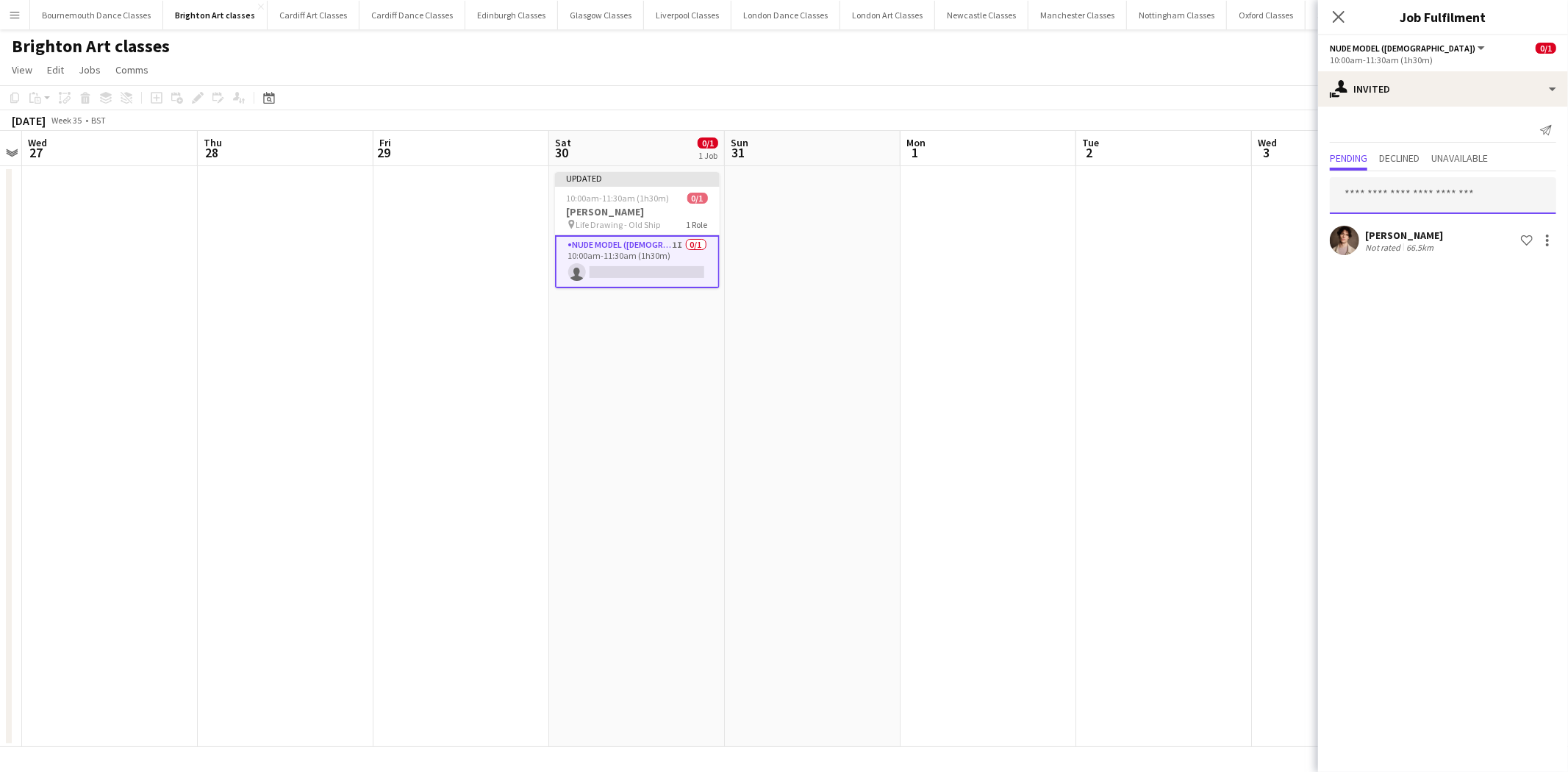
click at [1414, 203] on input "text" at bounding box center [1443, 195] width 227 height 37
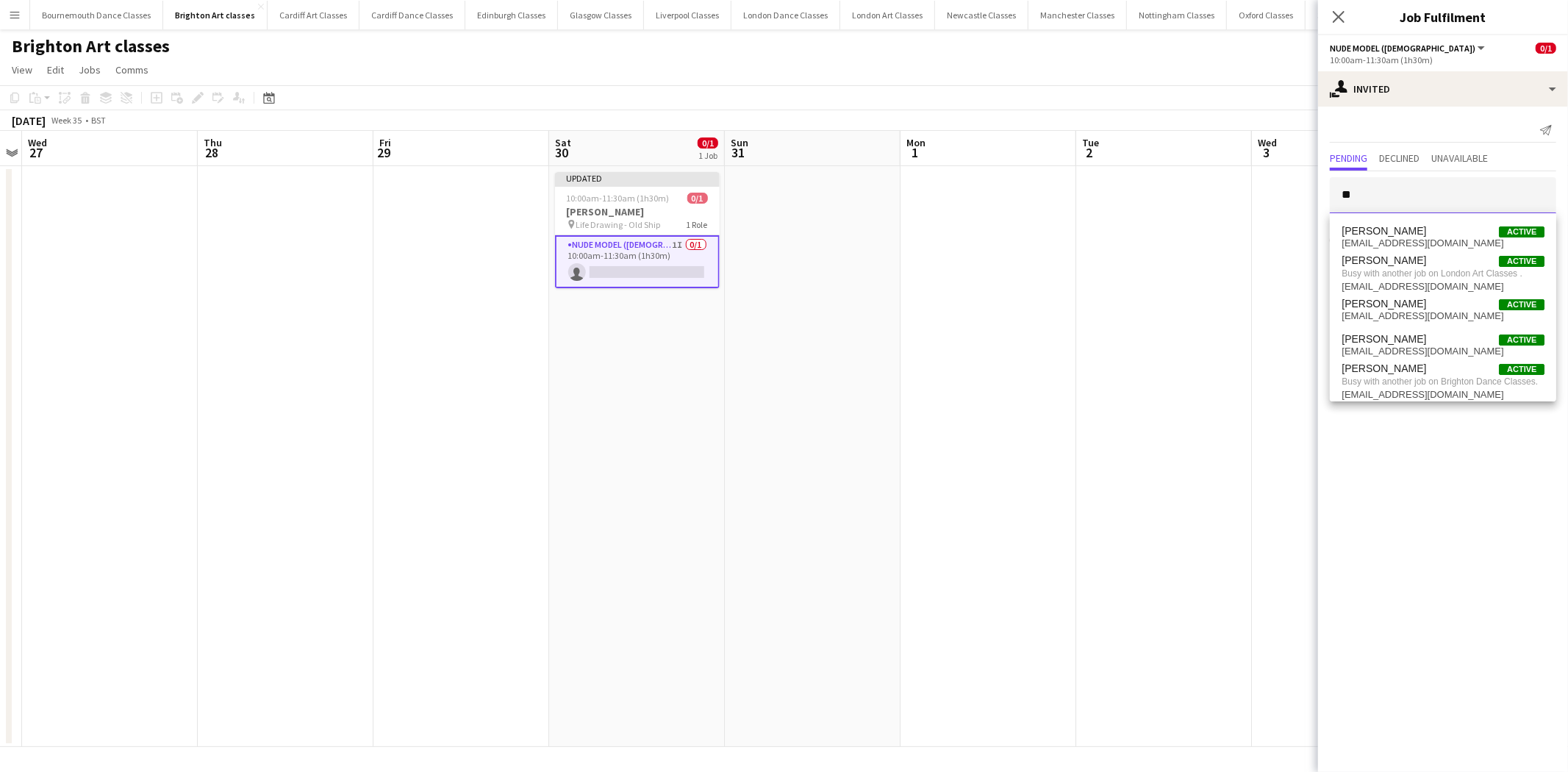
type input "*"
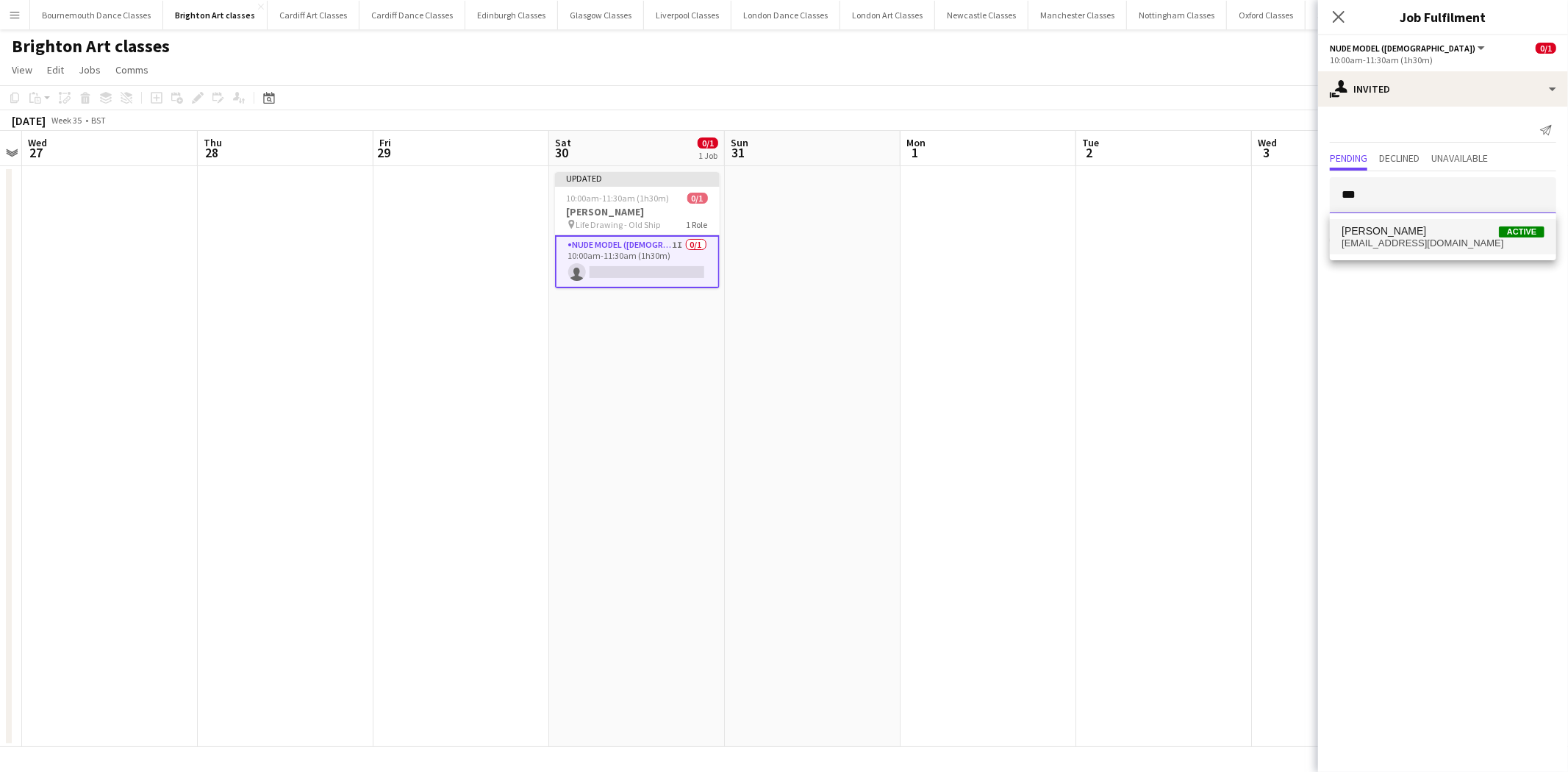
type input "***"
click at [1387, 227] on span "[PERSON_NAME] Active" at bounding box center [1443, 231] width 203 height 13
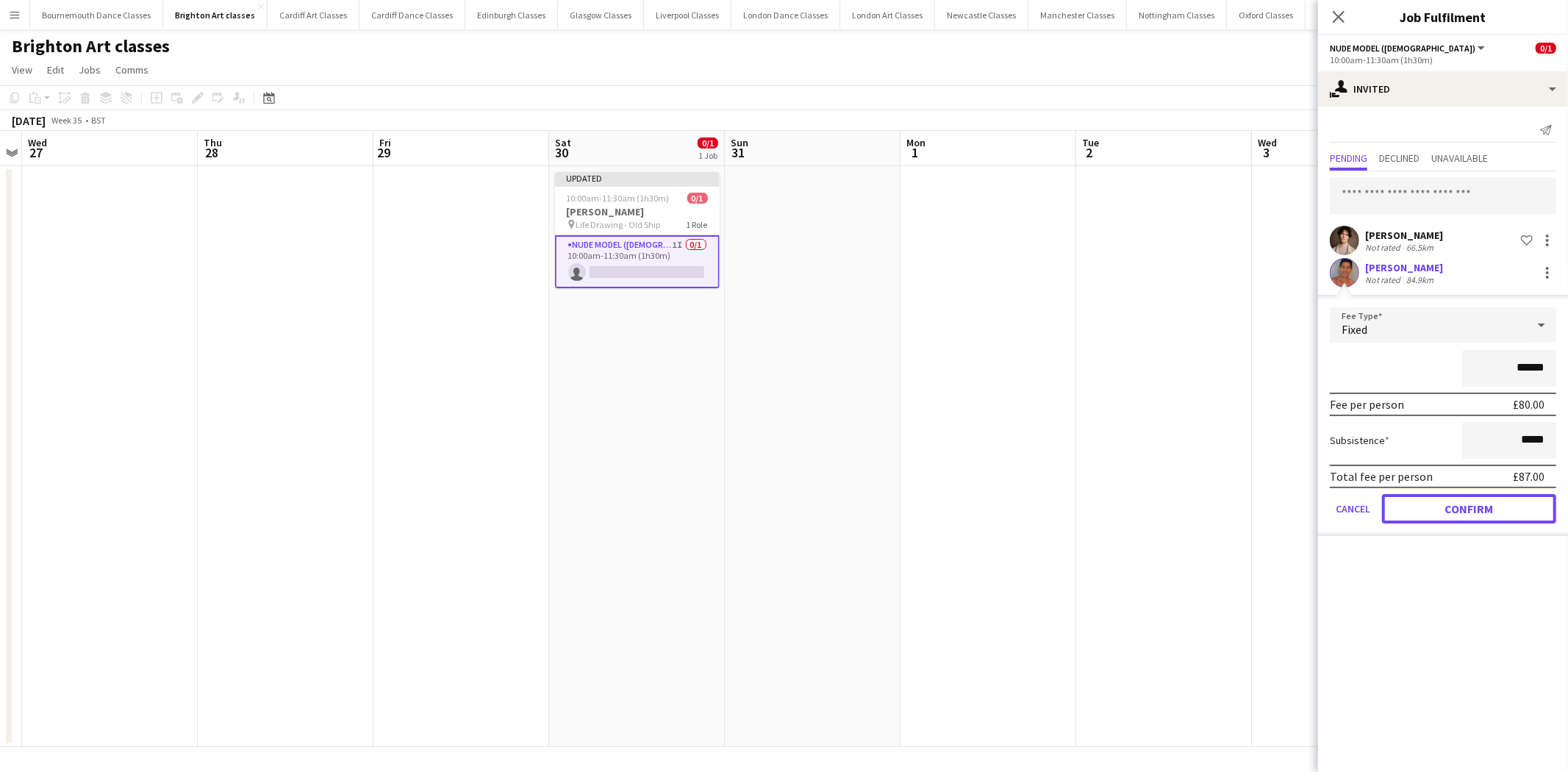
click at [1442, 505] on button "Confirm" at bounding box center [1469, 509] width 174 height 29
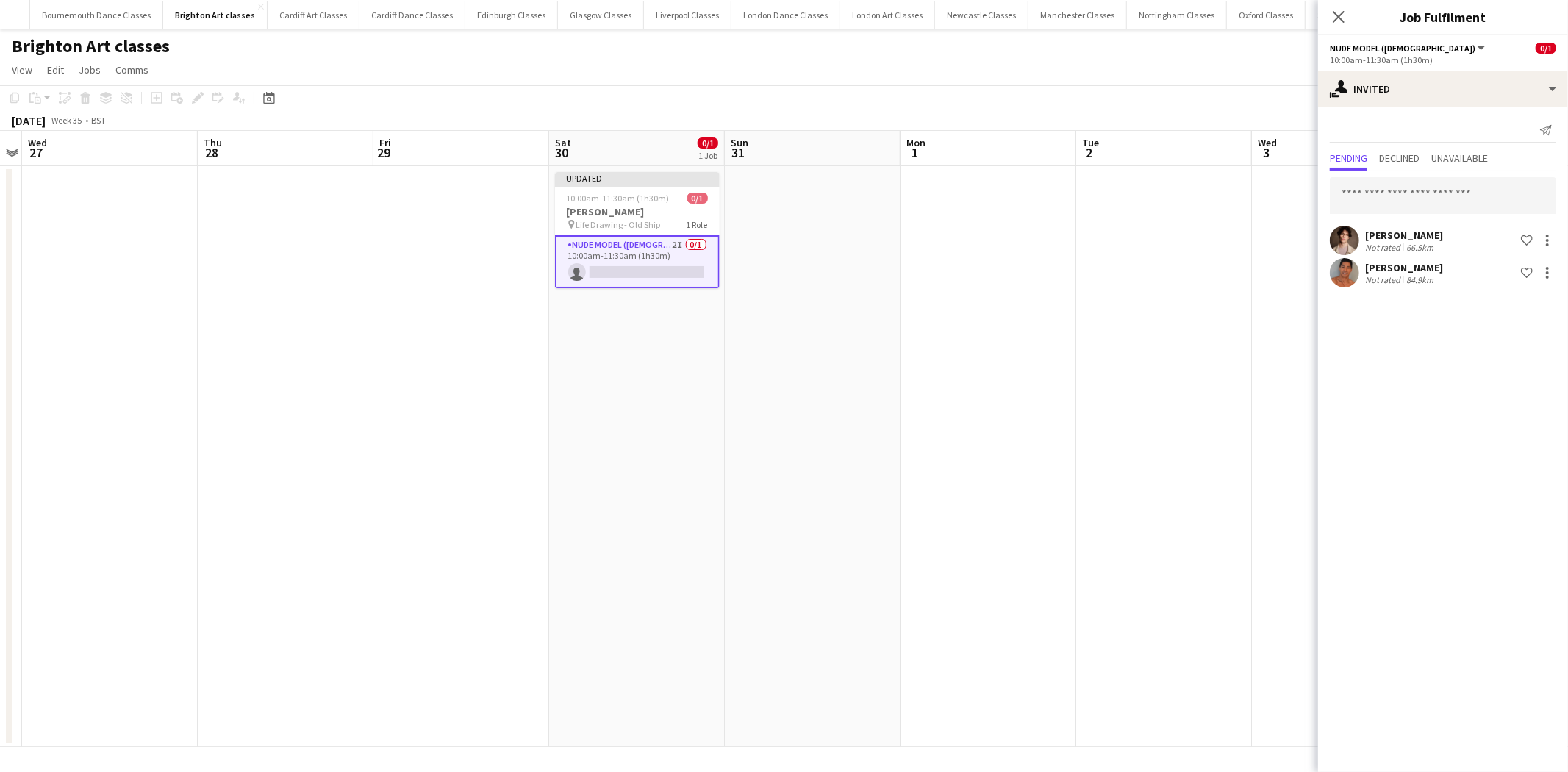
click at [1084, 453] on app-date-cell at bounding box center [1164, 456] width 176 height 580
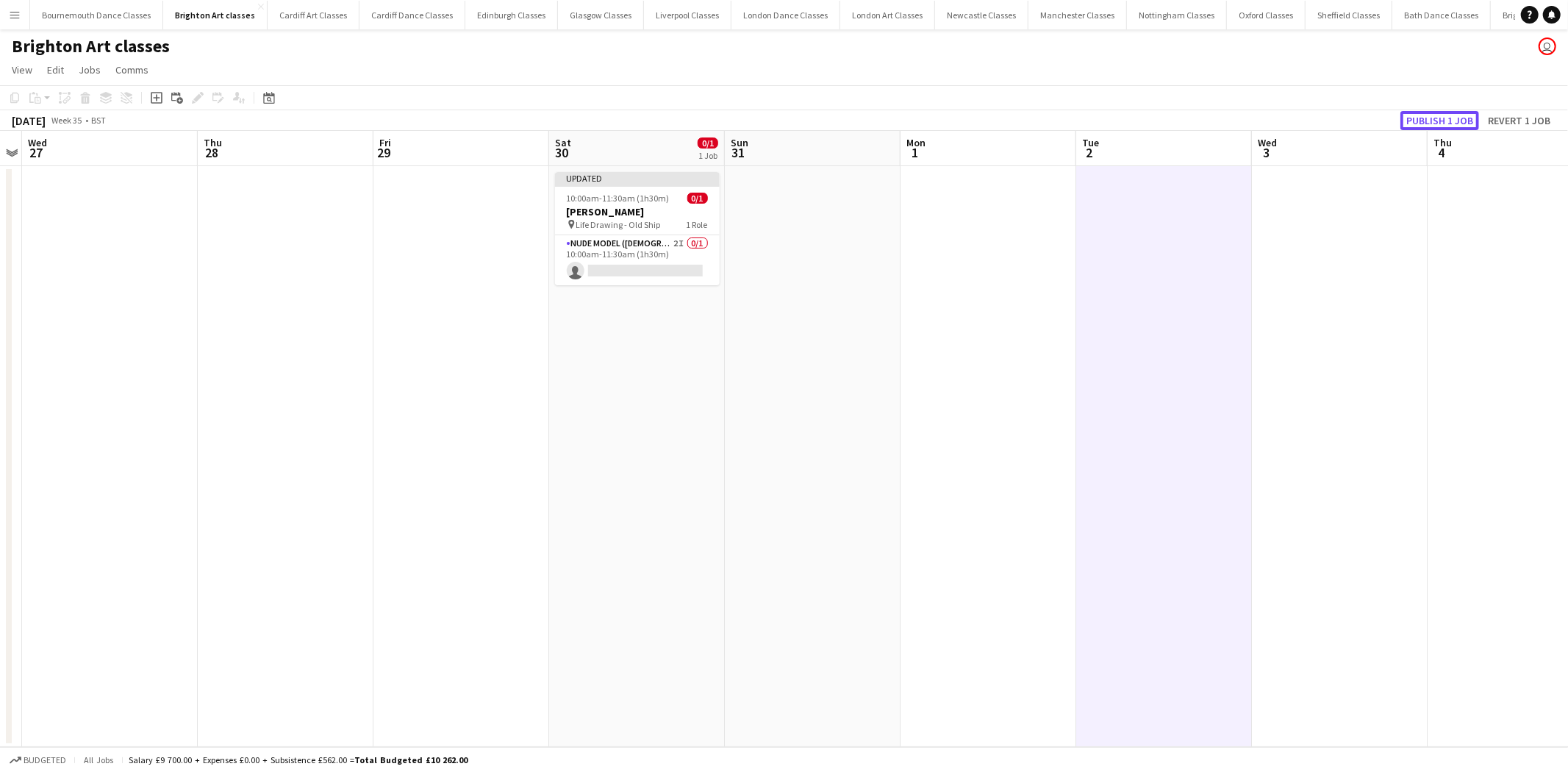
drag, startPoint x: 1459, startPoint y: 115, endPoint x: 1238, endPoint y: 125, distance: 221.2
click at [1456, 115] on button "Publish 1 job" at bounding box center [1439, 120] width 78 height 19
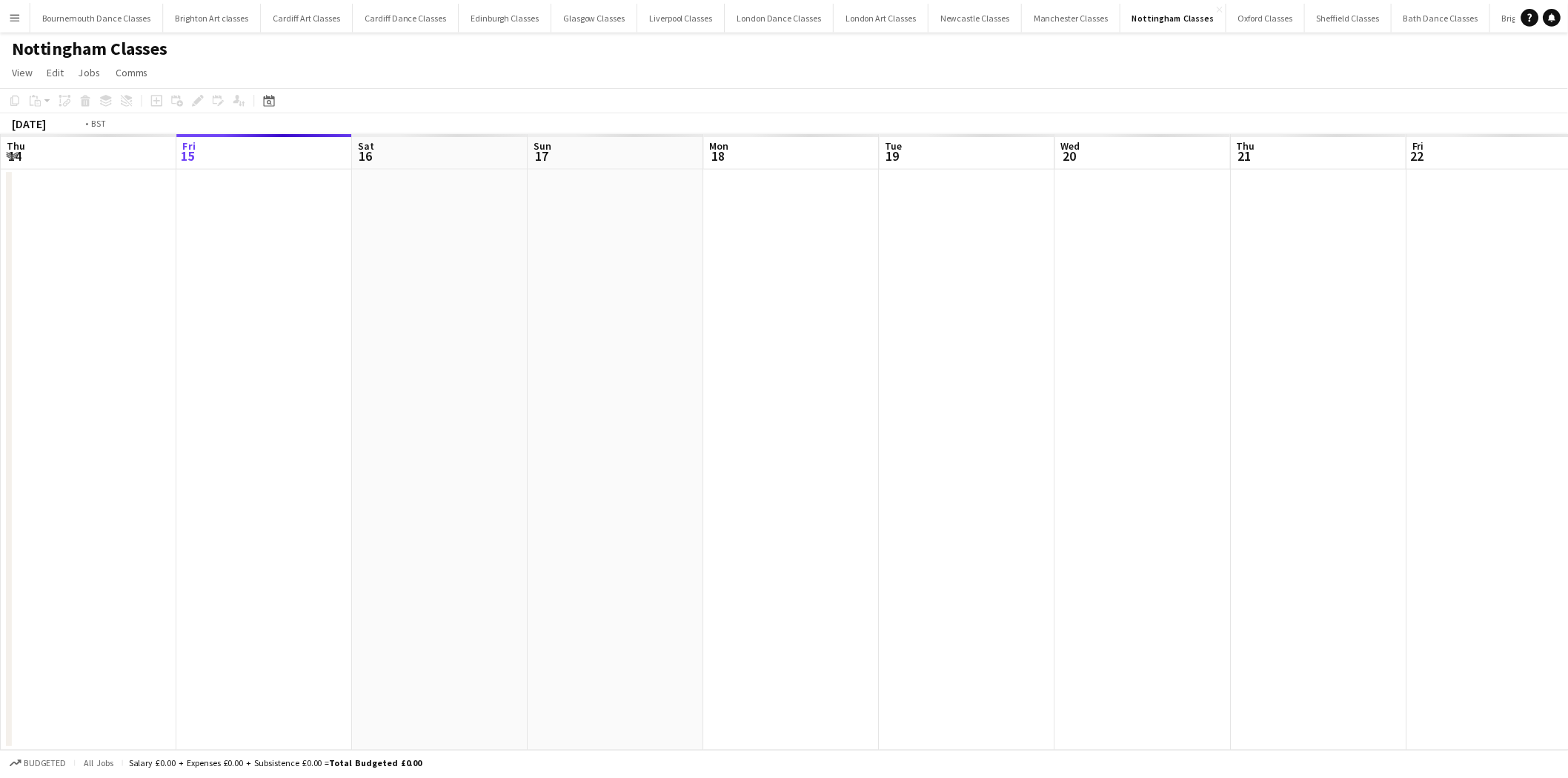
scroll to position [0, 509]
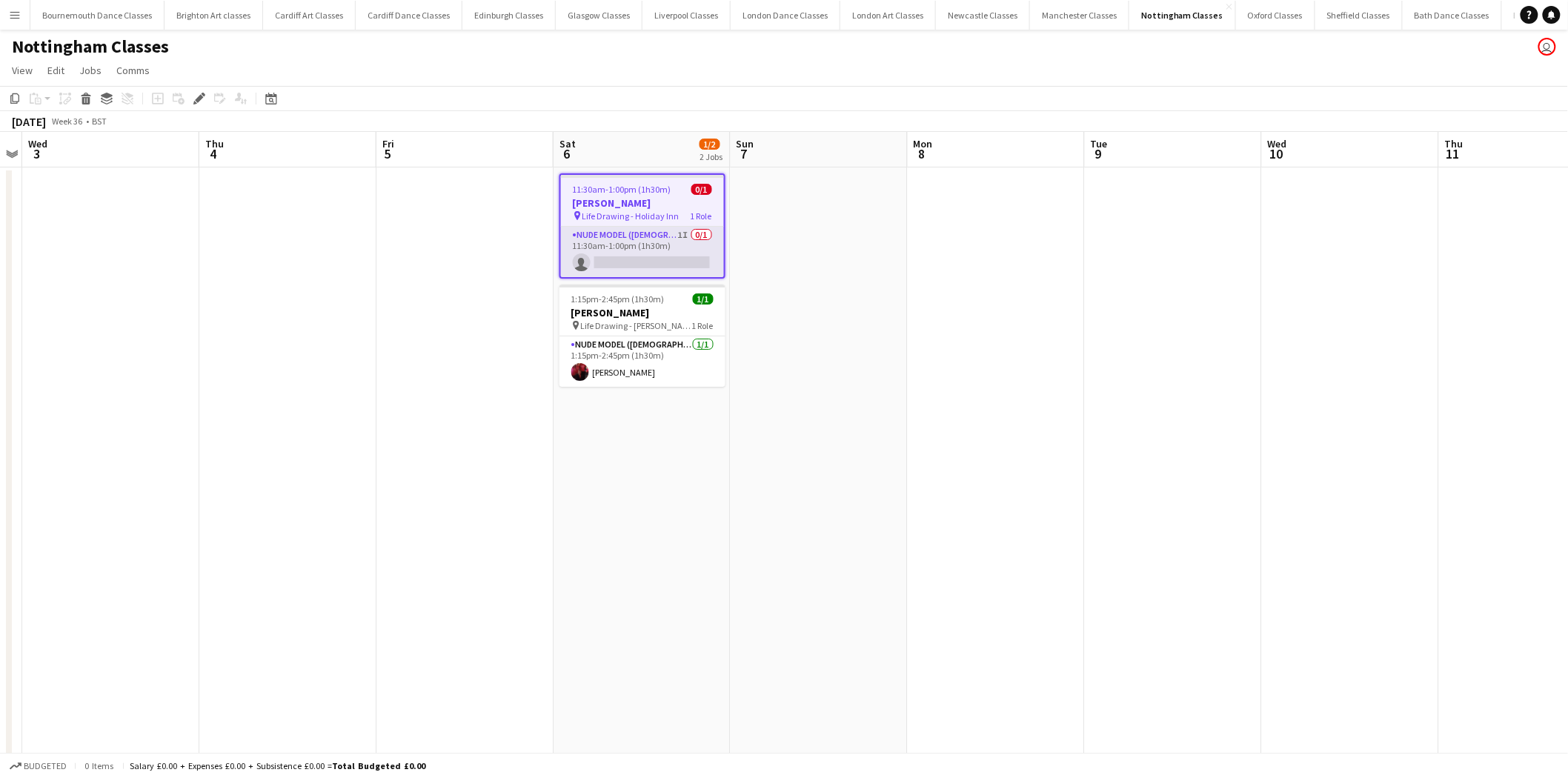
click at [670, 243] on app-card-role "Nude Model ([DEMOGRAPHIC_DATA]) 1I 0/1 11:30am-1:00pm (1h30m) single-neutral-ac…" at bounding box center [643, 252] width 163 height 50
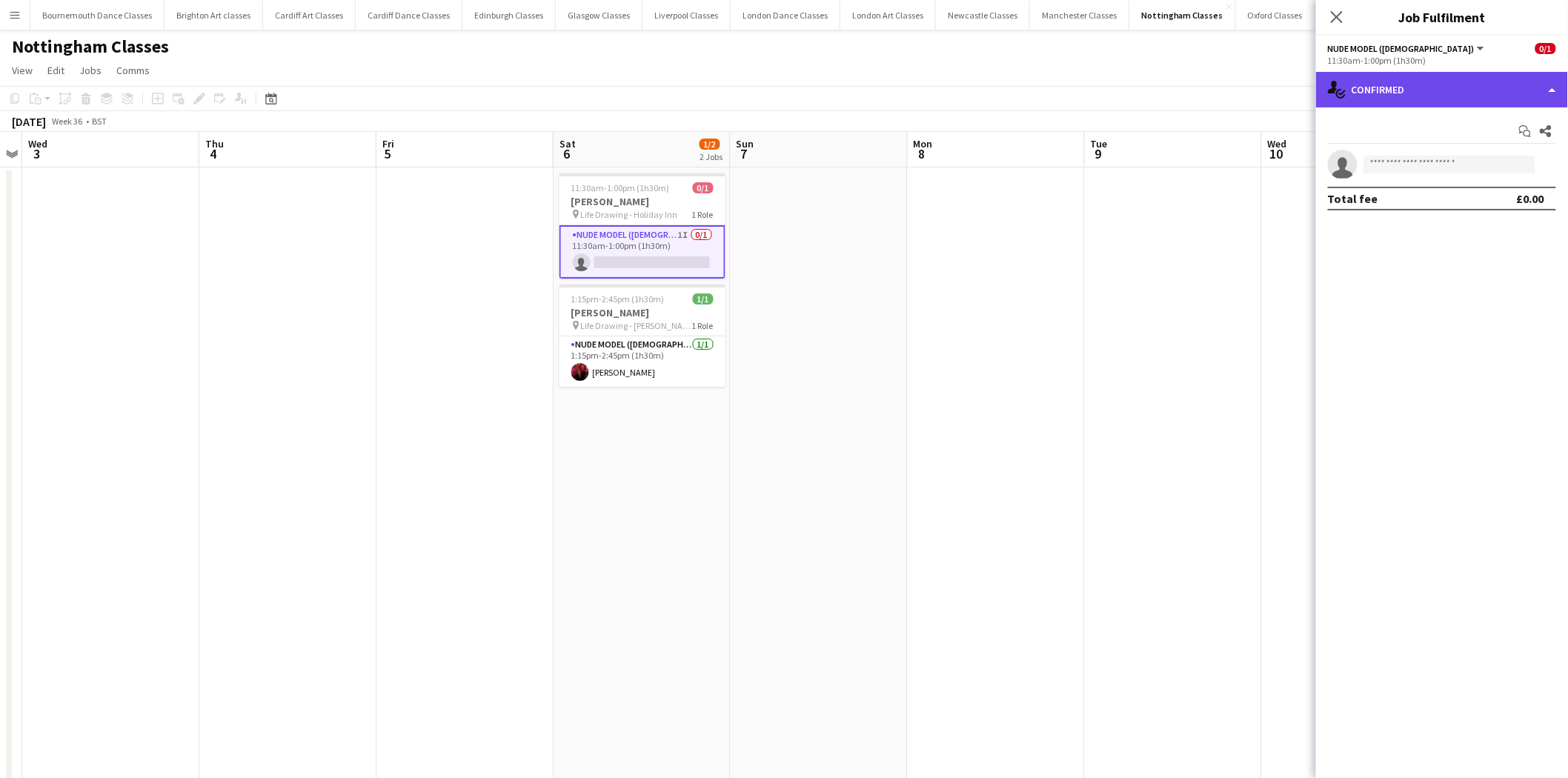
click at [1469, 79] on div "single-neutral-actions-check-2 Confirmed" at bounding box center [1442, 89] width 252 height 35
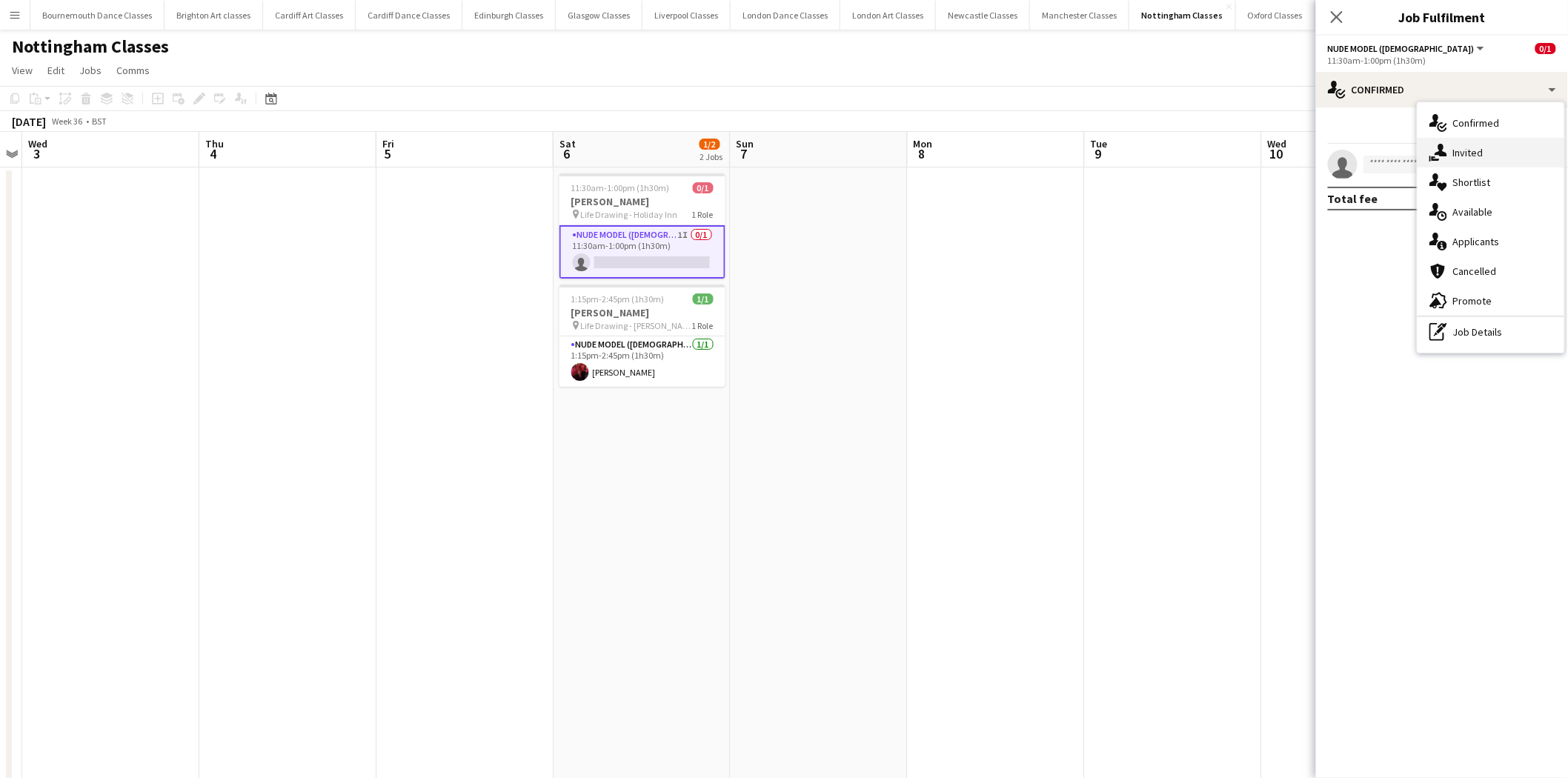
click at [1521, 156] on div "single-neutral-actions-share-1 Invited" at bounding box center [1491, 152] width 147 height 30
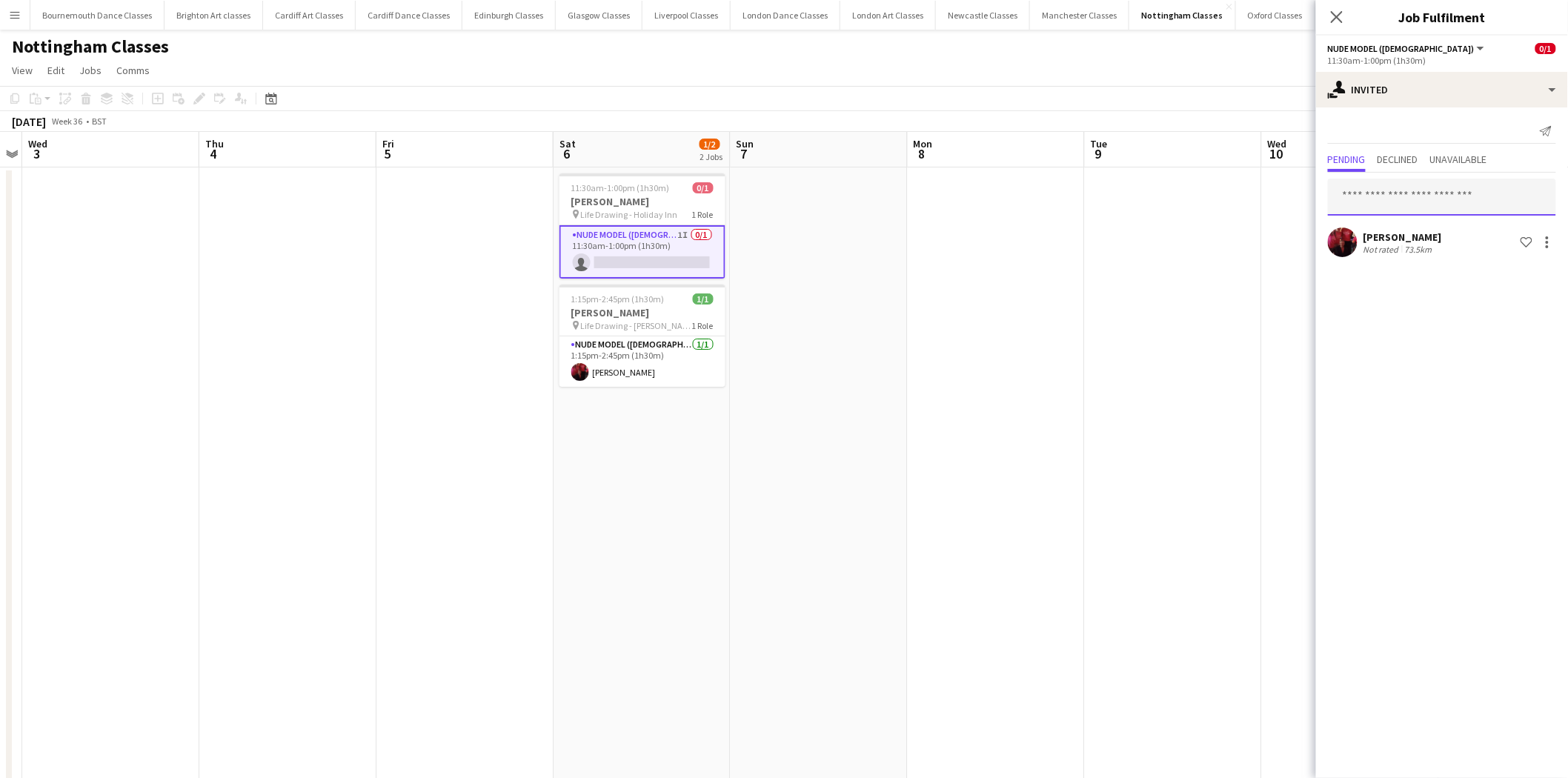
click at [1434, 203] on input "text" at bounding box center [1443, 197] width 229 height 37
type input "*"
click at [1103, 292] on app-date-cell at bounding box center [1173, 505] width 177 height 677
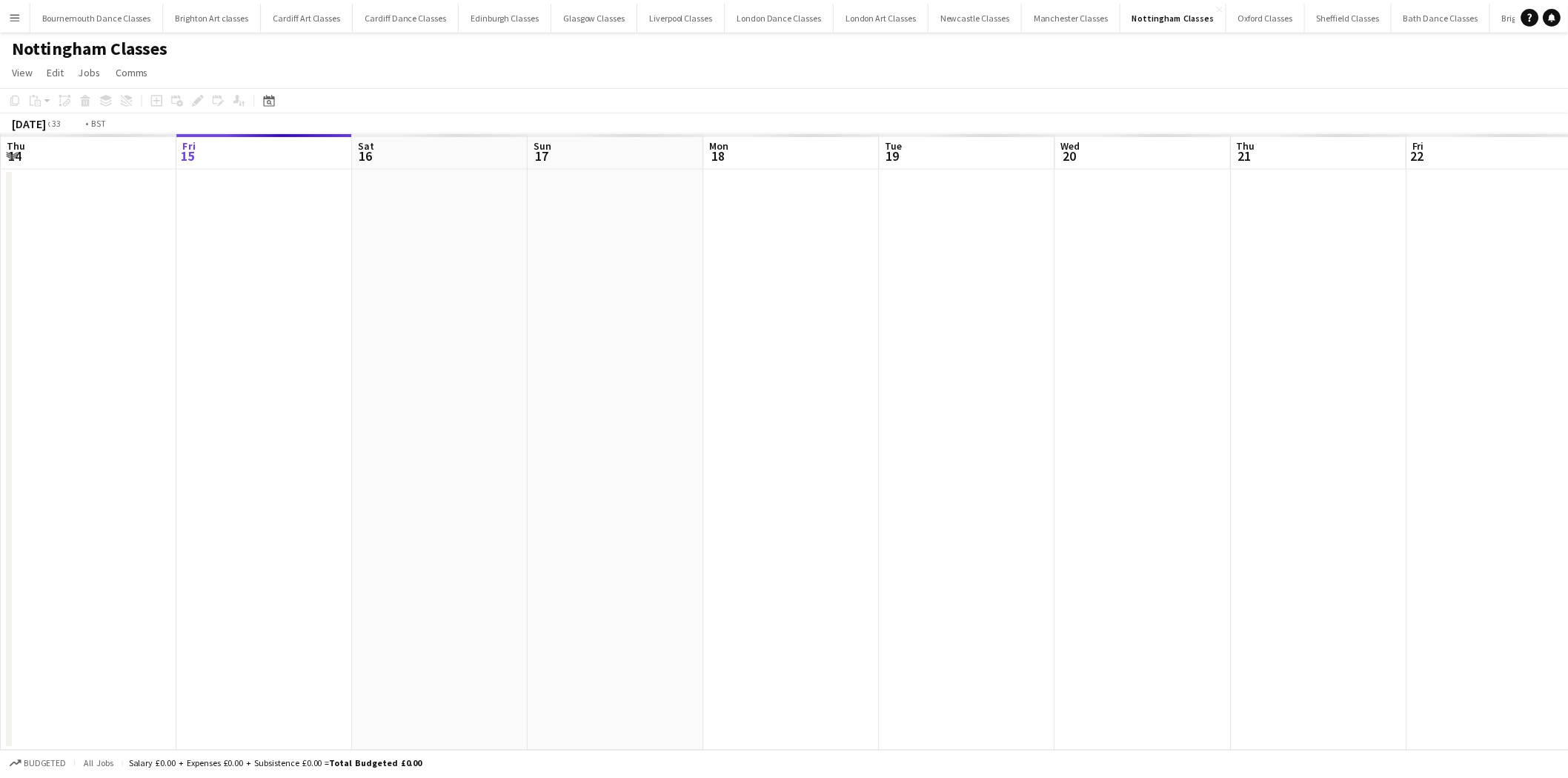
scroll to position [0, 509]
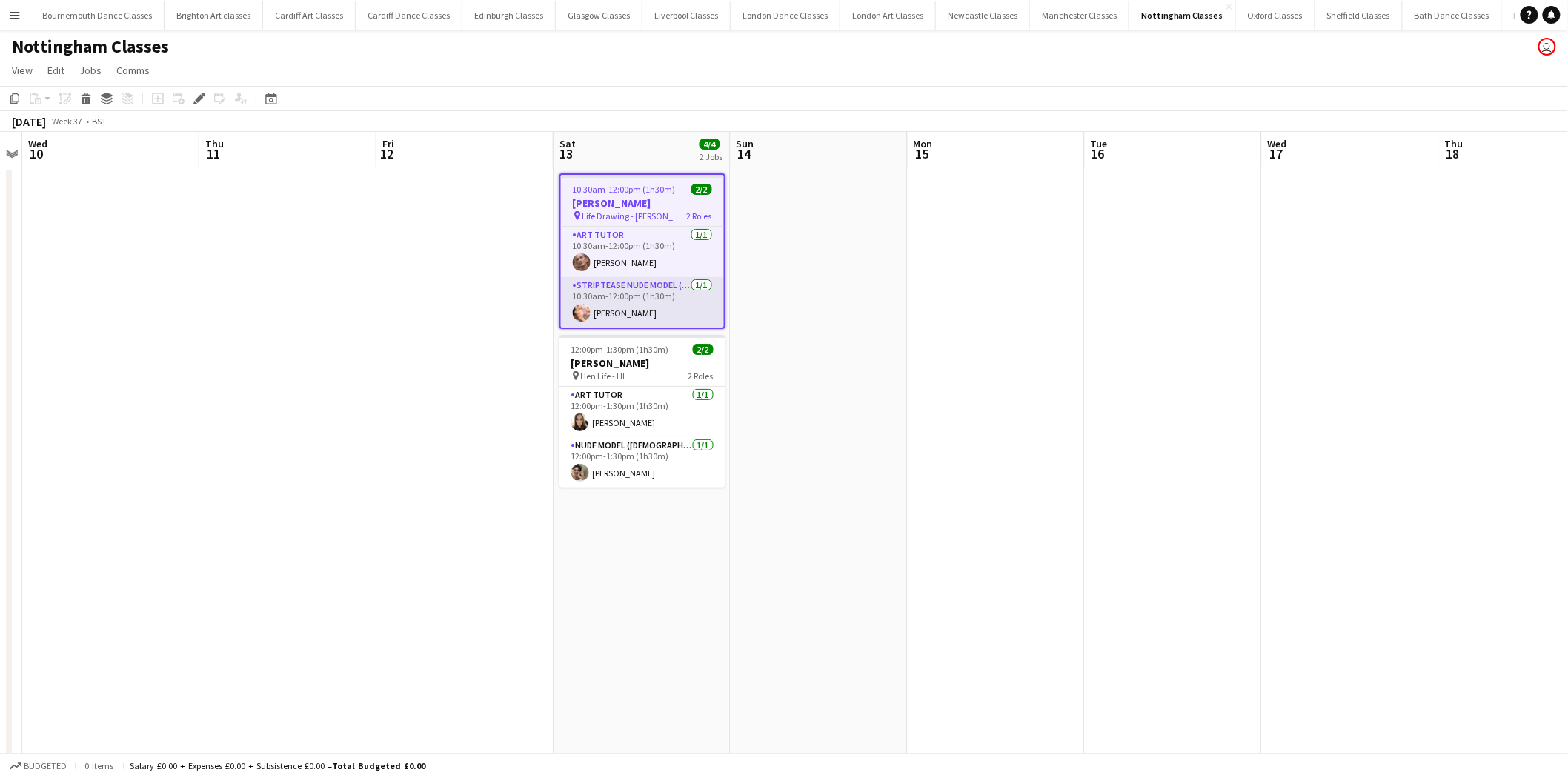
click at [669, 314] on app-card-role "Striptease Nude Model ([DEMOGRAPHIC_DATA]) [DATE] 10:30am-12:00pm (1h30m) [PERS…" at bounding box center [643, 302] width 163 height 50
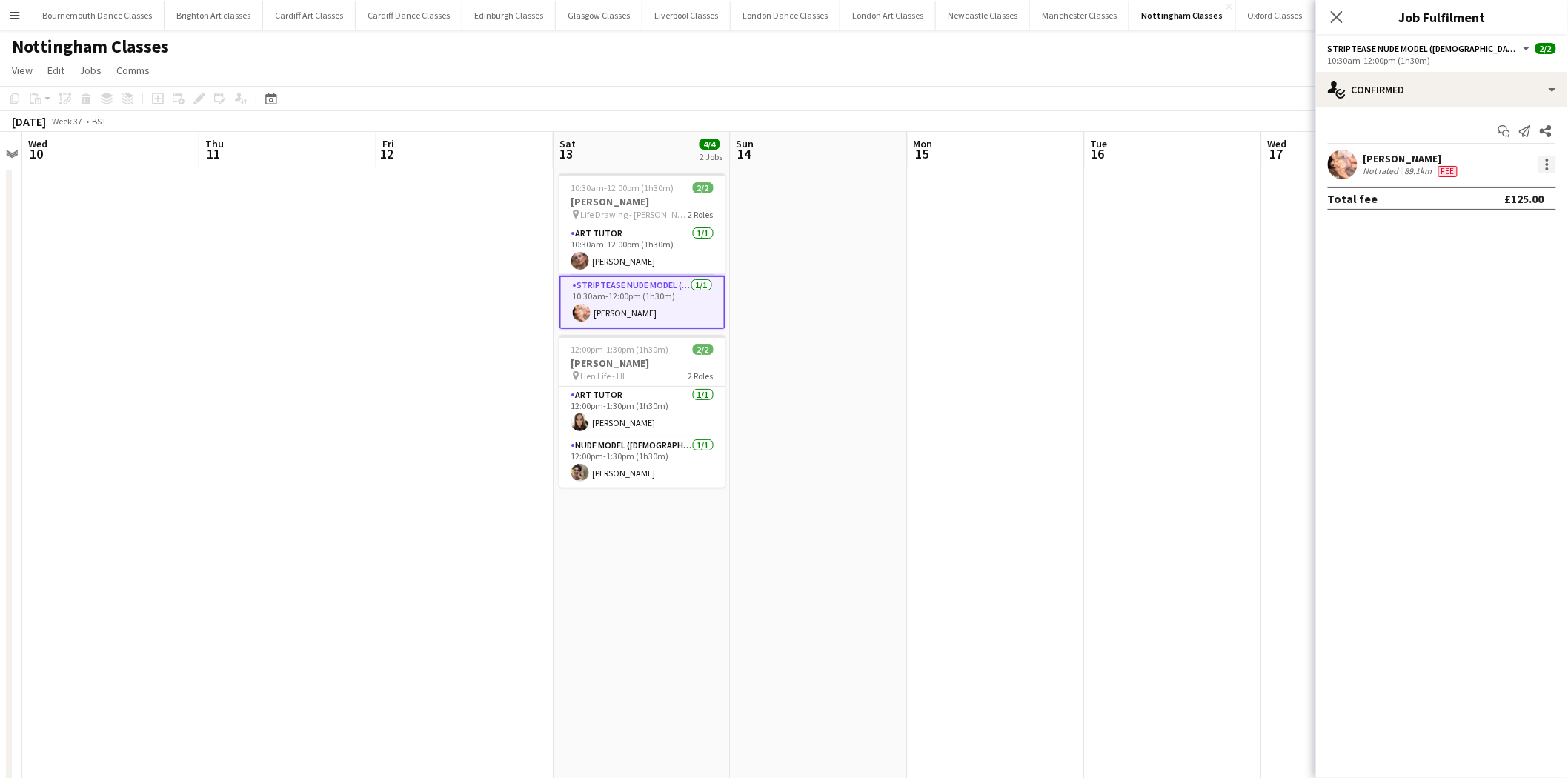
click at [1540, 168] on div at bounding box center [1547, 164] width 18 height 18
click at [1507, 190] on span "Edit fee" at bounding box center [1499, 191] width 92 height 13
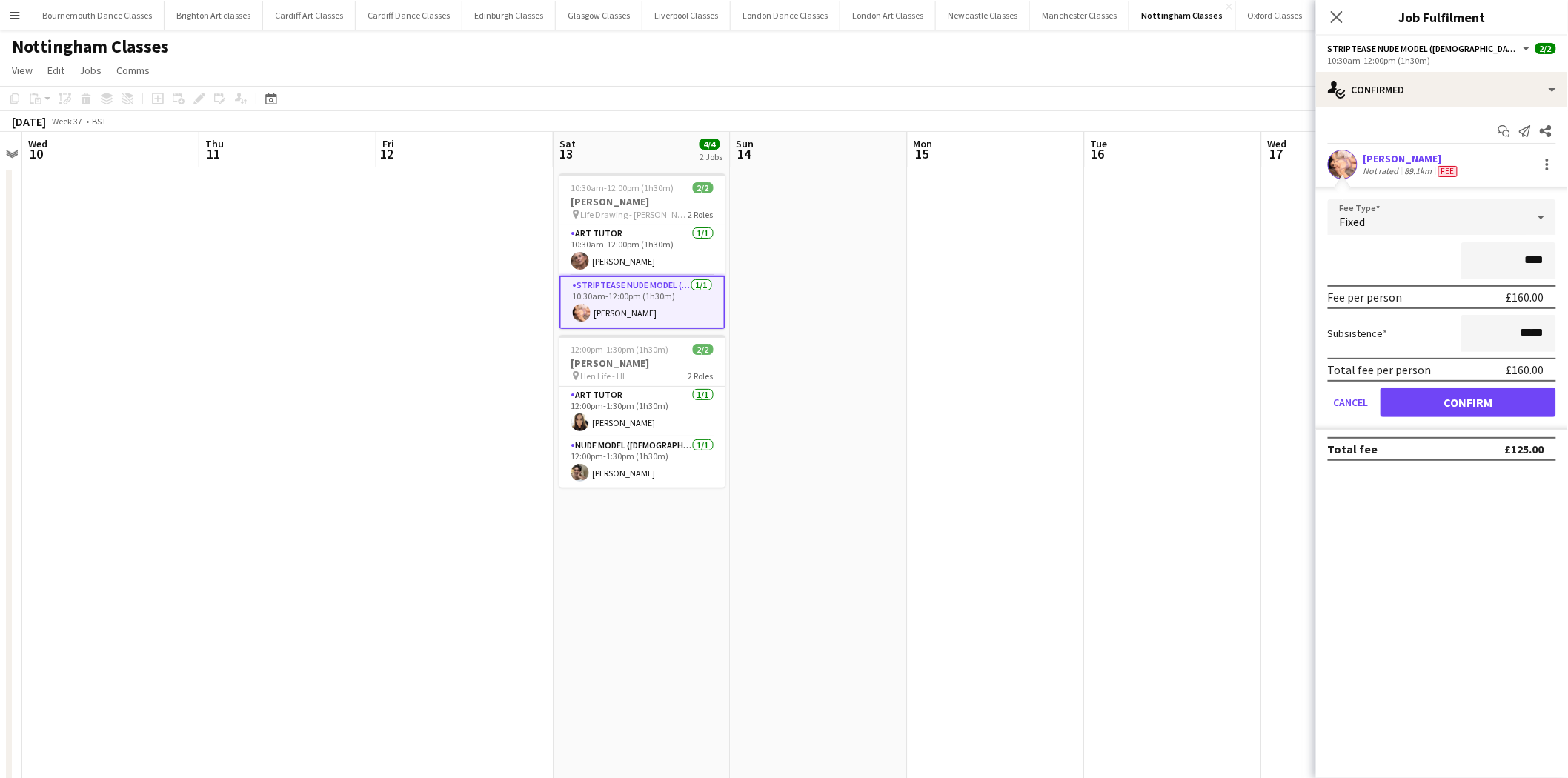
type input "****"
click at [1456, 395] on button "Confirm" at bounding box center [1468, 402] width 176 height 30
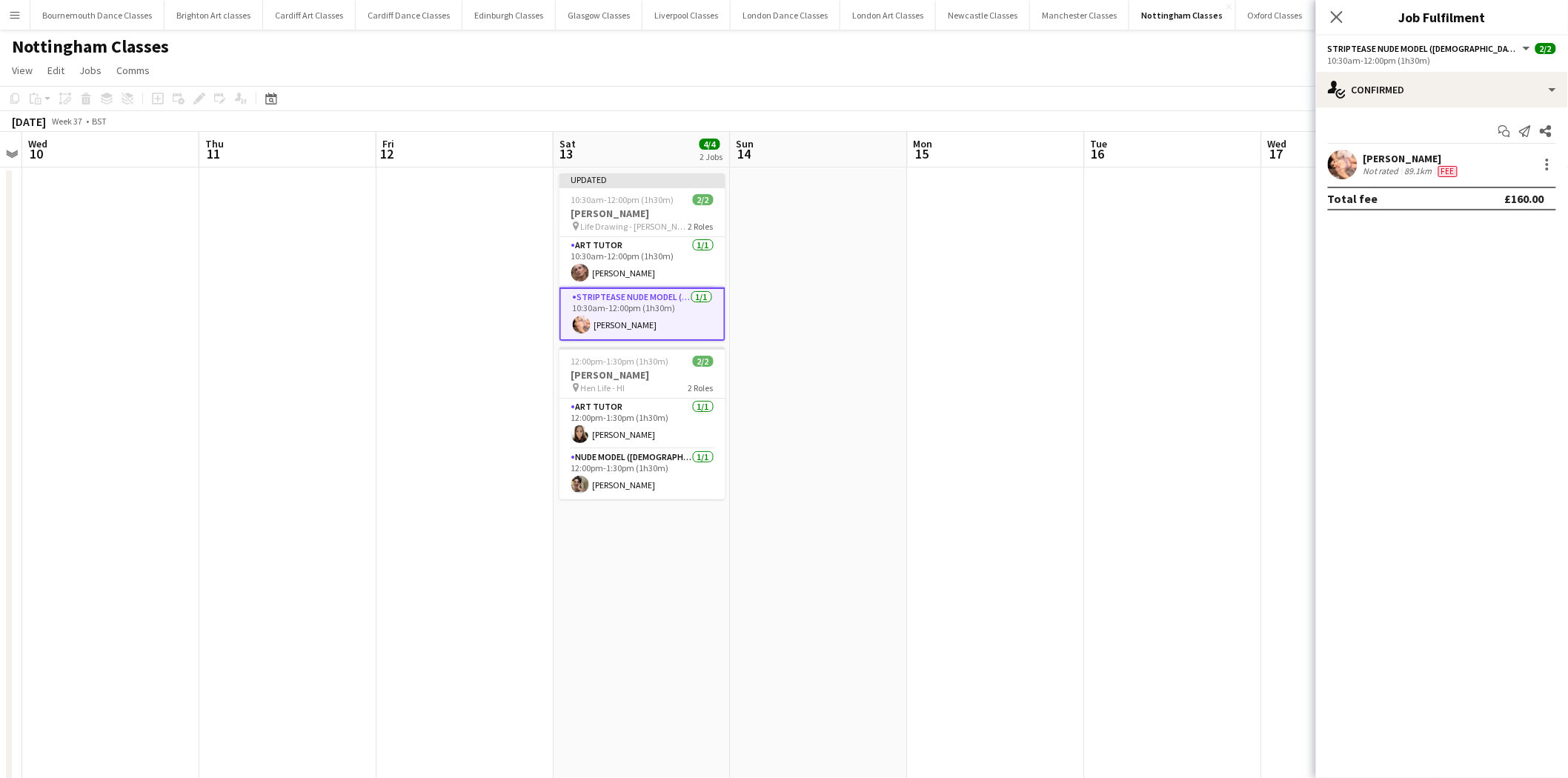
click at [1288, 397] on app-date-cell at bounding box center [1351, 505] width 177 height 677
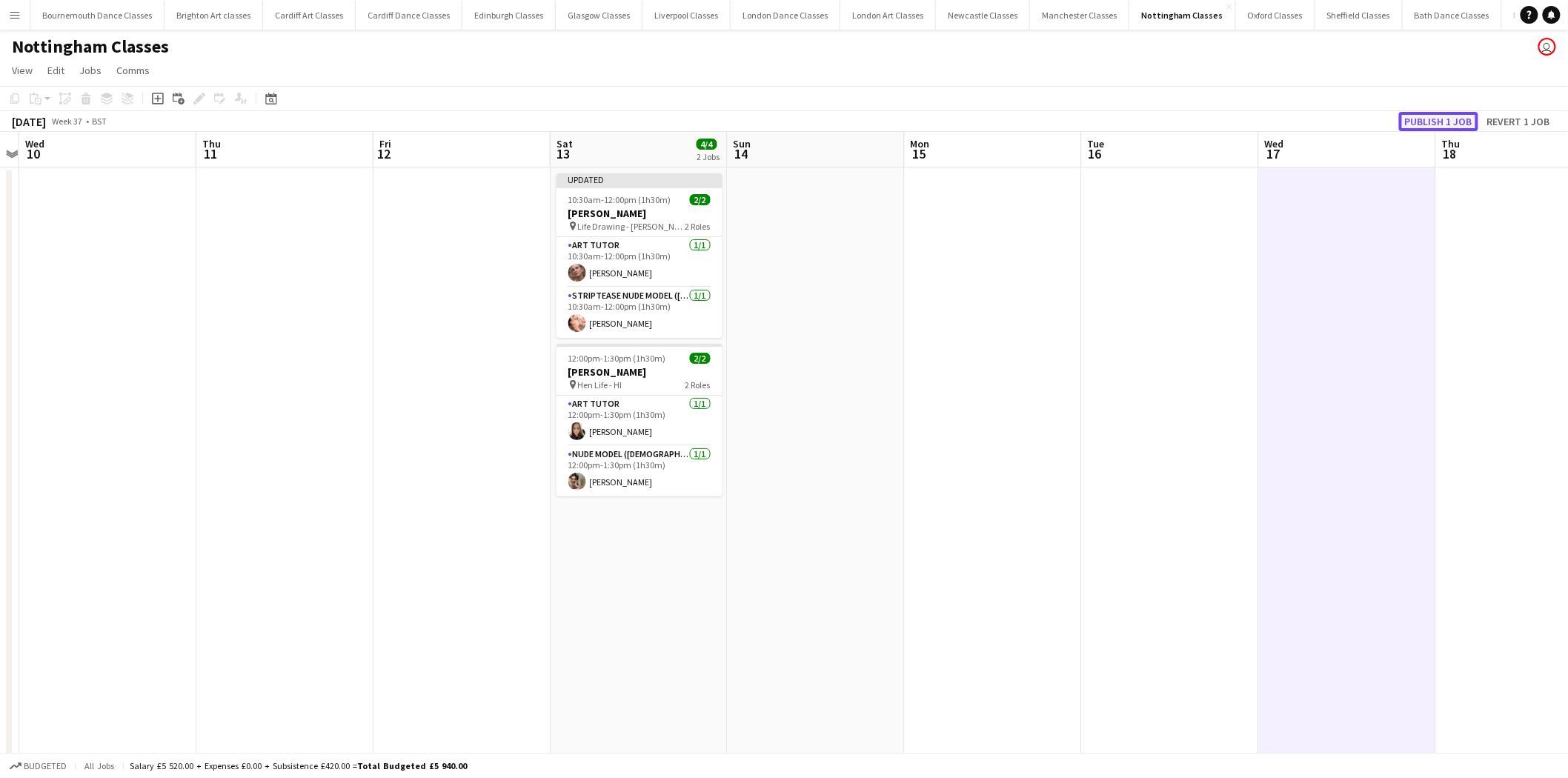
click at [1475, 111] on button "Publish 1 job" at bounding box center [1438, 121] width 79 height 19
